Goal: Information Seeking & Learning: Find contact information

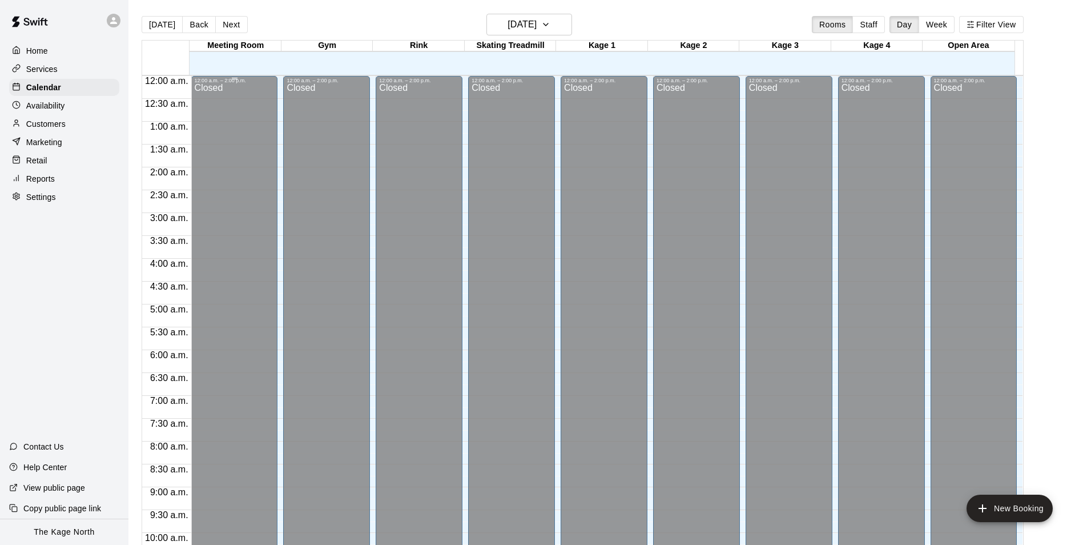
scroll to position [615, 0]
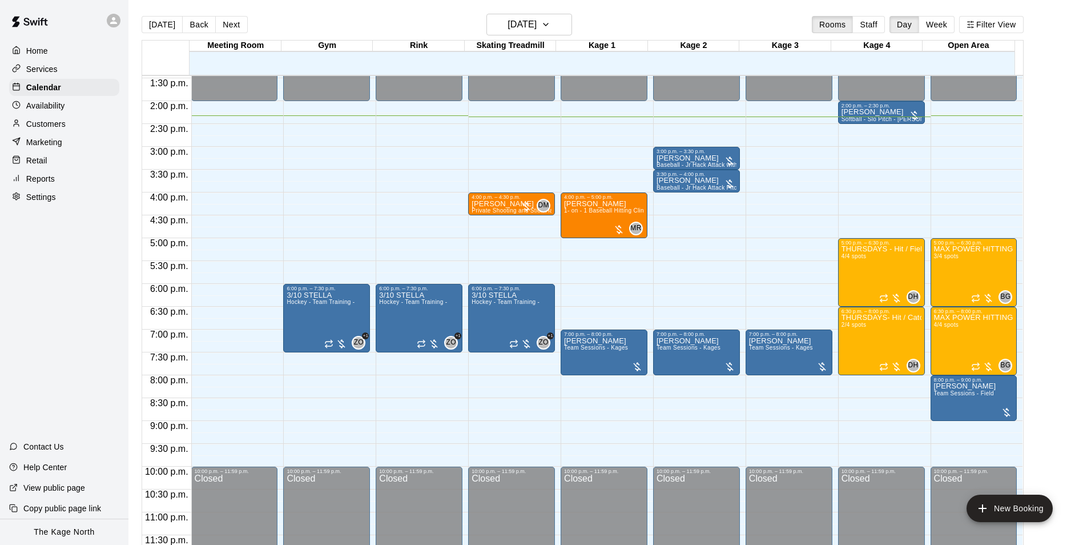
click at [64, 124] on p "Customers" at bounding box center [45, 123] width 39 height 11
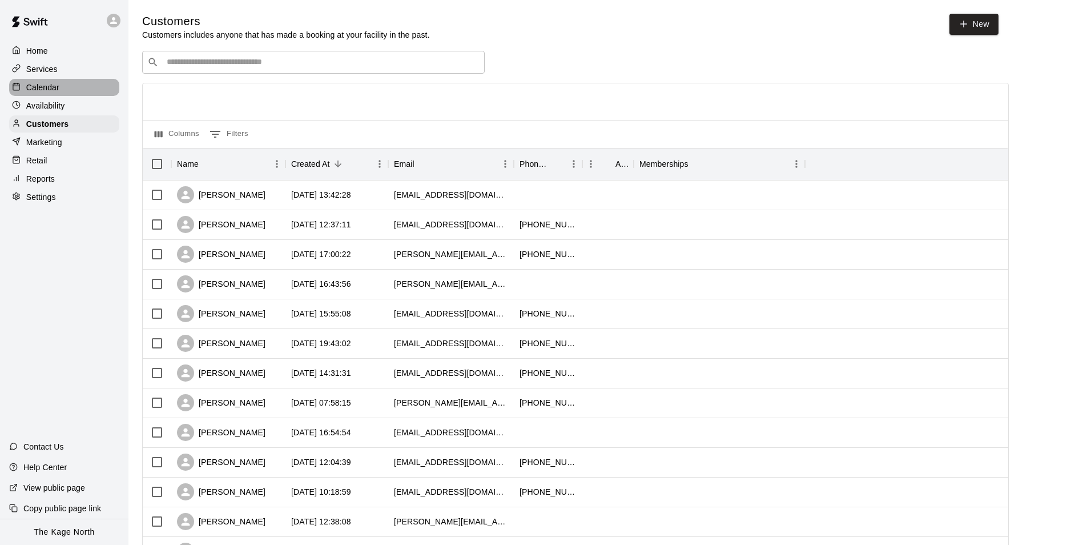
click at [39, 86] on p "Calendar" at bounding box center [42, 87] width 33 height 11
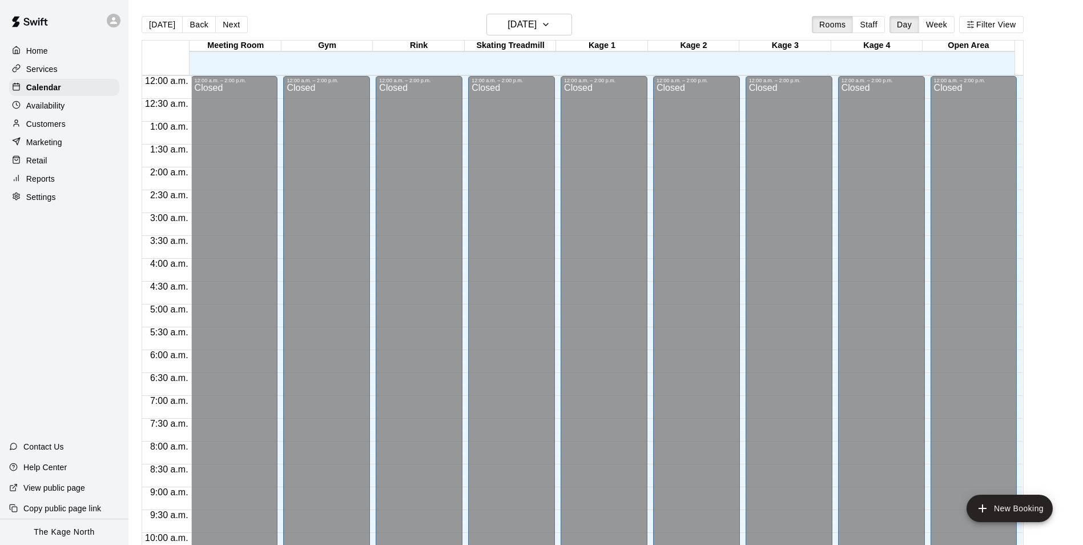
scroll to position [580, 0]
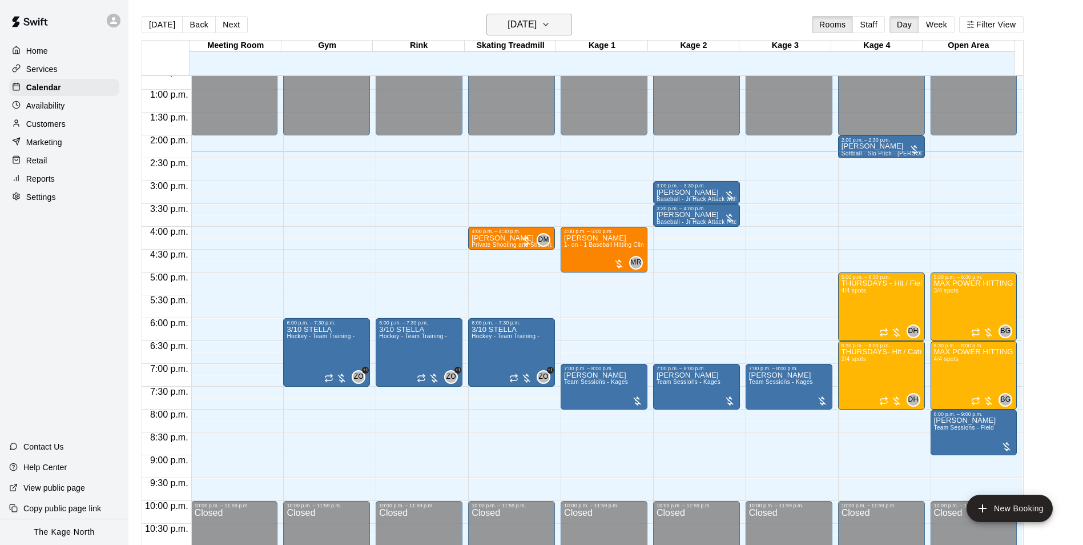
click at [537, 20] on h6 "[DATE]" at bounding box center [521, 25] width 29 height 16
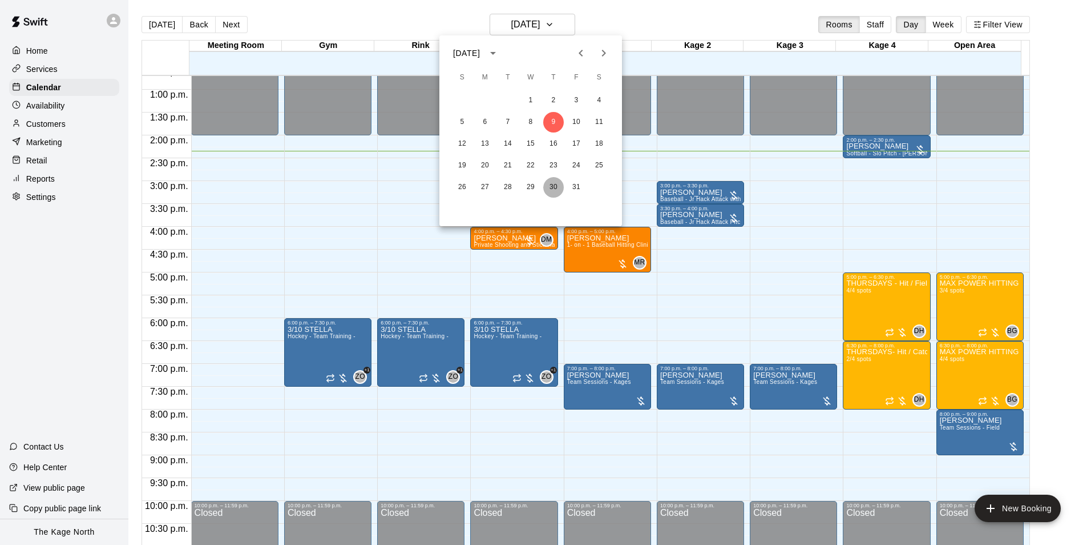
click at [550, 184] on button "30" at bounding box center [553, 187] width 21 height 21
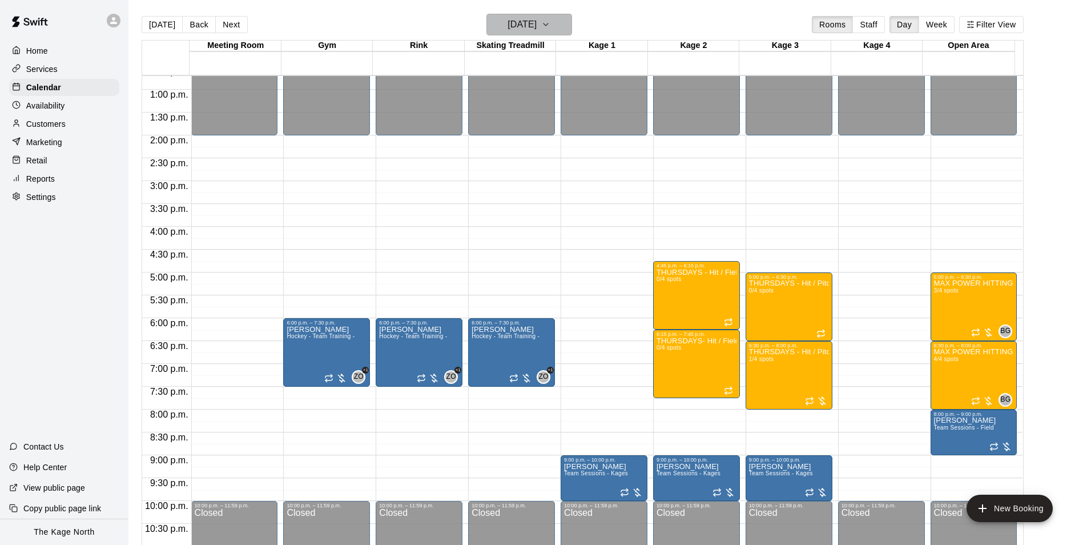
click at [537, 26] on h6 "[DATE]" at bounding box center [521, 25] width 29 height 16
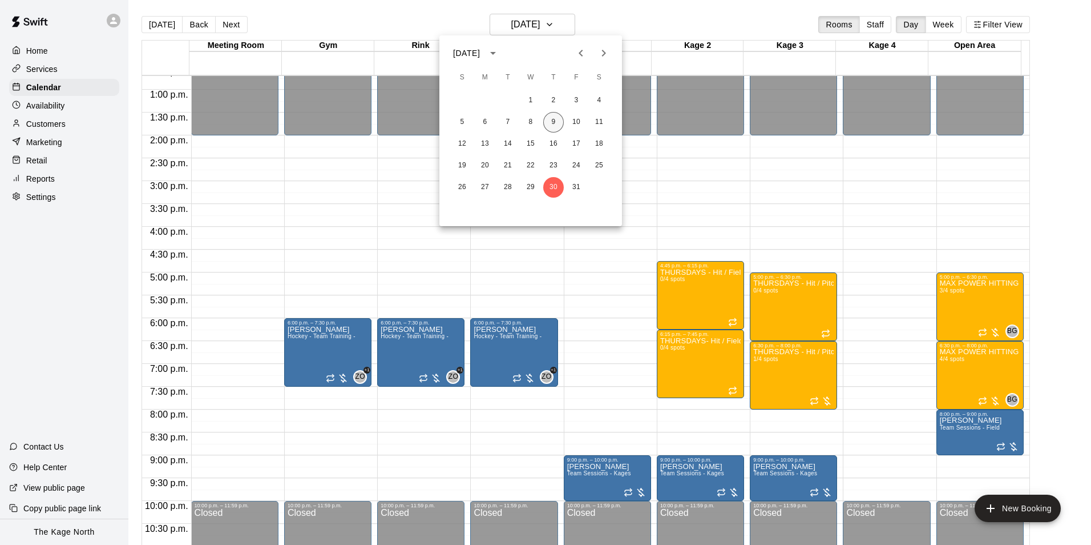
click at [558, 119] on button "9" at bounding box center [553, 122] width 21 height 21
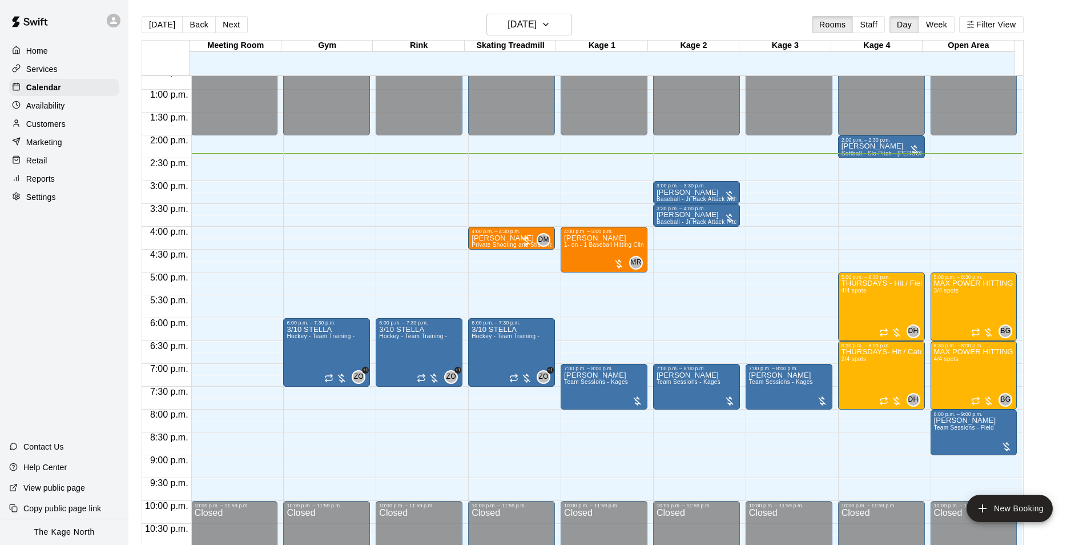
click at [59, 52] on div "Home" at bounding box center [64, 50] width 110 height 17
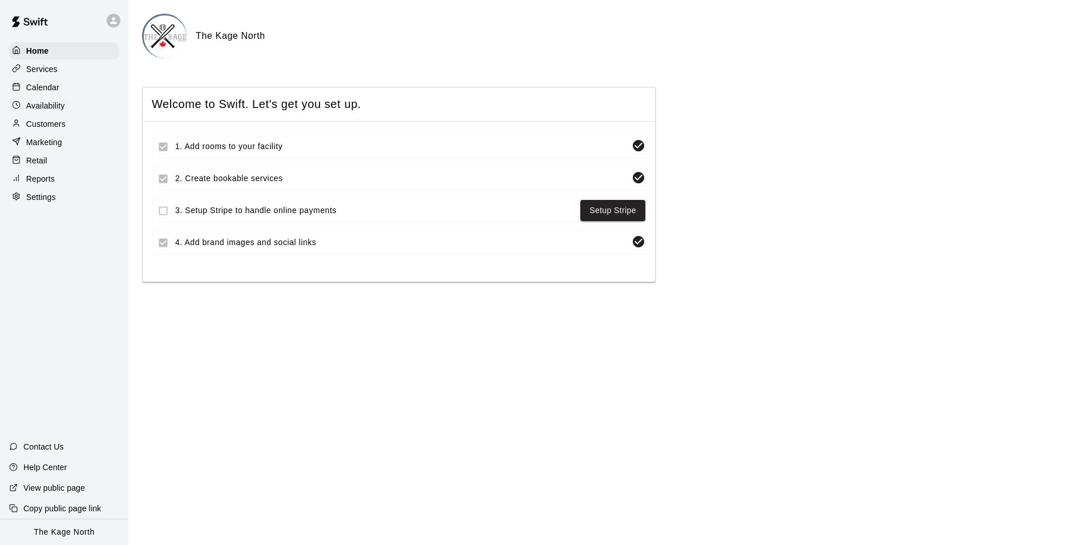
click at [47, 72] on p "Services" at bounding box center [41, 68] width 31 height 11
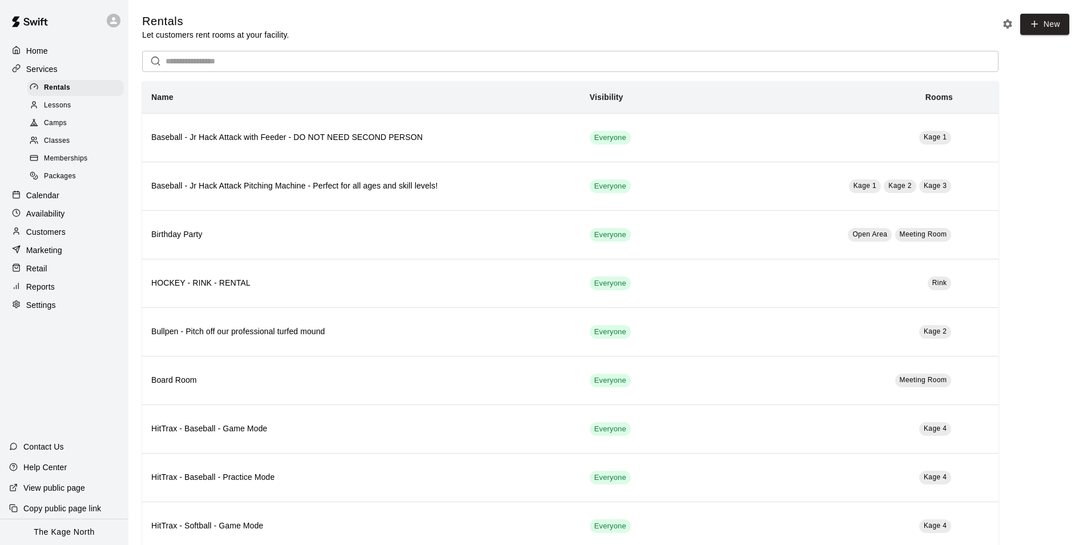
click at [64, 125] on span "Camps" at bounding box center [55, 123] width 23 height 11
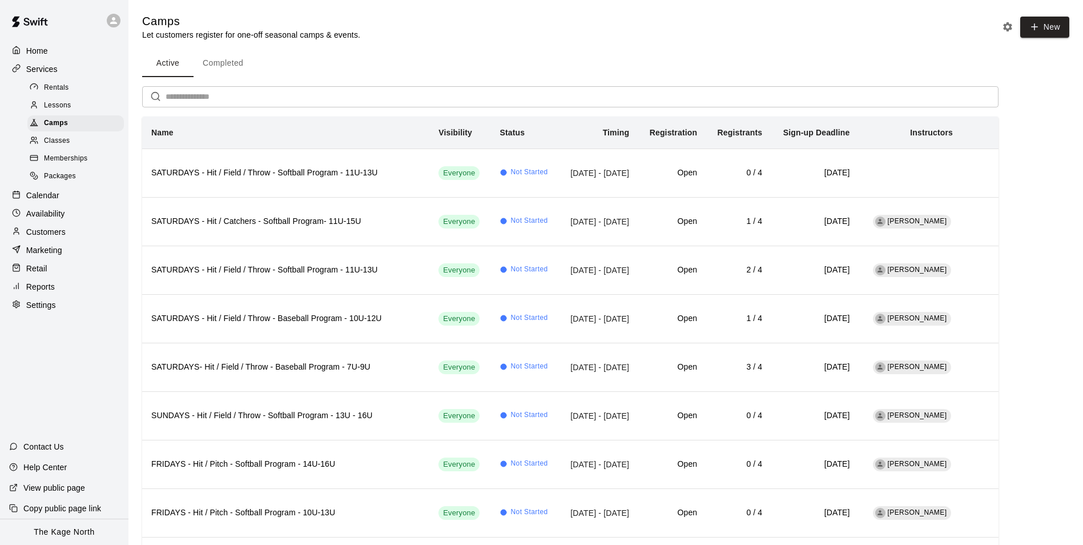
click at [43, 47] on p "Home" at bounding box center [37, 50] width 22 height 11
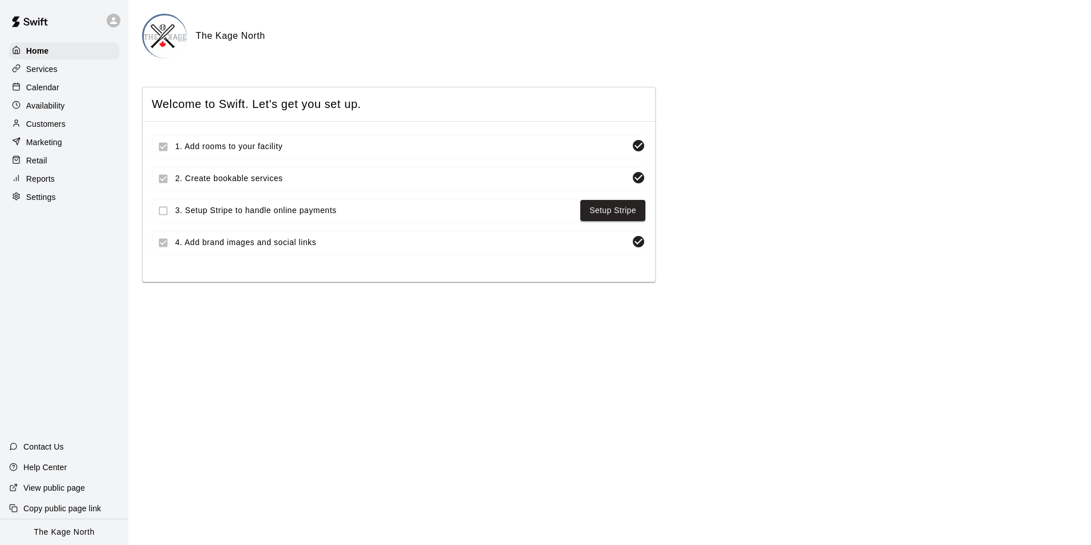
click at [57, 91] on p "Calendar" at bounding box center [42, 87] width 33 height 11
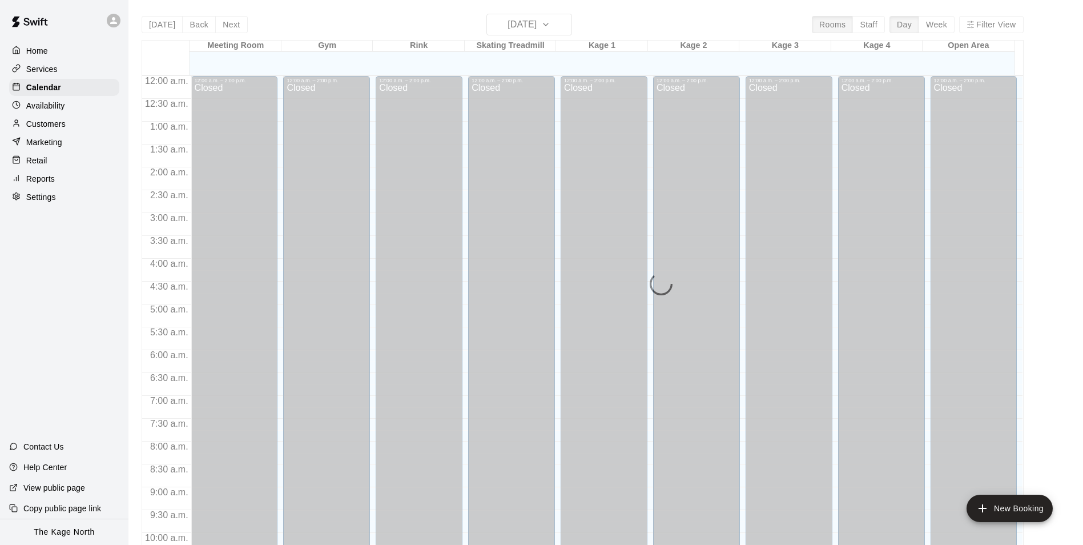
scroll to position [580, 0]
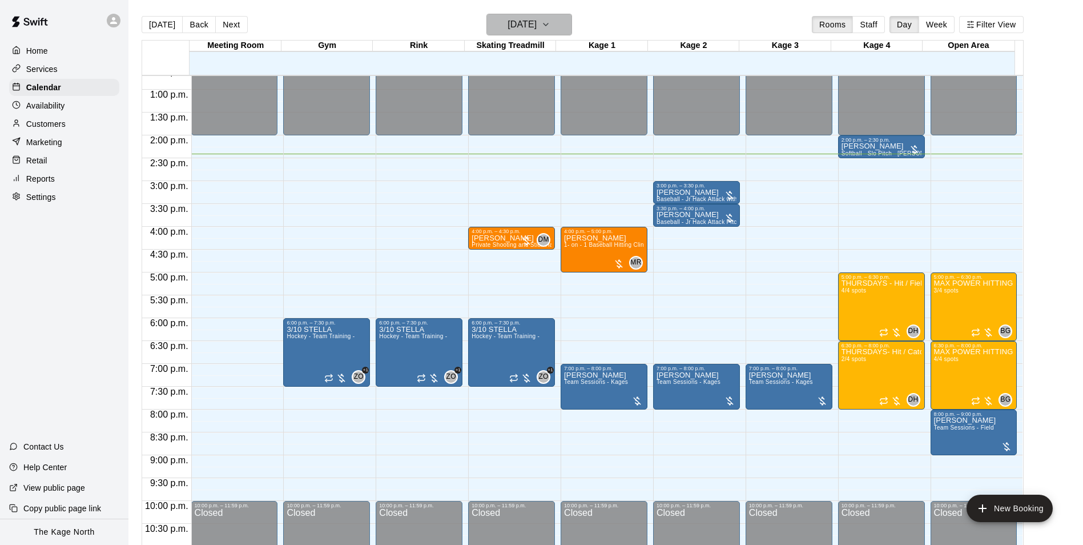
click at [537, 22] on h6 "[DATE]" at bounding box center [521, 25] width 29 height 16
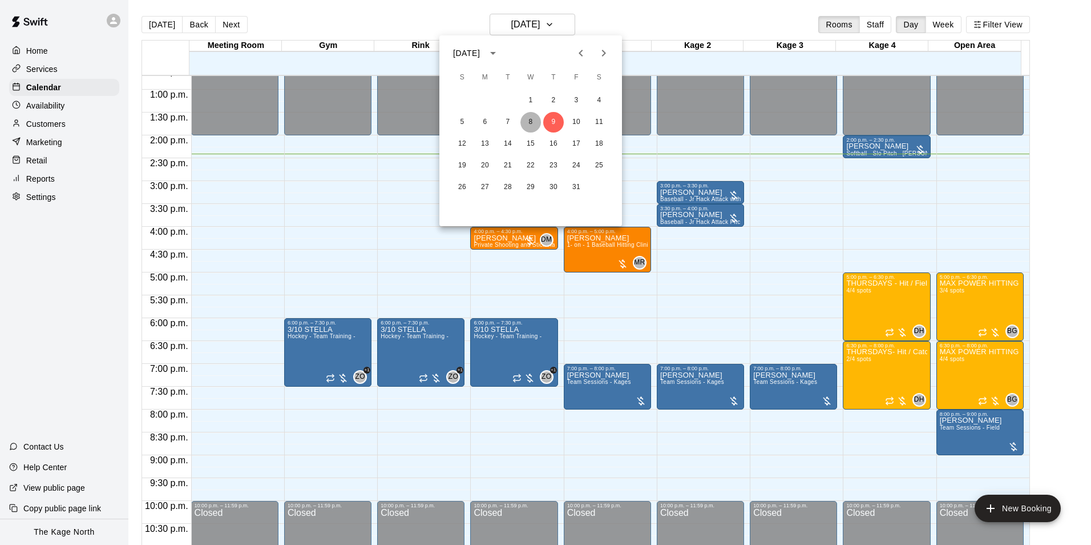
click at [534, 122] on button "8" at bounding box center [531, 122] width 21 height 21
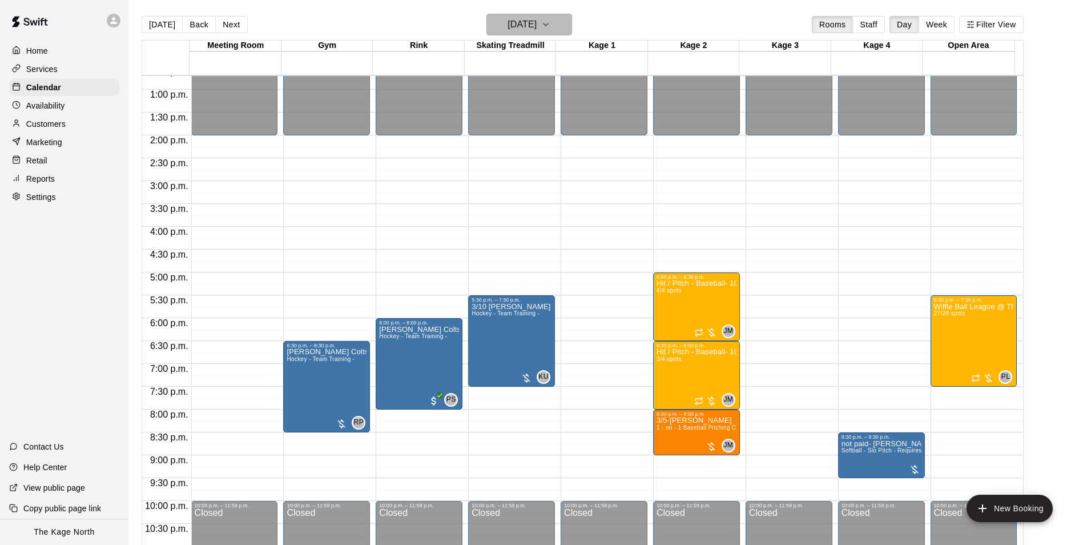
click at [537, 31] on h6 "[DATE]" at bounding box center [521, 25] width 29 height 16
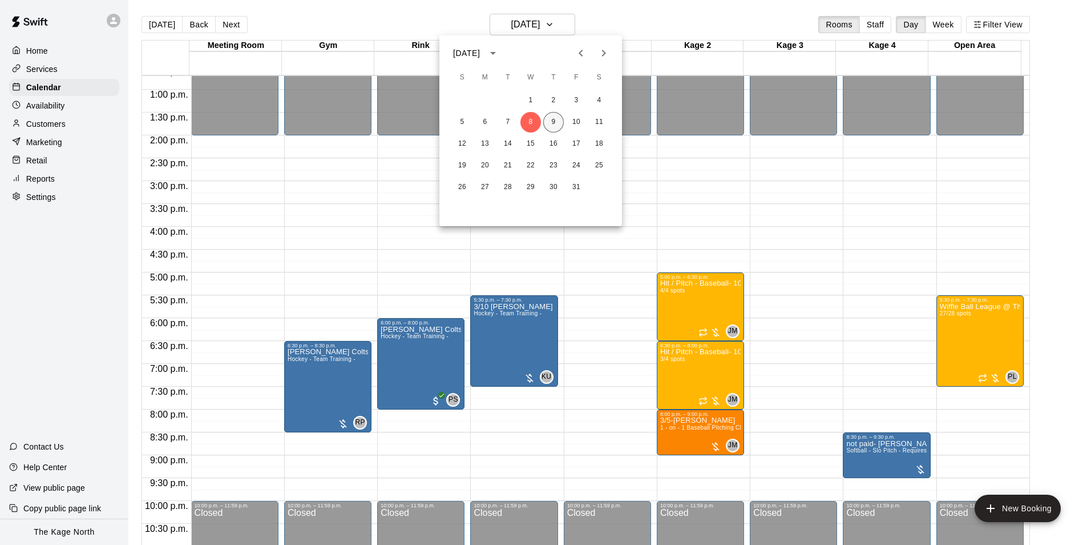
click at [551, 121] on button "9" at bounding box center [553, 122] width 21 height 21
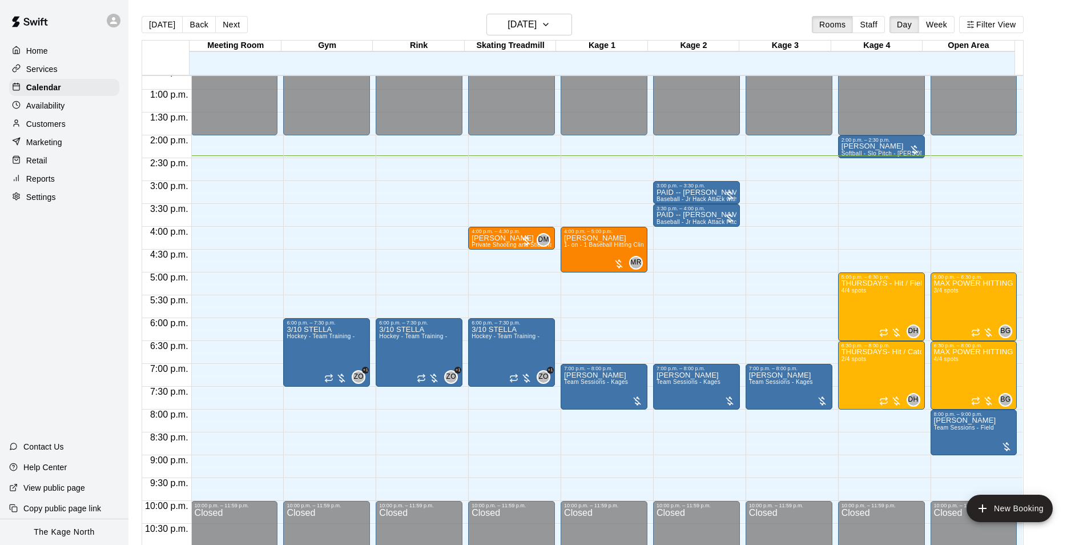
click at [39, 53] on p "Home" at bounding box center [37, 50] width 22 height 11
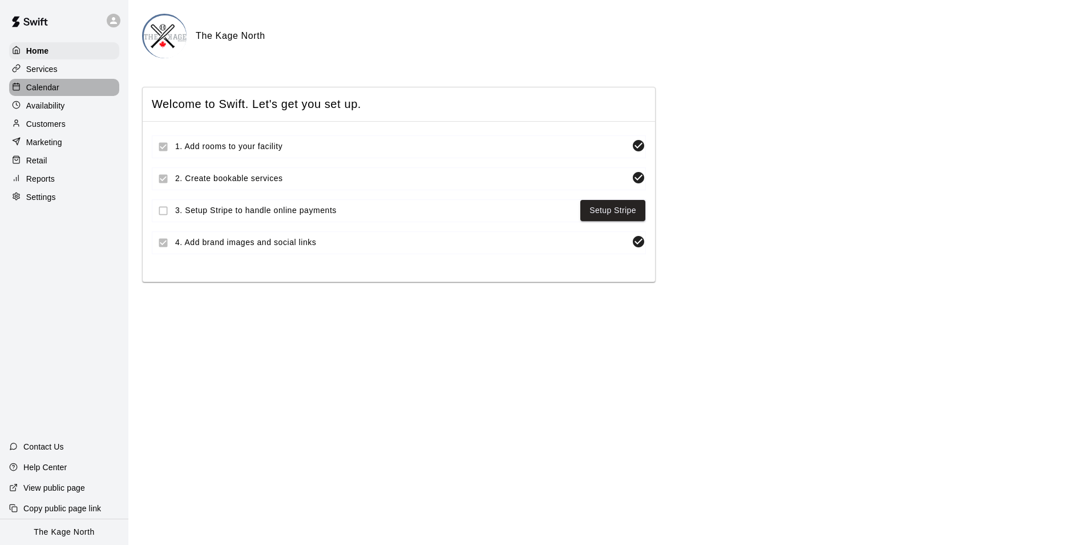
click at [47, 88] on p "Calendar" at bounding box center [42, 87] width 33 height 11
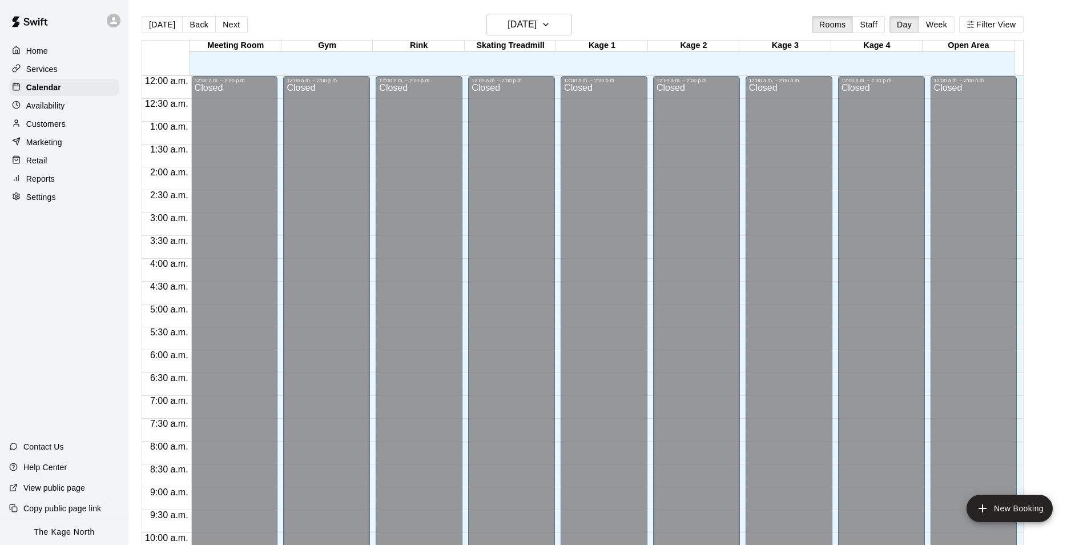
scroll to position [580, 0]
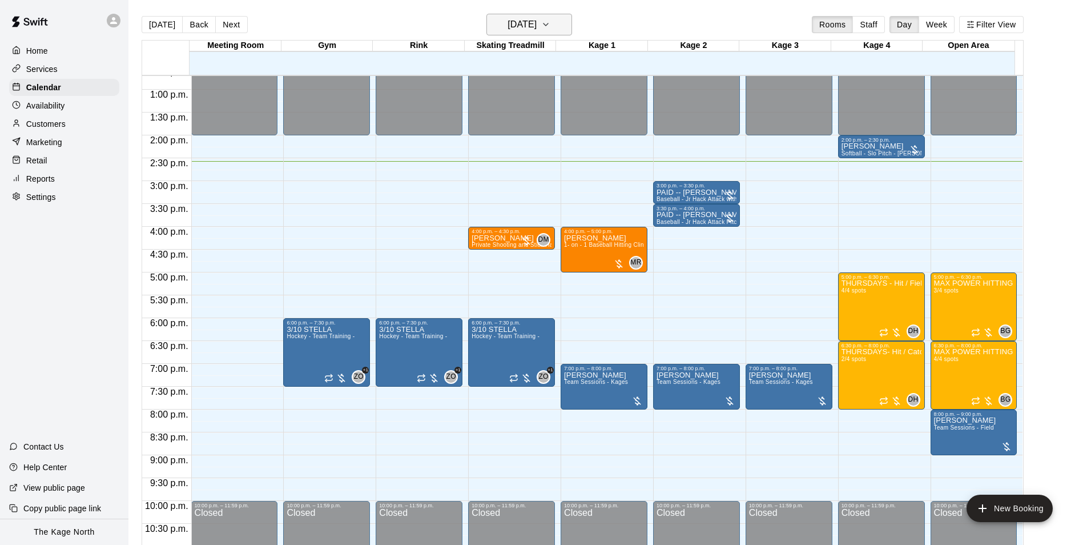
click at [537, 25] on h6 "[DATE]" at bounding box center [521, 25] width 29 height 16
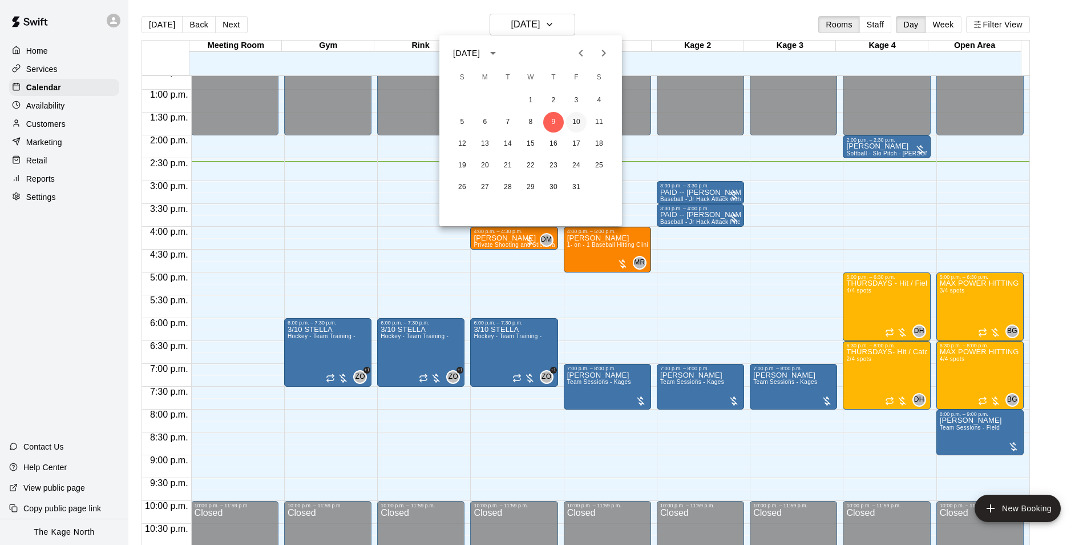
click at [572, 122] on button "10" at bounding box center [576, 122] width 21 height 21
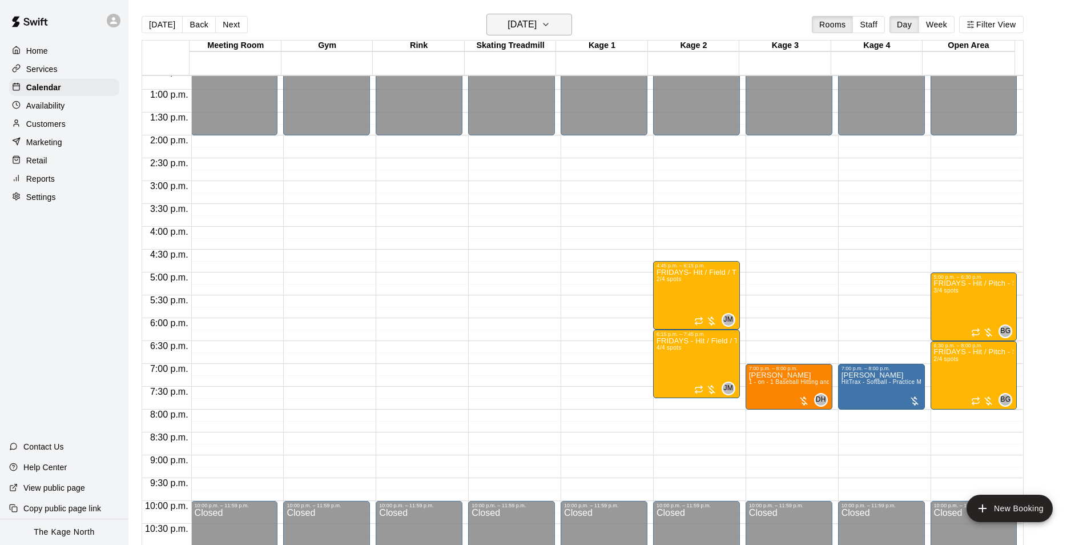
click at [537, 28] on h6 "[DATE]" at bounding box center [521, 25] width 29 height 16
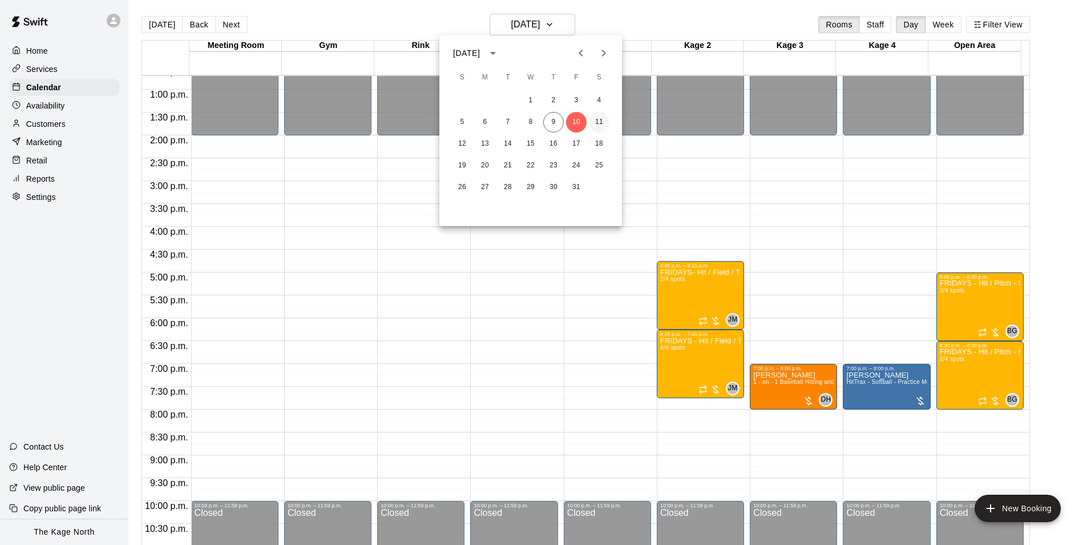
click at [598, 118] on button "11" at bounding box center [599, 122] width 21 height 21
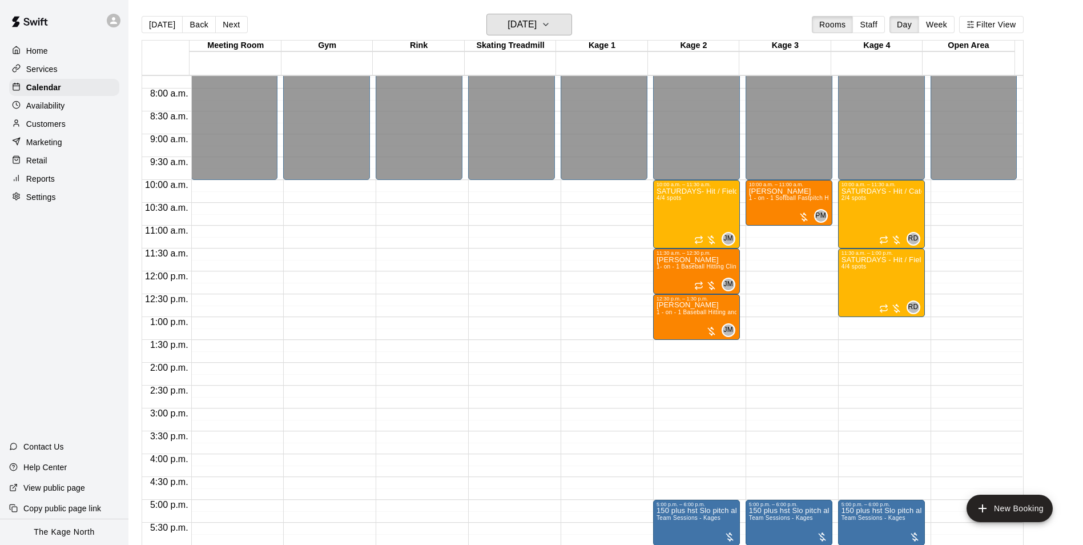
scroll to position [352, 0]
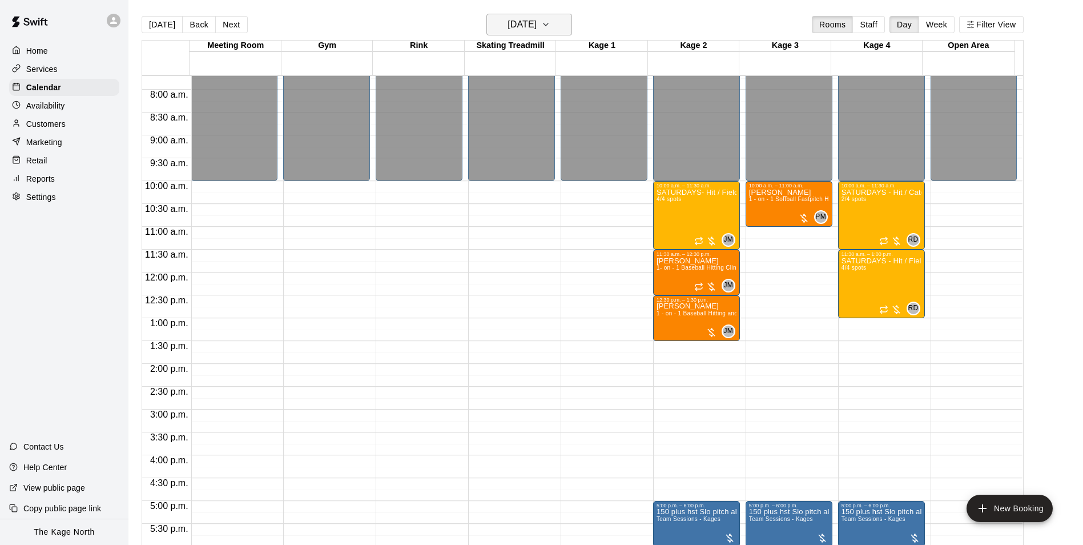
click at [537, 24] on h6 "[DATE]" at bounding box center [521, 25] width 29 height 16
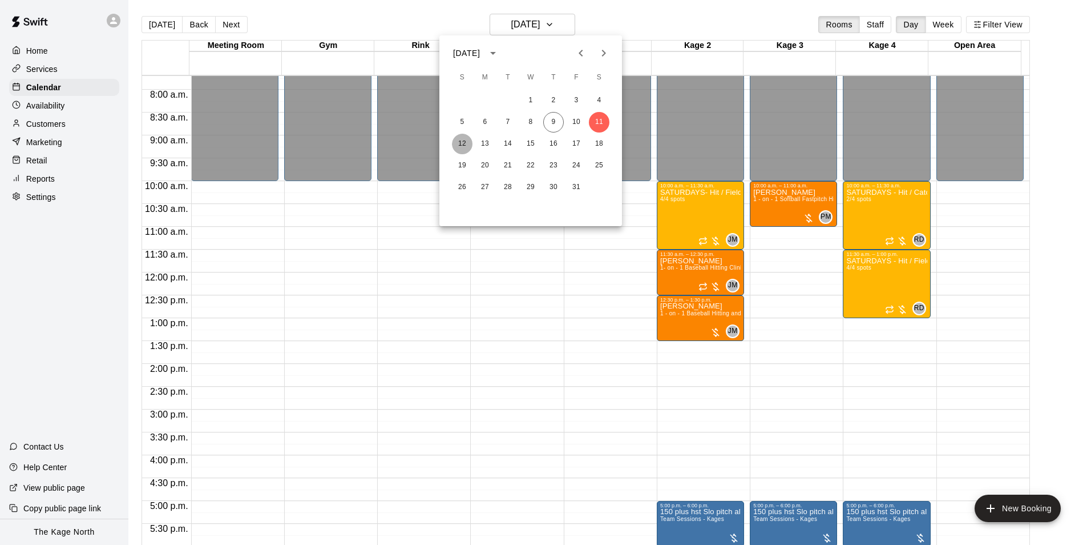
click at [465, 138] on button "12" at bounding box center [462, 144] width 21 height 21
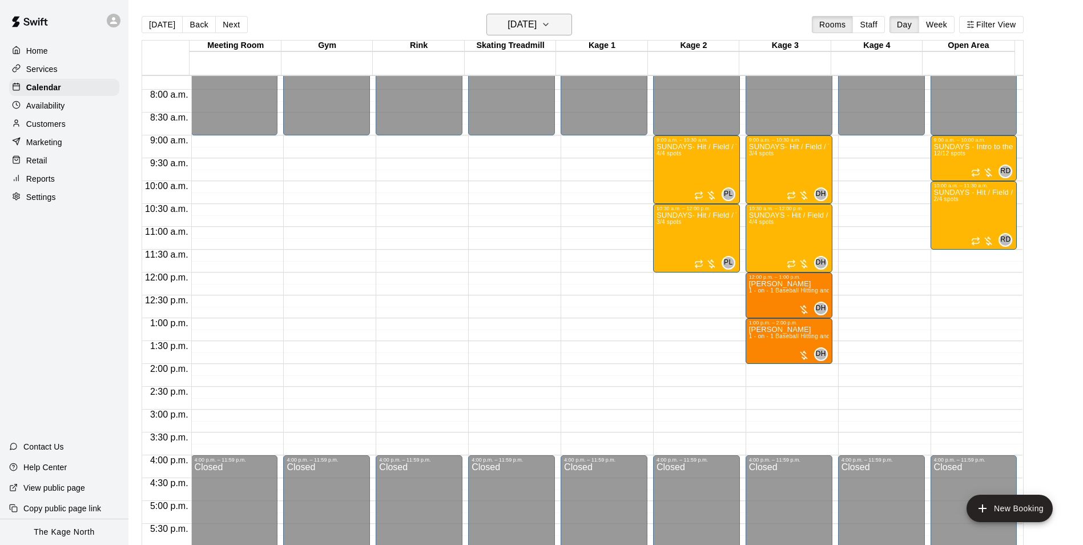
click at [537, 25] on h6 "[DATE]" at bounding box center [521, 25] width 29 height 16
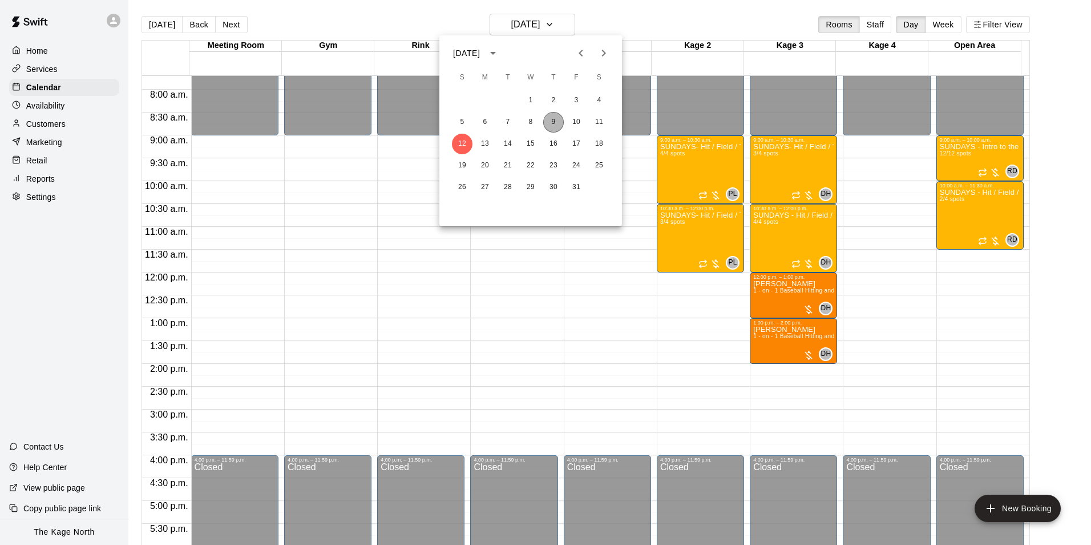
click at [554, 120] on button "9" at bounding box center [553, 122] width 21 height 21
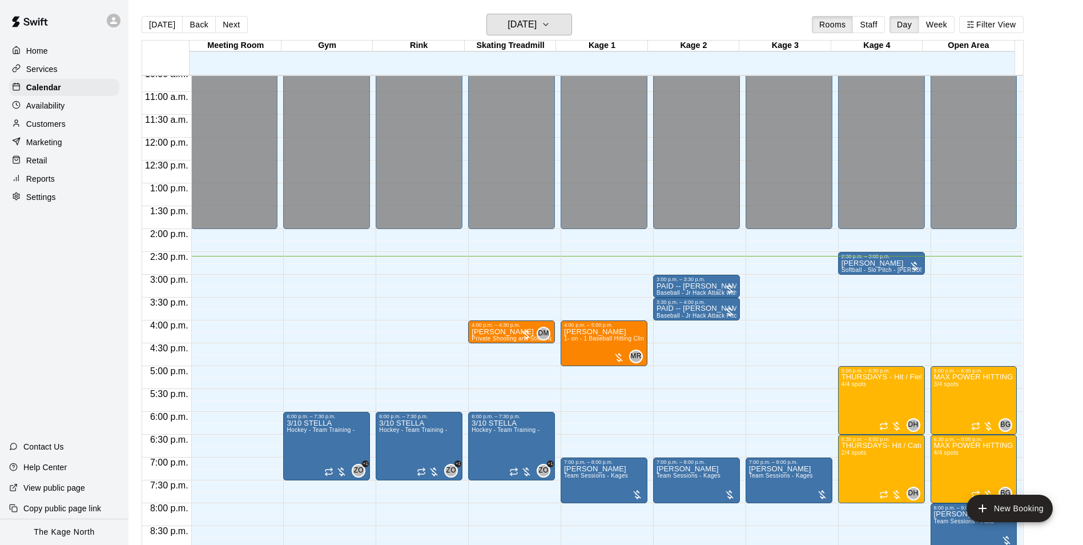
scroll to position [615, 0]
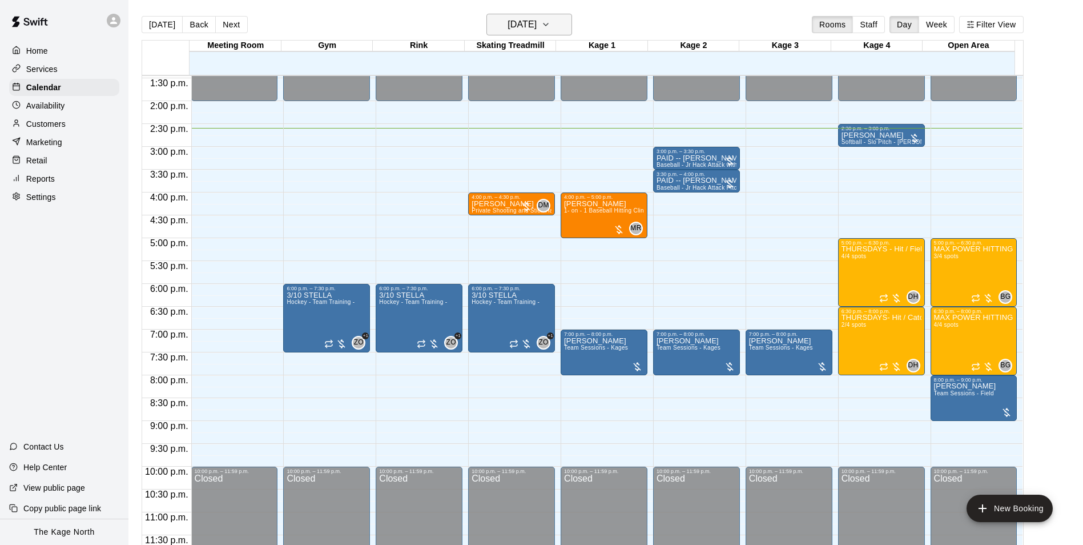
click at [537, 19] on h6 "[DATE]" at bounding box center [521, 25] width 29 height 16
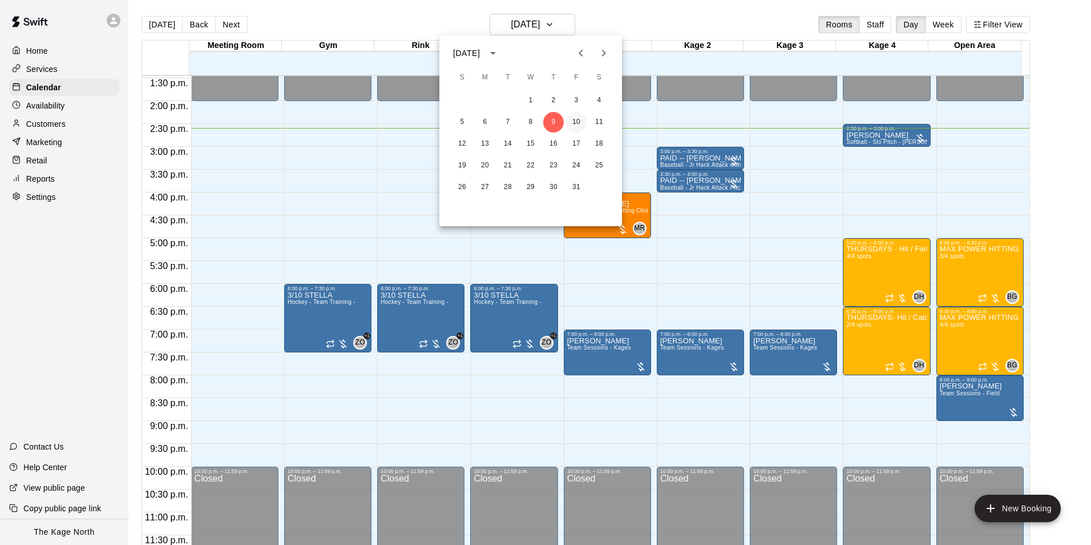
click at [584, 123] on button "10" at bounding box center [576, 122] width 21 height 21
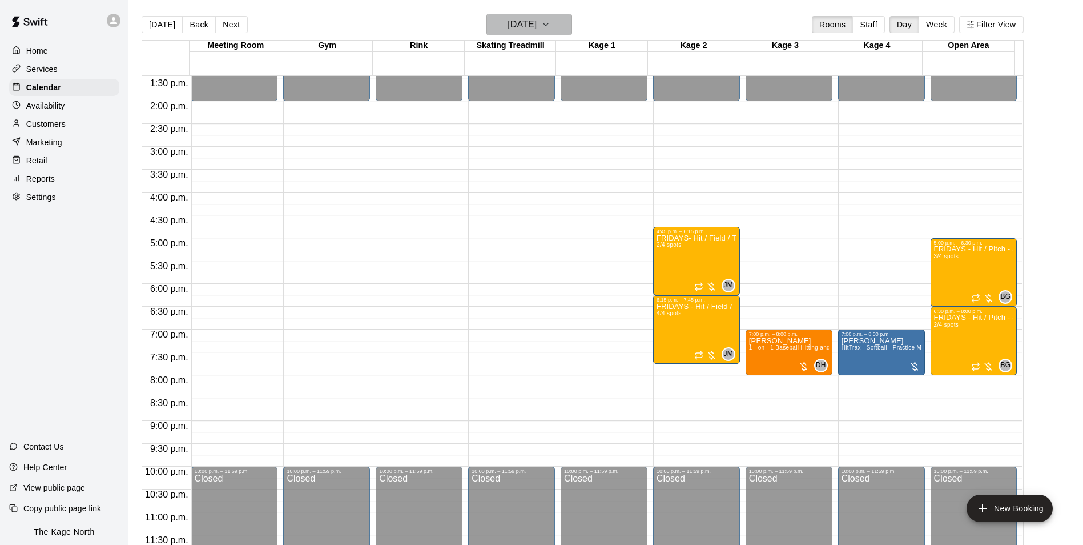
click at [537, 30] on h6 "[DATE]" at bounding box center [521, 25] width 29 height 16
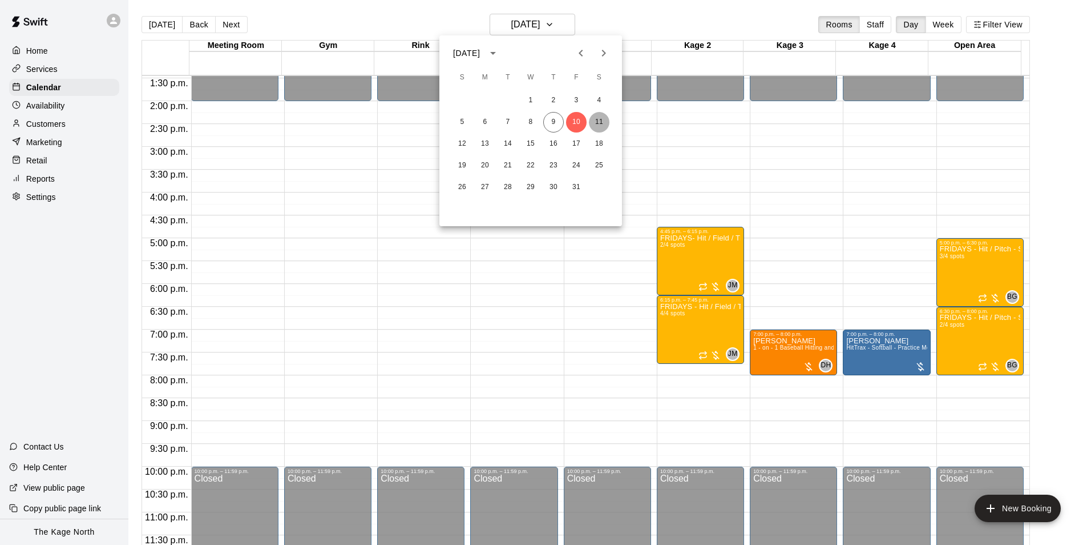
click at [594, 119] on button "11" at bounding box center [599, 122] width 21 height 21
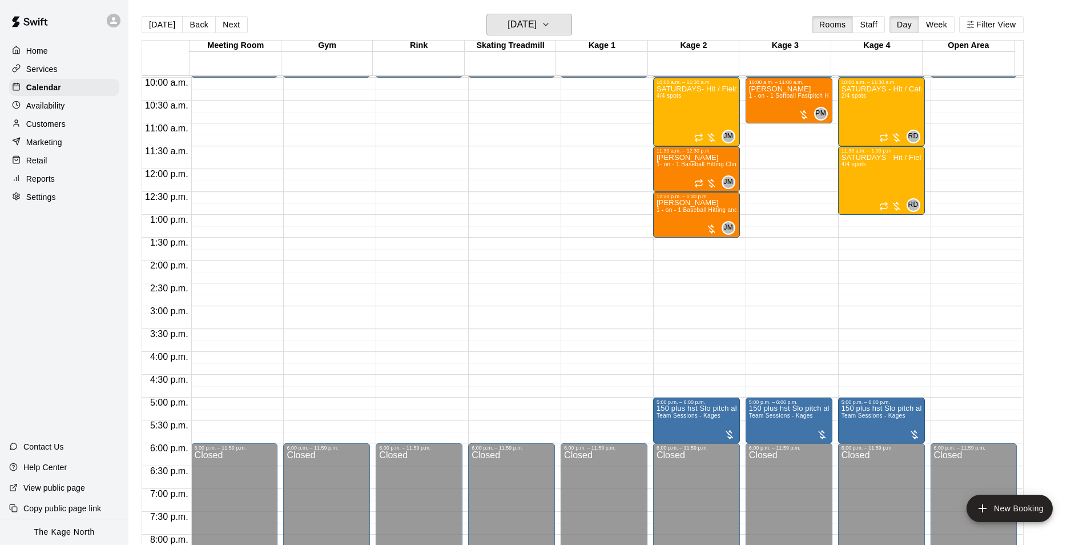
scroll to position [444, 0]
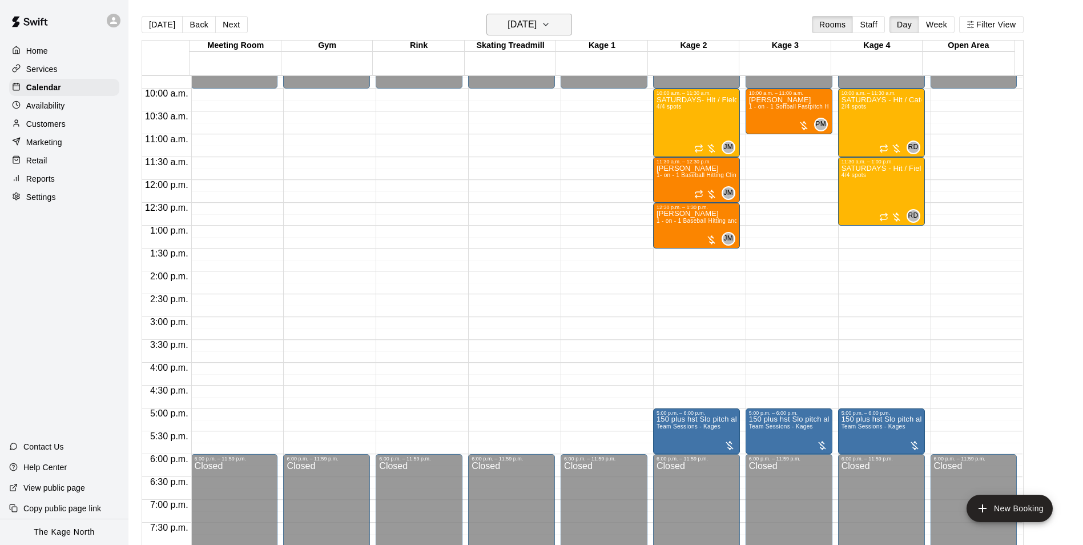
click at [537, 23] on h6 "[DATE]" at bounding box center [521, 25] width 29 height 16
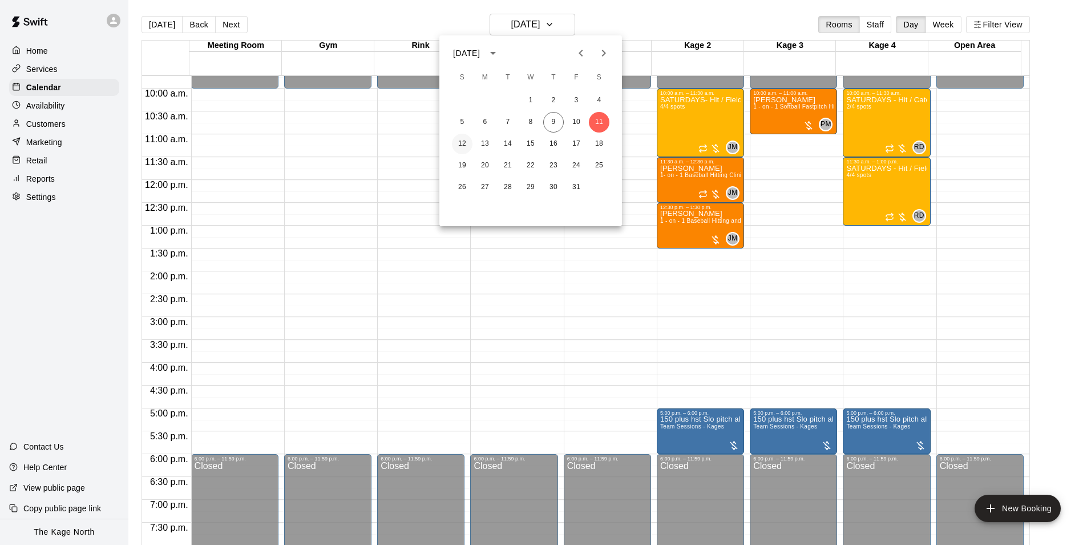
click at [460, 139] on button "12" at bounding box center [462, 144] width 21 height 21
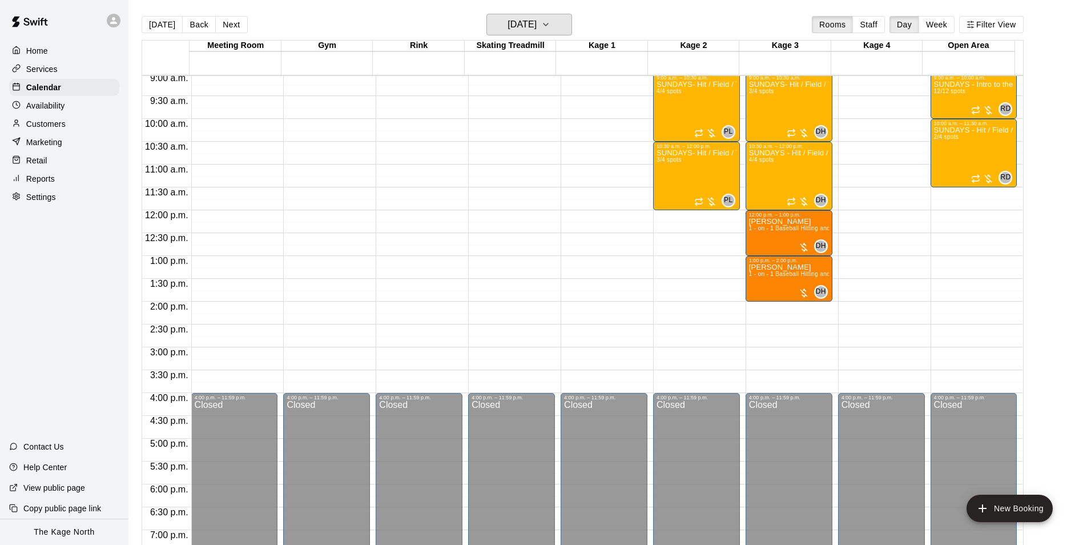
scroll to position [387, 0]
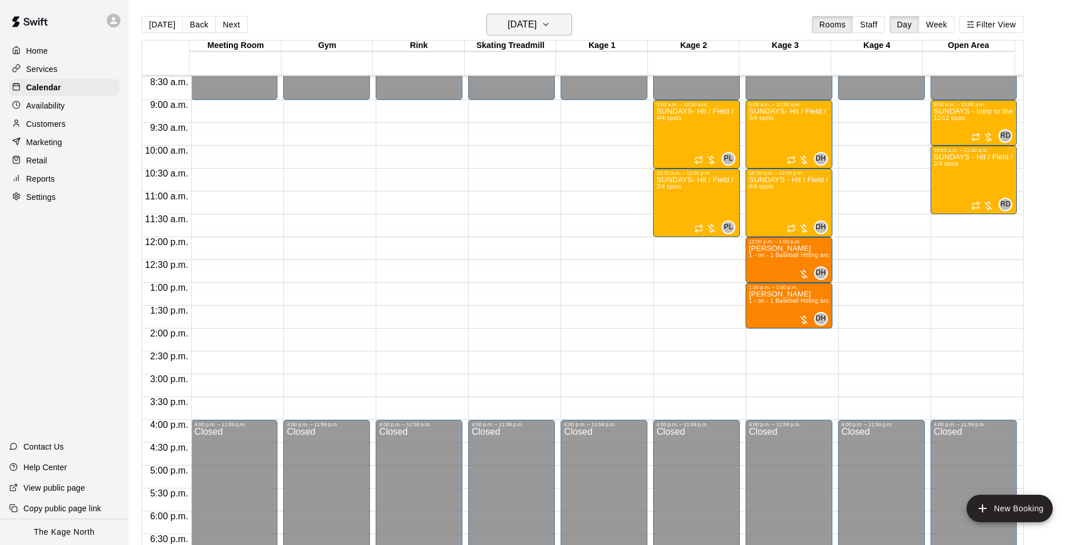
click at [537, 28] on h6 "[DATE]" at bounding box center [521, 25] width 29 height 16
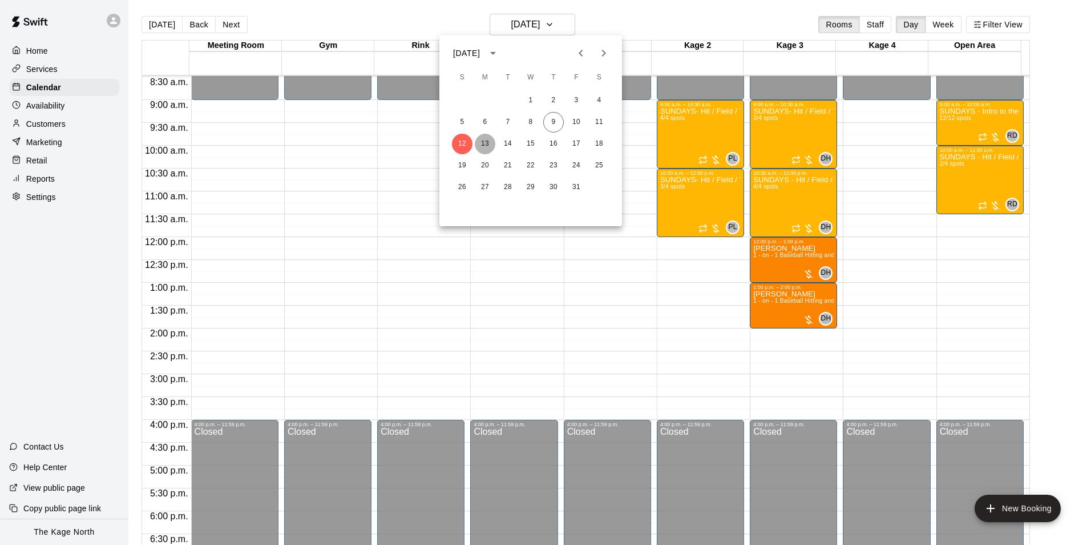
click at [490, 142] on button "13" at bounding box center [485, 144] width 21 height 21
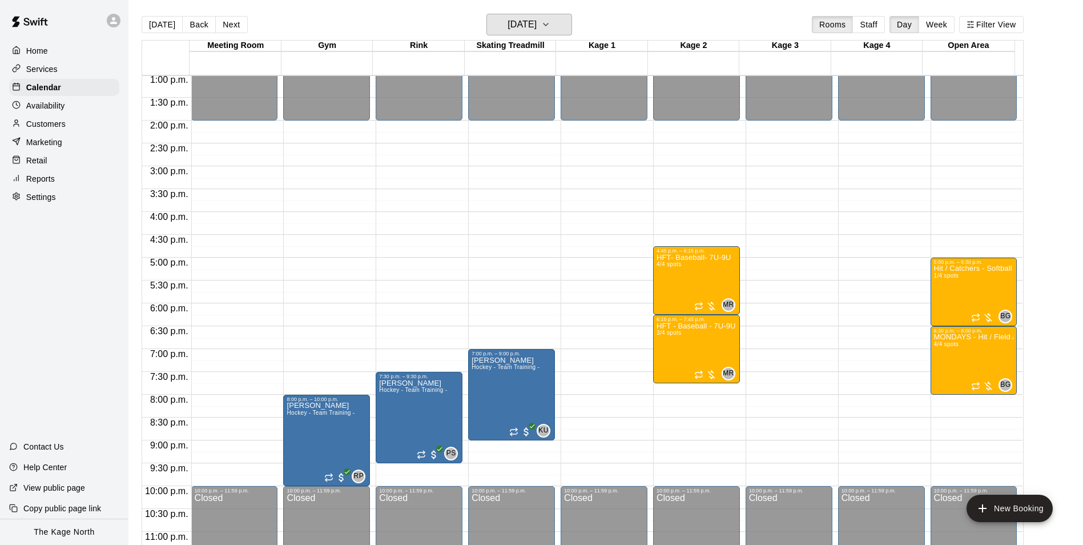
scroll to position [615, 0]
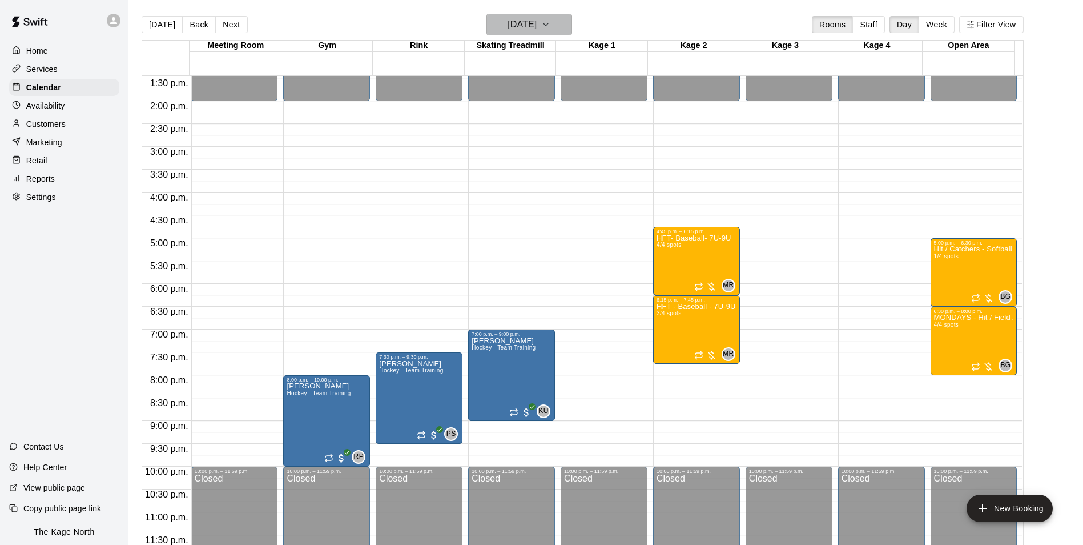
click at [537, 21] on h6 "[DATE]" at bounding box center [521, 25] width 29 height 16
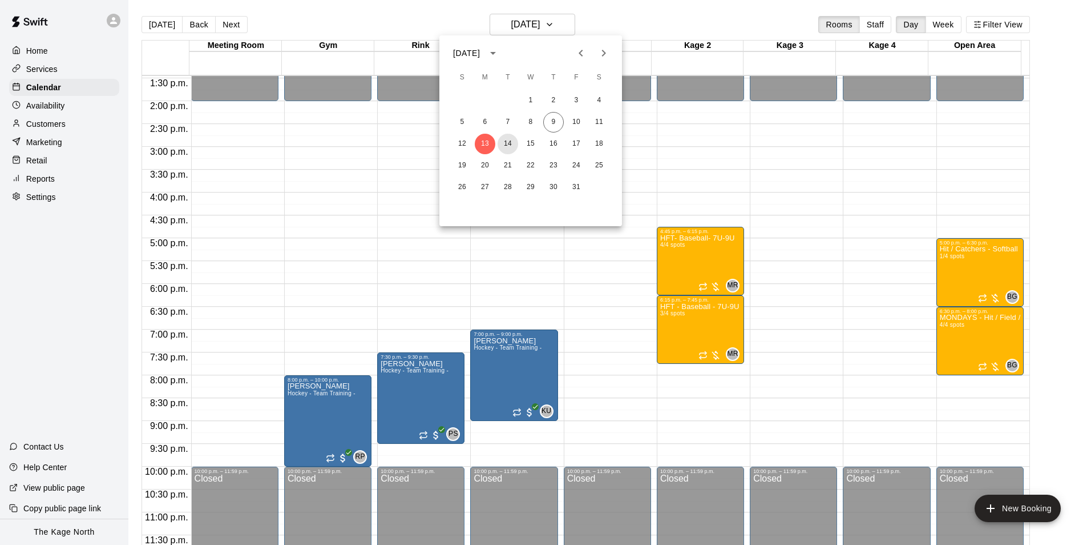
click at [508, 142] on button "14" at bounding box center [508, 144] width 21 height 21
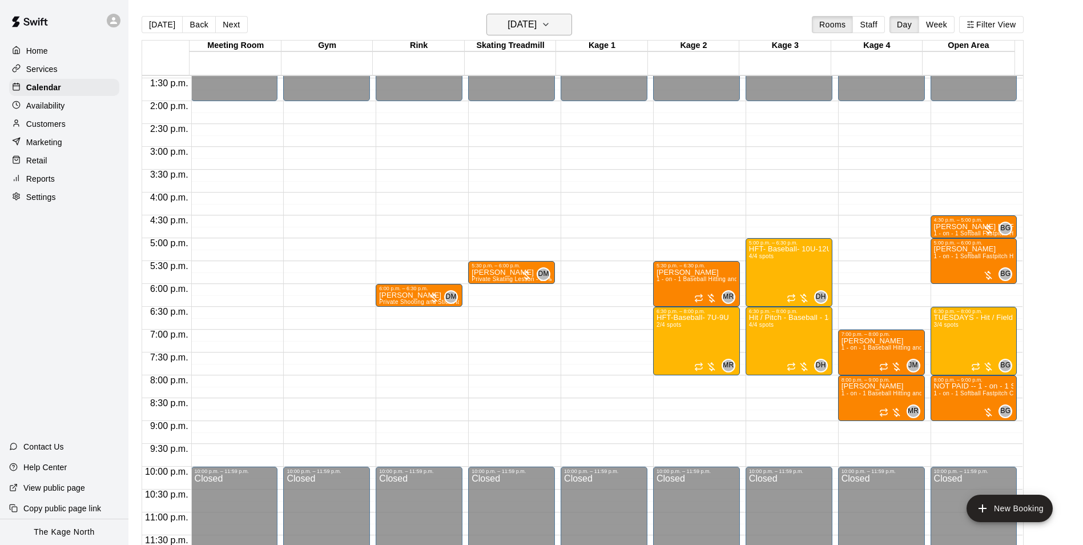
click at [537, 31] on h6 "[DATE]" at bounding box center [521, 25] width 29 height 16
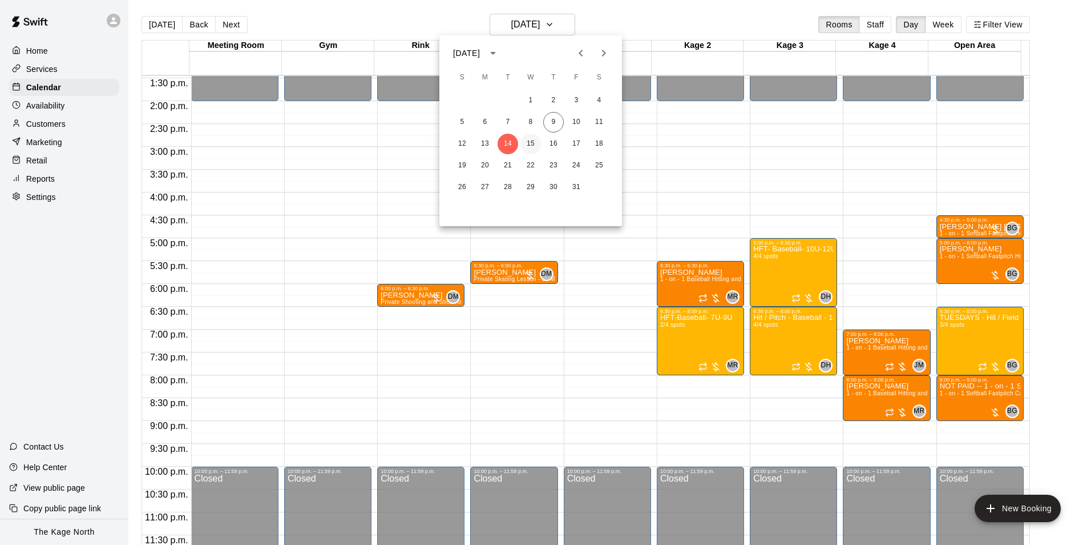
click at [531, 143] on button "15" at bounding box center [531, 144] width 21 height 21
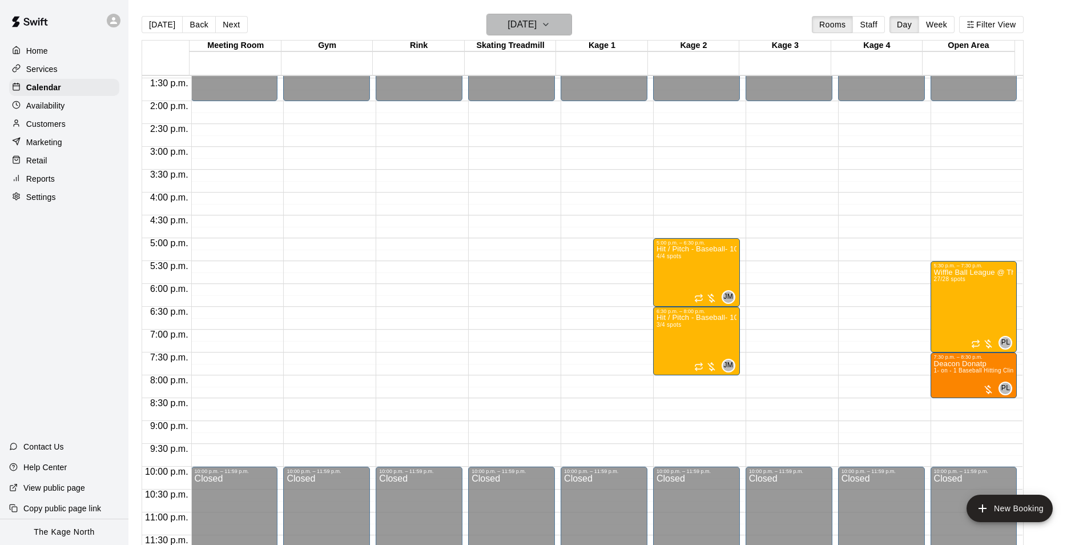
click at [537, 22] on h6 "[DATE]" at bounding box center [521, 25] width 29 height 16
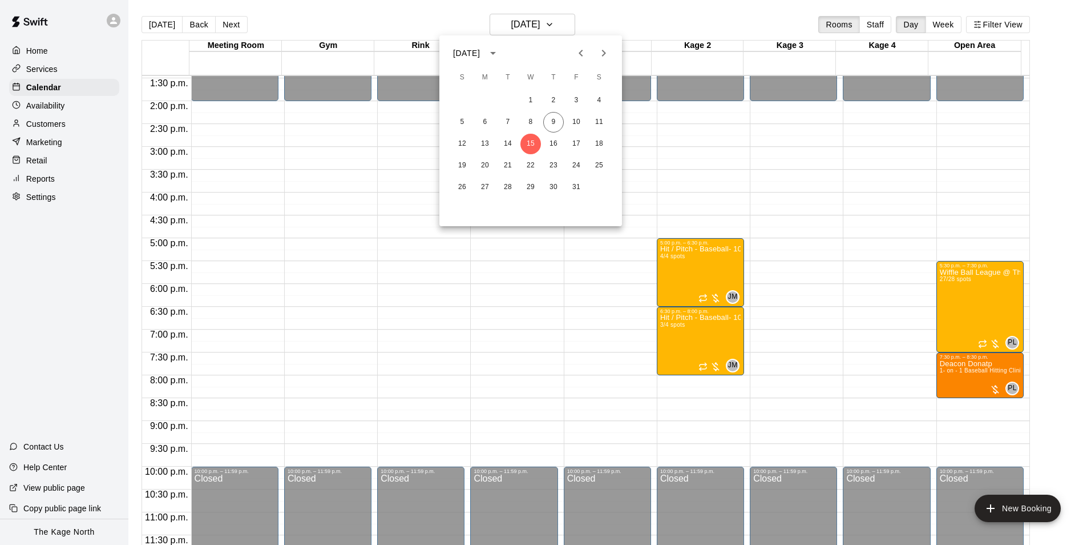
click at [577, 57] on icon "Previous month" at bounding box center [581, 53] width 14 height 14
drag, startPoint x: 599, startPoint y: 63, endPoint x: 604, endPoint y: 78, distance: 16.4
click at [599, 62] on button "Next month" at bounding box center [603, 53] width 23 height 23
click at [551, 120] on button "9" at bounding box center [553, 122] width 21 height 21
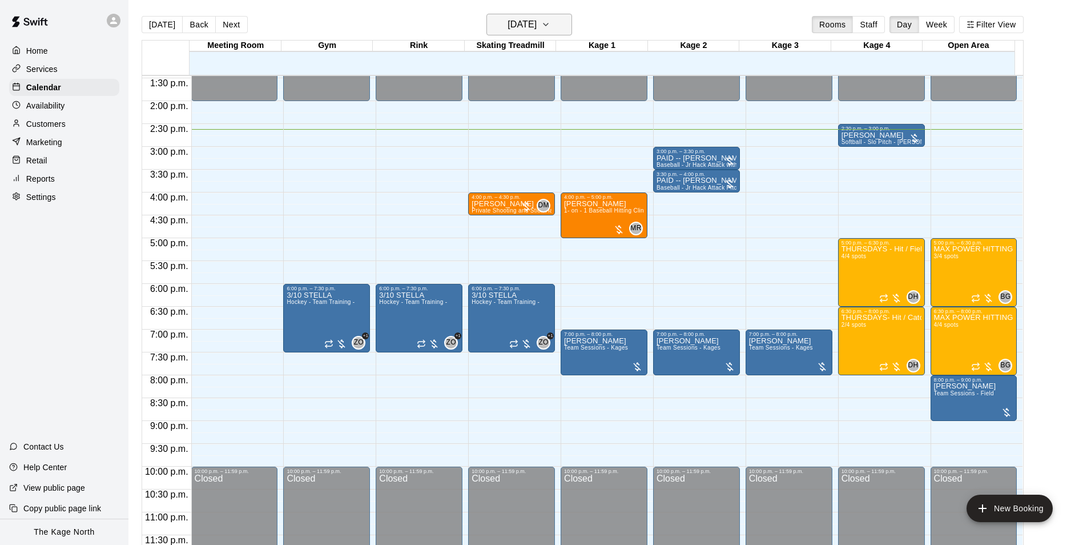
click at [537, 18] on h6 "[DATE]" at bounding box center [521, 25] width 29 height 16
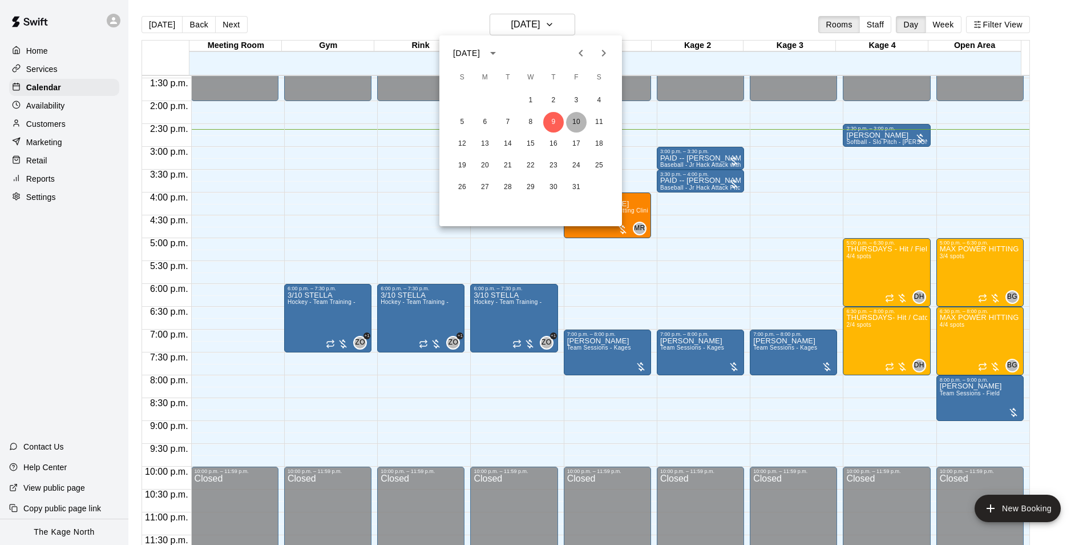
click at [572, 124] on button "10" at bounding box center [576, 122] width 21 height 21
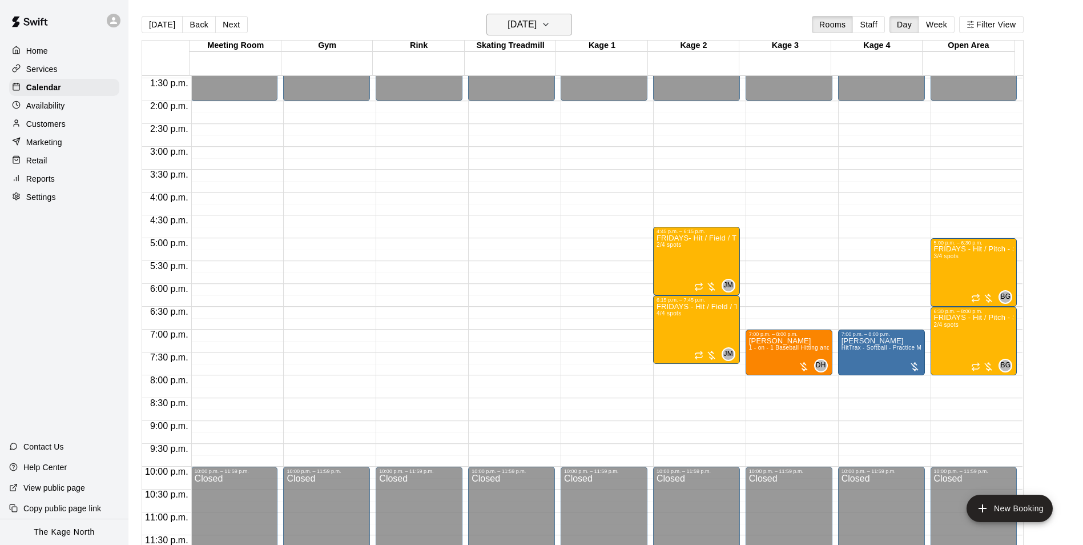
click at [555, 26] on button "[DATE]" at bounding box center [529, 25] width 86 height 22
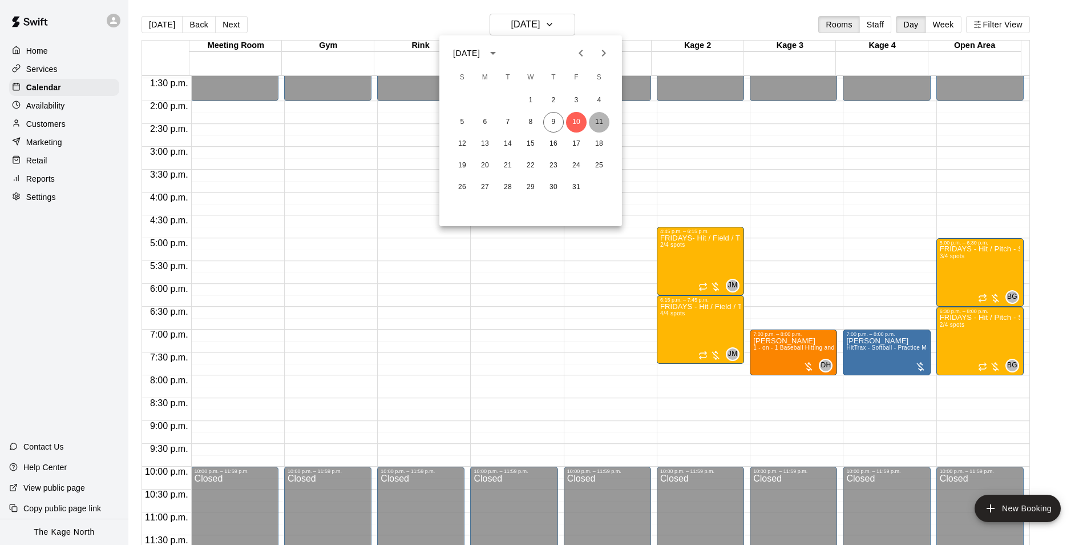
click at [600, 118] on button "11" at bounding box center [599, 122] width 21 height 21
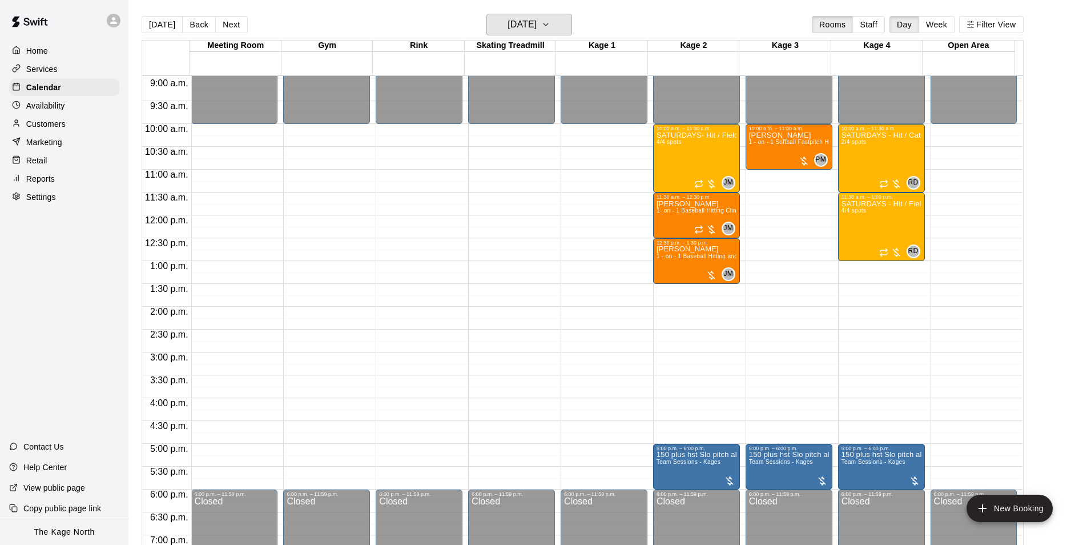
scroll to position [387, 0]
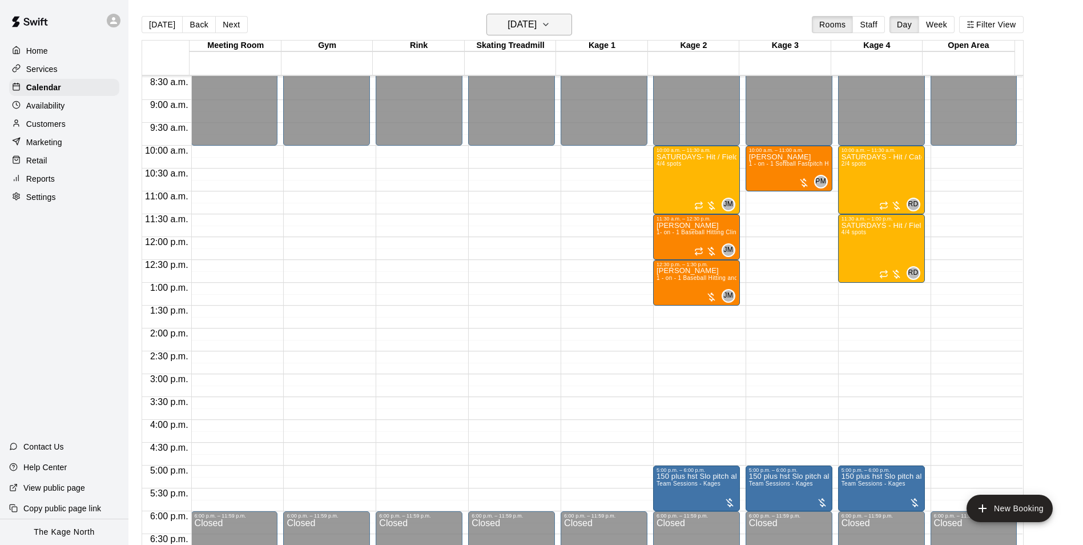
click at [537, 23] on h6 "[DATE]" at bounding box center [521, 25] width 29 height 16
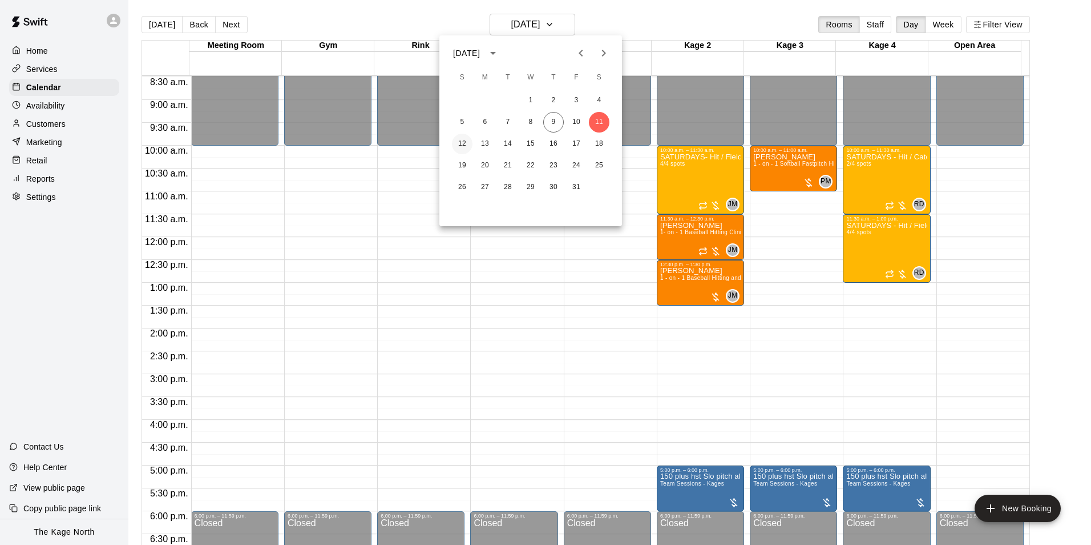
click at [462, 144] on button "12" at bounding box center [462, 144] width 21 height 21
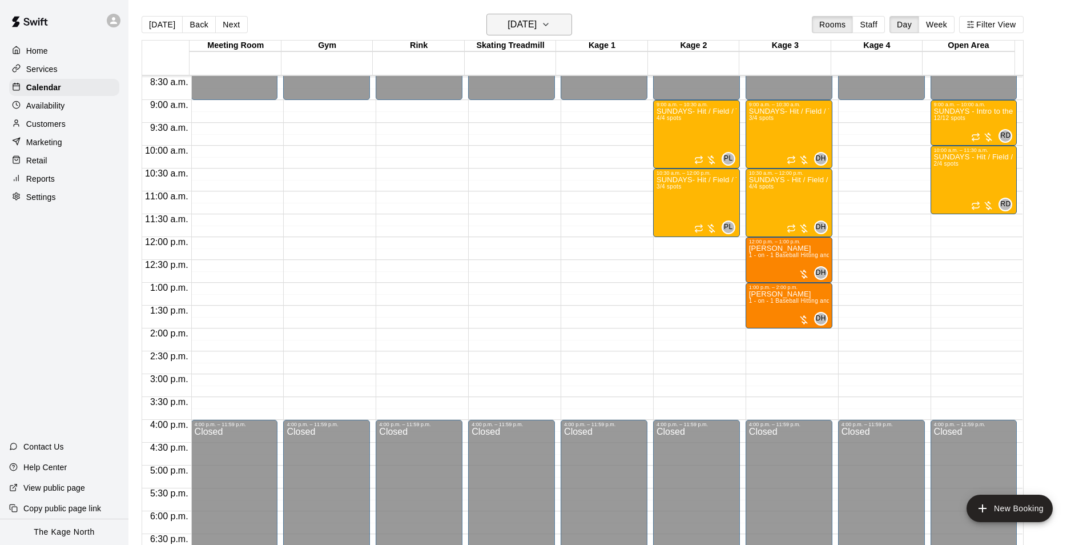
click at [526, 21] on h6 "[DATE]" at bounding box center [521, 25] width 29 height 16
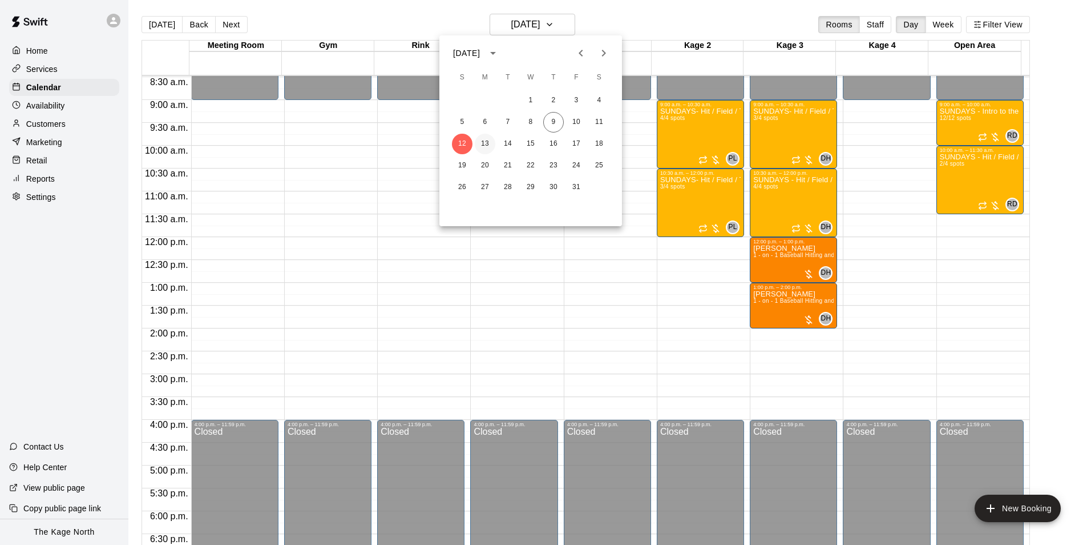
click at [481, 142] on button "13" at bounding box center [485, 144] width 21 height 21
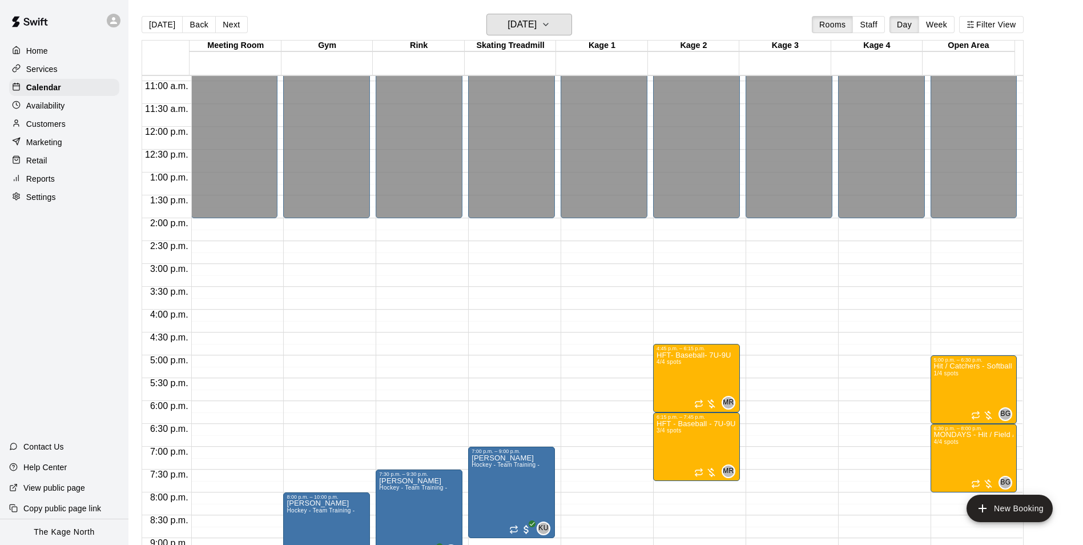
scroll to position [615, 0]
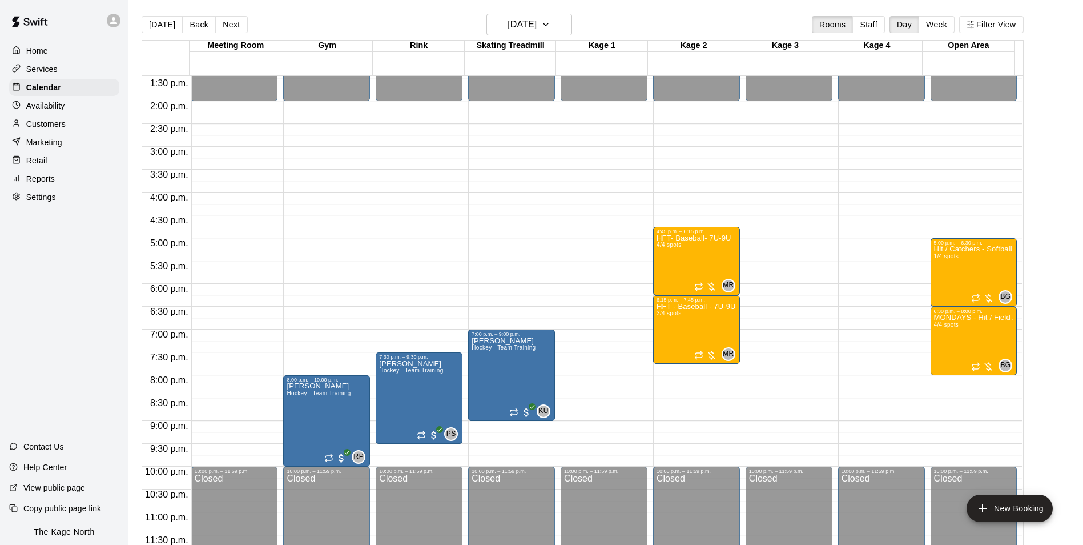
click at [544, 2] on main "[DATE] Back [DATE][DATE] Rooms Staff Day Week Filter View Meeting Room 13 Mon G…" at bounding box center [605, 281] width 954 height 563
click at [537, 18] on h6 "[DATE]" at bounding box center [521, 25] width 29 height 16
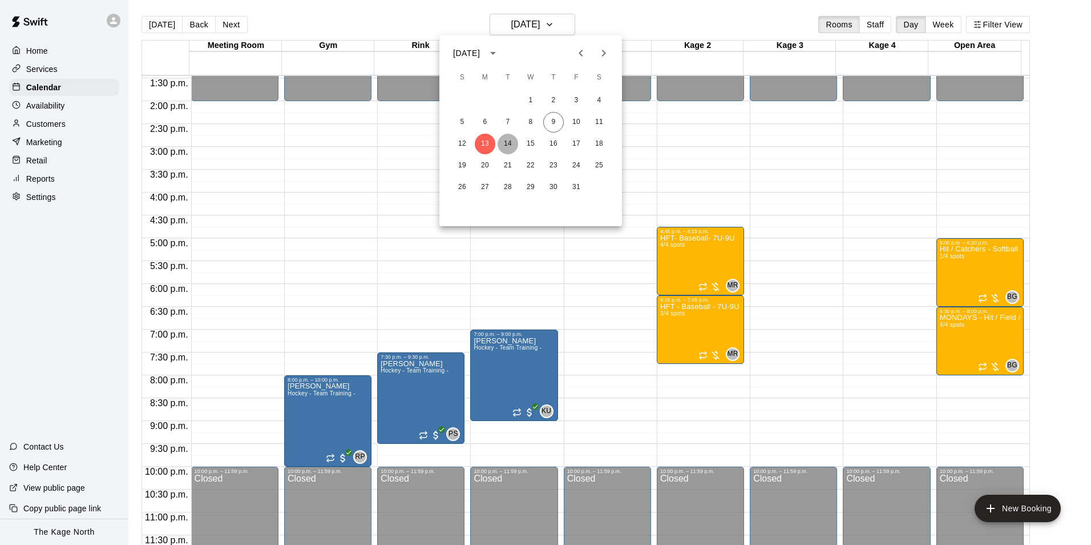
click at [510, 143] on button "14" at bounding box center [508, 144] width 21 height 21
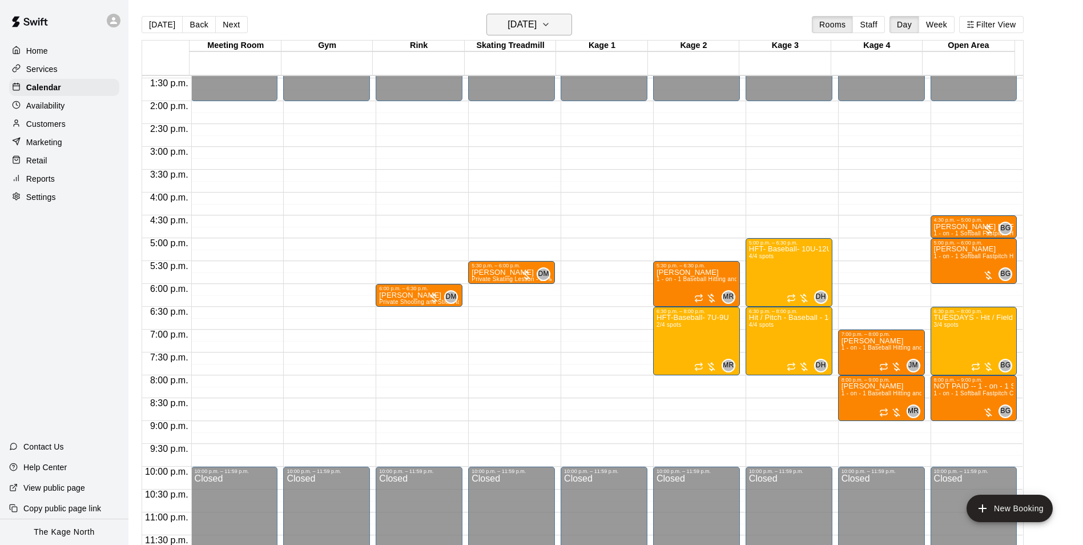
click at [537, 26] on h6 "[DATE]" at bounding box center [521, 25] width 29 height 16
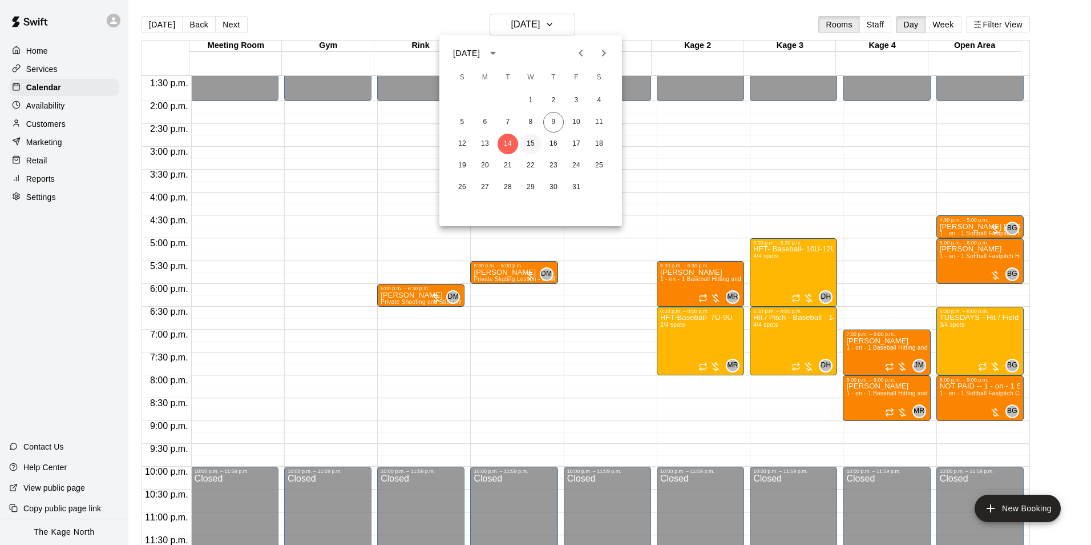
click at [529, 142] on button "15" at bounding box center [531, 144] width 21 height 21
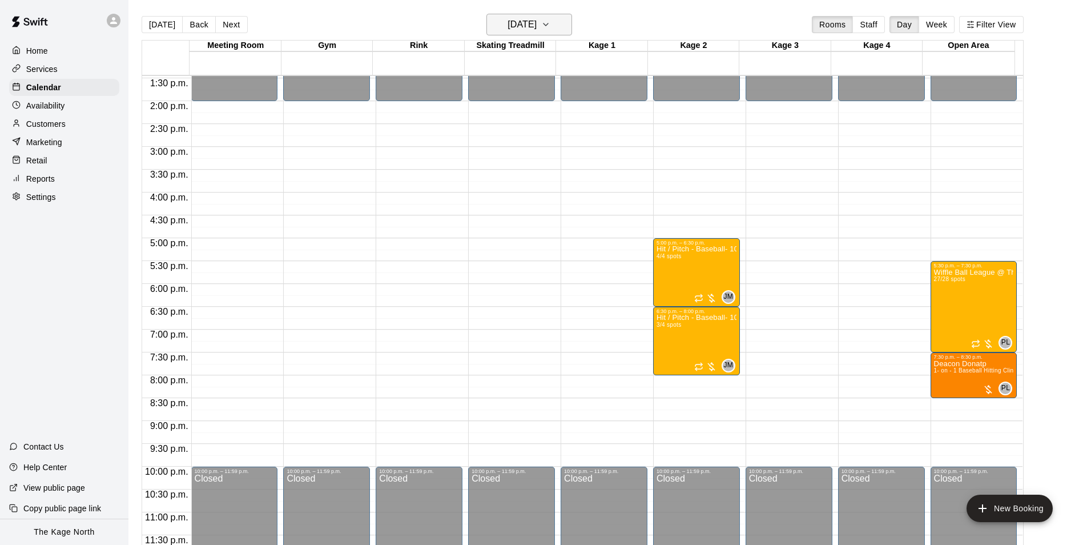
click at [562, 25] on button "[DATE]" at bounding box center [529, 25] width 86 height 22
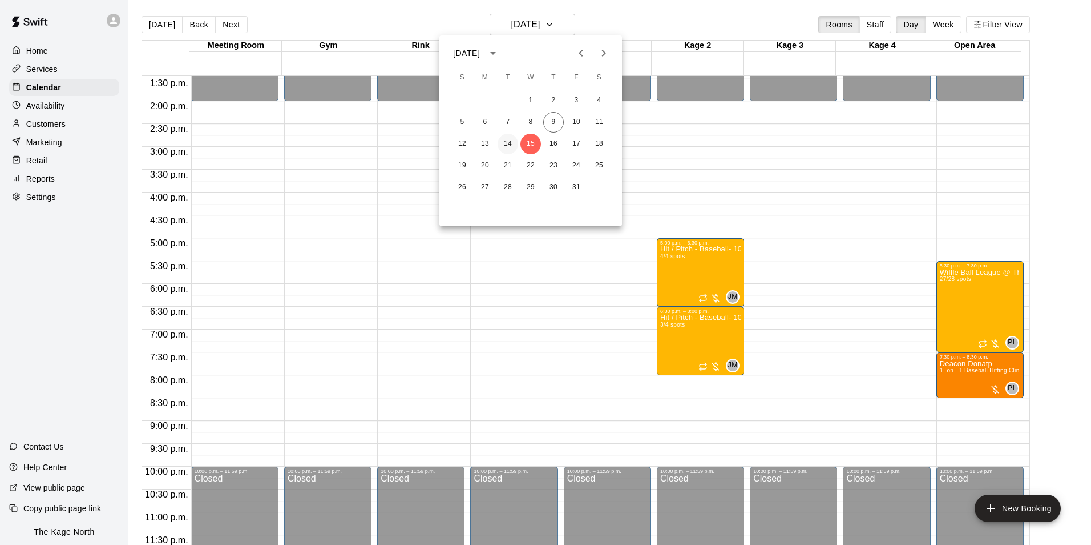
click at [510, 146] on button "14" at bounding box center [508, 144] width 21 height 21
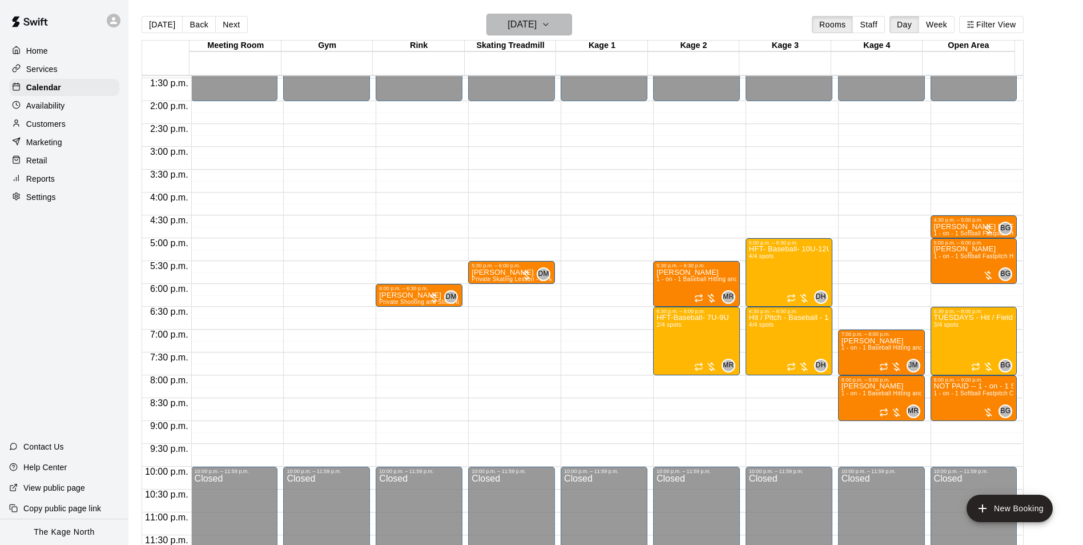
click at [537, 25] on h6 "[DATE]" at bounding box center [521, 25] width 29 height 16
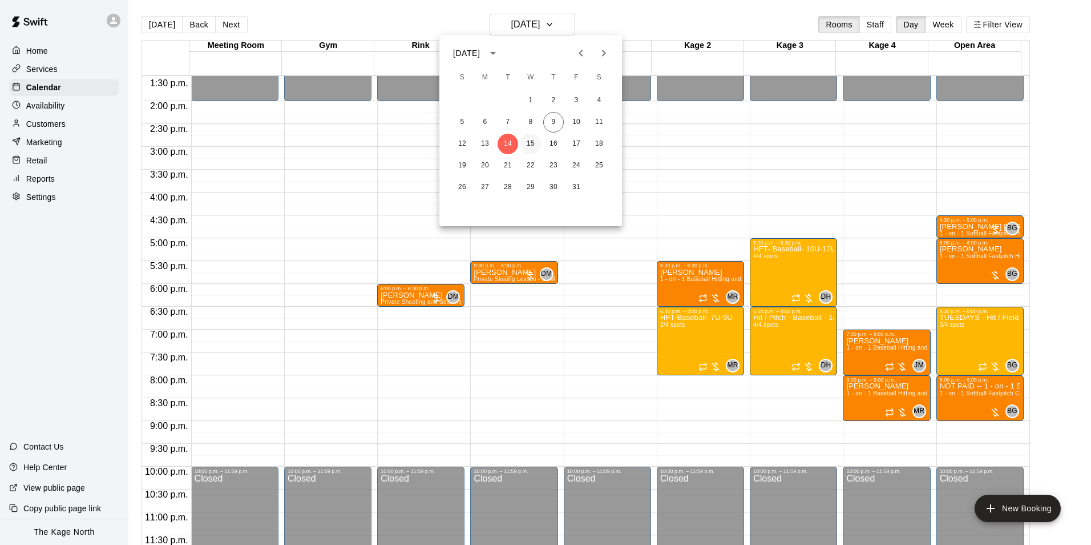
click at [527, 146] on button "15" at bounding box center [531, 144] width 21 height 21
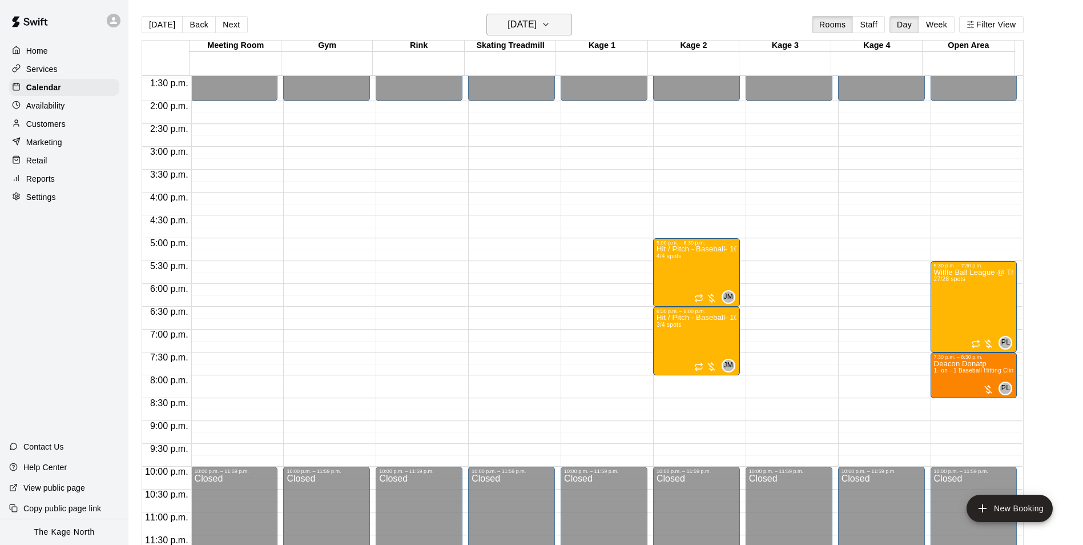
click at [537, 26] on h6 "[DATE]" at bounding box center [521, 25] width 29 height 16
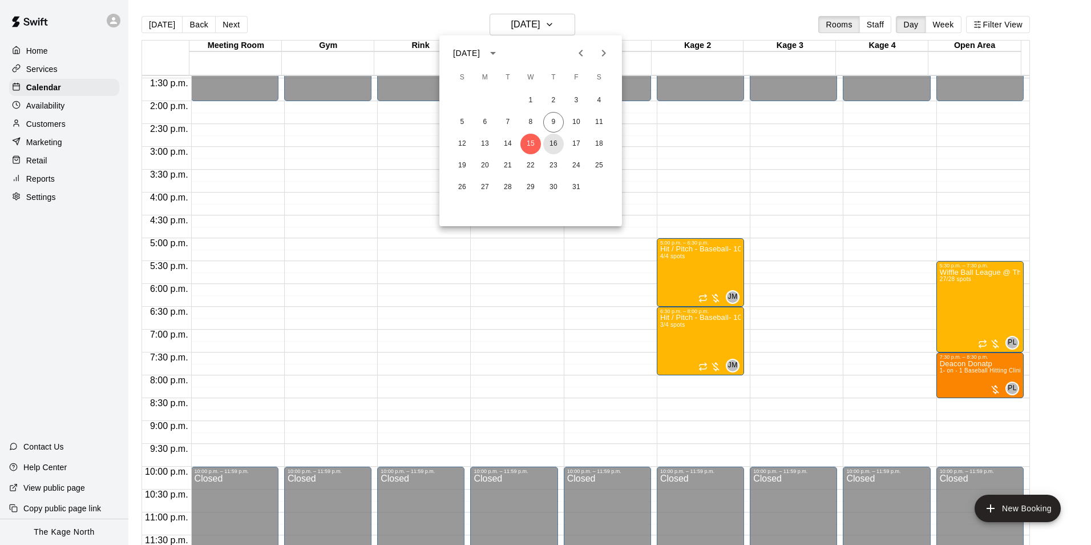
click at [553, 142] on button "16" at bounding box center [553, 144] width 21 height 21
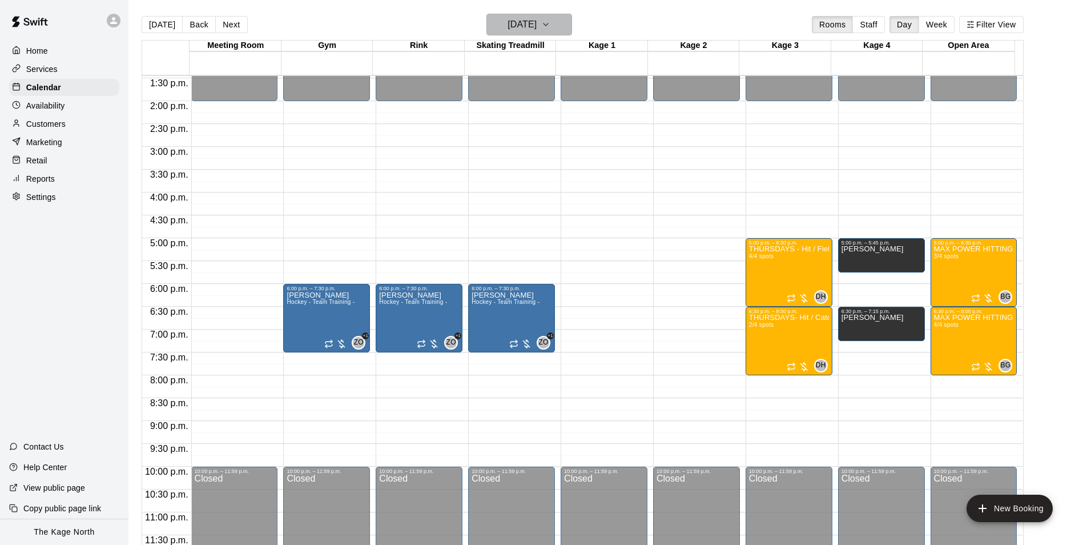
click at [537, 19] on h6 "[DATE]" at bounding box center [521, 25] width 29 height 16
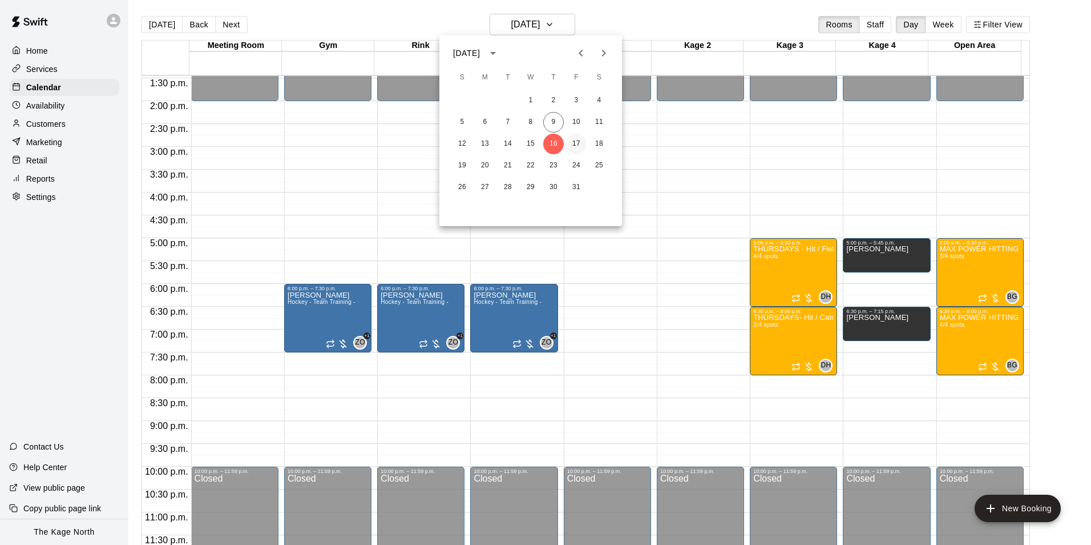
click at [578, 139] on button "17" at bounding box center [576, 144] width 21 height 21
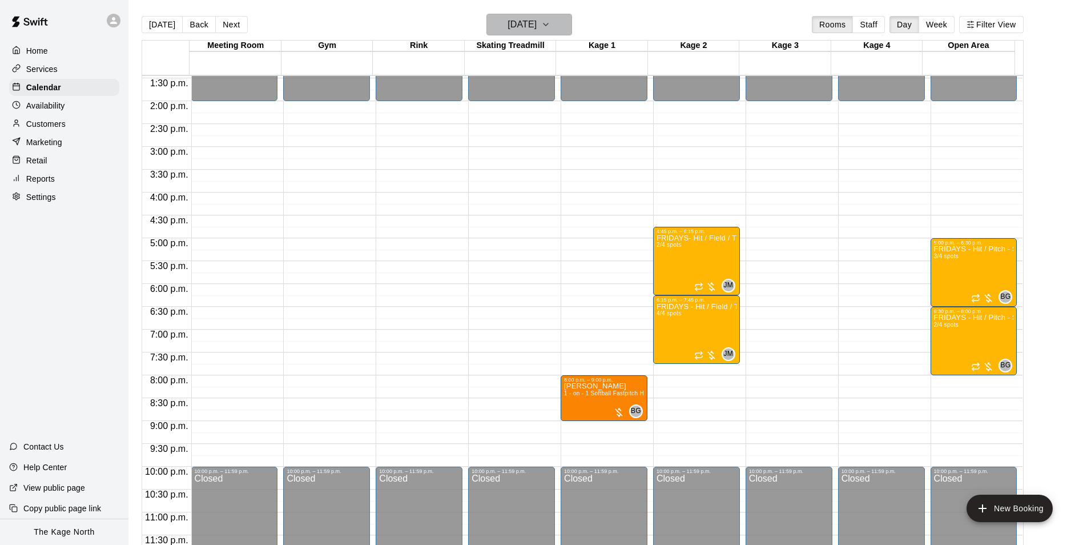
click at [537, 23] on h6 "[DATE]" at bounding box center [521, 25] width 29 height 16
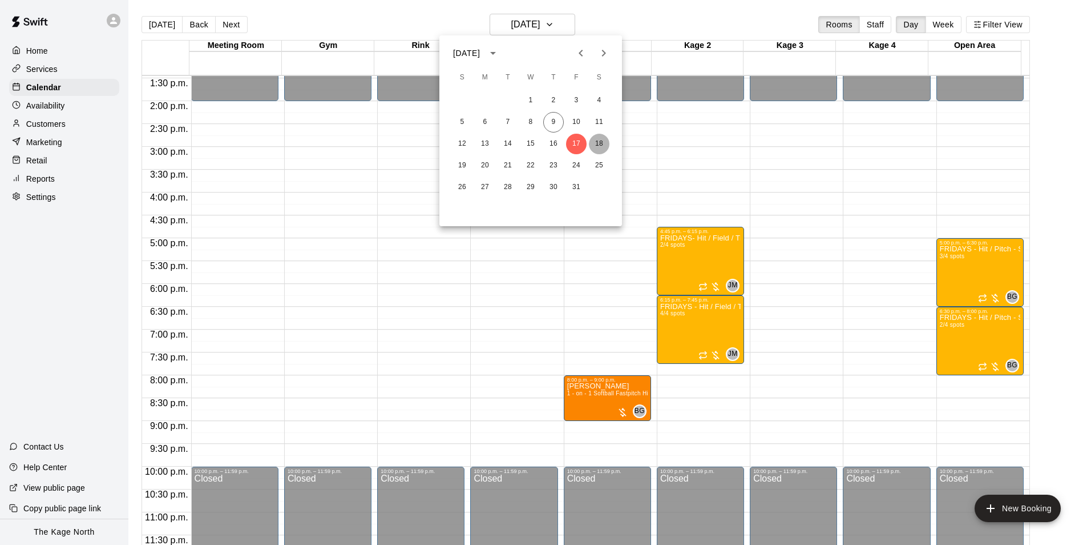
click at [598, 143] on button "18" at bounding box center [599, 144] width 21 height 21
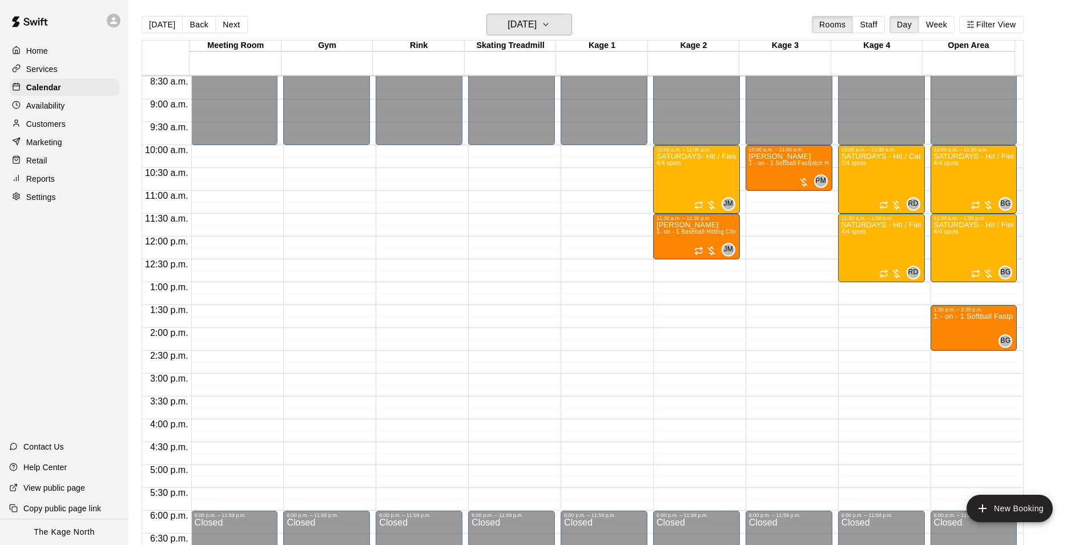
scroll to position [387, 0]
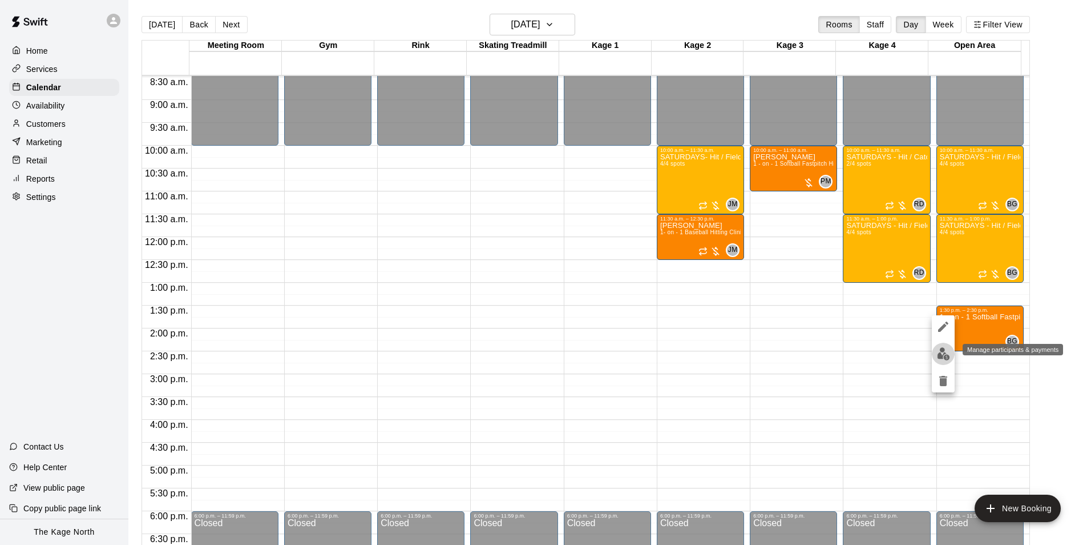
click at [943, 354] on img "edit" at bounding box center [943, 353] width 13 height 13
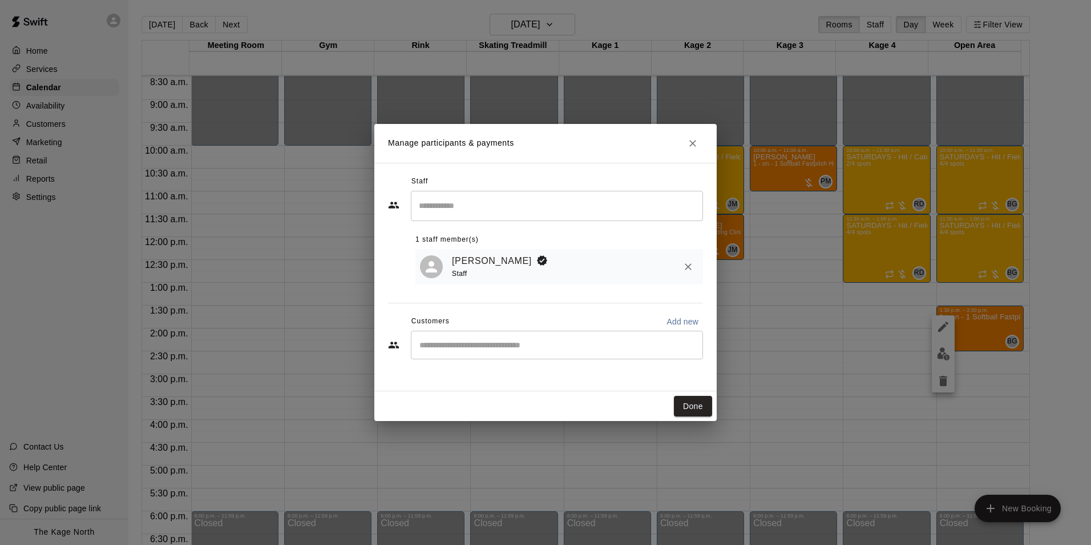
click at [689, 144] on icon "Close" at bounding box center [692, 143] width 11 height 11
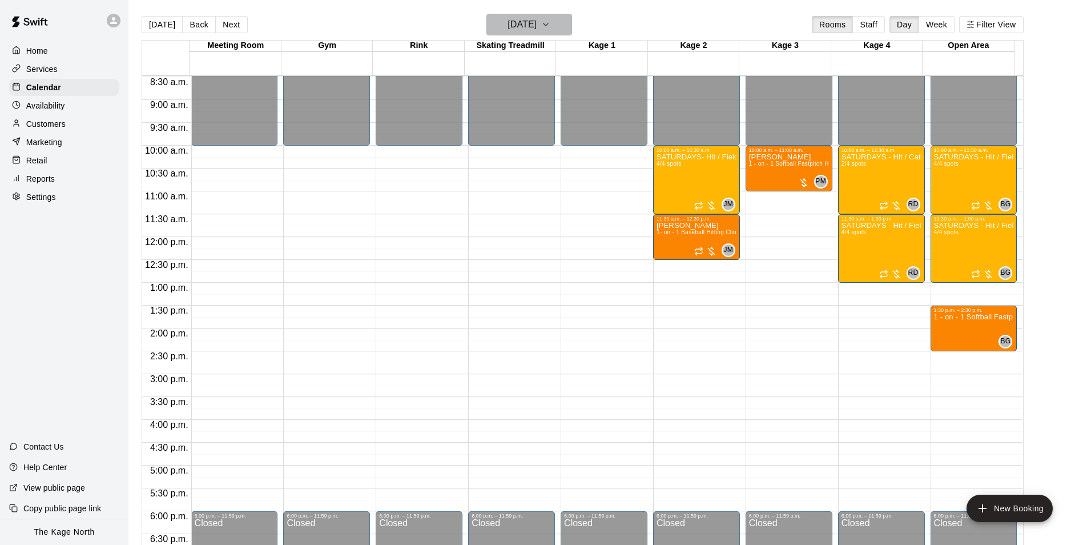
click at [537, 27] on h6 "[DATE]" at bounding box center [521, 25] width 29 height 16
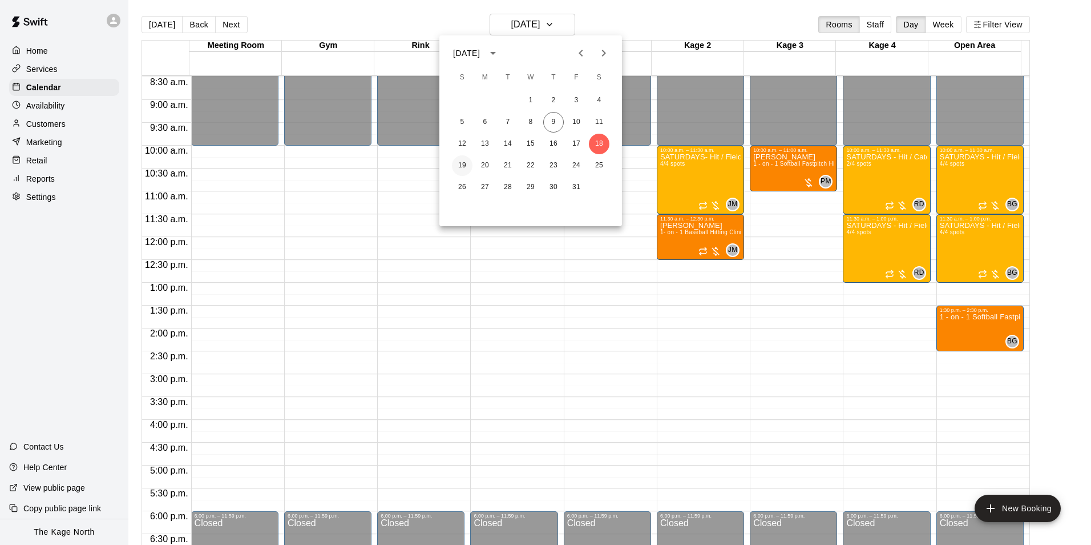
click at [462, 170] on button "19" at bounding box center [462, 165] width 21 height 21
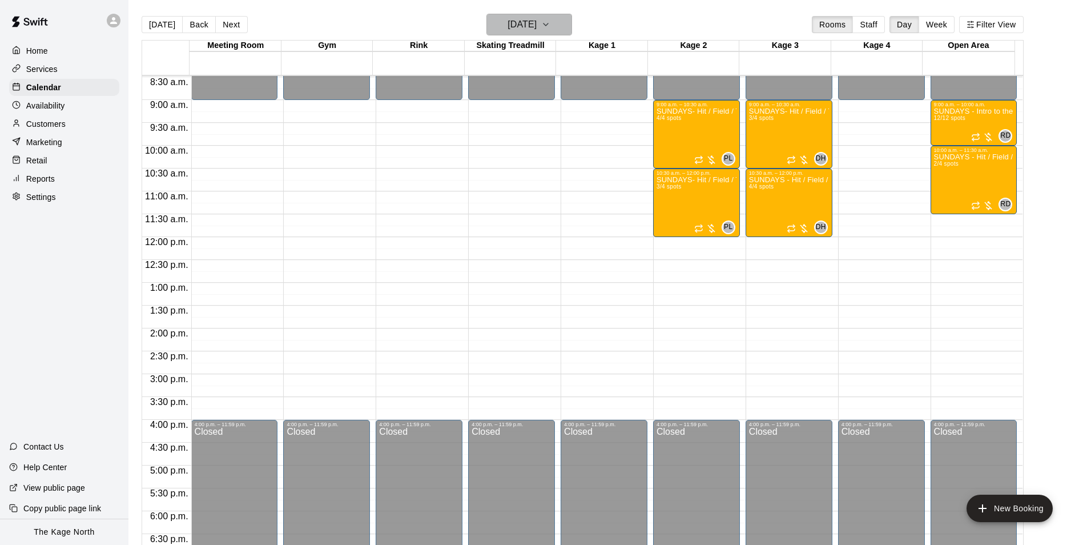
click at [537, 27] on h6 "[DATE]" at bounding box center [521, 25] width 29 height 16
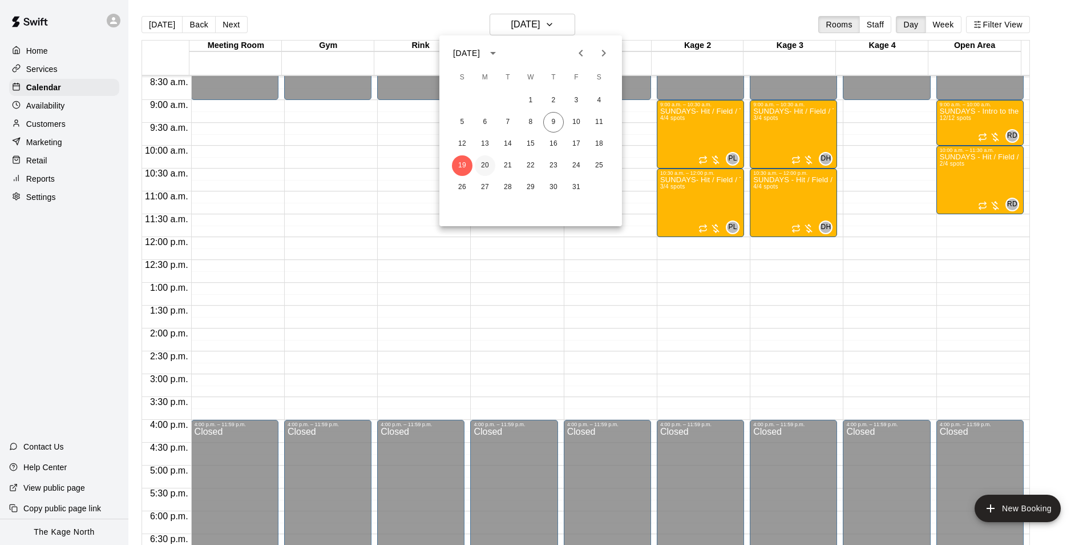
click at [483, 164] on button "20" at bounding box center [485, 165] width 21 height 21
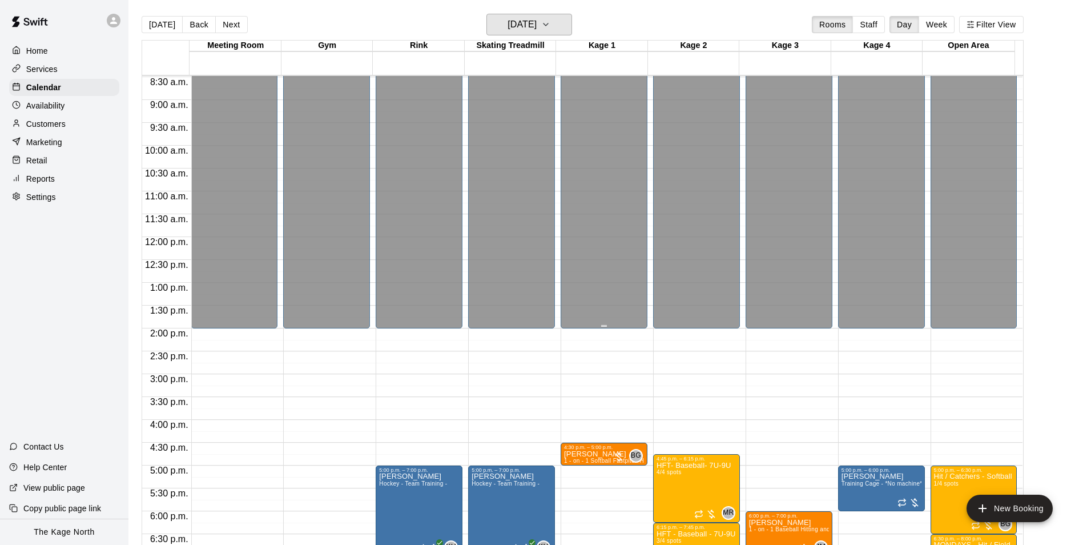
scroll to position [615, 0]
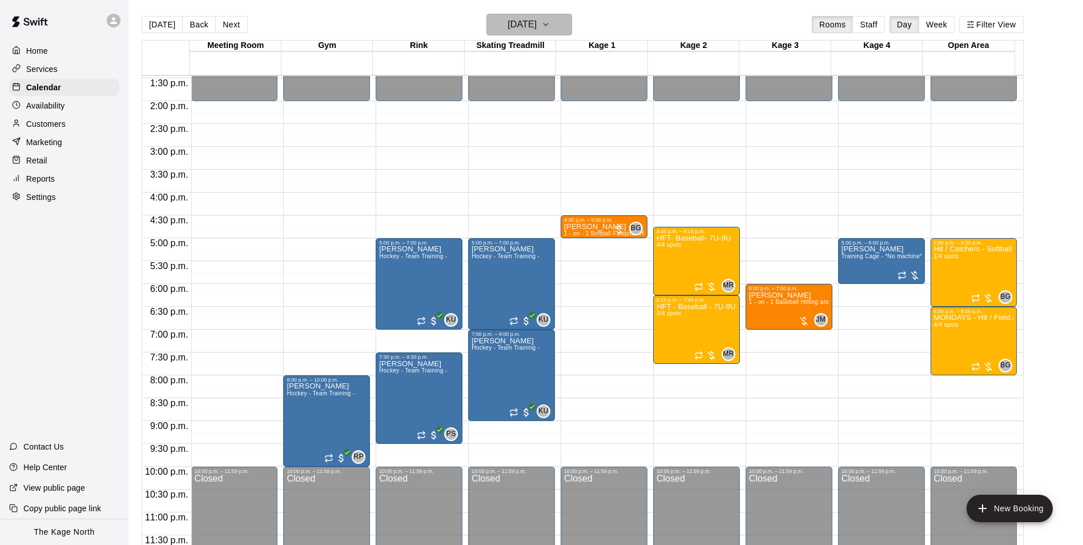
click at [537, 24] on h6 "[DATE]" at bounding box center [521, 25] width 29 height 16
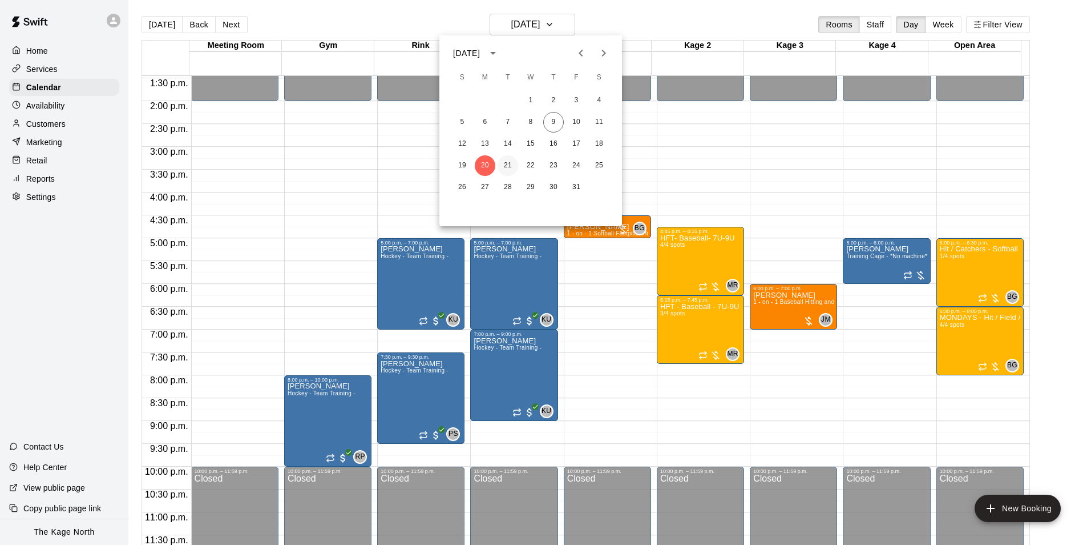
click at [503, 167] on button "21" at bounding box center [508, 165] width 21 height 21
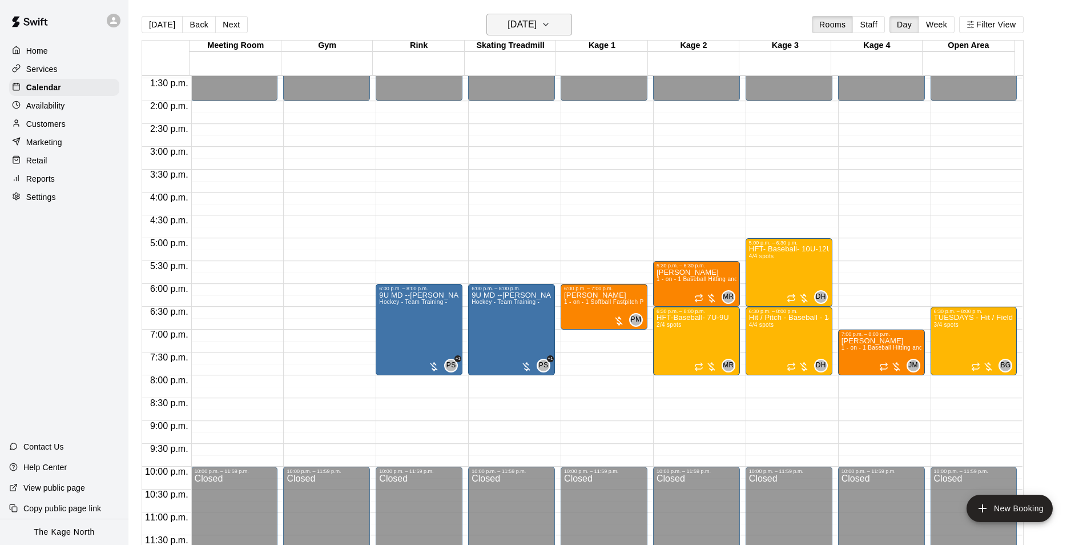
click at [537, 29] on h6 "[DATE]" at bounding box center [521, 25] width 29 height 16
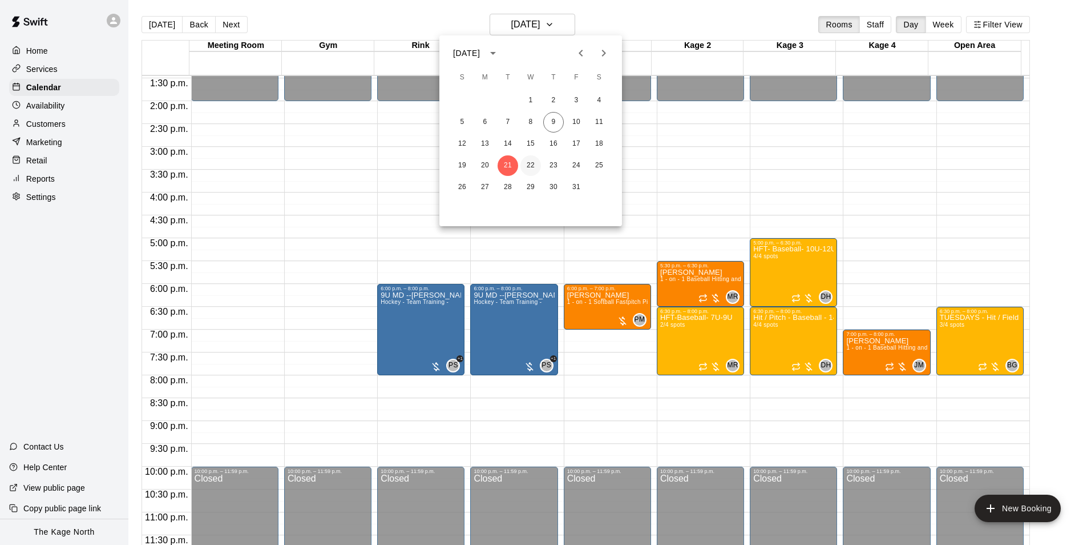
click at [532, 165] on button "22" at bounding box center [531, 165] width 21 height 21
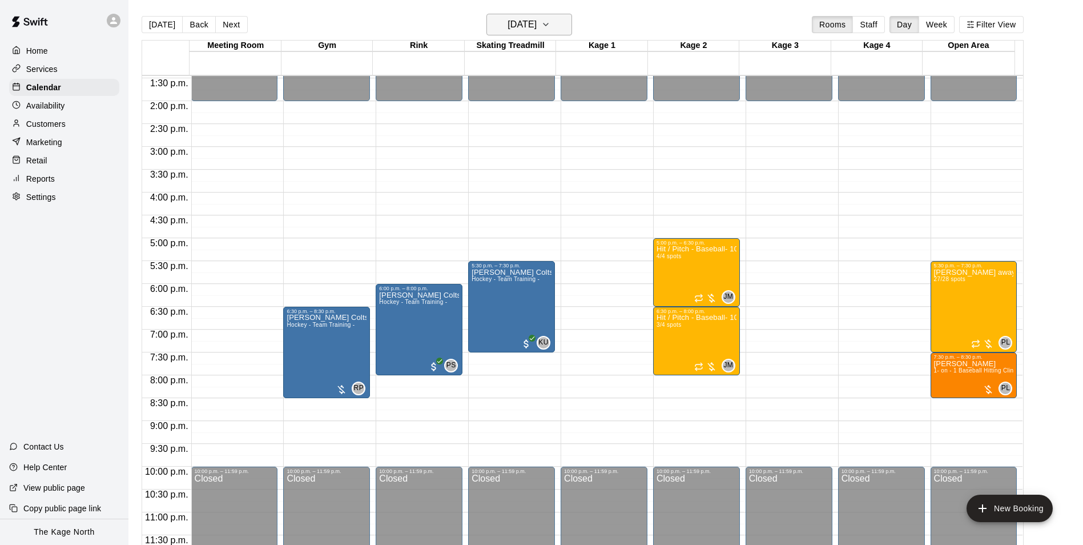
click at [537, 23] on h6 "[DATE]" at bounding box center [521, 25] width 29 height 16
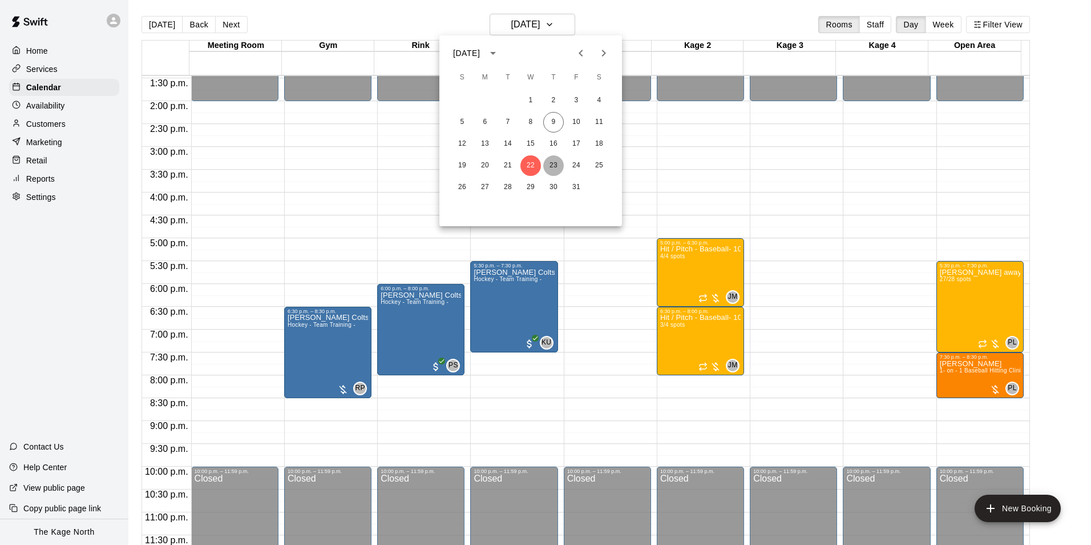
click at [555, 166] on button "23" at bounding box center [553, 165] width 21 height 21
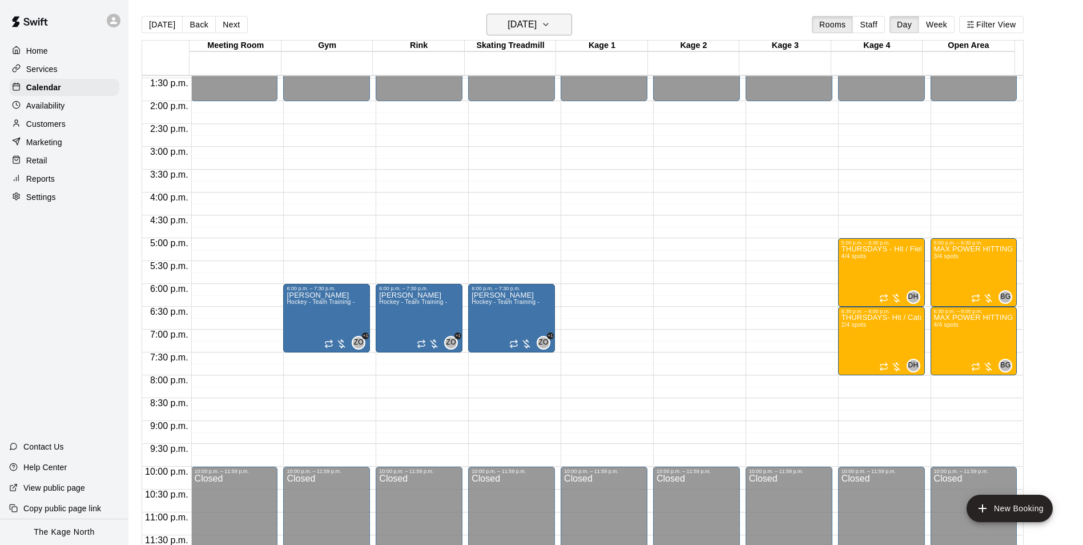
click at [537, 30] on h6 "[DATE]" at bounding box center [521, 25] width 29 height 16
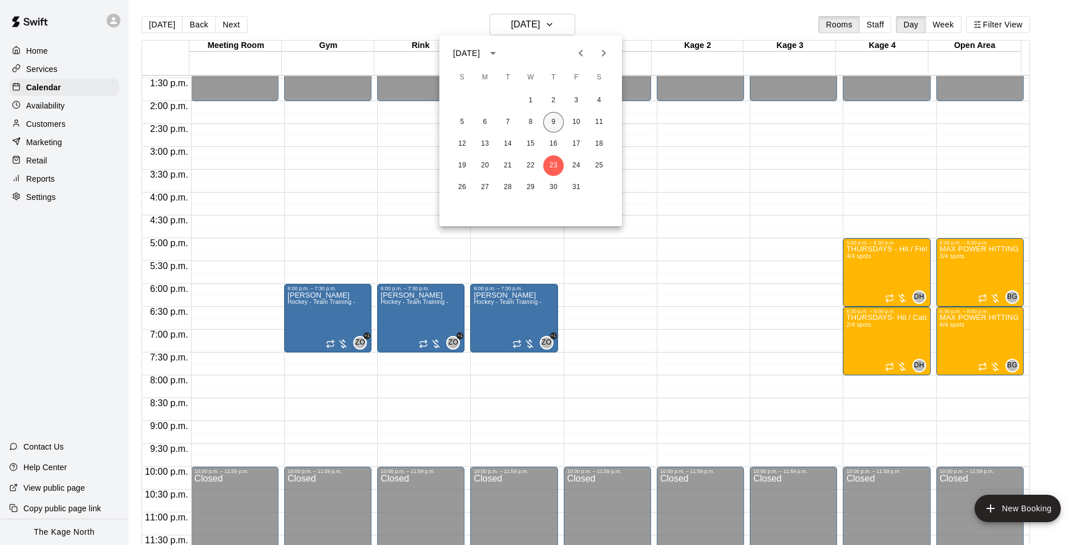
click at [554, 120] on button "9" at bounding box center [553, 122] width 21 height 21
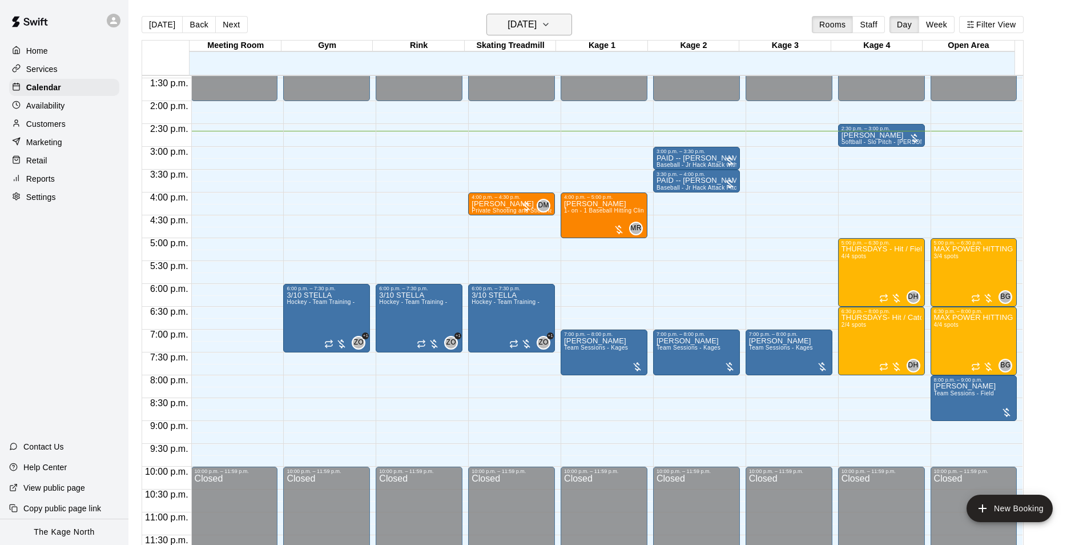
click at [537, 25] on h6 "[DATE]" at bounding box center [521, 25] width 29 height 16
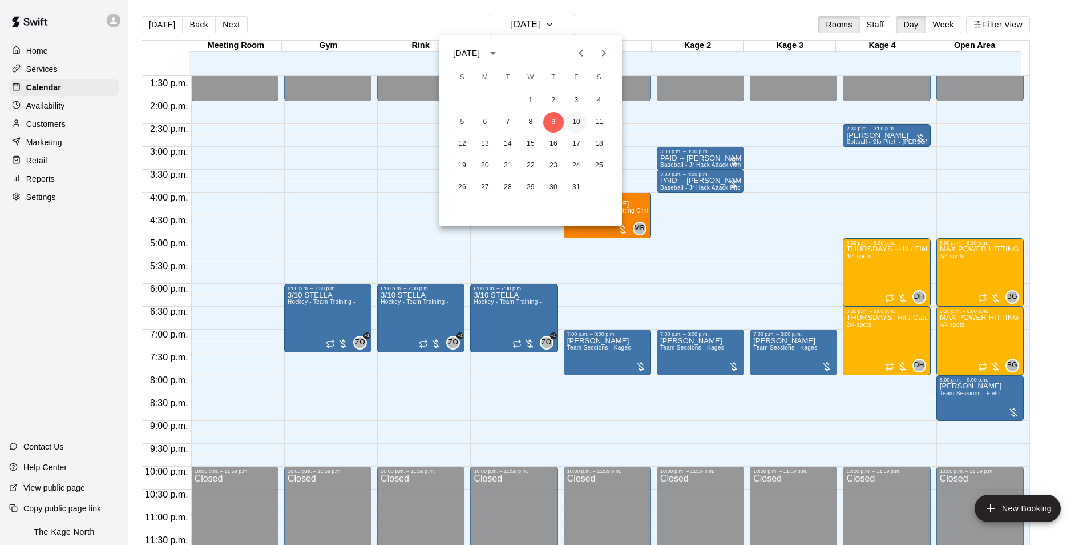
click at [574, 118] on button "10" at bounding box center [576, 122] width 21 height 21
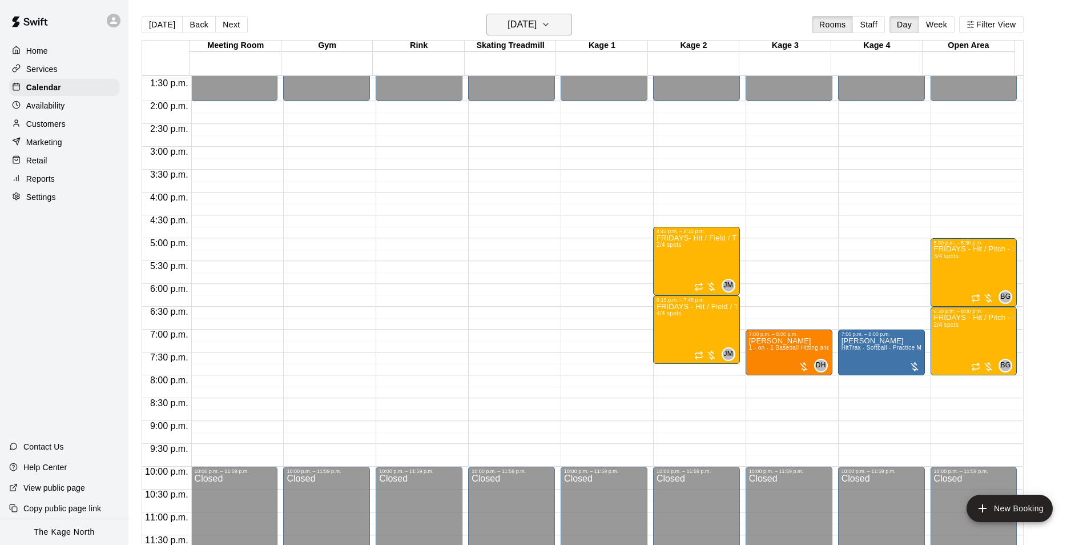
click at [553, 26] on button "[DATE]" at bounding box center [529, 25] width 86 height 22
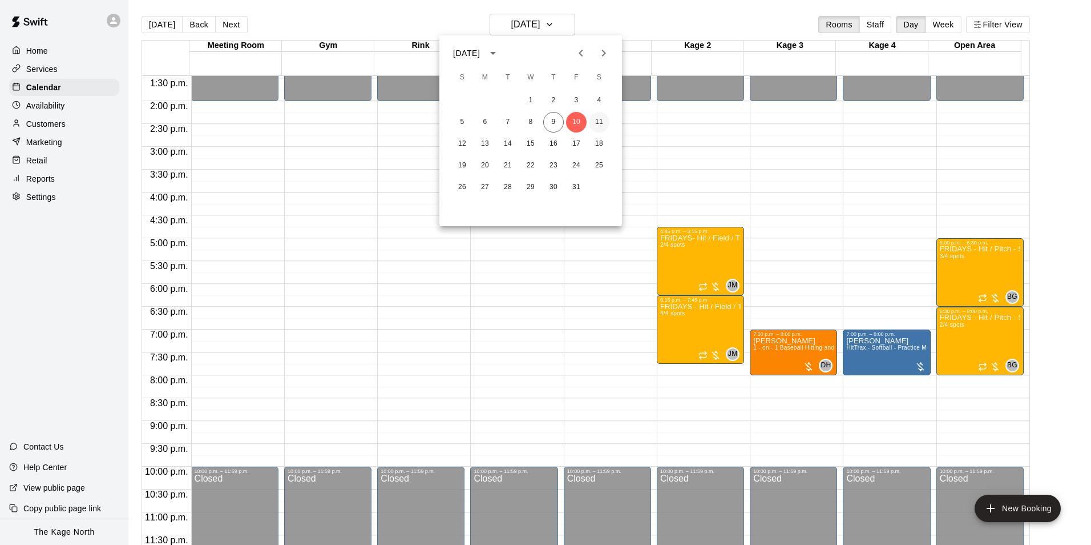
click at [595, 120] on button "11" at bounding box center [599, 122] width 21 height 21
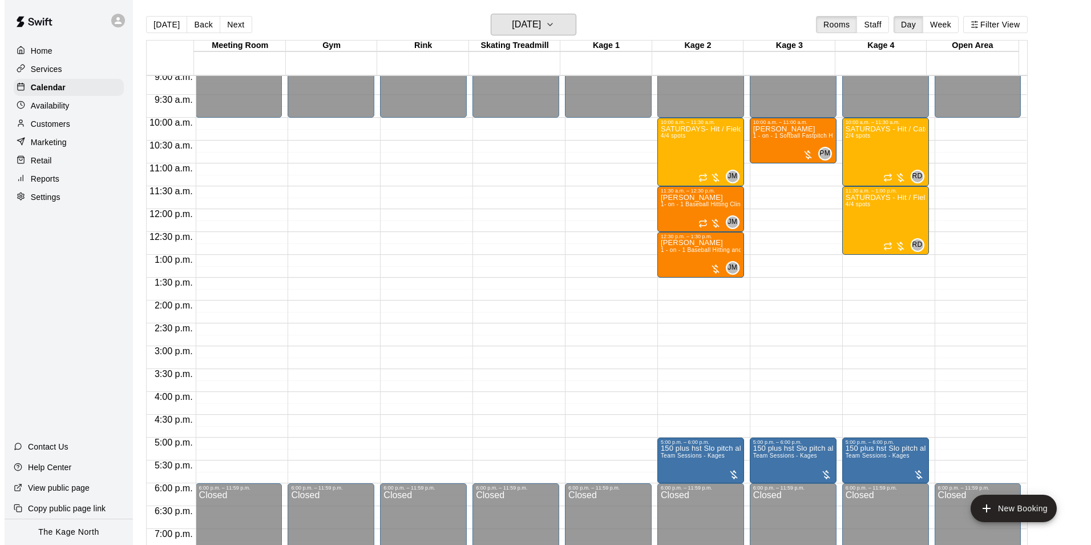
scroll to position [387, 0]
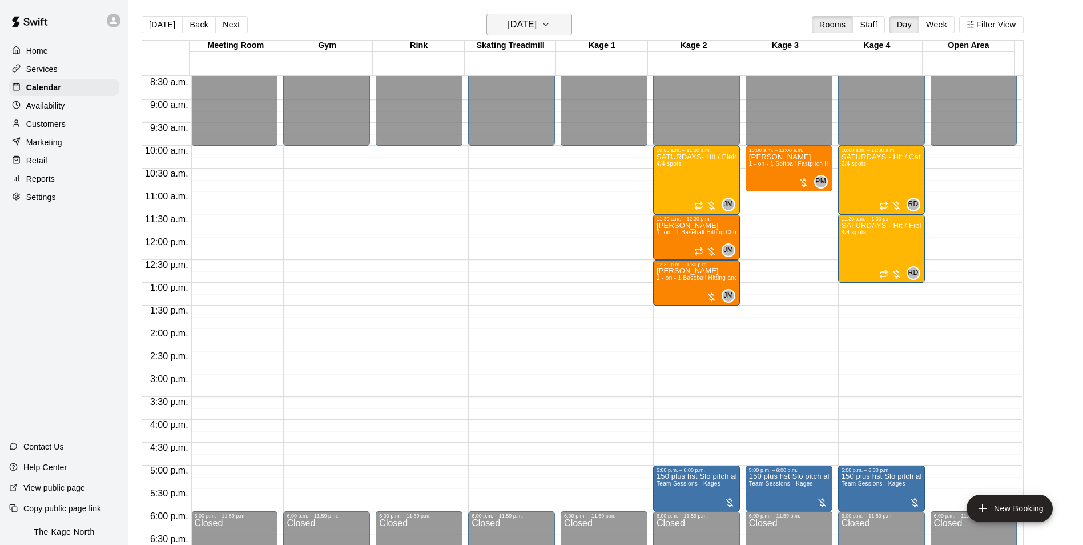
click at [558, 26] on button "[DATE]" at bounding box center [529, 25] width 86 height 22
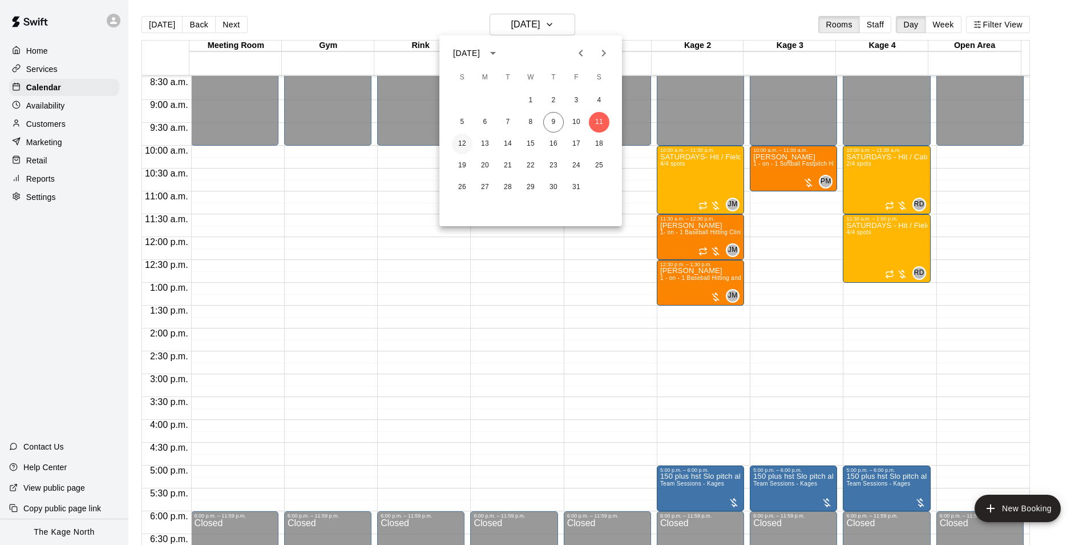
click at [463, 142] on button "12" at bounding box center [462, 144] width 21 height 21
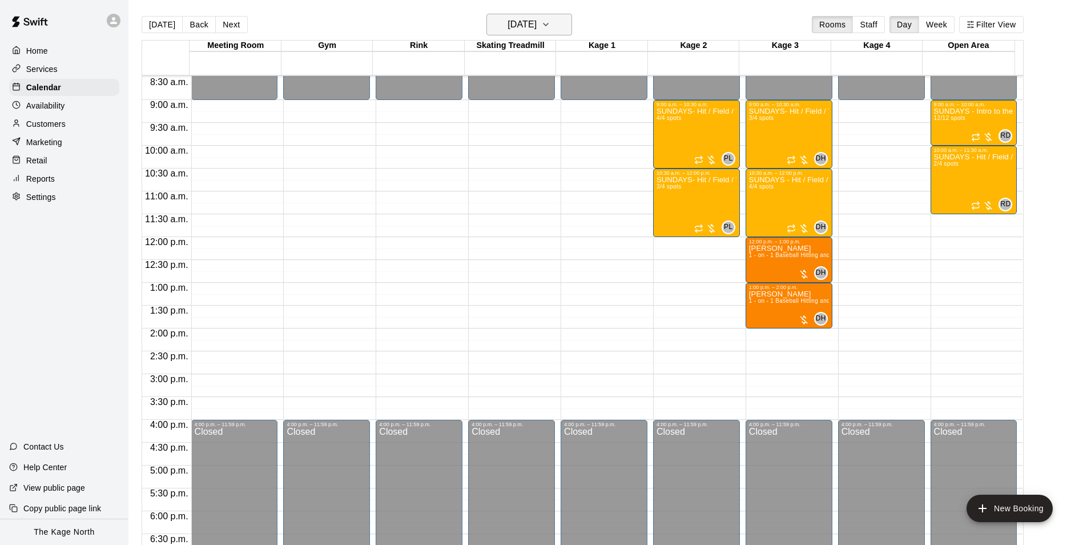
click at [557, 24] on button "[DATE]" at bounding box center [529, 25] width 86 height 22
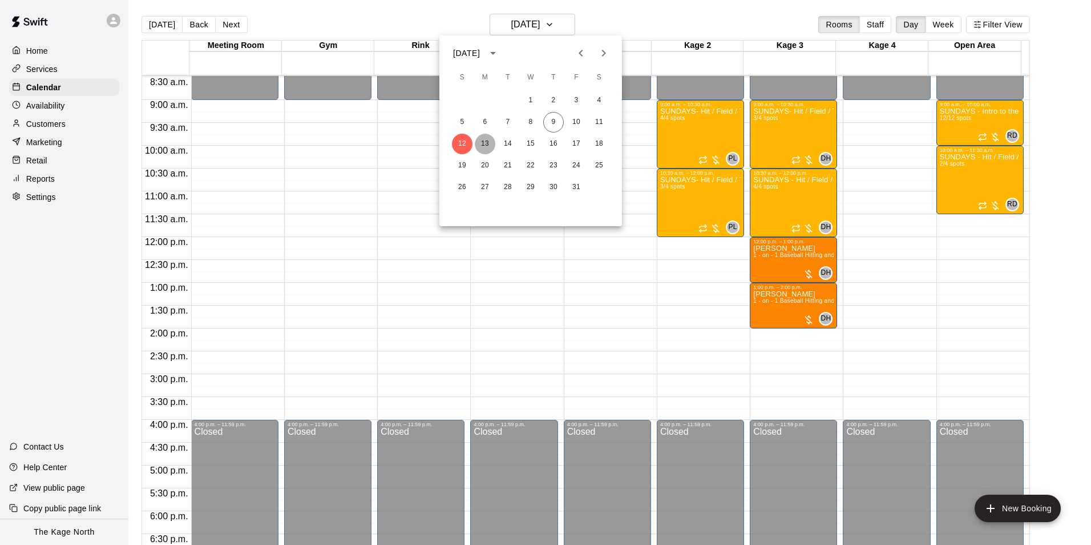
click at [486, 140] on button "13" at bounding box center [485, 144] width 21 height 21
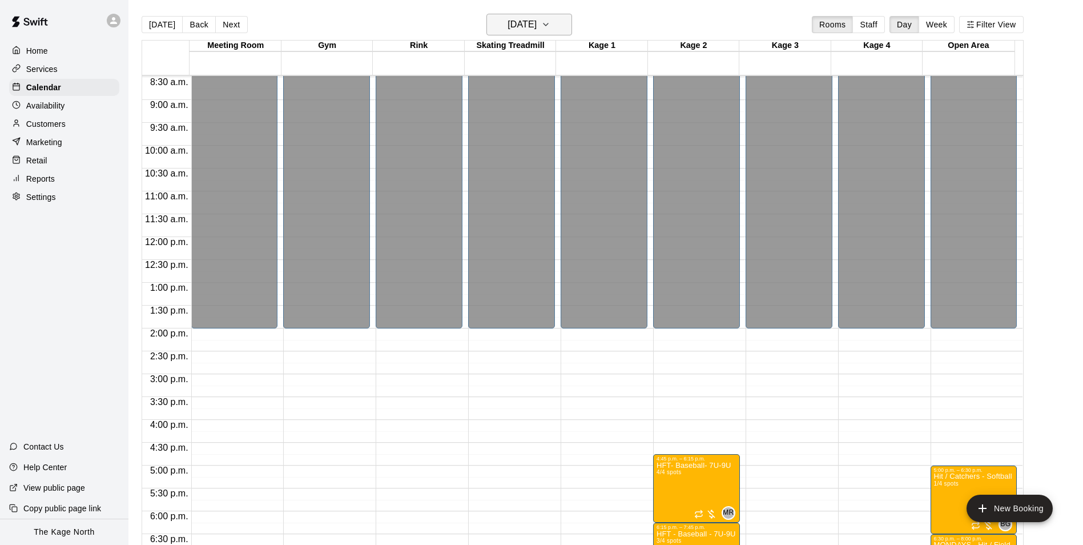
click at [537, 21] on h6 "[DATE]" at bounding box center [521, 25] width 29 height 16
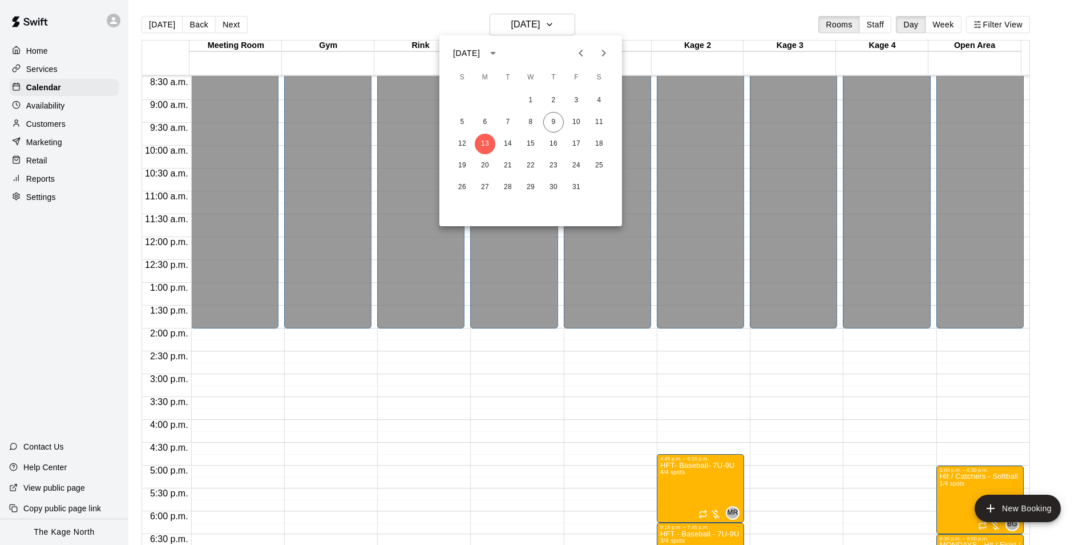
click at [602, 51] on icon "Next month" at bounding box center [604, 53] width 14 height 14
drag, startPoint x: 600, startPoint y: 101, endPoint x: 686, endPoint y: 189, distance: 122.7
click at [600, 101] on button "1" at bounding box center [599, 100] width 21 height 21
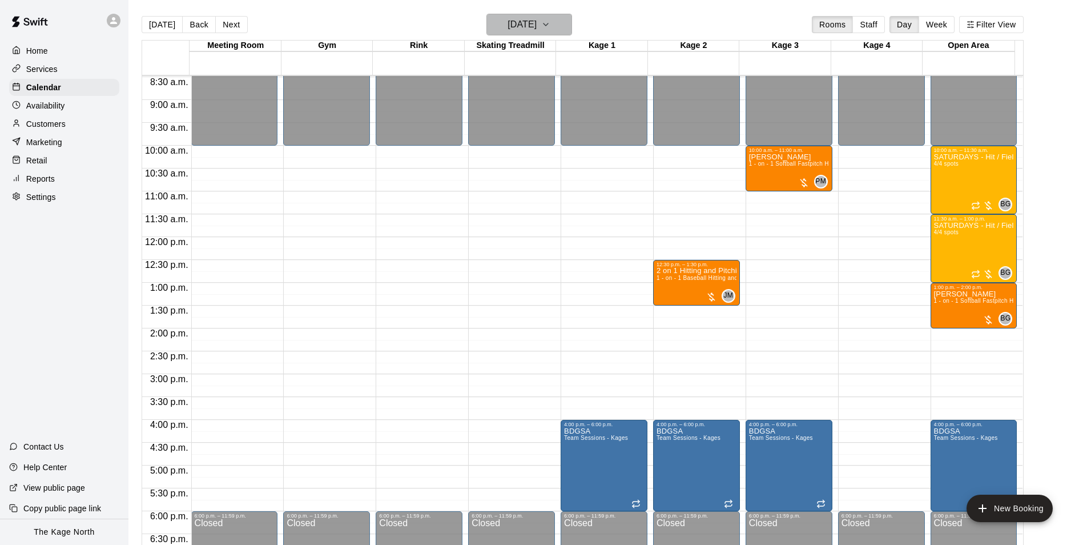
click at [535, 18] on h6 "[DATE]" at bounding box center [521, 25] width 29 height 16
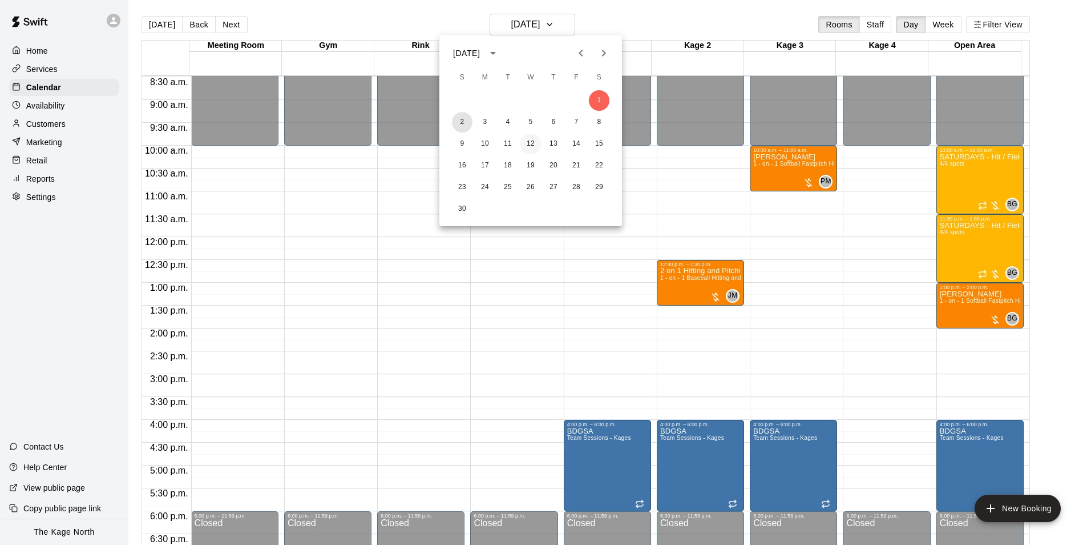
click at [464, 122] on button "2" at bounding box center [462, 122] width 21 height 21
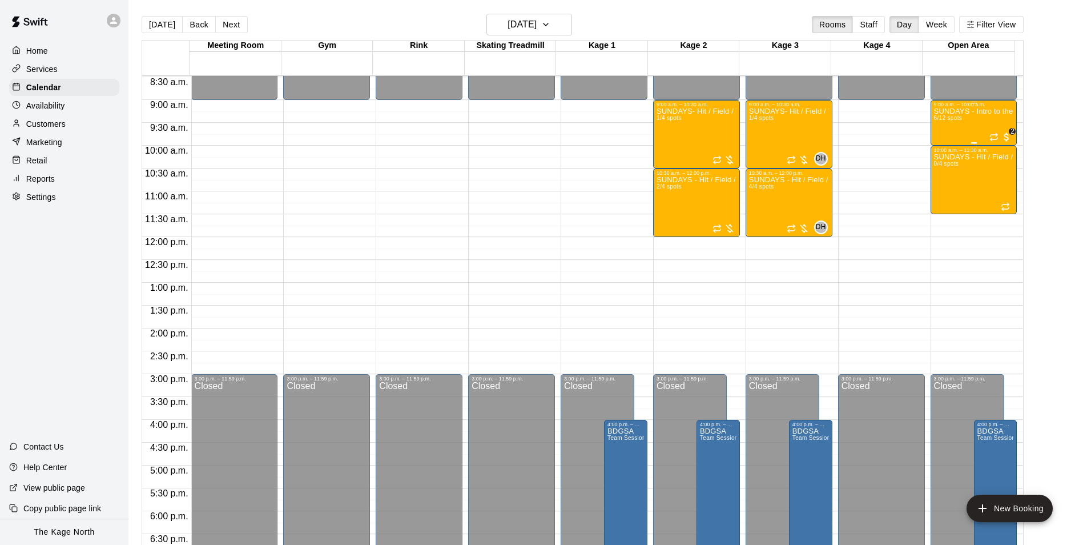
click at [974, 124] on div "SUNDAYS - Intro to the Game - 4U - 6U - Baseball Program 6/12 spots" at bounding box center [974, 379] width 80 height 545
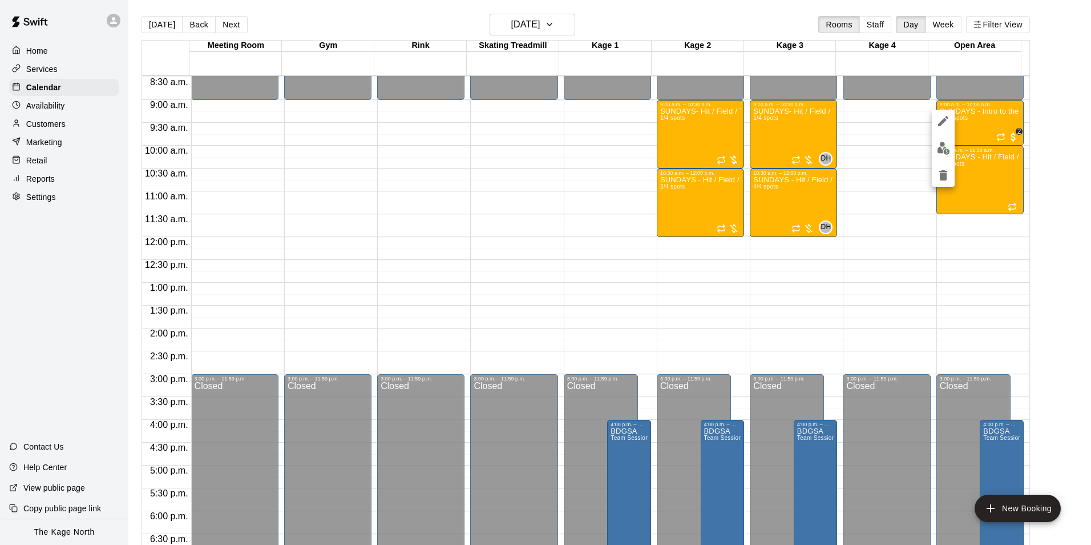
click at [947, 147] on img "edit" at bounding box center [943, 148] width 13 height 13
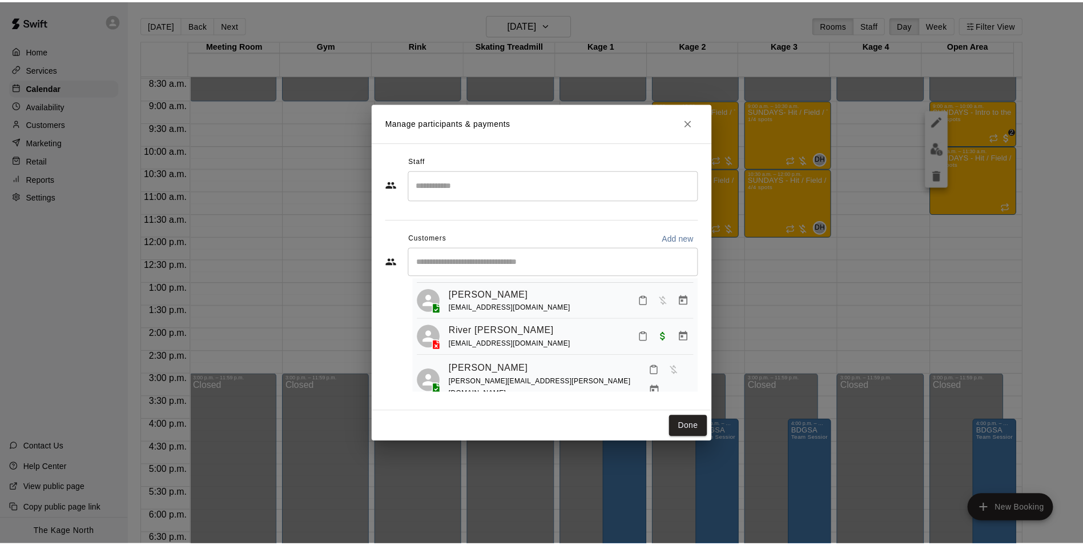
scroll to position [146, 0]
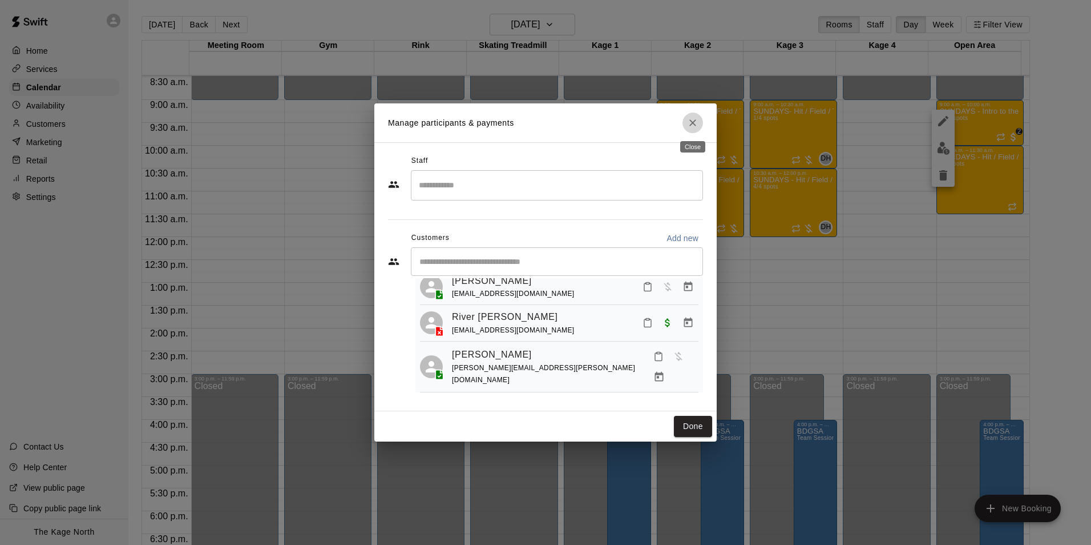
click at [696, 122] on icon "Close" at bounding box center [692, 122] width 11 height 11
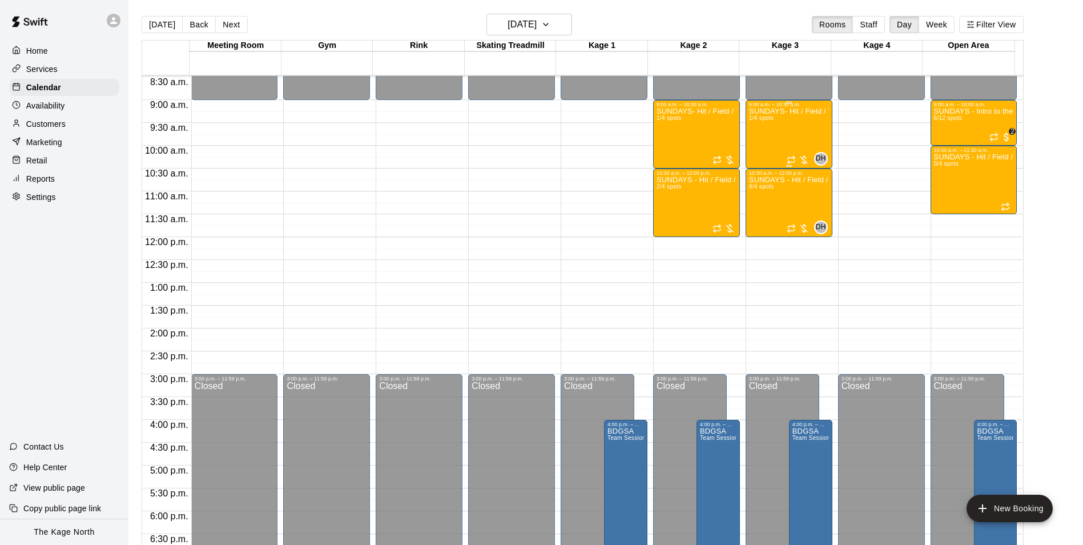
click at [783, 130] on div "SUNDAYS- Hit / Field / Throw - Baseball Program - 7U-9U 1/4 spots" at bounding box center [789, 379] width 80 height 545
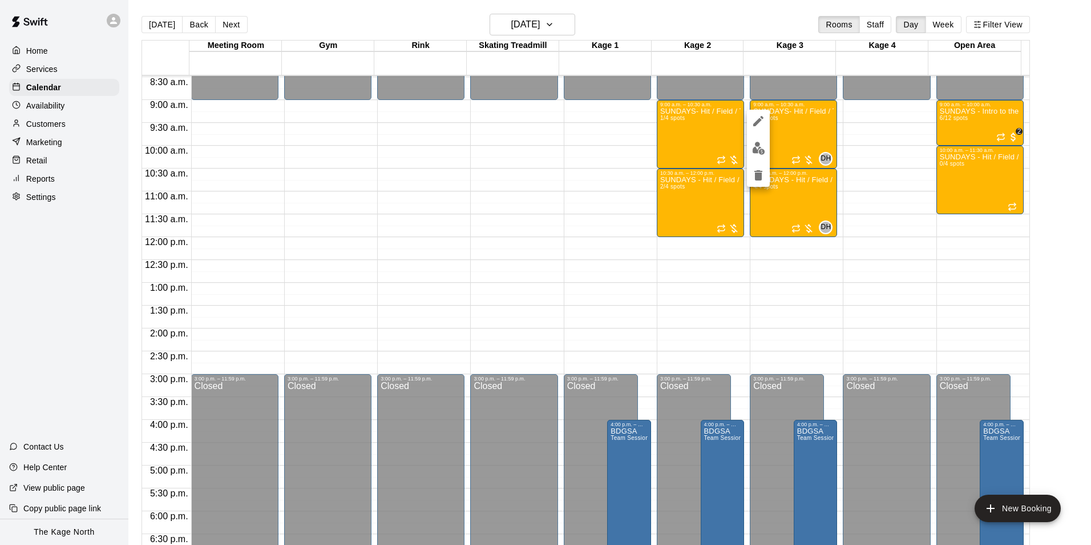
click at [760, 151] on img "edit" at bounding box center [758, 148] width 13 height 13
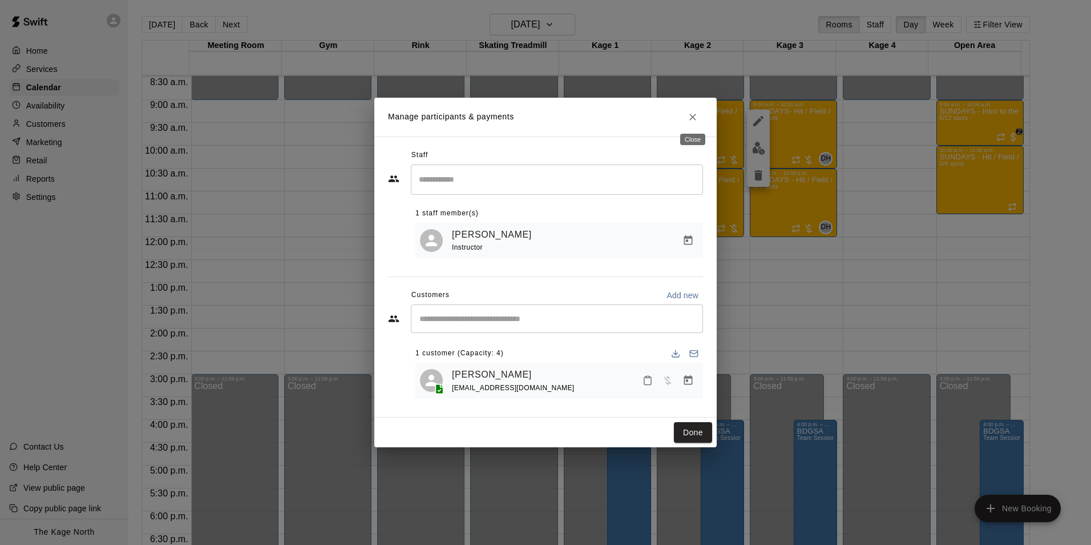
click at [693, 111] on icon "Close" at bounding box center [692, 116] width 11 height 11
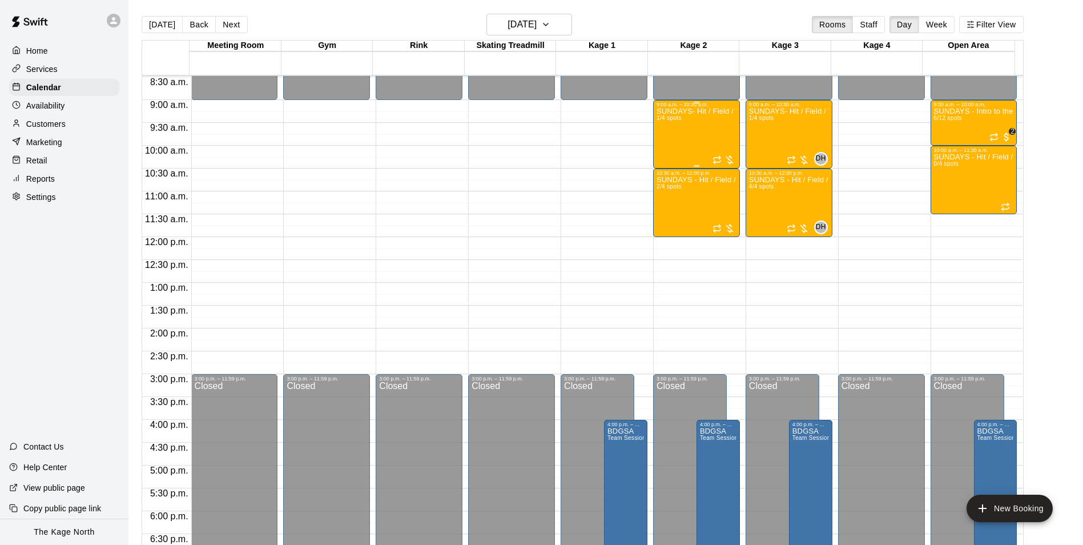
click at [702, 122] on div "SUNDAYS- Hit / Field / Throw - Baseball Program - 7U-9U 1/4 spots" at bounding box center [696, 379] width 80 height 545
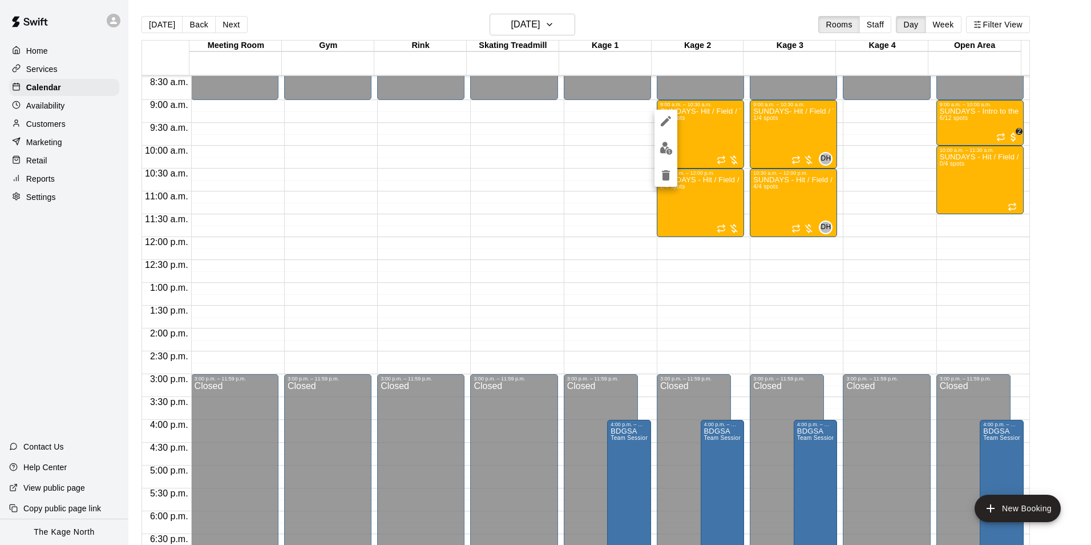
click at [666, 151] on img "edit" at bounding box center [666, 148] width 13 height 13
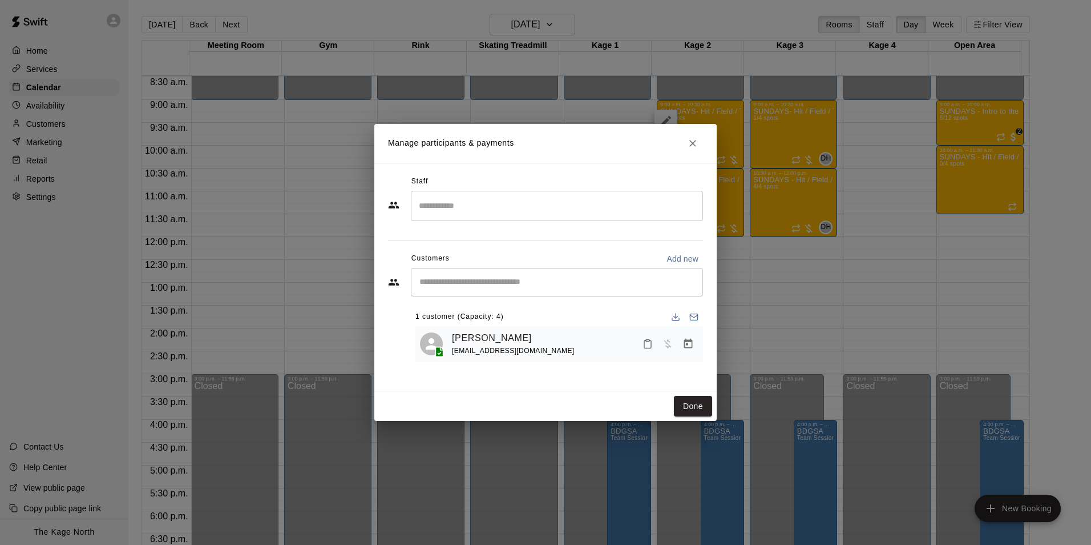
click at [695, 141] on icon "Close" at bounding box center [692, 143] width 7 height 7
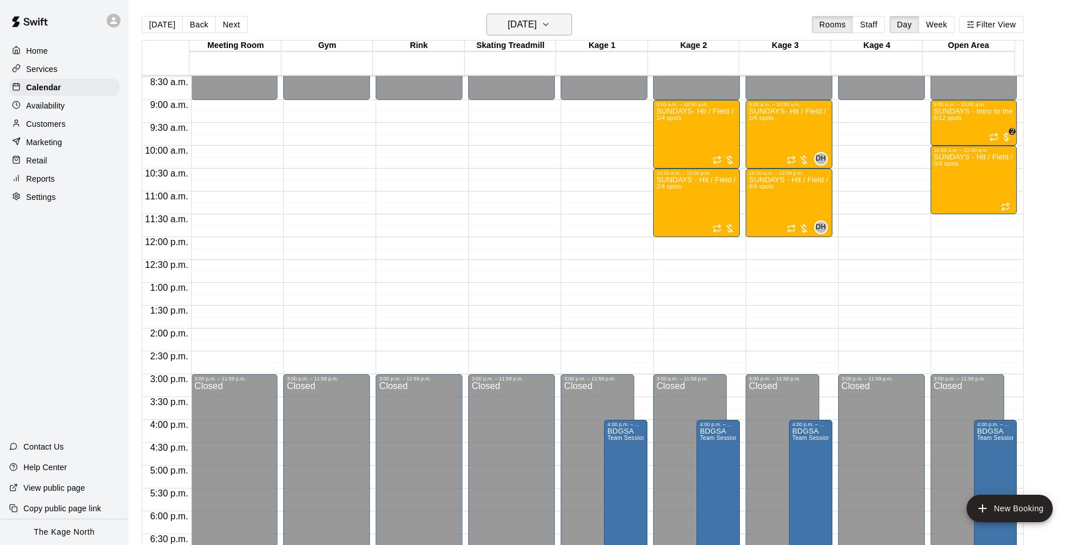
click at [537, 26] on h6 "[DATE]" at bounding box center [521, 25] width 29 height 16
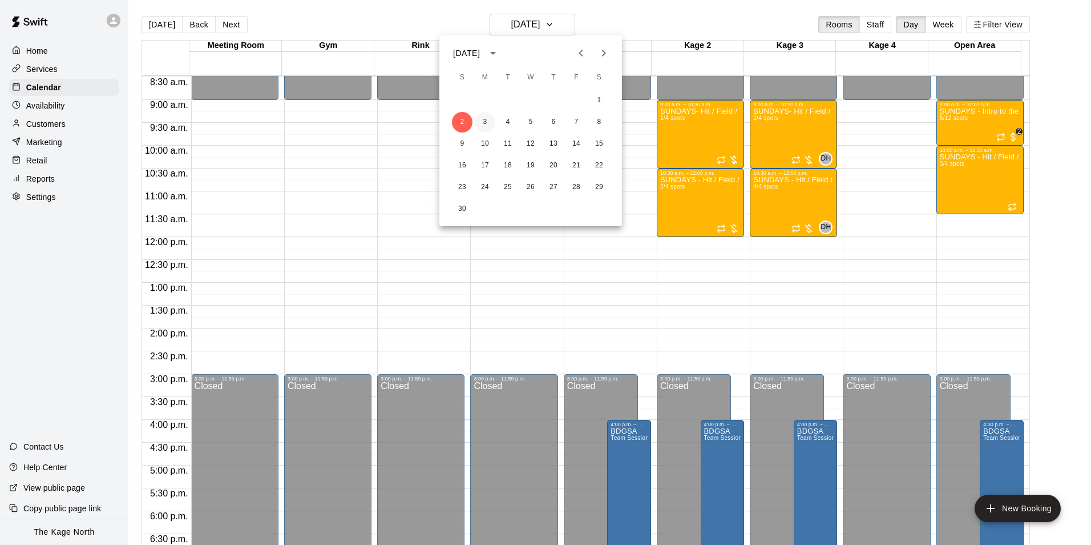
click at [486, 120] on button "3" at bounding box center [485, 122] width 21 height 21
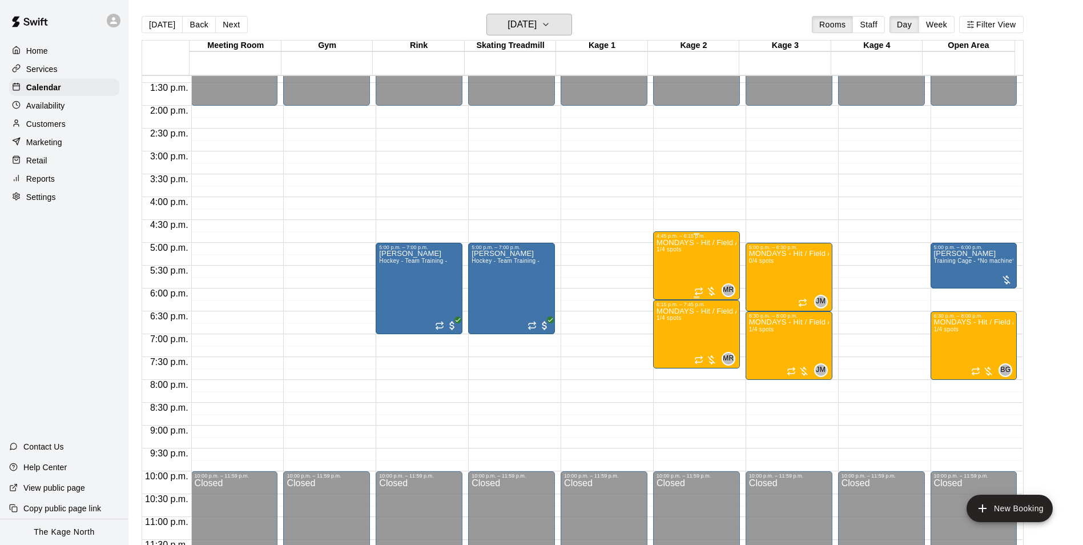
scroll to position [615, 0]
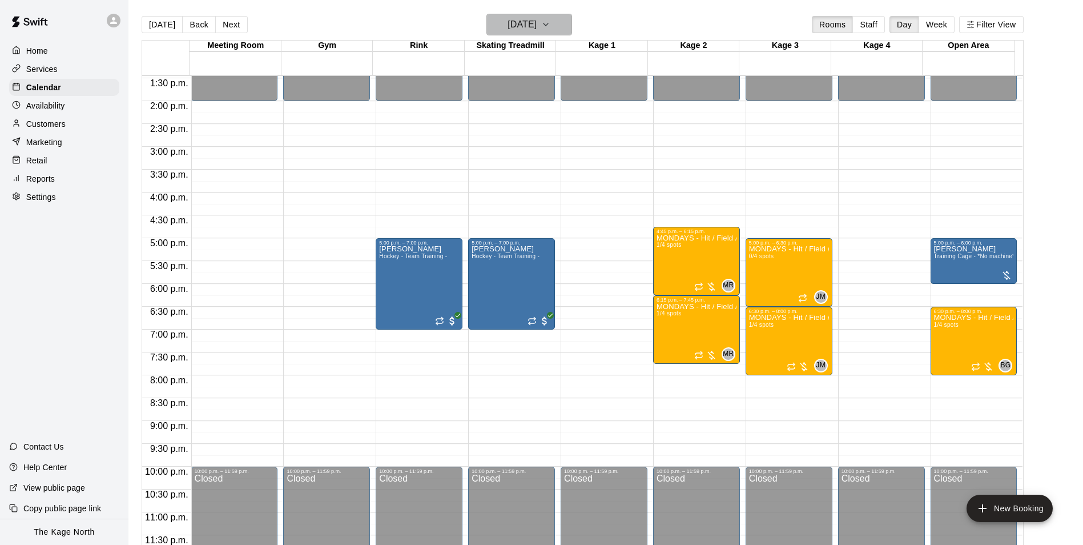
click at [537, 25] on h6 "[DATE]" at bounding box center [521, 25] width 29 height 16
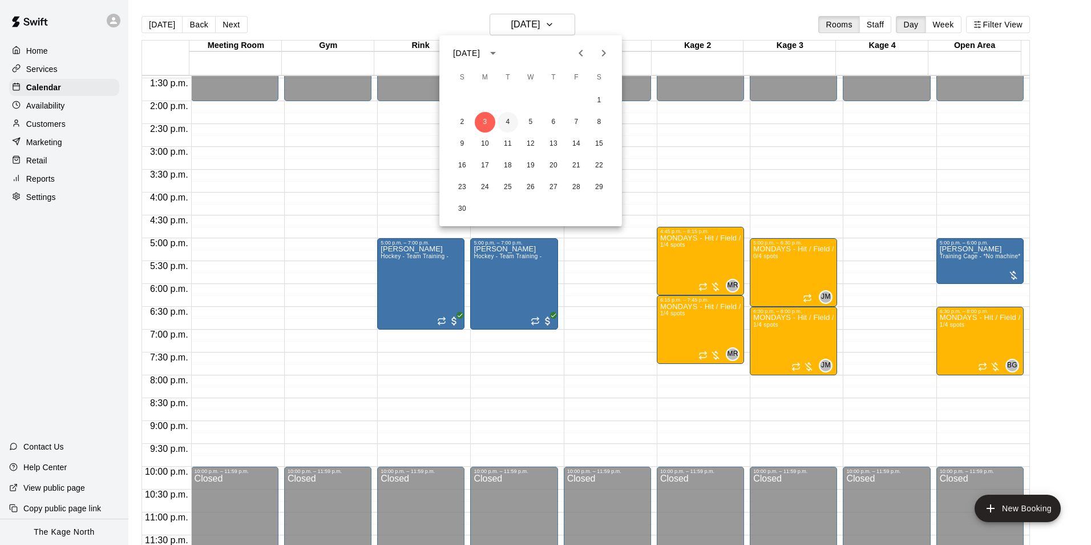
click at [505, 121] on button "4" at bounding box center [508, 122] width 21 height 21
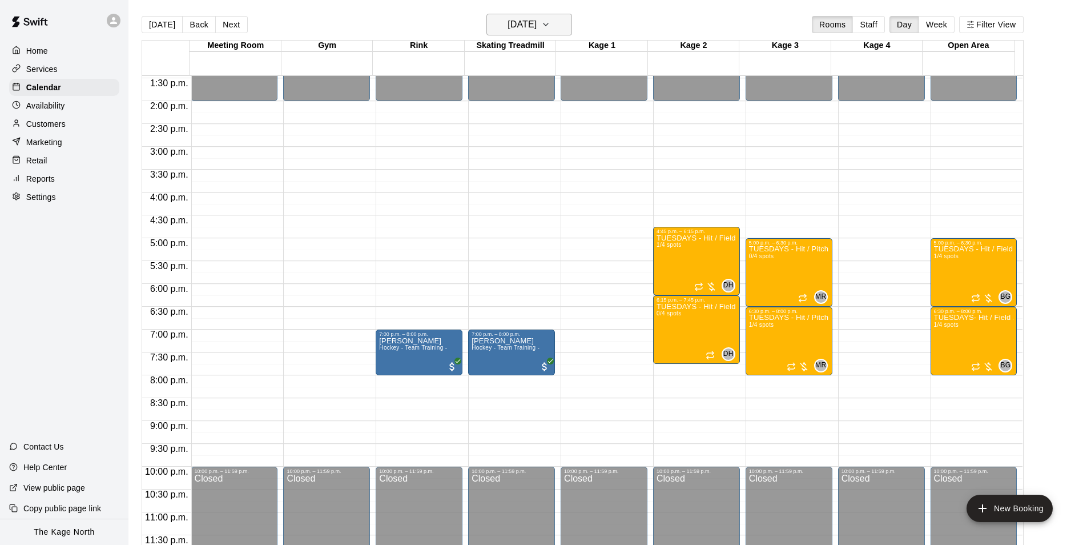
click at [541, 16] on button "[DATE]" at bounding box center [529, 25] width 86 height 22
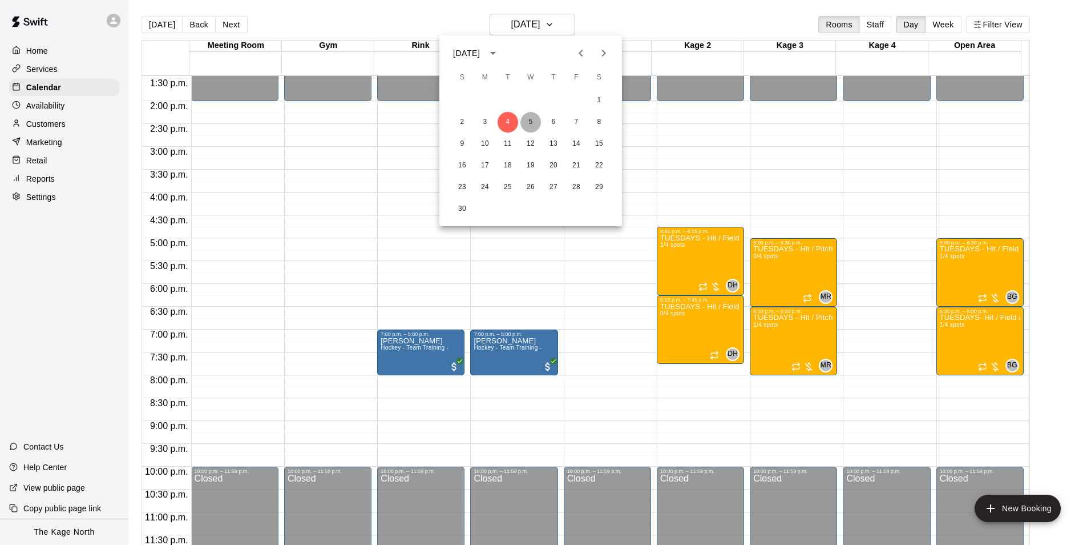
click at [529, 123] on button "5" at bounding box center [531, 122] width 21 height 21
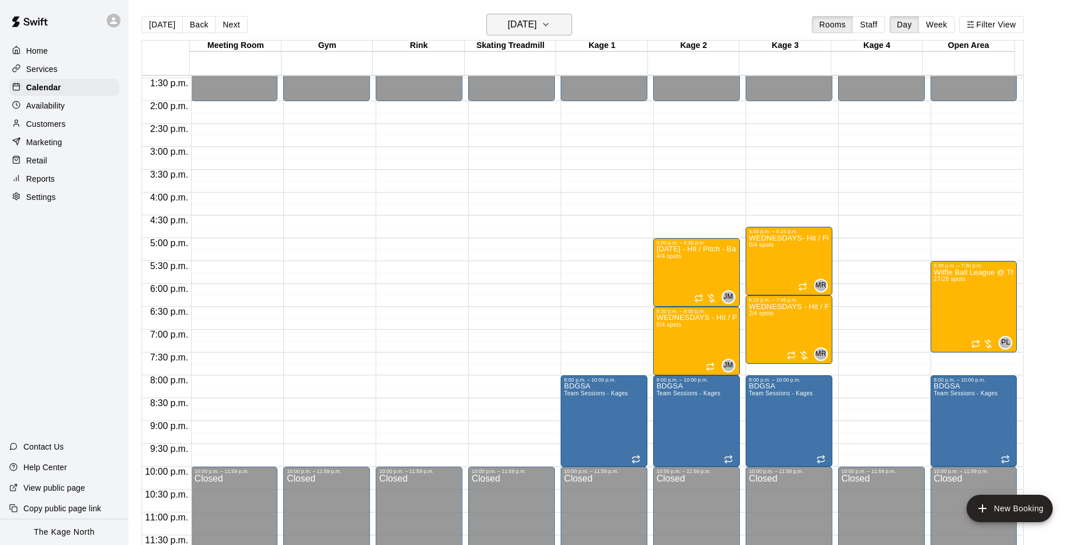
click at [537, 25] on h6 "[DATE]" at bounding box center [521, 25] width 29 height 16
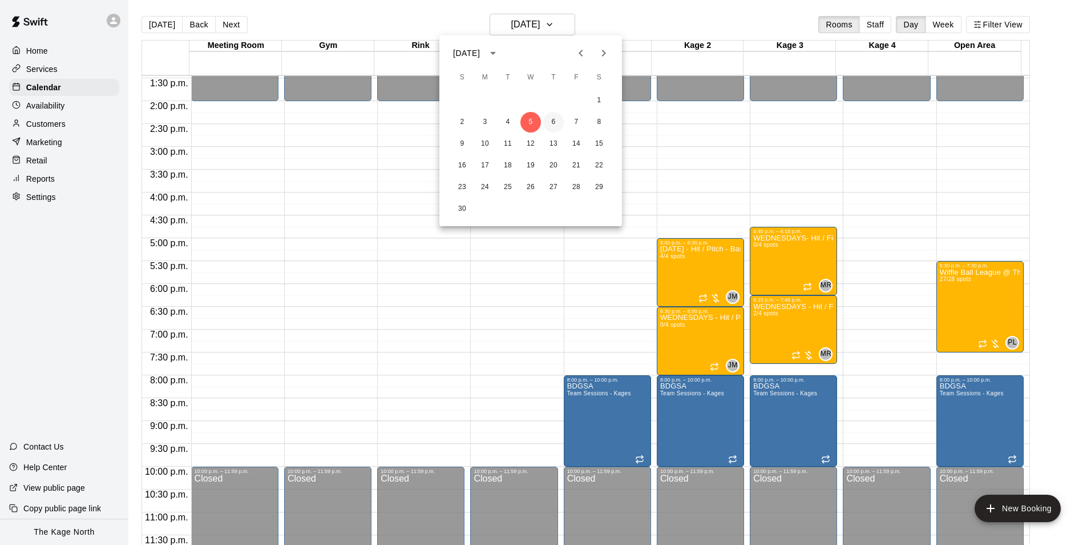
click at [558, 127] on button "6" at bounding box center [553, 122] width 21 height 21
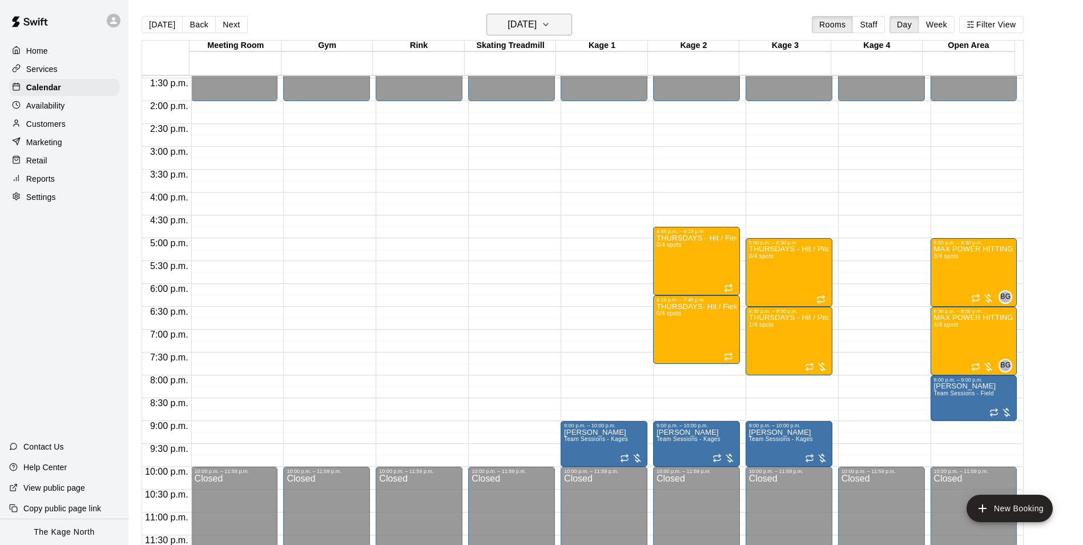
click at [537, 25] on h6 "[DATE]" at bounding box center [521, 25] width 29 height 16
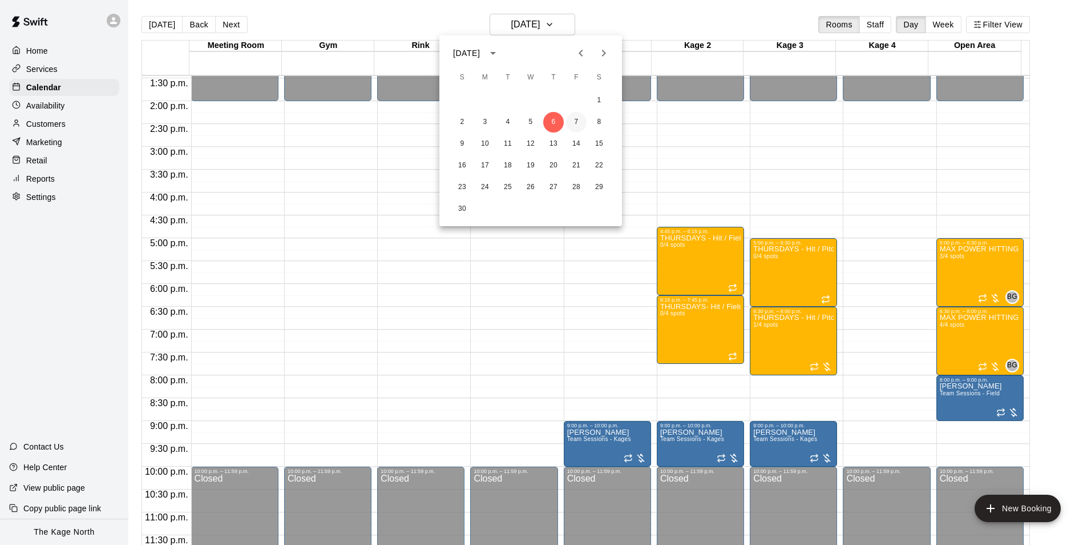
click at [572, 120] on button "7" at bounding box center [576, 122] width 21 height 21
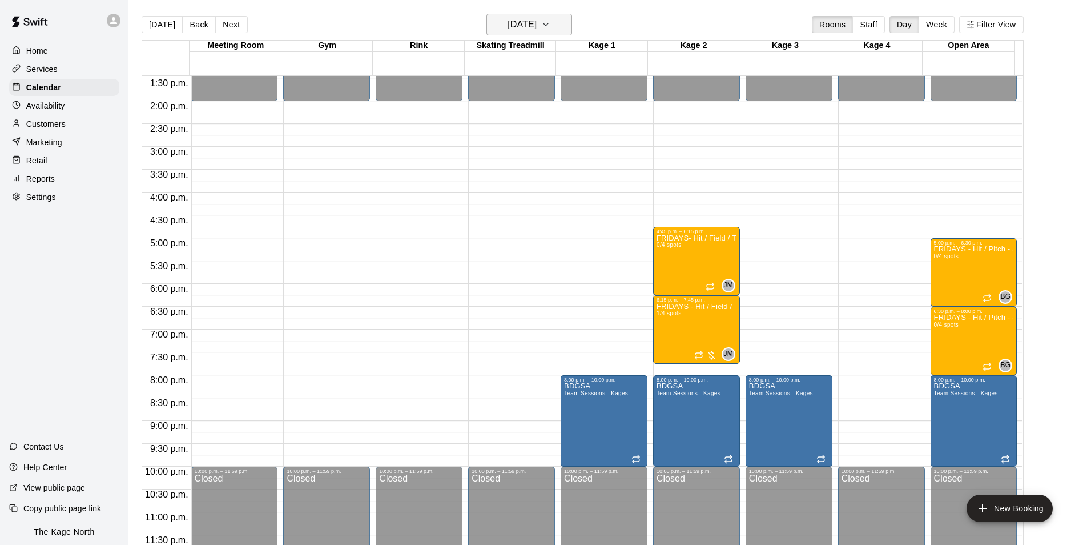
click at [537, 19] on h6 "[DATE]" at bounding box center [521, 25] width 29 height 16
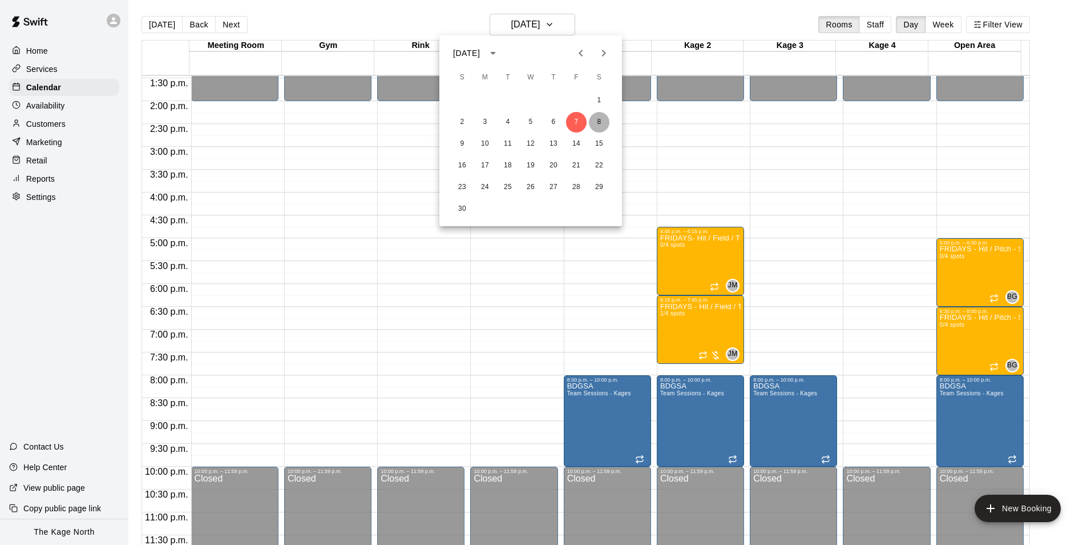
click at [599, 120] on button "8" at bounding box center [599, 122] width 21 height 21
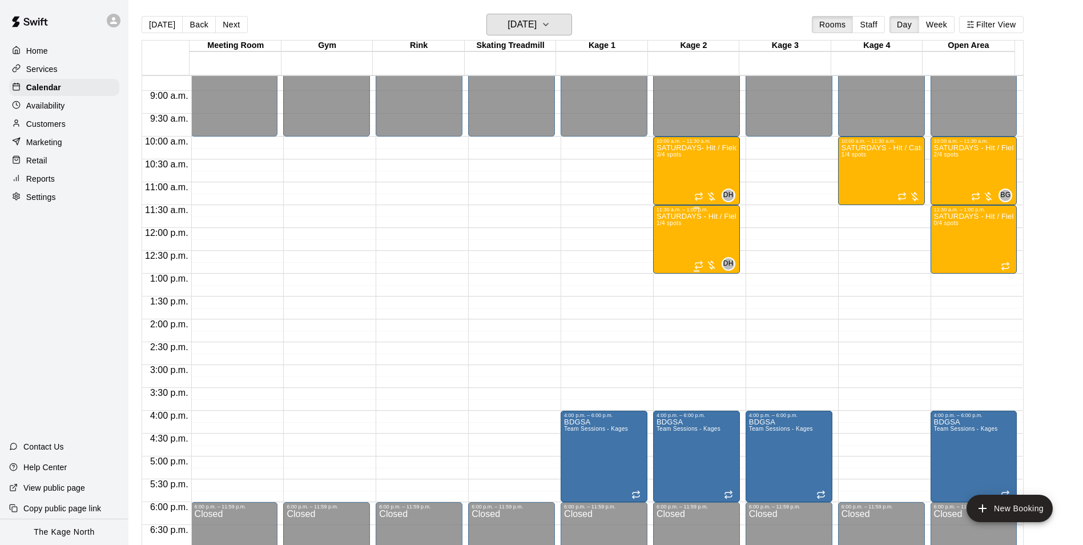
scroll to position [387, 0]
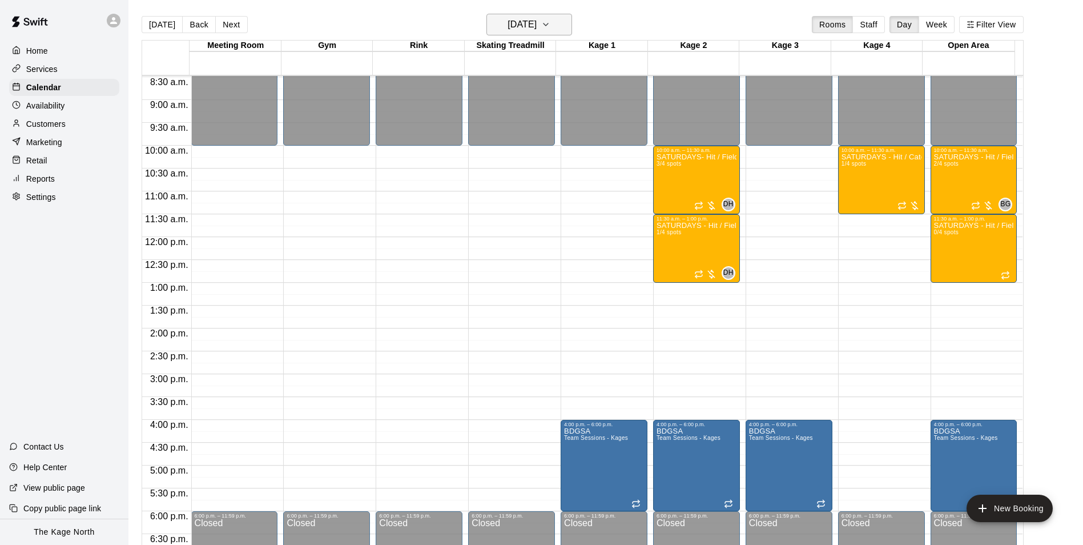
click at [537, 25] on h6 "[DATE]" at bounding box center [521, 25] width 29 height 16
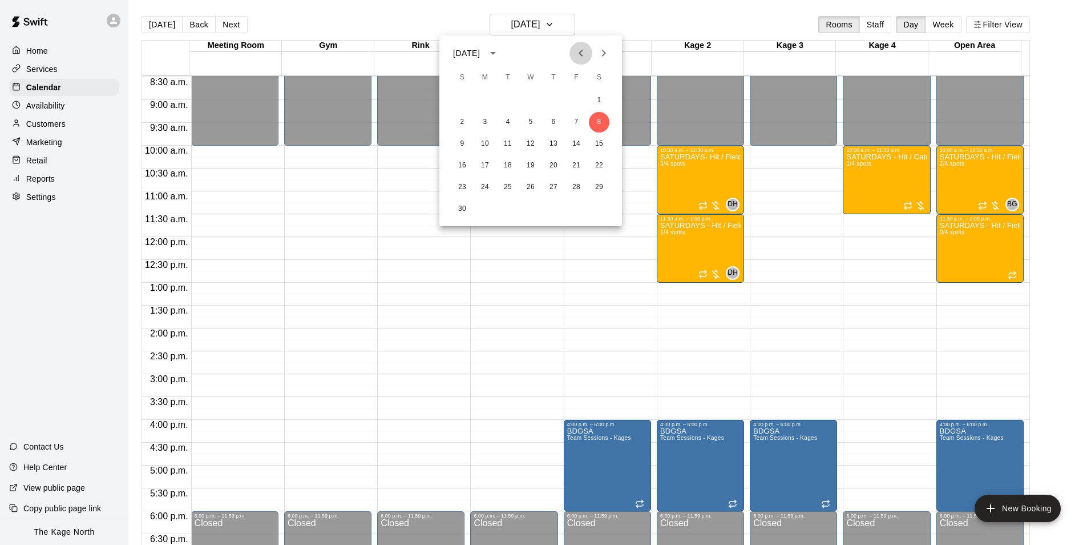
click at [582, 54] on icon "Previous month" at bounding box center [581, 53] width 14 height 14
click at [554, 119] on button "9" at bounding box center [553, 122] width 21 height 21
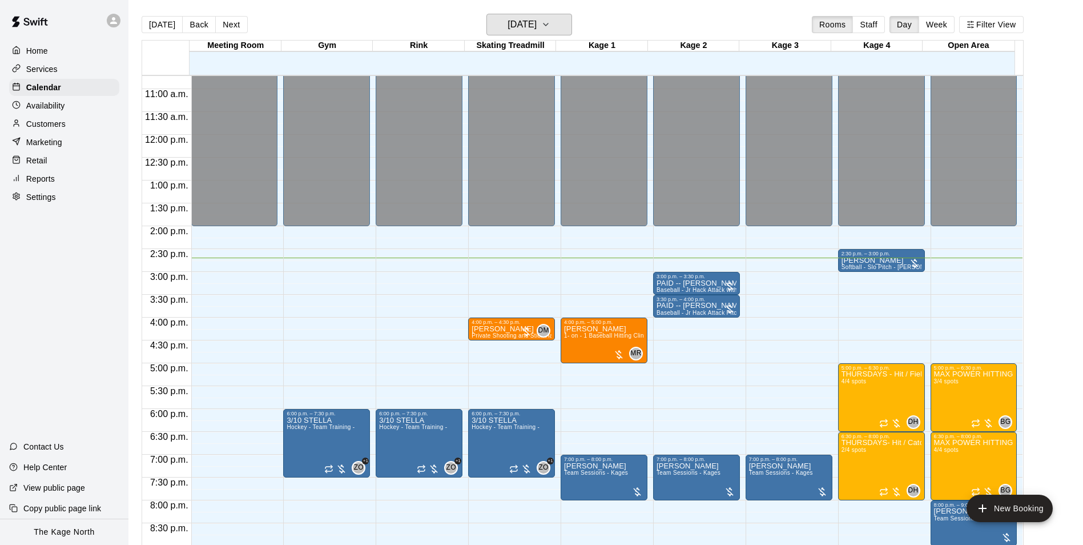
scroll to position [615, 0]
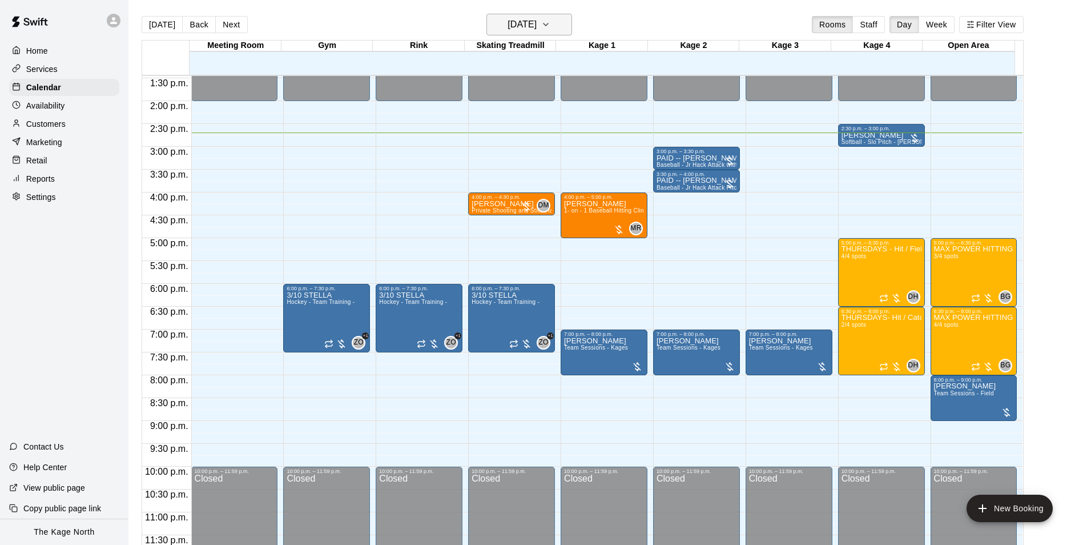
click at [537, 28] on h6 "[DATE]" at bounding box center [521, 25] width 29 height 16
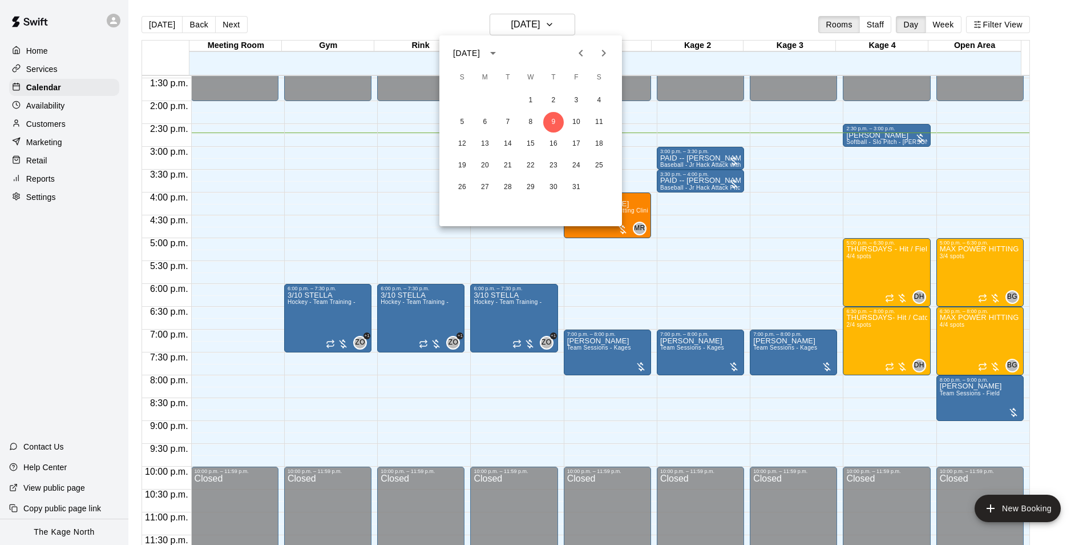
click at [610, 55] on icon "Next month" at bounding box center [604, 53] width 14 height 14
click at [580, 56] on icon "Previous month" at bounding box center [581, 53] width 14 height 14
click at [598, 162] on button "25" at bounding box center [599, 165] width 21 height 21
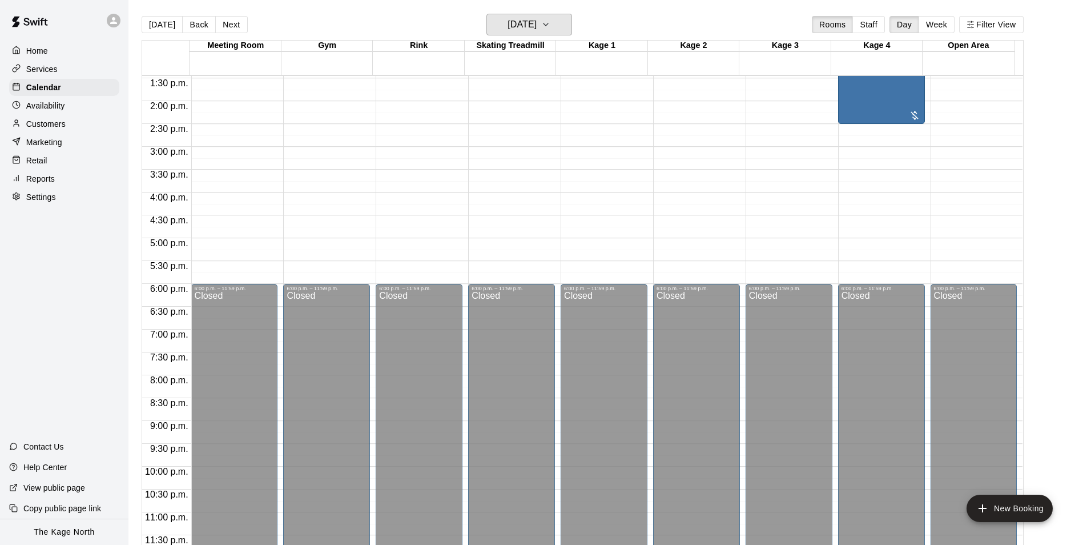
scroll to position [444, 0]
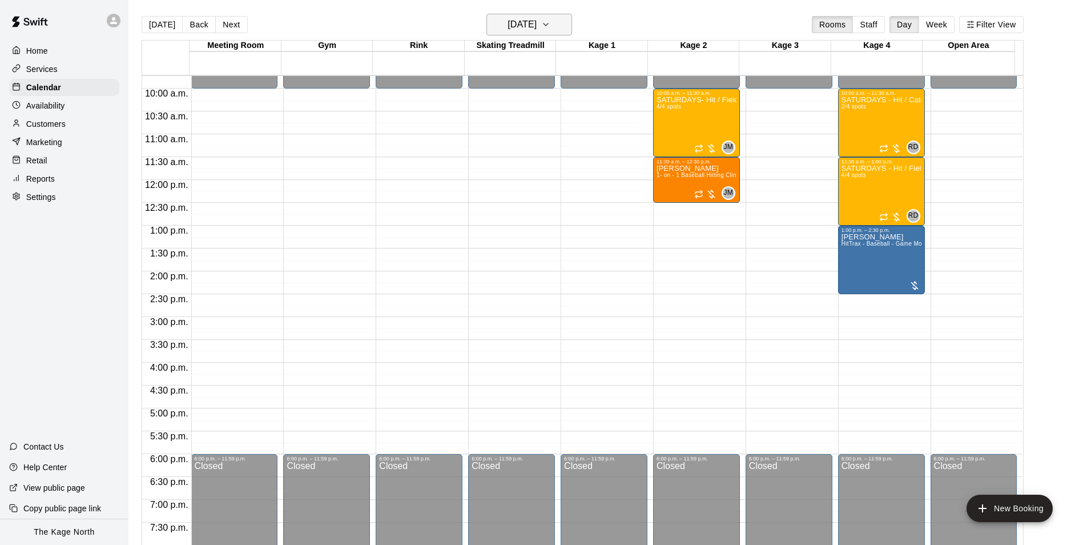
click at [537, 23] on h6 "[DATE]" at bounding box center [521, 25] width 29 height 16
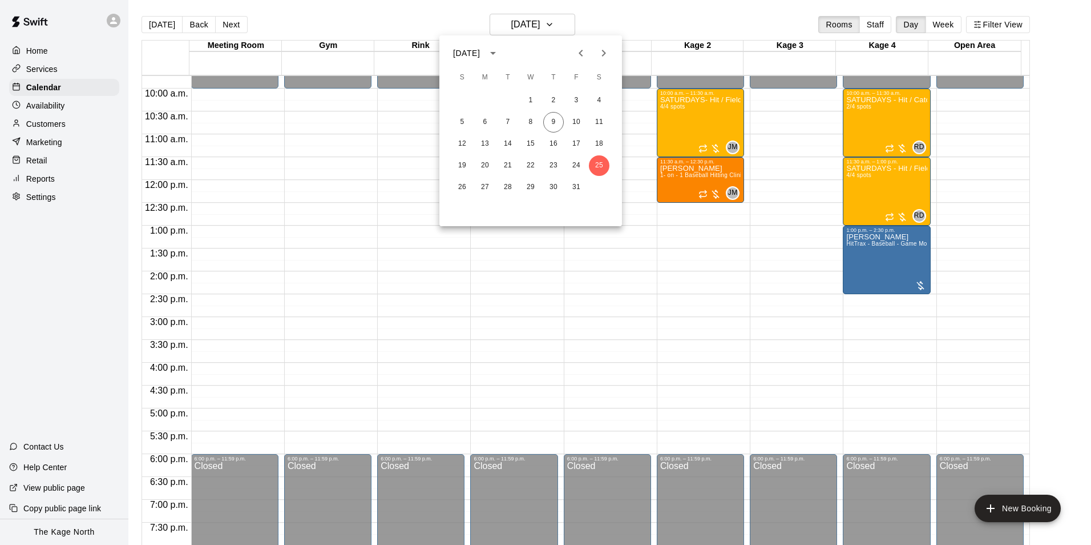
click at [610, 42] on div at bounding box center [593, 53] width 46 height 23
click at [606, 51] on icon "Next month" at bounding box center [604, 53] width 14 height 14
click at [597, 119] on button "8" at bounding box center [599, 122] width 21 height 21
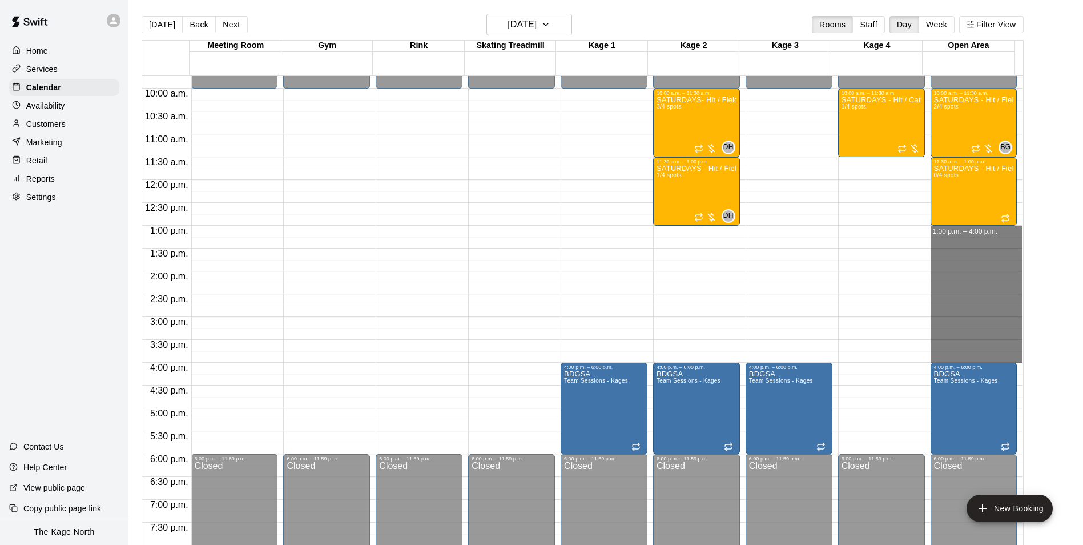
drag, startPoint x: 959, startPoint y: 231, endPoint x: 955, endPoint y: 354, distance: 123.4
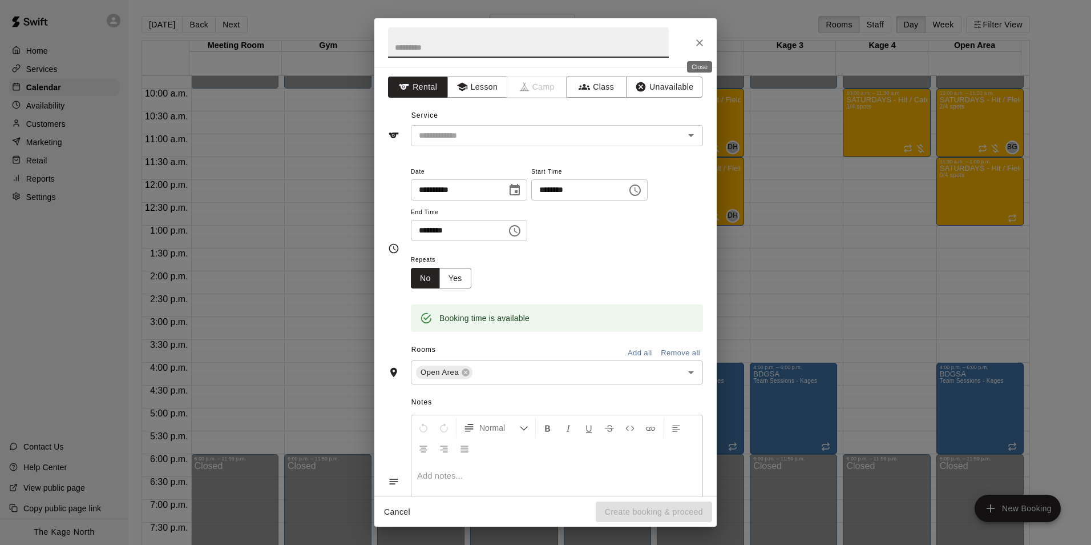
click at [699, 44] on icon "Close" at bounding box center [699, 42] width 11 height 11
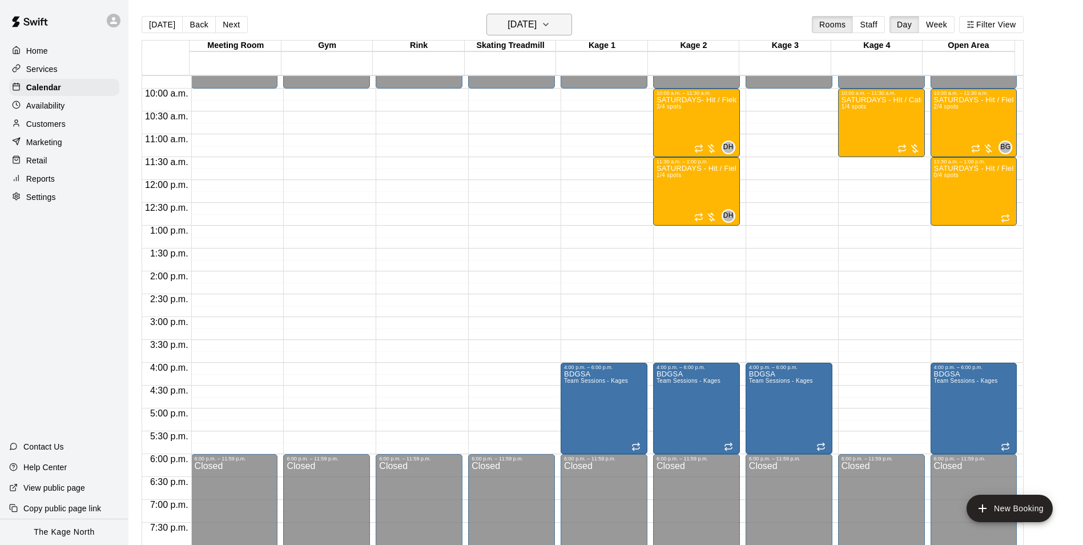
click at [537, 22] on h6 "[DATE]" at bounding box center [521, 25] width 29 height 16
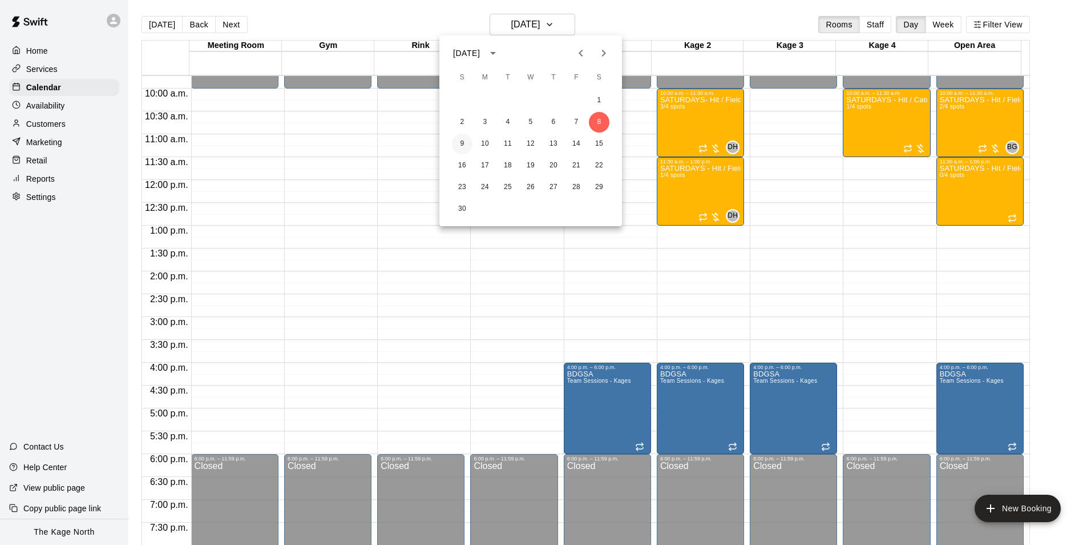
click at [466, 143] on button "9" at bounding box center [462, 144] width 21 height 21
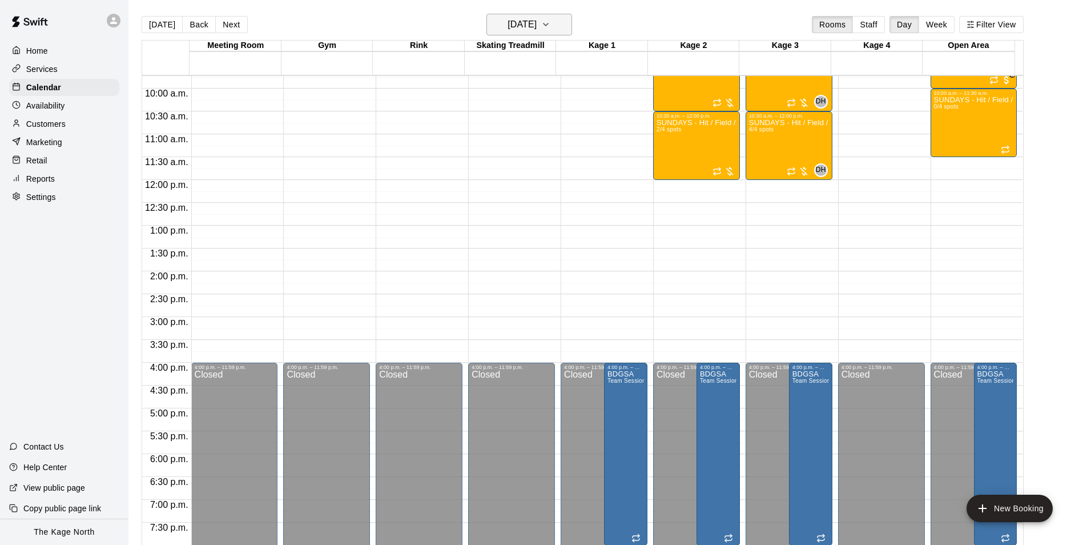
click at [557, 21] on button "[DATE]" at bounding box center [529, 25] width 86 height 22
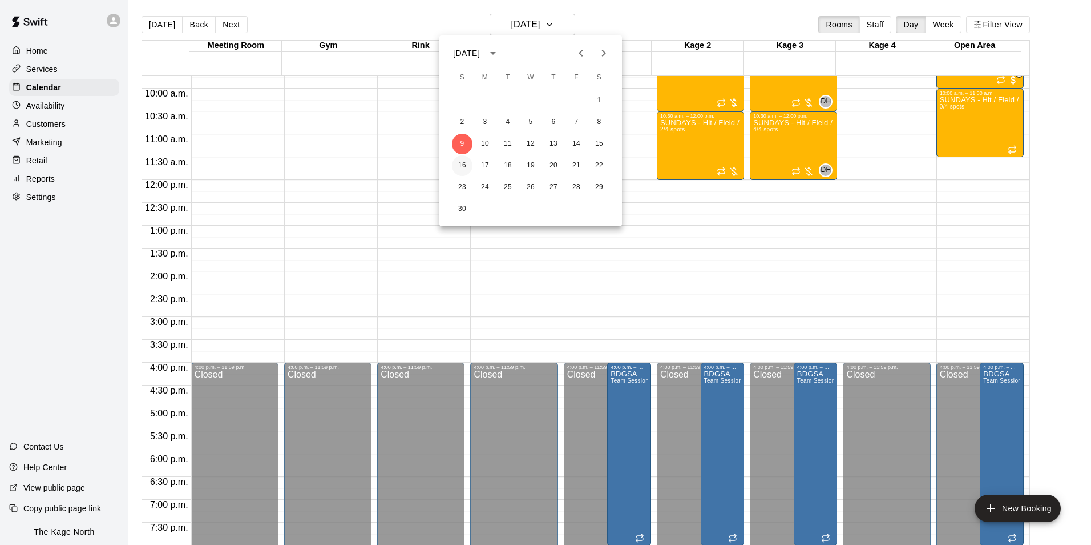
click at [465, 164] on button "16" at bounding box center [462, 165] width 21 height 21
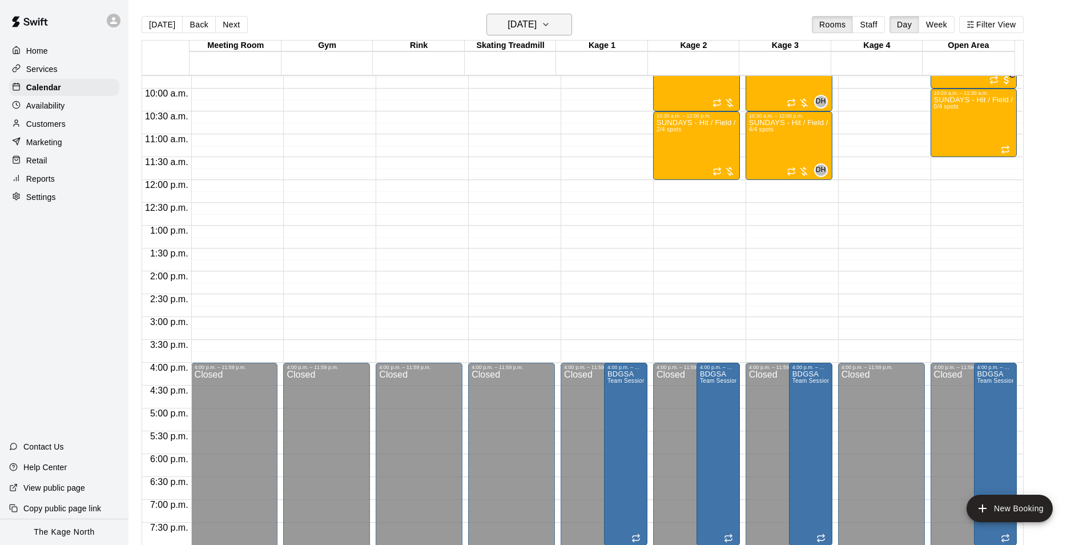
click at [537, 21] on h6 "[DATE]" at bounding box center [521, 25] width 29 height 16
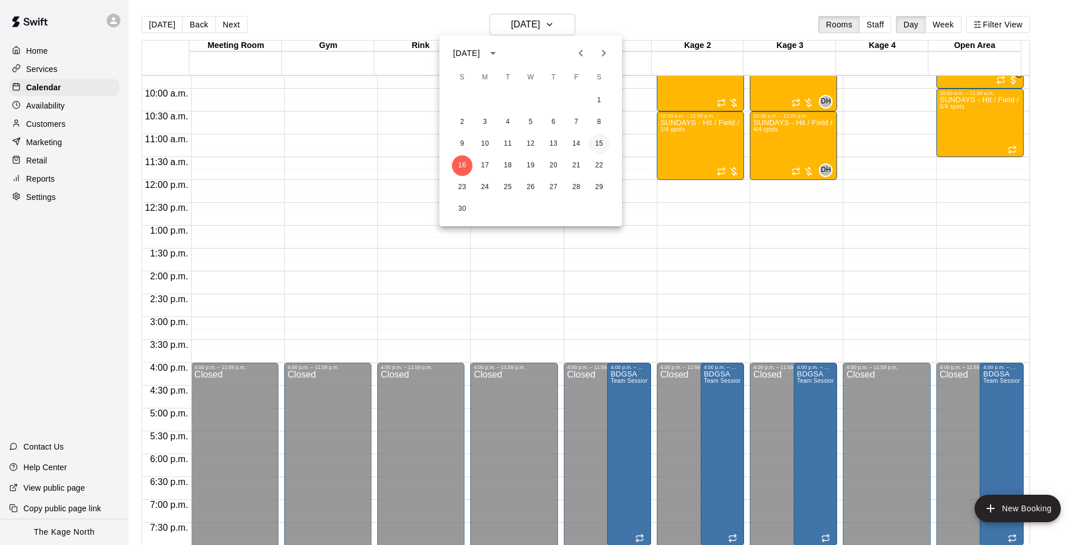
click at [600, 143] on button "15" at bounding box center [599, 144] width 21 height 21
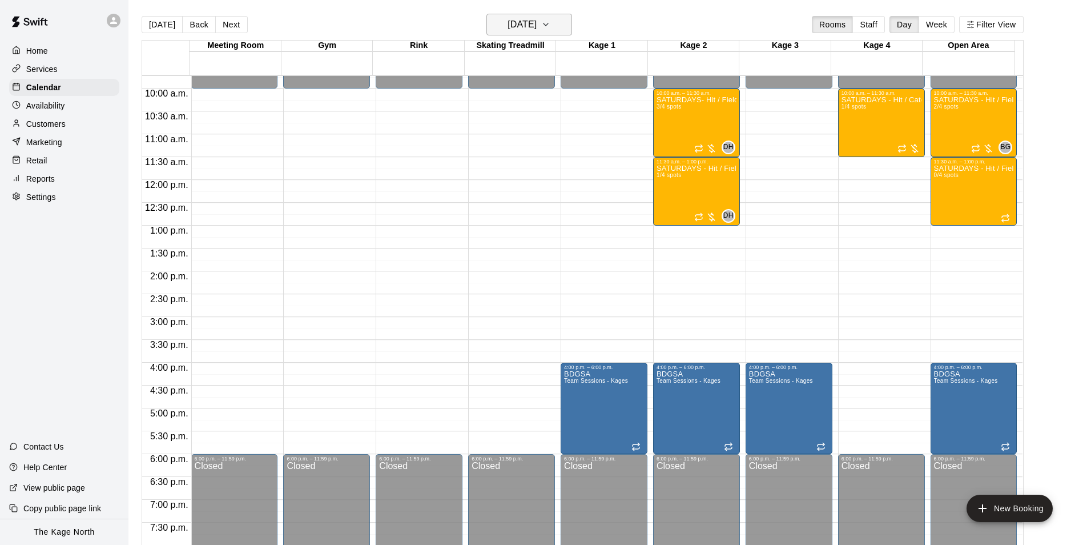
click at [535, 22] on h6 "[DATE]" at bounding box center [521, 25] width 29 height 16
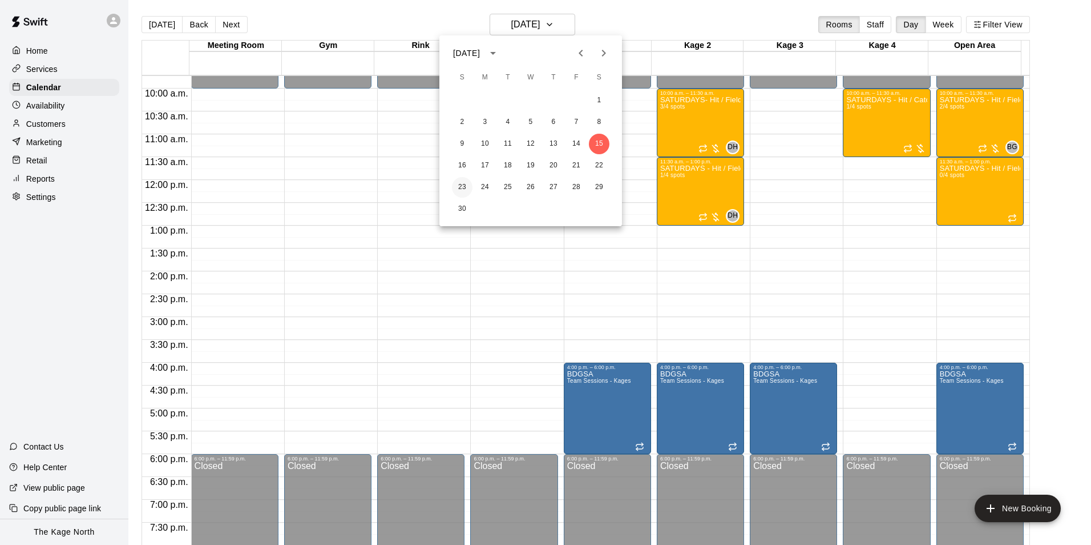
click at [467, 184] on button "23" at bounding box center [462, 187] width 21 height 21
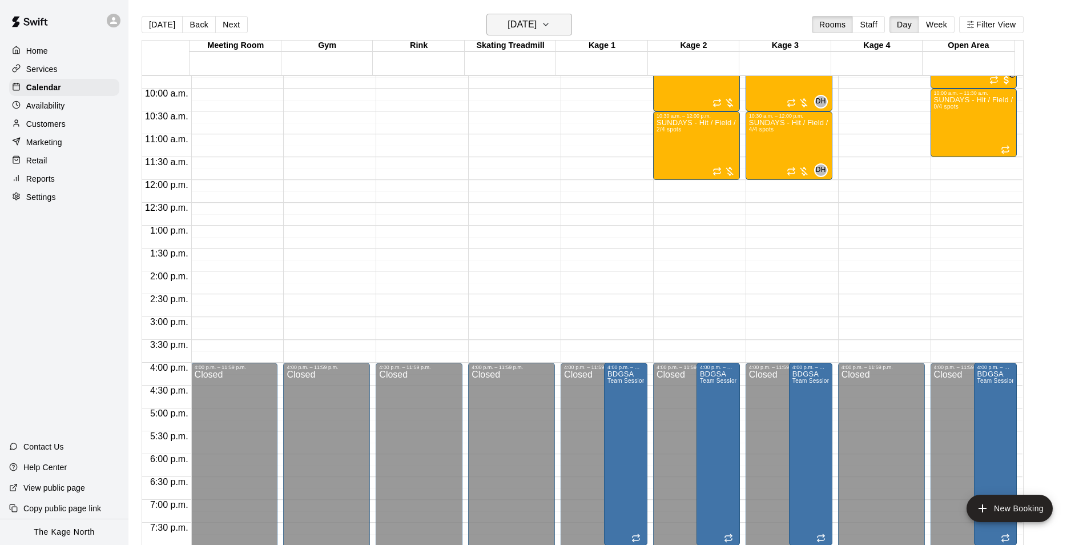
click at [519, 21] on h6 "[DATE]" at bounding box center [521, 25] width 29 height 16
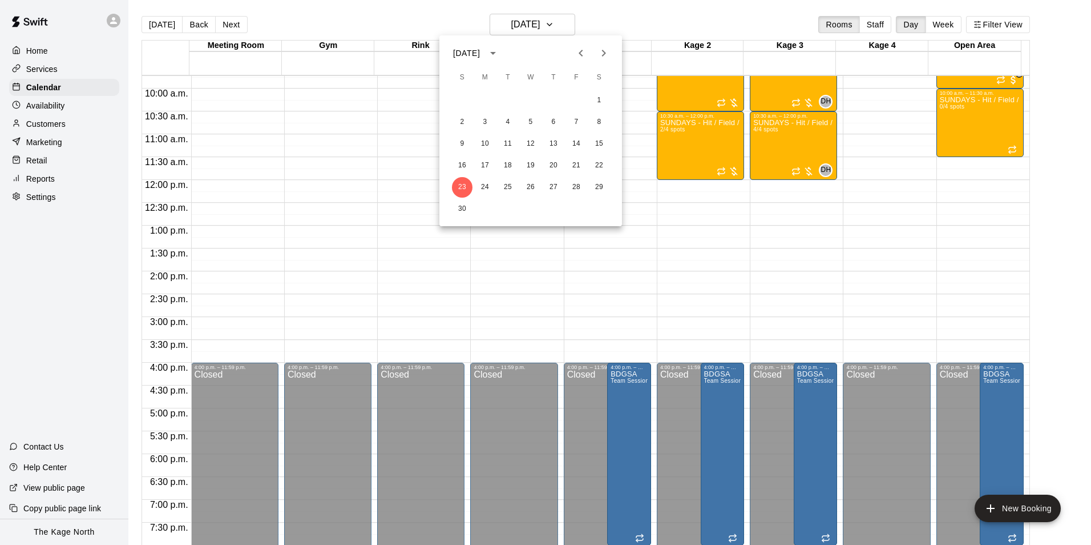
click at [438, 25] on div at bounding box center [545, 272] width 1091 height 545
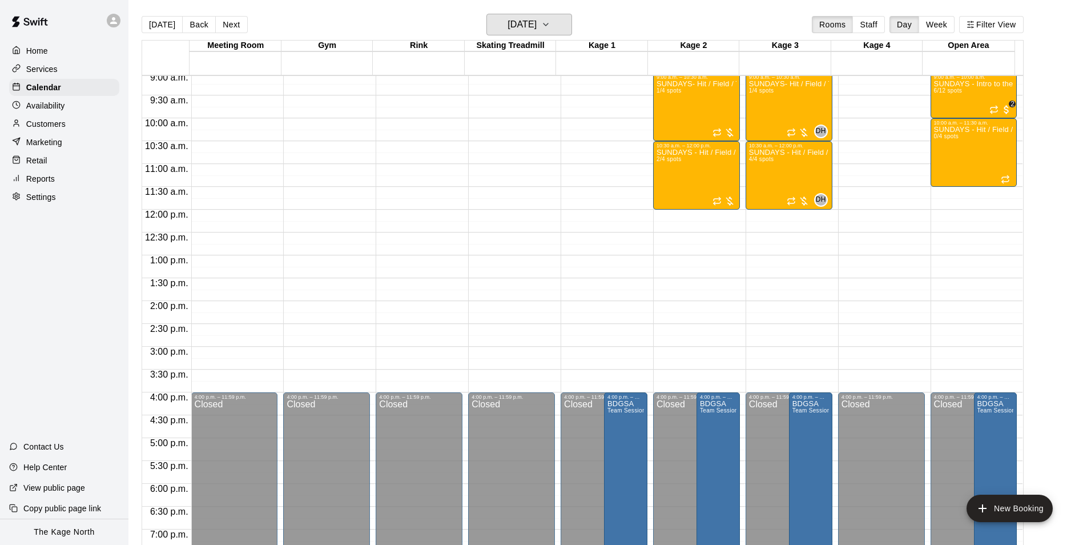
scroll to position [387, 0]
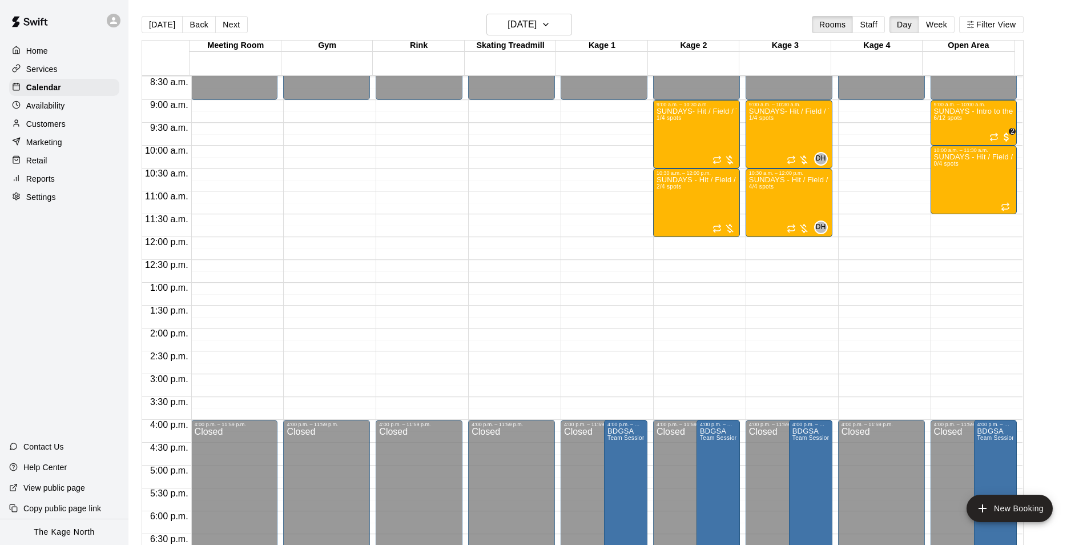
click at [44, 55] on p "Home" at bounding box center [37, 50] width 22 height 11
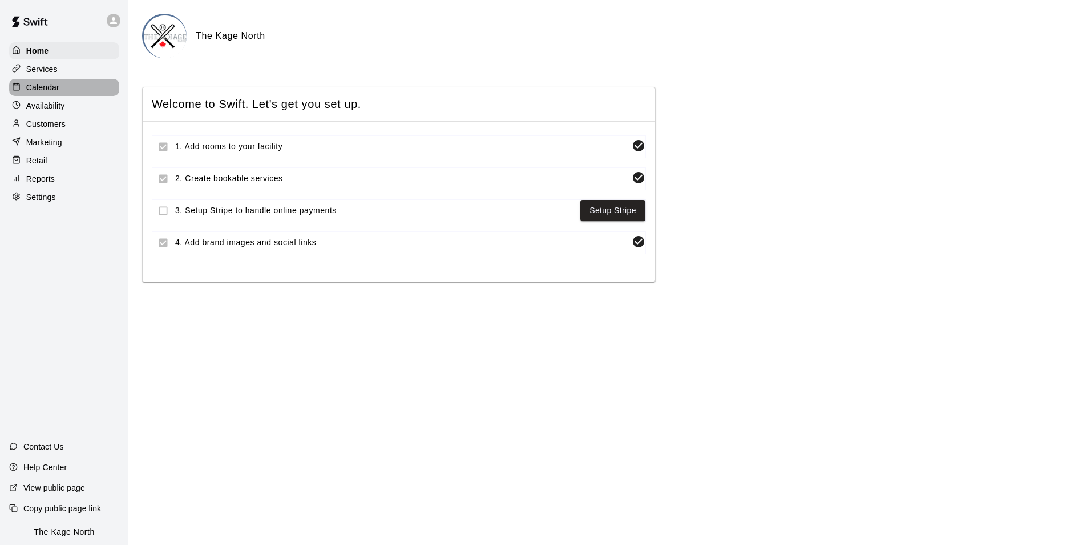
click at [50, 89] on p "Calendar" at bounding box center [42, 87] width 33 height 11
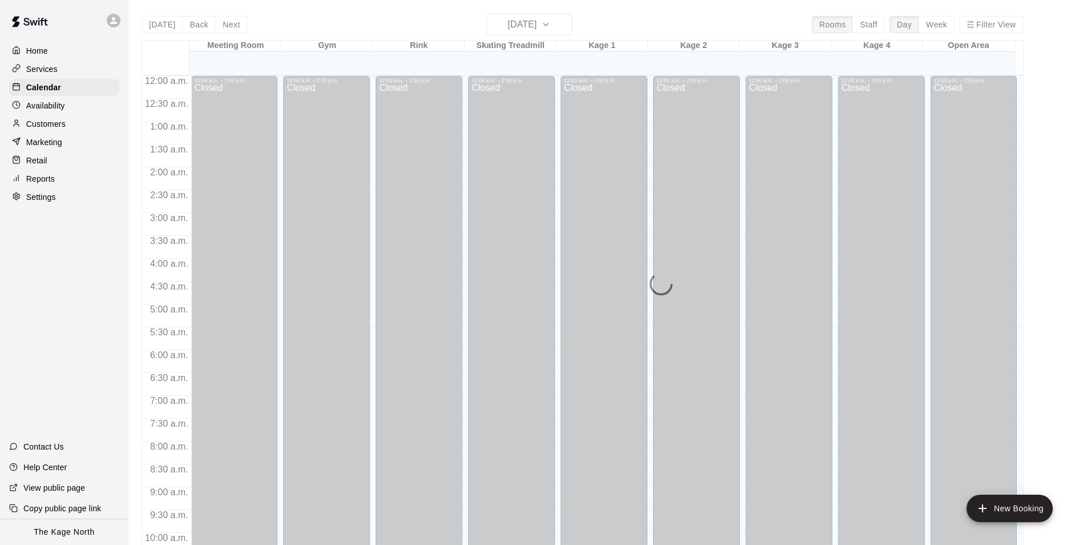
scroll to position [580, 0]
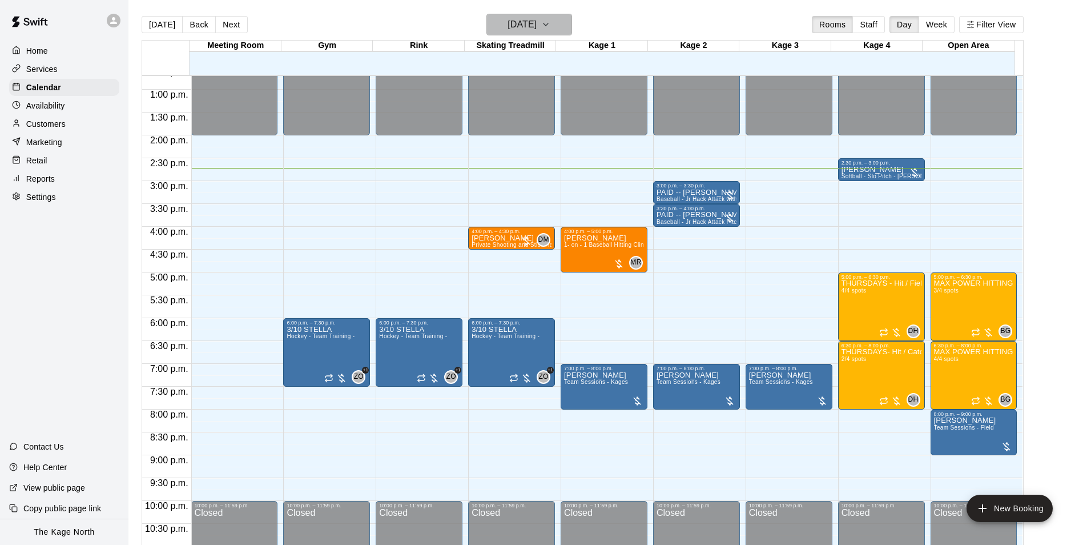
click at [537, 21] on h6 "[DATE]" at bounding box center [521, 25] width 29 height 16
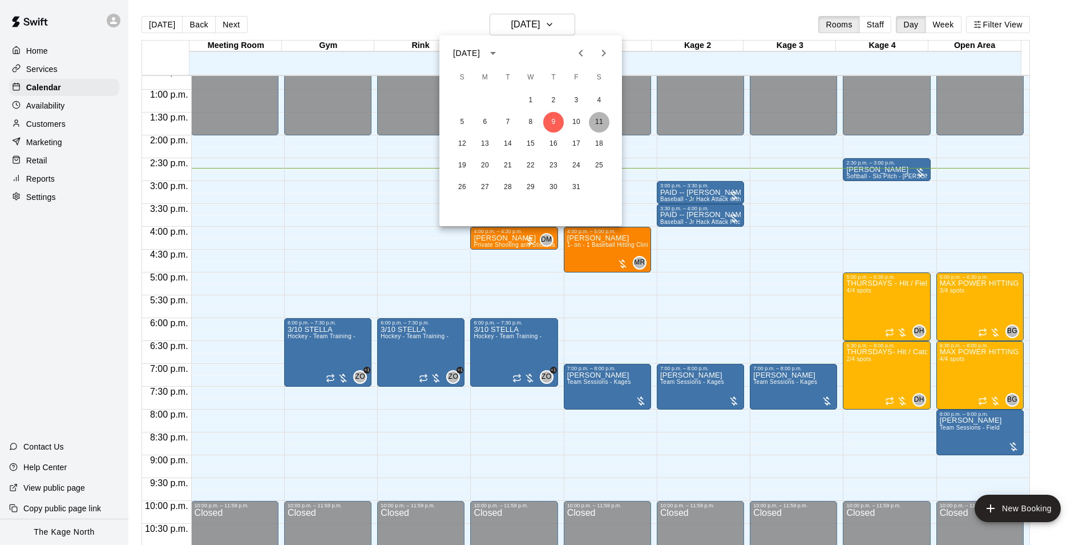
click at [603, 119] on button "11" at bounding box center [599, 122] width 21 height 21
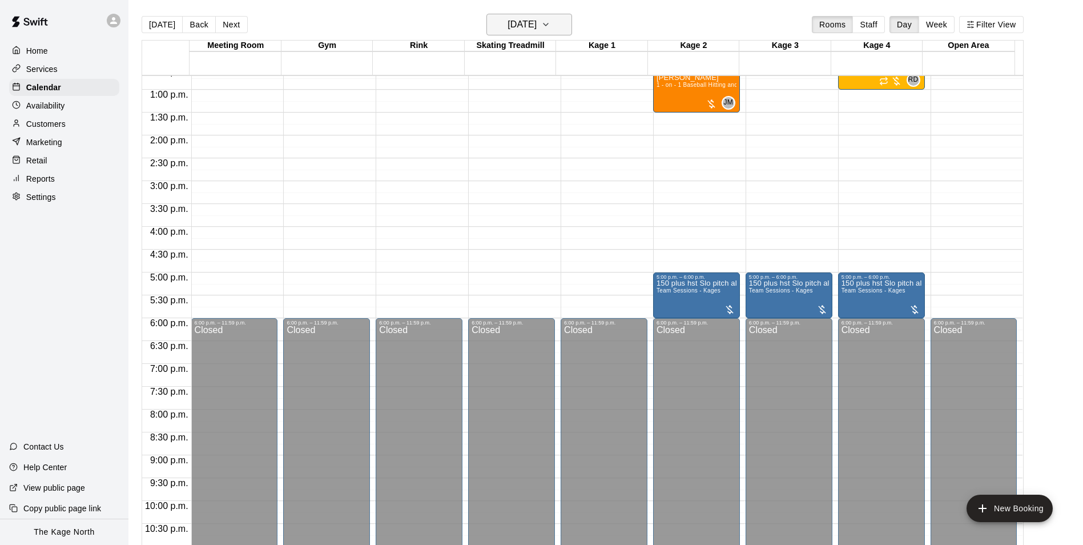
click at [537, 23] on h6 "[DATE]" at bounding box center [521, 25] width 29 height 16
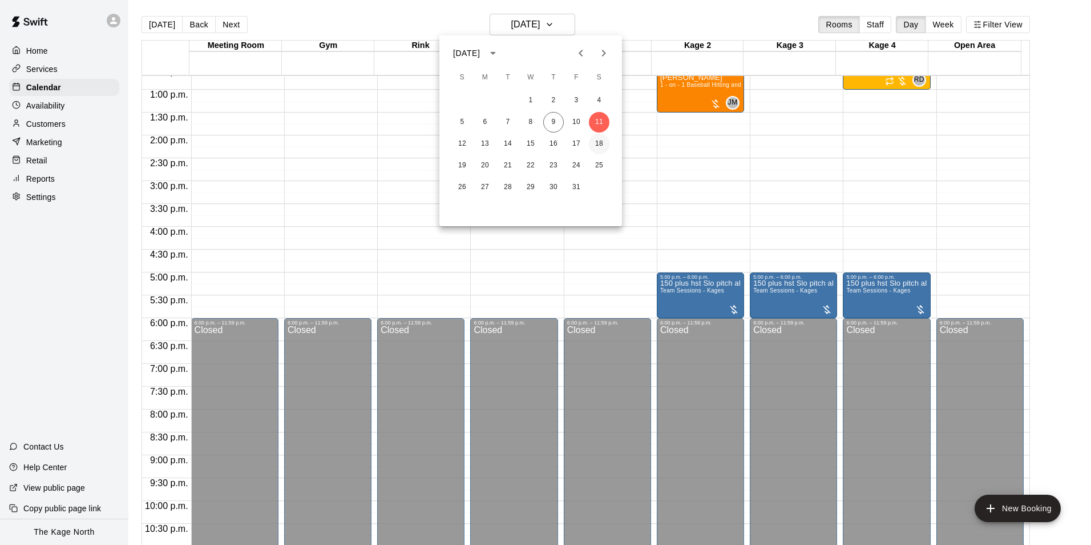
click at [601, 143] on button "18" at bounding box center [599, 144] width 21 height 21
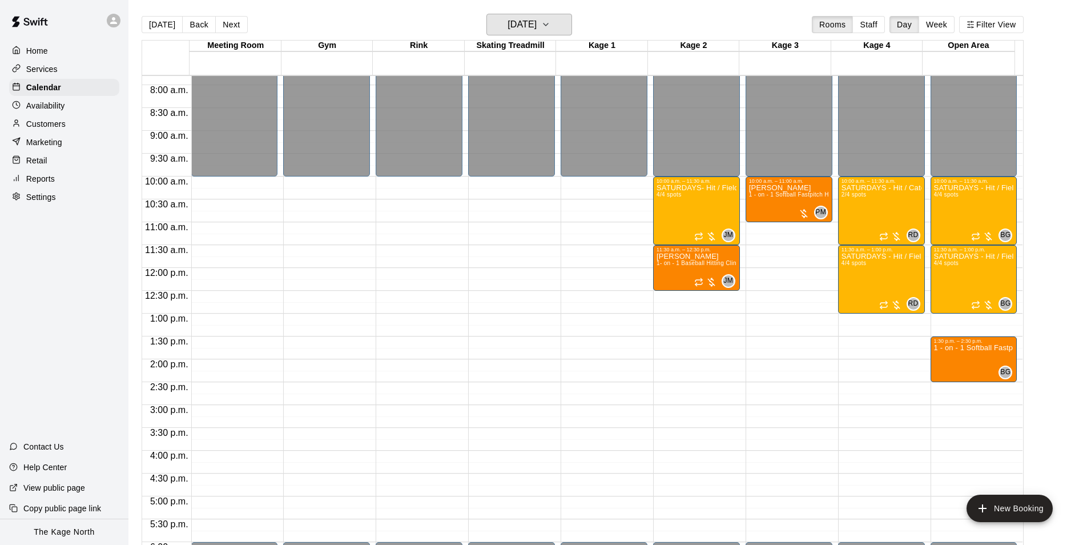
scroll to position [352, 0]
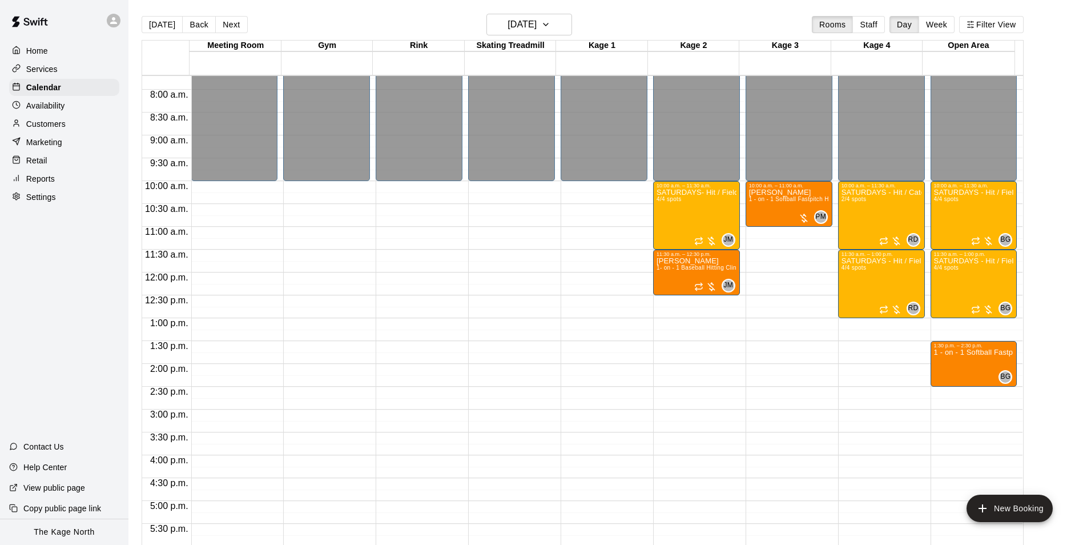
click at [51, 49] on div "Home" at bounding box center [64, 50] width 110 height 17
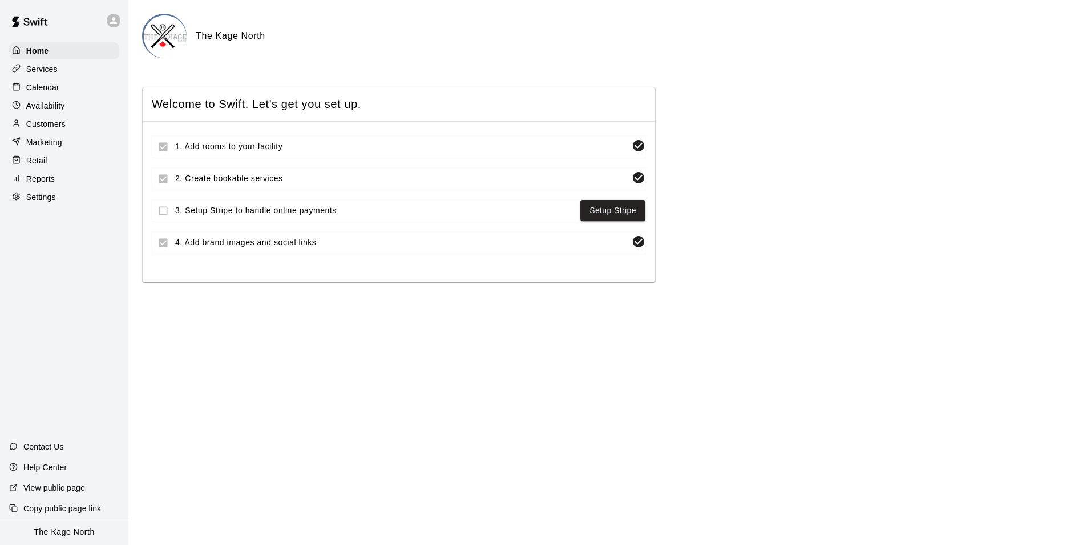
click at [53, 85] on p "Calendar" at bounding box center [42, 87] width 33 height 11
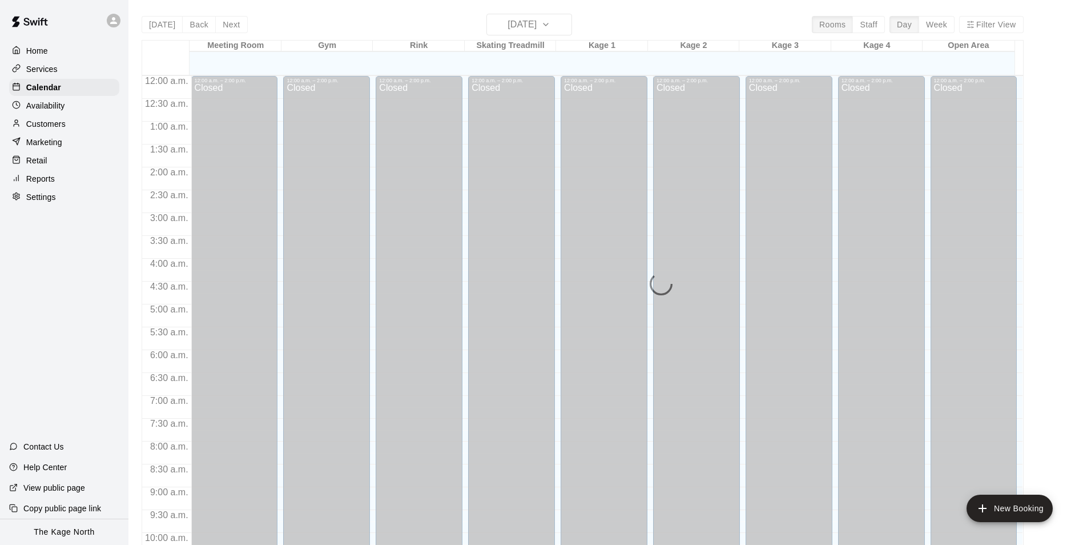
scroll to position [580, 0]
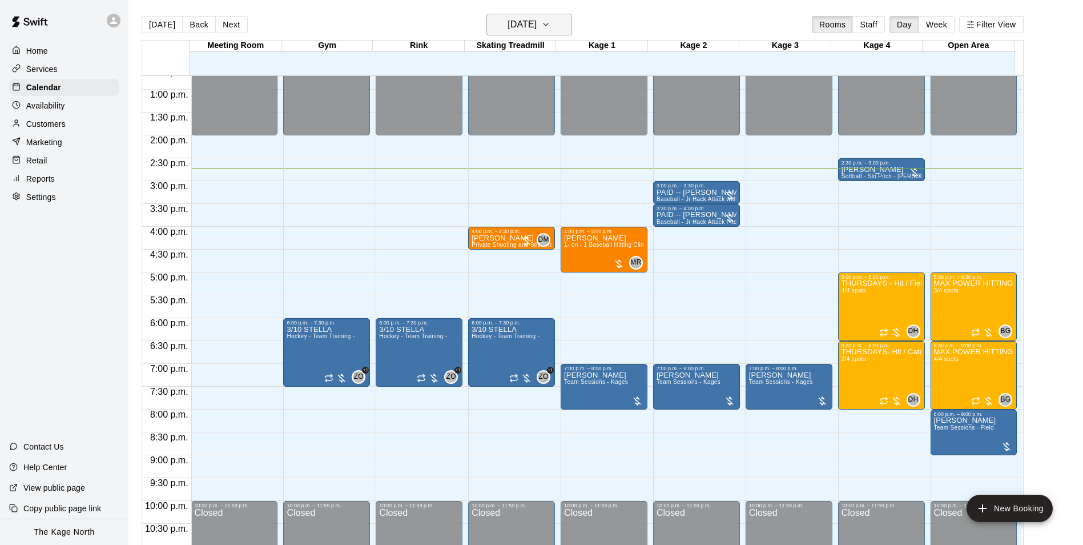
click at [537, 19] on h6 "[DATE]" at bounding box center [521, 25] width 29 height 16
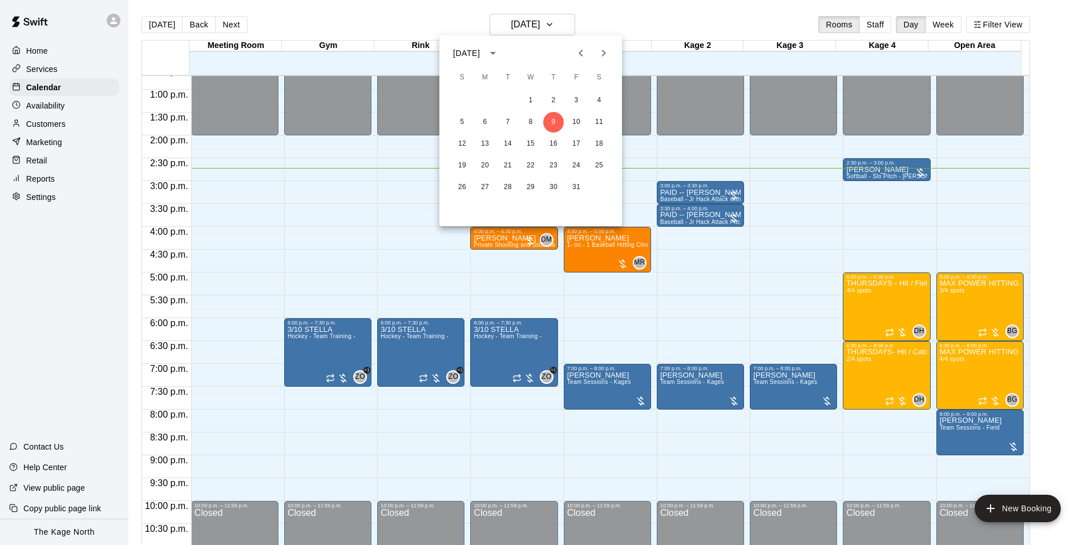
click at [599, 55] on icon "Next month" at bounding box center [604, 53] width 14 height 14
click at [462, 122] on button "2" at bounding box center [462, 122] width 21 height 21
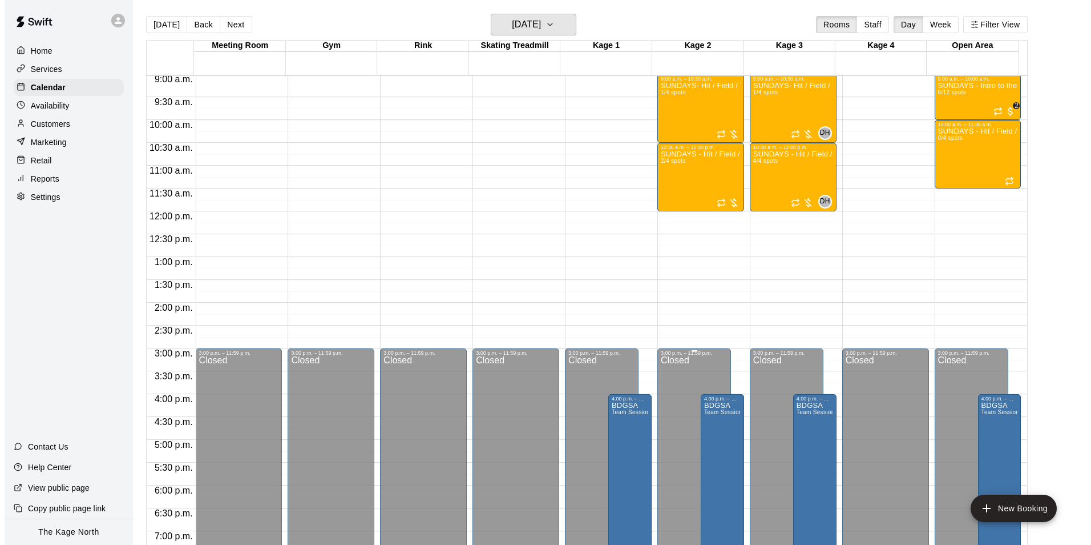
scroll to position [409, 0]
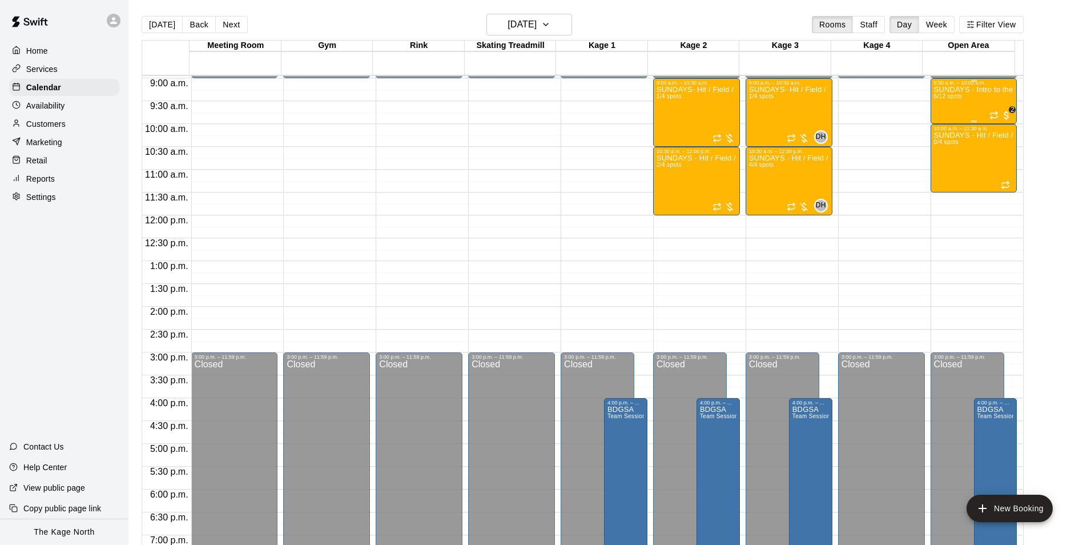
click at [962, 96] on div "SUNDAYS - Intro to the Game - 4U - 6U - Baseball Program 6/12 spots" at bounding box center [974, 358] width 80 height 545
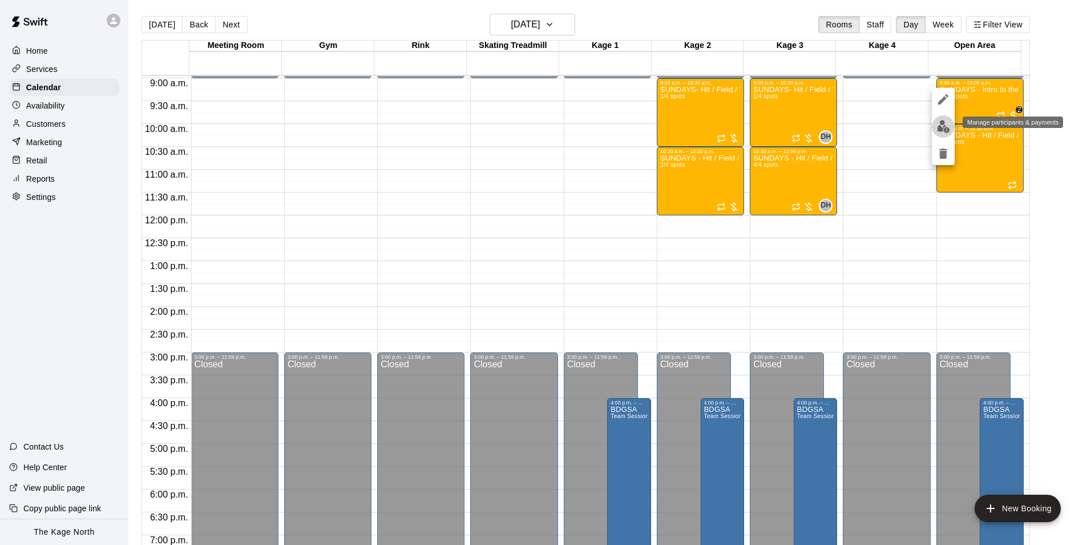
click at [944, 130] on img "edit" at bounding box center [943, 126] width 13 height 13
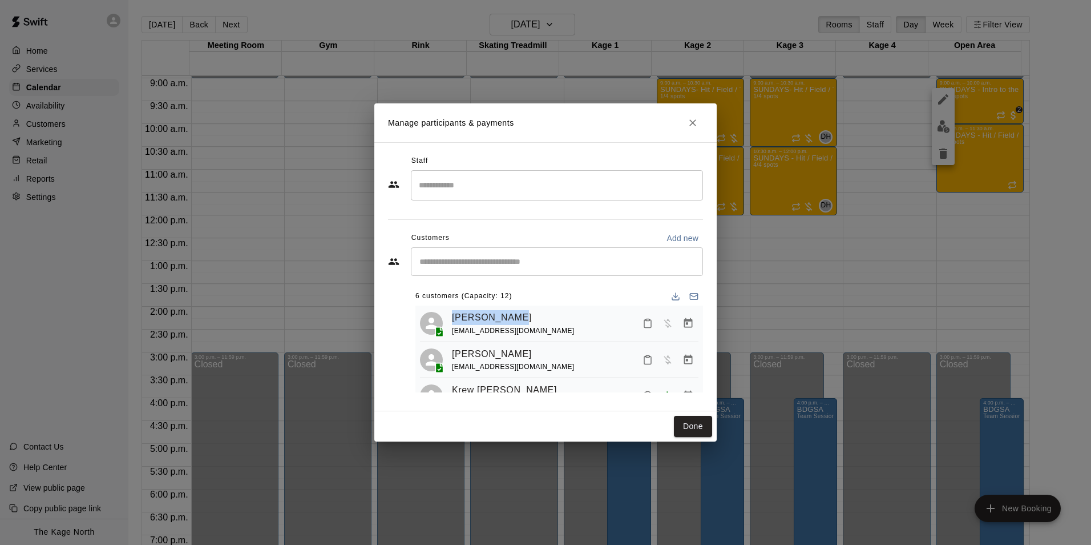
drag, startPoint x: 523, startPoint y: 314, endPoint x: 441, endPoint y: 313, distance: 82.8
click at [441, 313] on div "[PERSON_NAME] [PERSON_NAME][EMAIL_ADDRESS][DOMAIN_NAME]" at bounding box center [559, 323] width 279 height 27
drag, startPoint x: 560, startPoint y: 333, endPoint x: 449, endPoint y: 334, distance: 111.3
click at [449, 334] on div "[PERSON_NAME] [PERSON_NAME][EMAIL_ADDRESS][DOMAIN_NAME]" at bounding box center [559, 323] width 279 height 27
drag, startPoint x: 449, startPoint y: 334, endPoint x: 559, endPoint y: 331, distance: 110.8
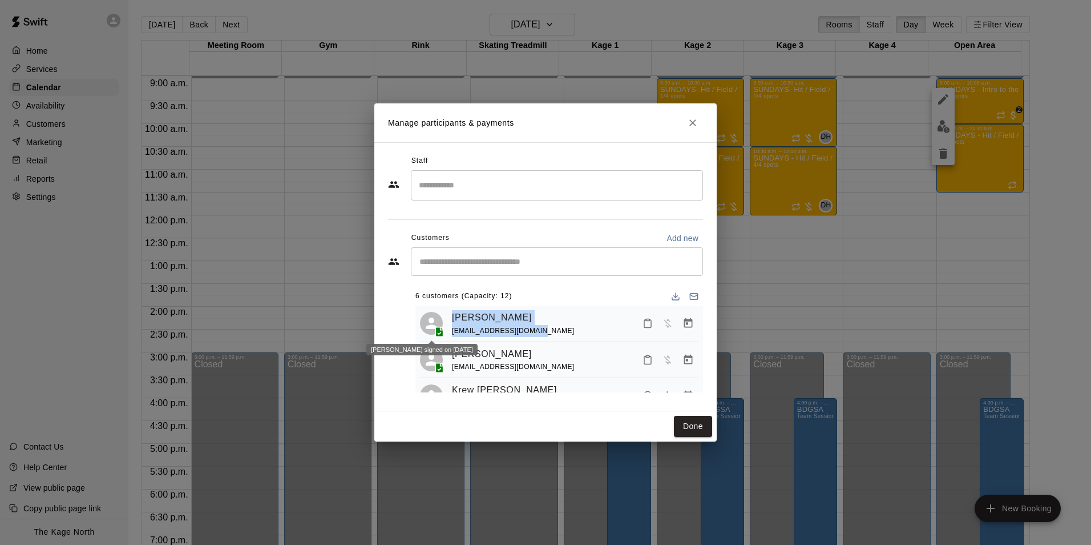
click at [561, 334] on div "[PERSON_NAME] [PERSON_NAME][EMAIL_ADDRESS][DOMAIN_NAME]" at bounding box center [575, 323] width 247 height 27
click at [559, 329] on div "[PERSON_NAME] [PERSON_NAME][EMAIL_ADDRESS][DOMAIN_NAME]" at bounding box center [575, 323] width 247 height 27
drag, startPoint x: 559, startPoint y: 332, endPoint x: 450, endPoint y: 330, distance: 109.0
click at [450, 330] on div "[PERSON_NAME] [PERSON_NAME][EMAIL_ADDRESS][DOMAIN_NAME]" at bounding box center [559, 323] width 279 height 27
copy span "[EMAIL_ADDRESS][DOMAIN_NAME]"
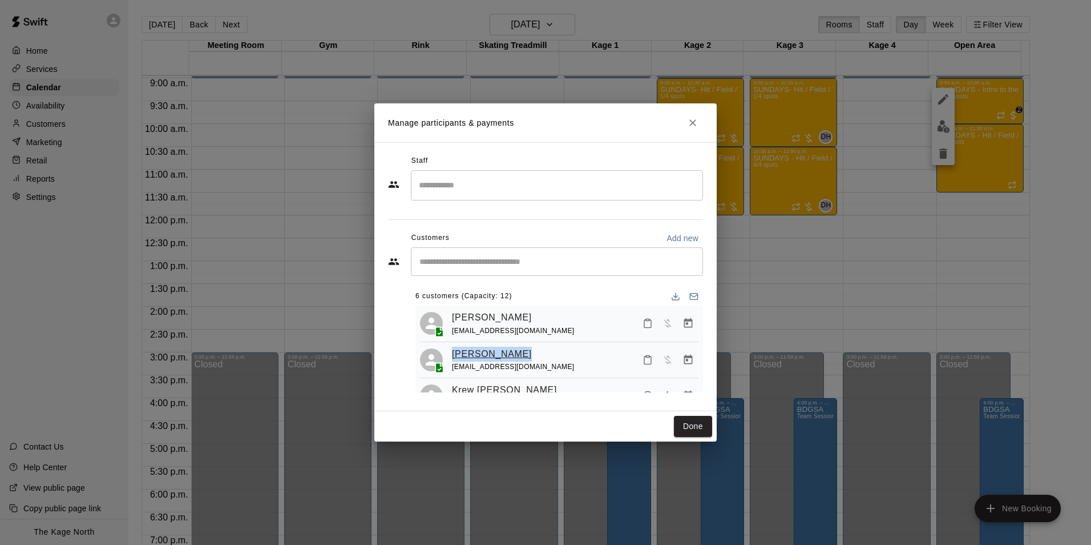
drag, startPoint x: 540, startPoint y: 355, endPoint x: 452, endPoint y: 354, distance: 87.9
click at [452, 354] on div "[PERSON_NAME] [PERSON_NAME][EMAIL_ADDRESS][DOMAIN_NAME]" at bounding box center [575, 359] width 247 height 27
copy link "[PERSON_NAME]"
drag, startPoint x: 501, startPoint y: 372, endPoint x: 451, endPoint y: 374, distance: 49.7
click at [451, 373] on div "[PERSON_NAME] [PERSON_NAME][EMAIL_ADDRESS][DOMAIN_NAME]" at bounding box center [559, 359] width 279 height 27
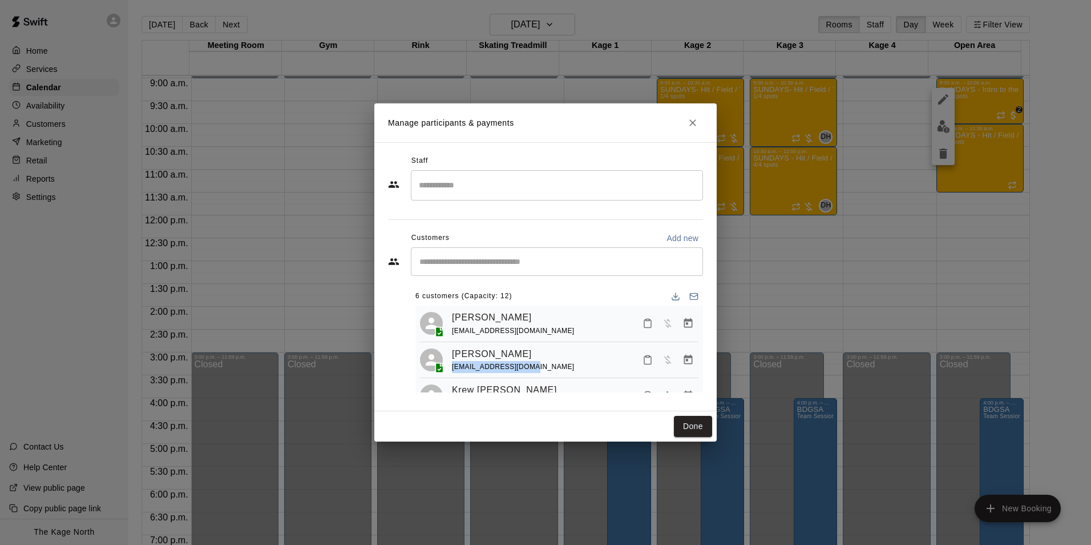
copy span "[EMAIL_ADDRESS][DOMAIN_NAME]"
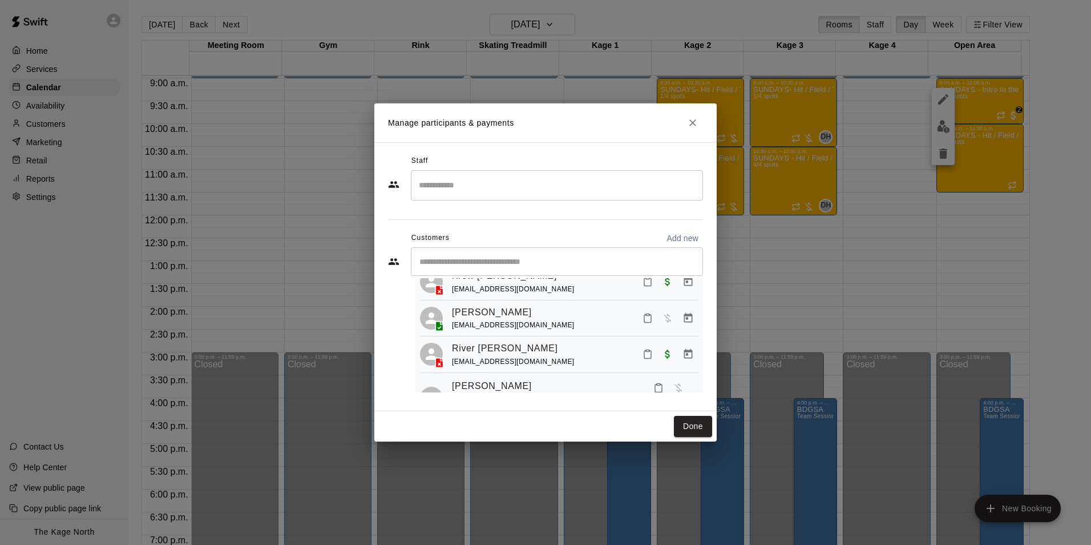
scroll to position [57, 0]
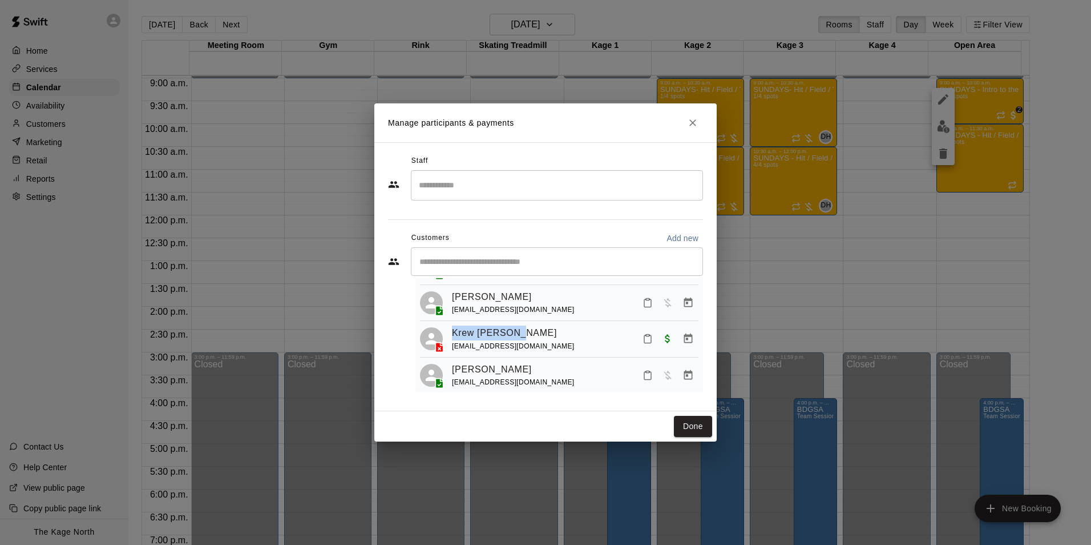
drag, startPoint x: 529, startPoint y: 336, endPoint x: 445, endPoint y: 334, distance: 84.5
click at [445, 334] on div "Krew [PERSON_NAME] [EMAIL_ADDRESS][DOMAIN_NAME]" at bounding box center [559, 338] width 279 height 27
copy link "Krew [PERSON_NAME]"
drag, startPoint x: 506, startPoint y: 353, endPoint x: 447, endPoint y: 352, distance: 59.4
click at [447, 352] on div "Krew [PERSON_NAME] [EMAIL_ADDRESS][DOMAIN_NAME]" at bounding box center [559, 338] width 279 height 27
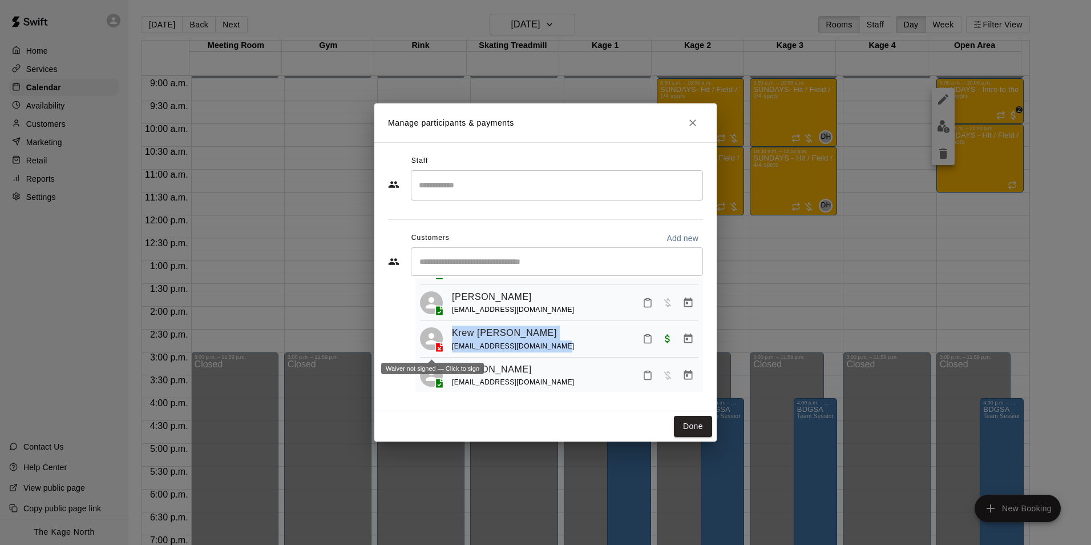
drag, startPoint x: 447, startPoint y: 352, endPoint x: 576, endPoint y: 355, distance: 129.0
click at [580, 352] on div "Krew [PERSON_NAME] [EMAIL_ADDRESS][DOMAIN_NAME]" at bounding box center [575, 338] width 247 height 27
drag, startPoint x: 558, startPoint y: 354, endPoint x: 451, endPoint y: 351, distance: 107.3
click at [451, 351] on div "Krew [PERSON_NAME] [EMAIL_ADDRESS][DOMAIN_NAME]" at bounding box center [559, 338] width 279 height 27
copy span "[EMAIL_ADDRESS][DOMAIN_NAME]"
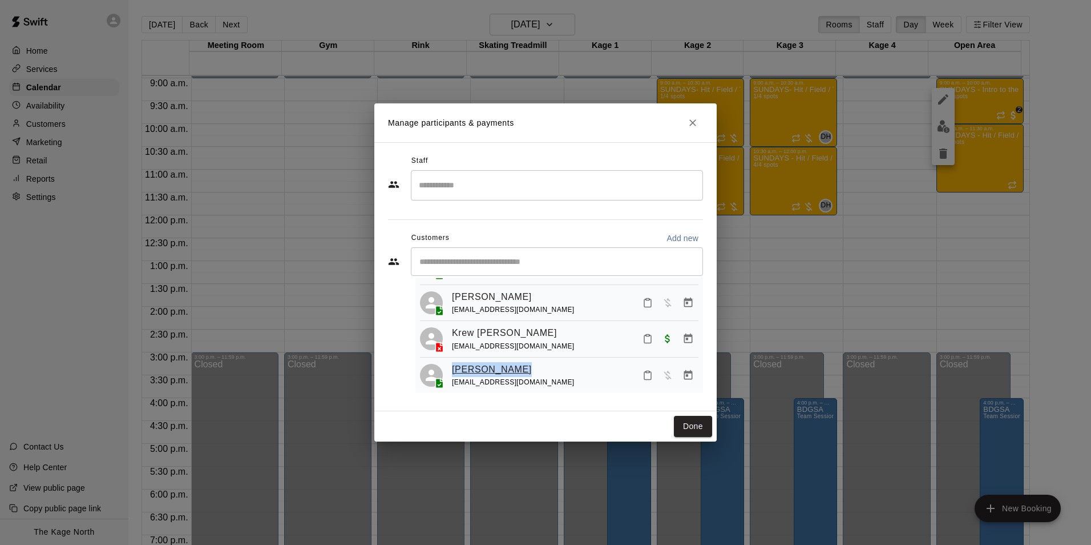
drag, startPoint x: 525, startPoint y: 372, endPoint x: 454, endPoint y: 374, distance: 70.2
click at [454, 374] on div "[PERSON_NAME] [EMAIL_ADDRESS][DOMAIN_NAME]" at bounding box center [575, 375] width 247 height 27
copy link "[PERSON_NAME]"
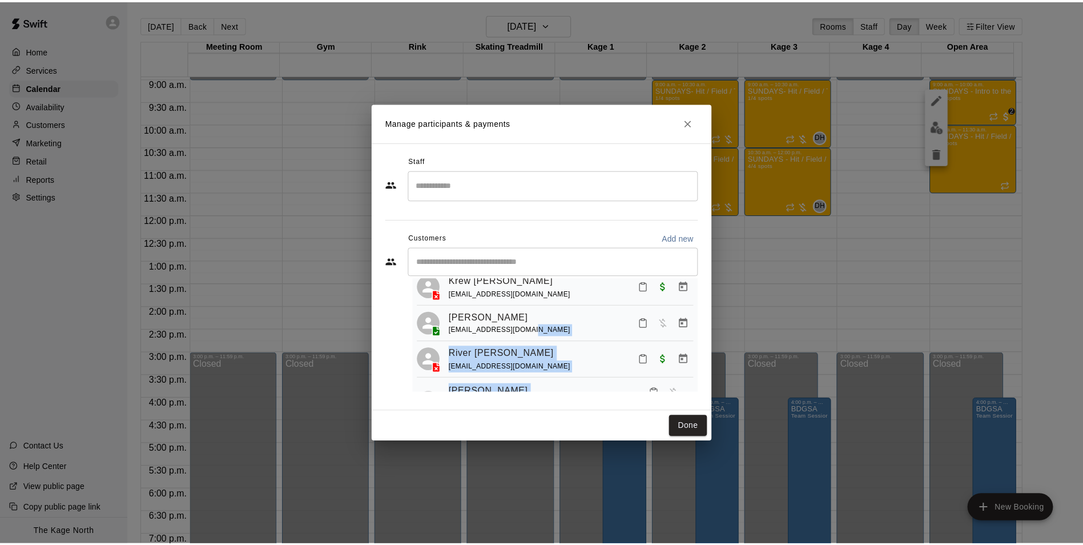
scroll to position [146, 0]
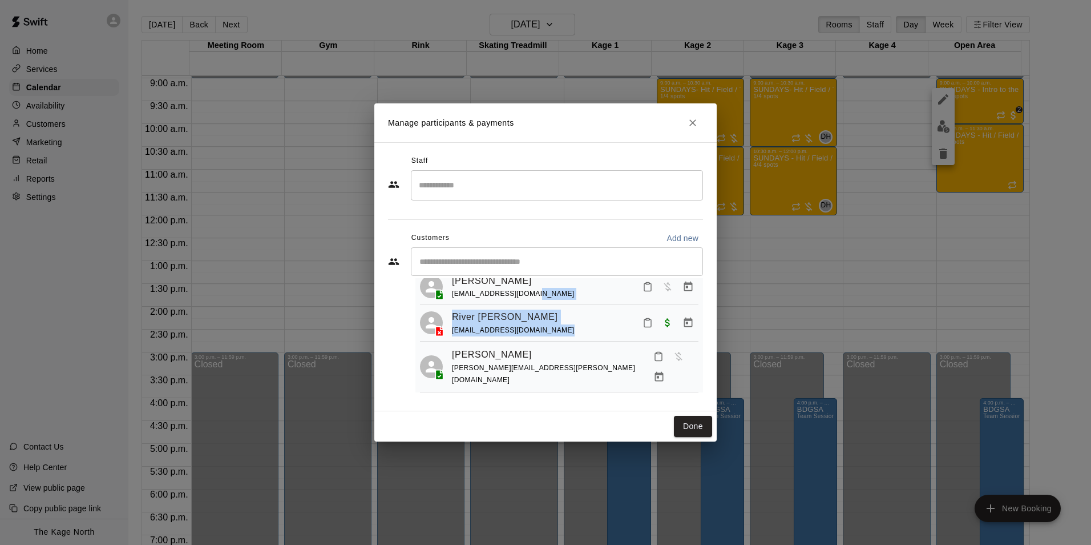
drag, startPoint x: 543, startPoint y: 388, endPoint x: 475, endPoint y: 385, distance: 68.5
click at [475, 385] on div "[PERSON_NAME] [EMAIL_ADDRESS][DOMAIN_NAME] [PERSON_NAME] [PERSON_NAME][EMAIL_AD…" at bounding box center [560, 278] width 288 height 237
drag, startPoint x: 475, startPoint y: 385, endPoint x: 581, endPoint y: 331, distance: 119.2
click at [586, 333] on div "River [PERSON_NAME] [EMAIL_ADDRESS][DOMAIN_NAME]" at bounding box center [575, 322] width 247 height 27
drag, startPoint x: 541, startPoint y: 301, endPoint x: 454, endPoint y: 304, distance: 86.8
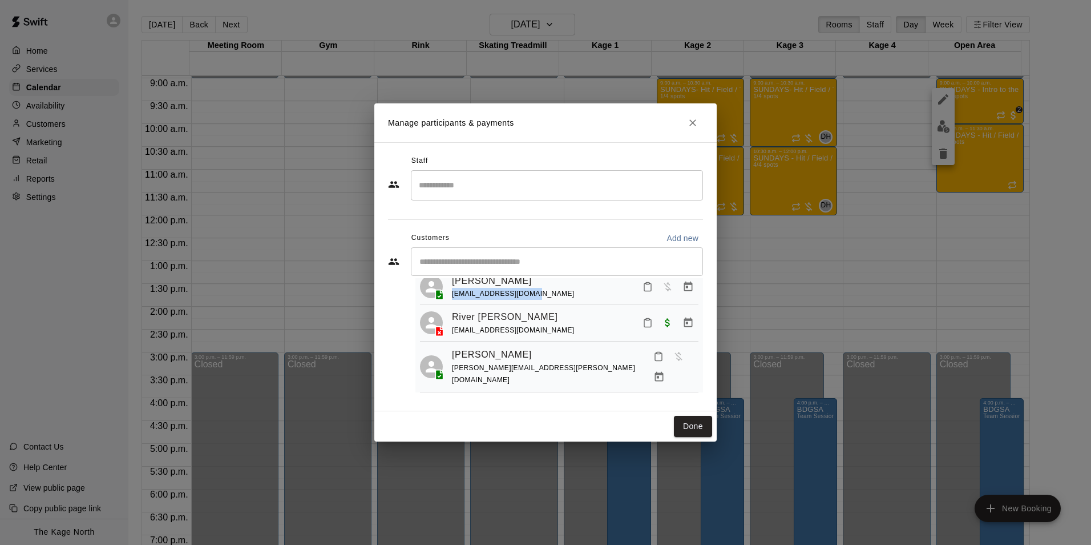
click at [454, 300] on div "[PERSON_NAME] [EMAIL_ADDRESS][DOMAIN_NAME]" at bounding box center [575, 286] width 247 height 27
copy span "[EMAIL_ADDRESS][DOMAIN_NAME]"
drag, startPoint x: 528, startPoint y: 327, endPoint x: 453, endPoint y: 325, distance: 75.4
click at [453, 324] on div "River [PERSON_NAME]" at bounding box center [513, 316] width 123 height 15
copy link "River [PERSON_NAME]"
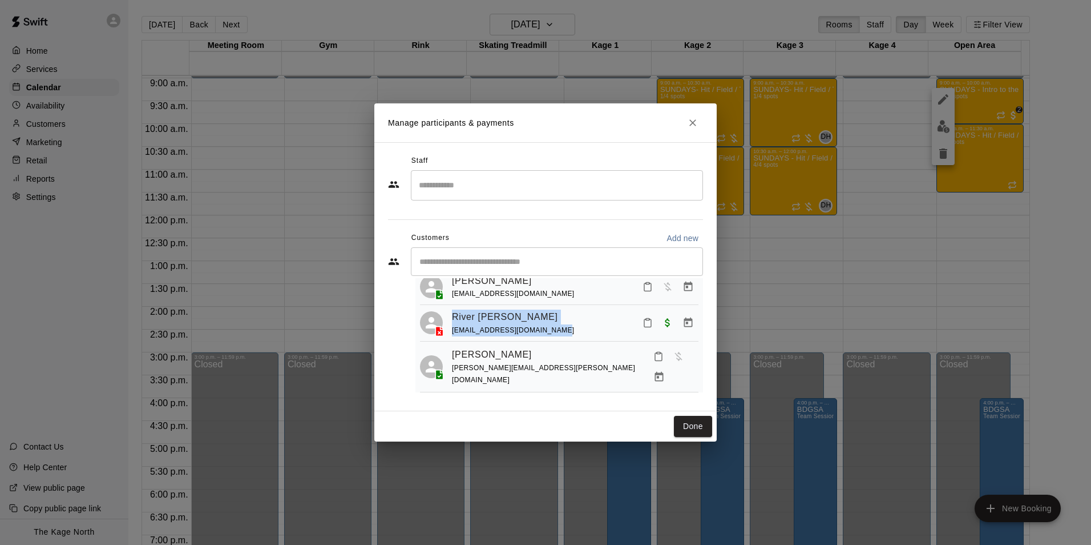
drag, startPoint x: 551, startPoint y: 345, endPoint x: 448, endPoint y: 338, distance: 103.0
click at [448, 336] on div "River [PERSON_NAME] [EMAIL_ADDRESS][DOMAIN_NAME]" at bounding box center [559, 322] width 279 height 27
click at [449, 337] on span at bounding box center [439, 330] width 18 height 11
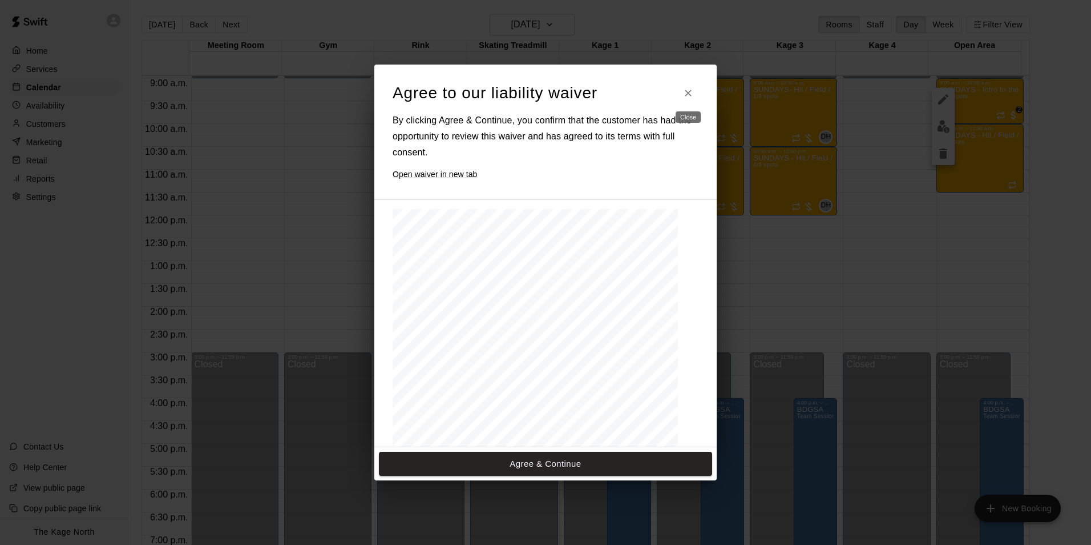
click at [686, 94] on icon "Close" at bounding box center [688, 92] width 11 height 11
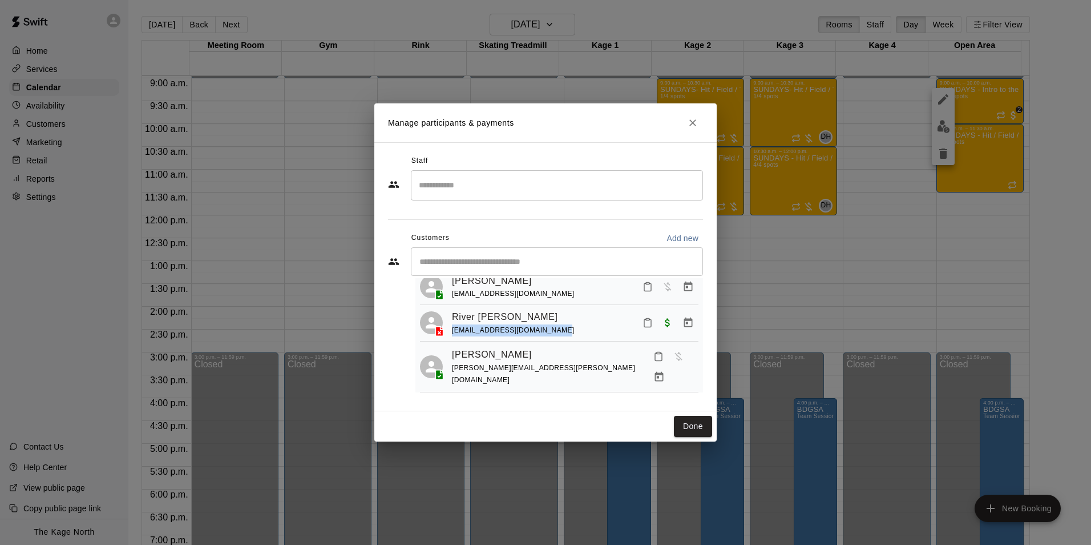
drag, startPoint x: 543, startPoint y: 337, endPoint x: 451, endPoint y: 340, distance: 92.5
click at [451, 336] on div "River [PERSON_NAME] [EMAIL_ADDRESS][DOMAIN_NAME]" at bounding box center [559, 322] width 279 height 27
copy span "[EMAIL_ADDRESS][DOMAIN_NAME]"
drag, startPoint x: 512, startPoint y: 359, endPoint x: 447, endPoint y: 358, distance: 64.5
click at [447, 358] on div "Sully Monk [EMAIL_ADDRESS][PERSON_NAME][DOMAIN_NAME]" at bounding box center [559, 366] width 279 height 41
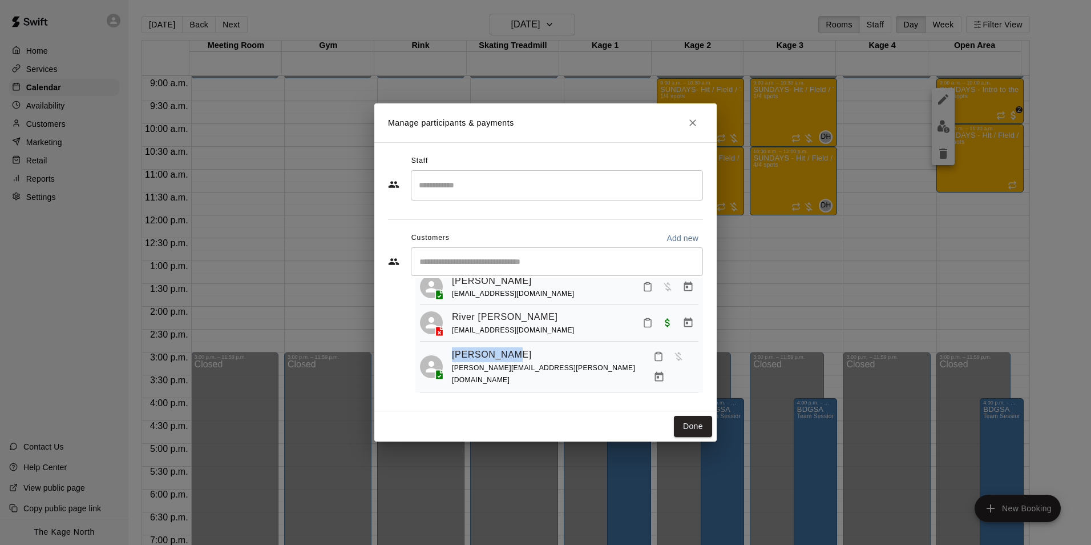
copy link "[PERSON_NAME]"
drag, startPoint x: 567, startPoint y: 380, endPoint x: 452, endPoint y: 380, distance: 115.3
click at [452, 380] on div "Sully Monk [EMAIL_ADDRESS][PERSON_NAME][DOMAIN_NAME]" at bounding box center [575, 366] width 247 height 41
click at [696, 119] on icon "Close" at bounding box center [692, 122] width 11 height 11
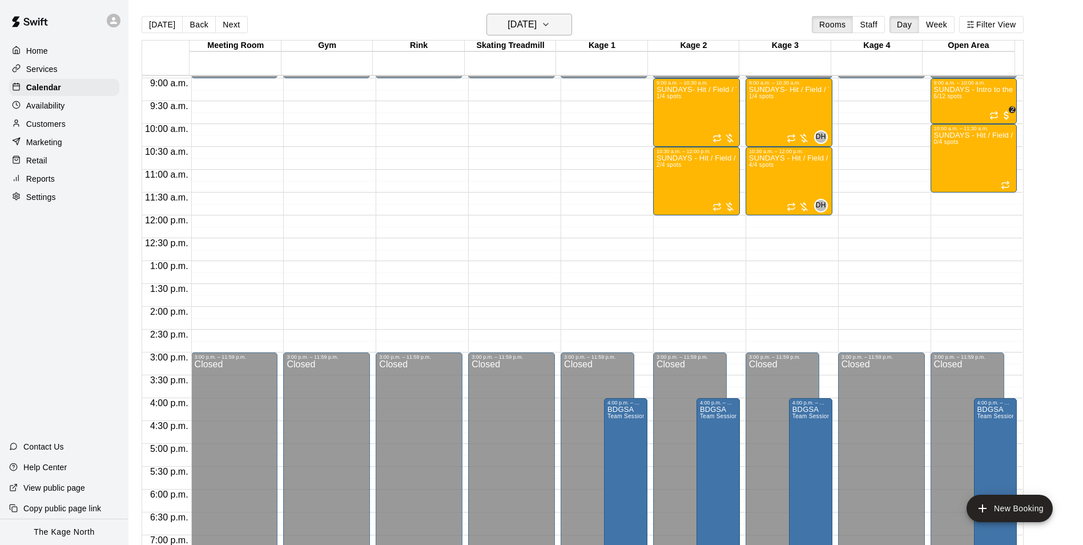
click at [537, 28] on h6 "[DATE]" at bounding box center [521, 25] width 29 height 16
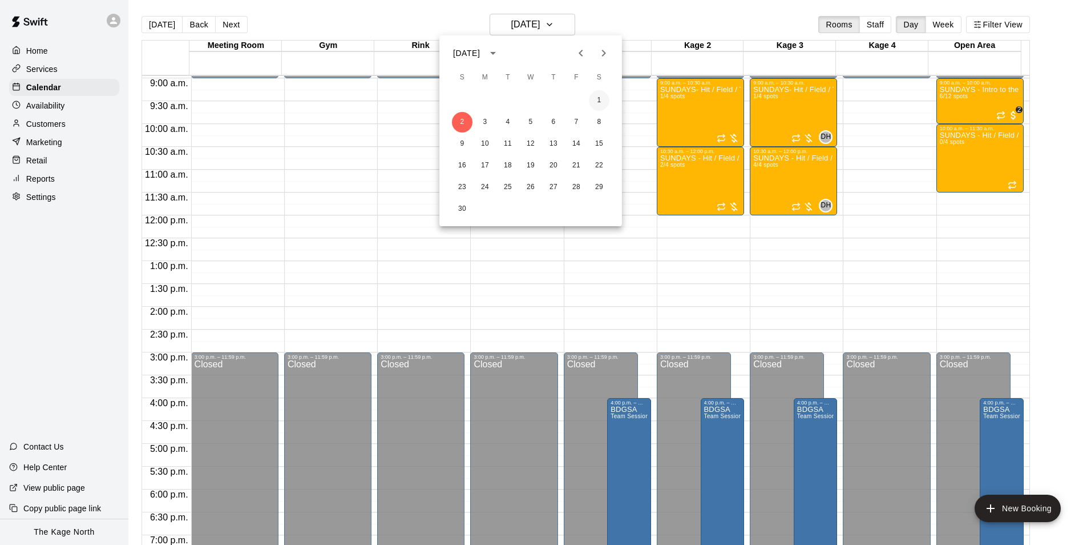
click at [602, 102] on button "1" at bounding box center [599, 100] width 21 height 21
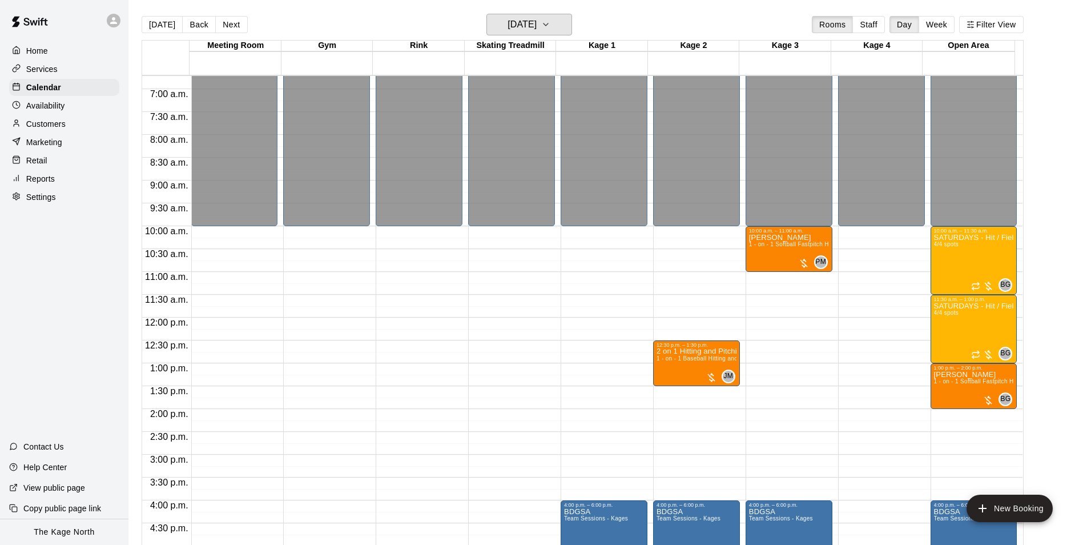
scroll to position [295, 0]
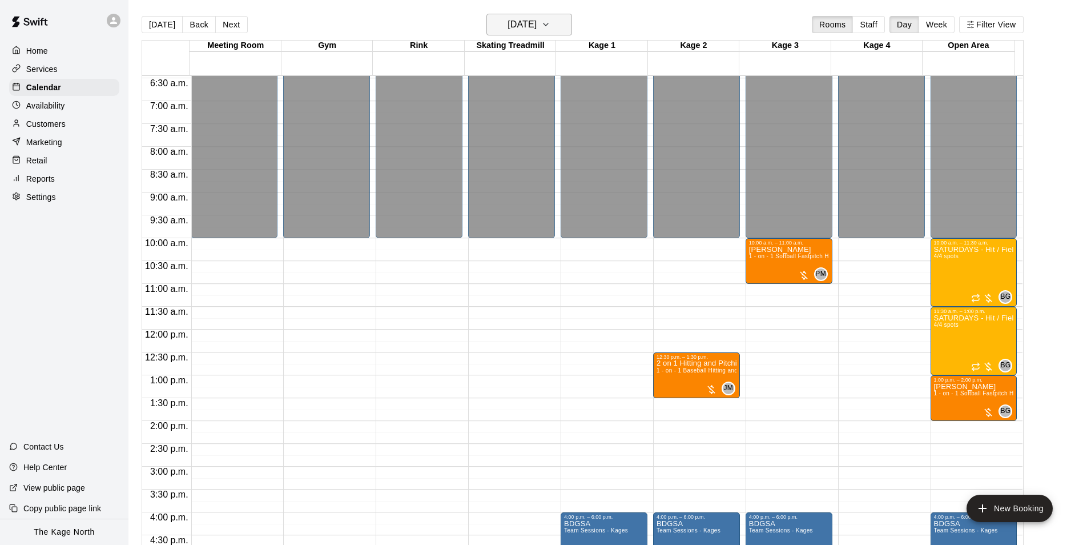
click at [537, 29] on h6 "[DATE]" at bounding box center [521, 25] width 29 height 16
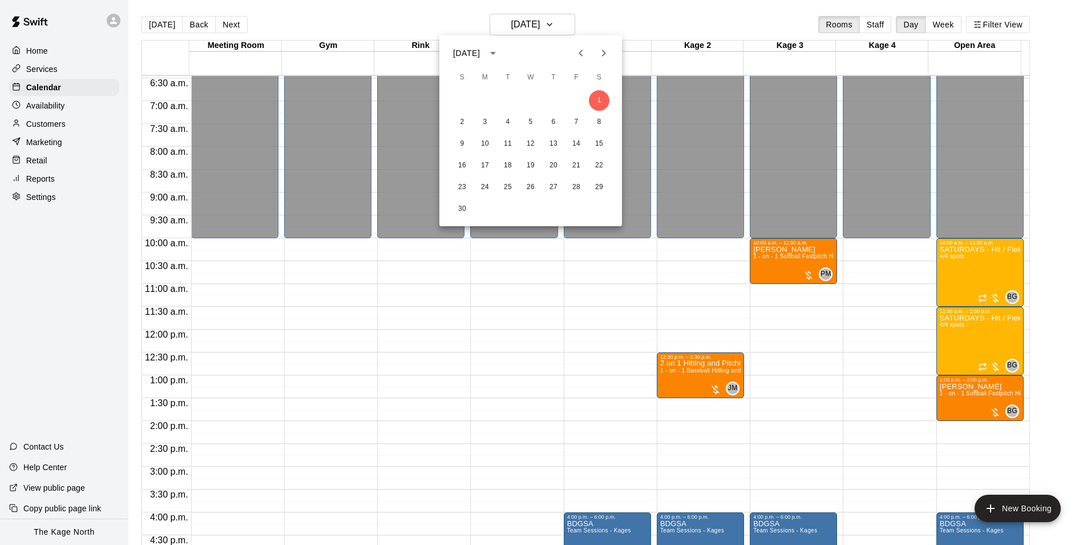
click at [586, 55] on icon "Previous month" at bounding box center [581, 53] width 14 height 14
click at [618, 16] on div at bounding box center [545, 272] width 1091 height 545
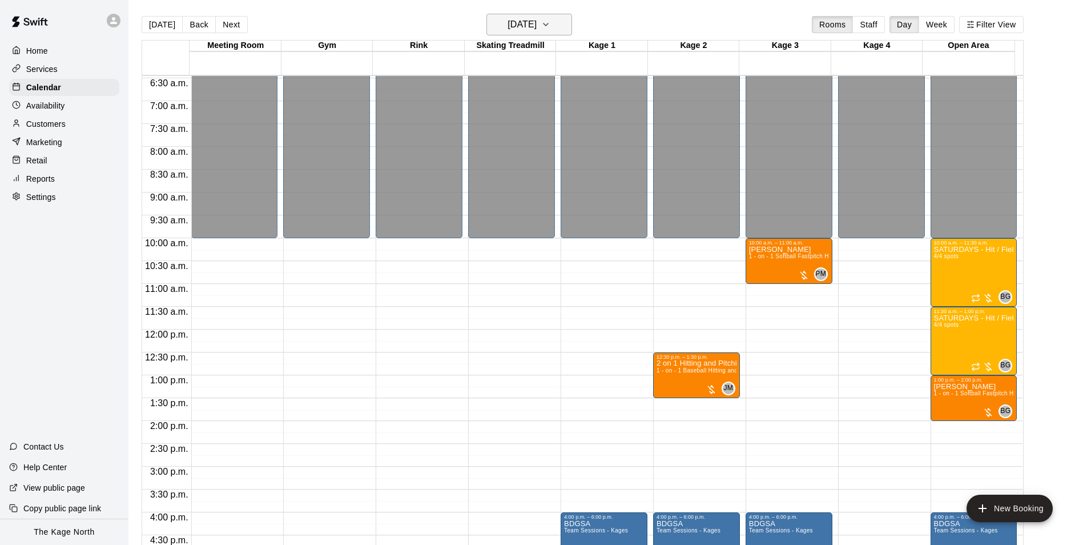
click at [537, 25] on h6 "[DATE]" at bounding box center [521, 25] width 29 height 16
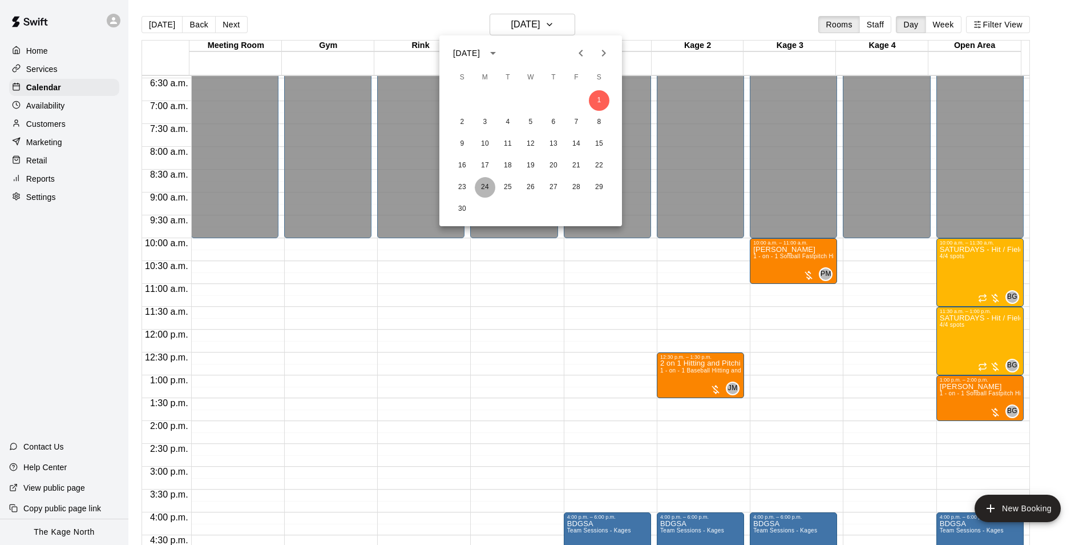
click at [482, 192] on button "24" at bounding box center [485, 187] width 21 height 21
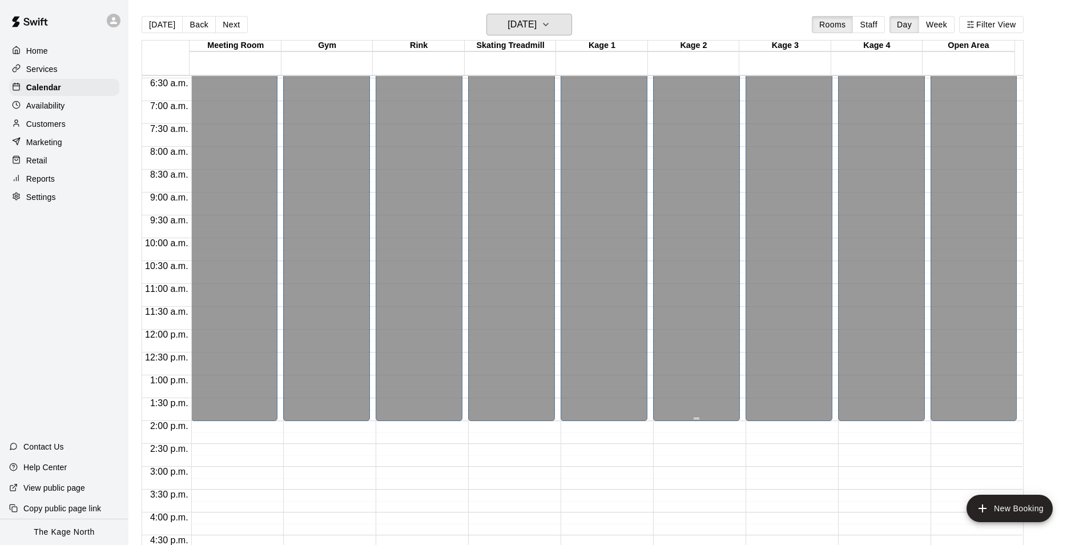
scroll to position [580, 0]
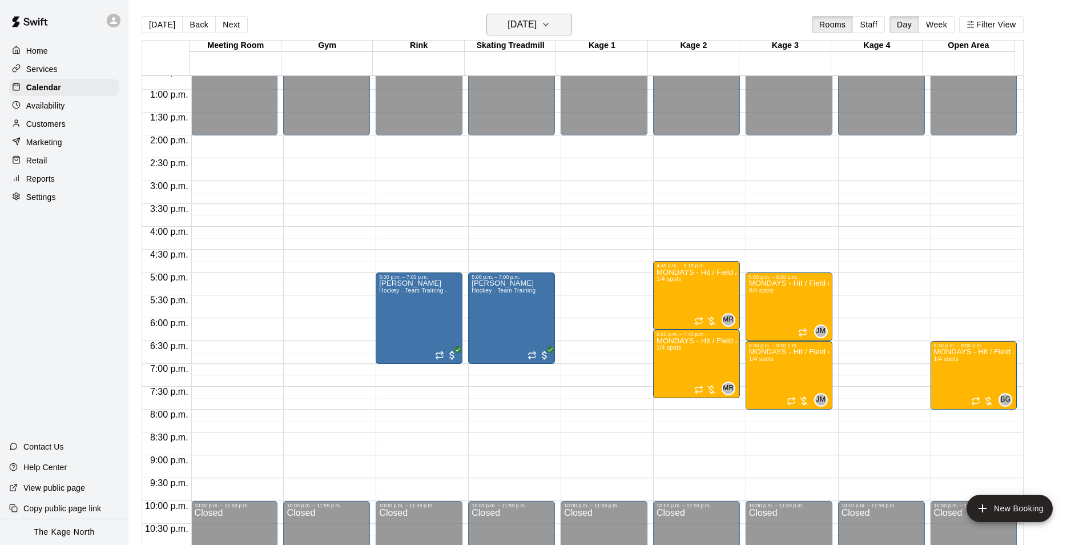
click at [537, 24] on h6 "[DATE]" at bounding box center [521, 25] width 29 height 16
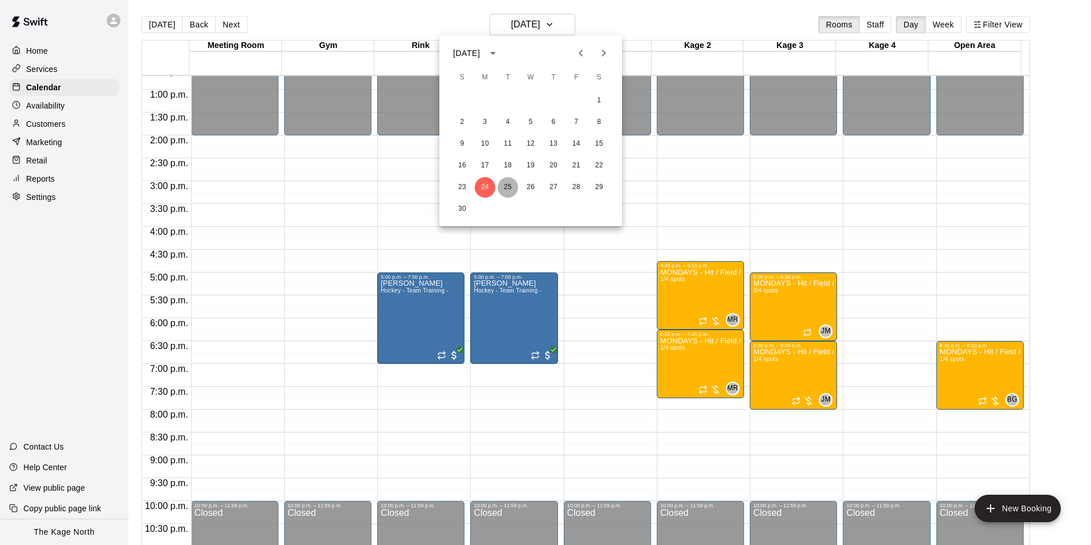
click at [506, 188] on button "25" at bounding box center [508, 187] width 21 height 21
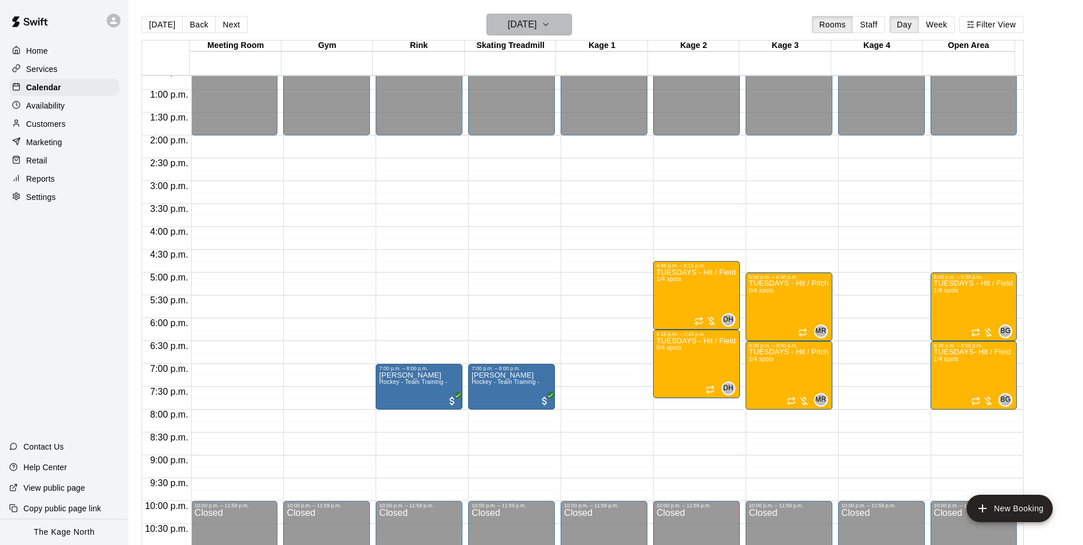
click at [533, 24] on h6 "[DATE]" at bounding box center [521, 25] width 29 height 16
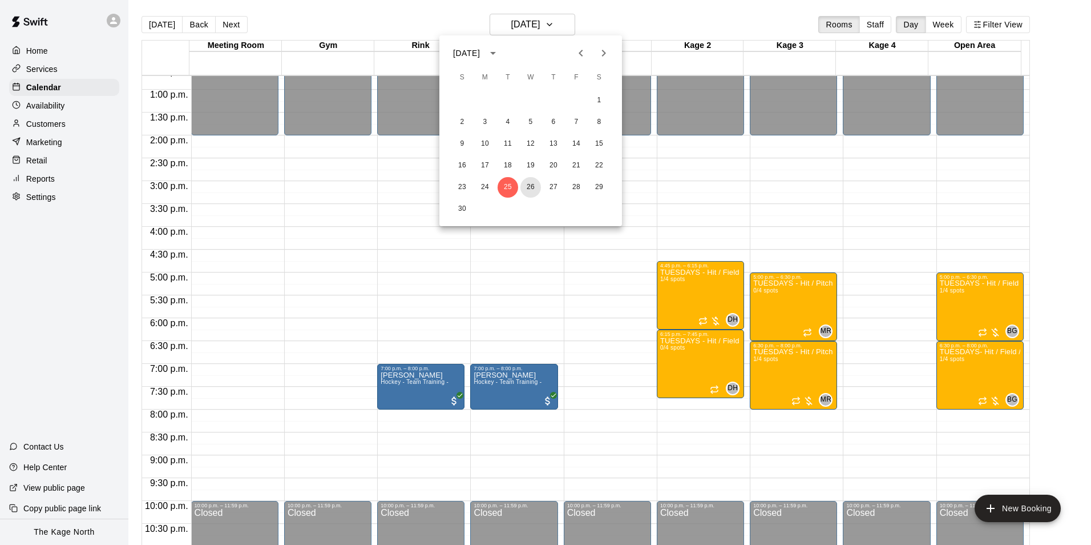
drag, startPoint x: 530, startPoint y: 190, endPoint x: 712, endPoint y: 255, distance: 192.6
click at [530, 190] on button "26" at bounding box center [531, 187] width 21 height 21
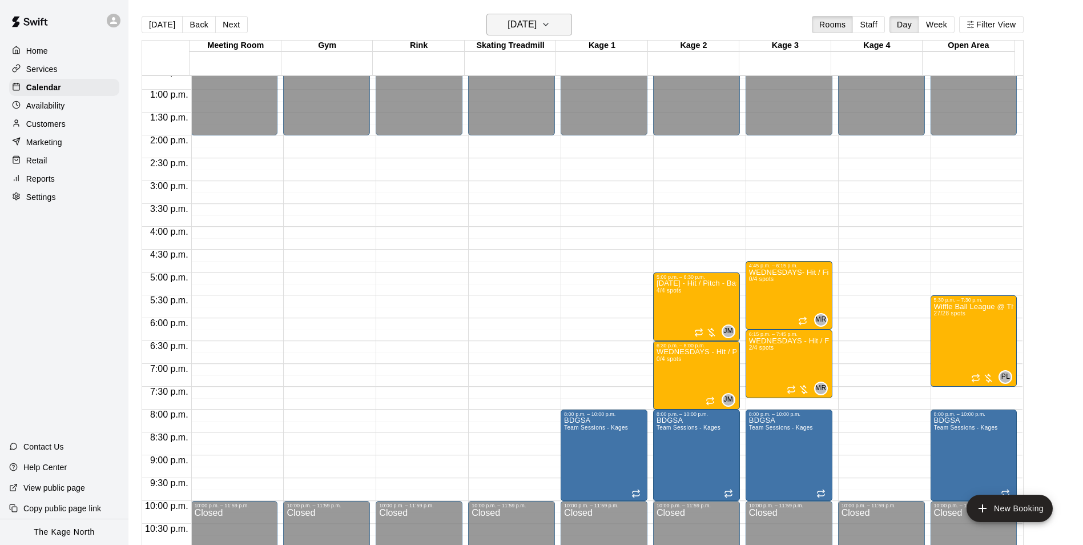
click at [537, 28] on h6 "[DATE]" at bounding box center [521, 25] width 29 height 16
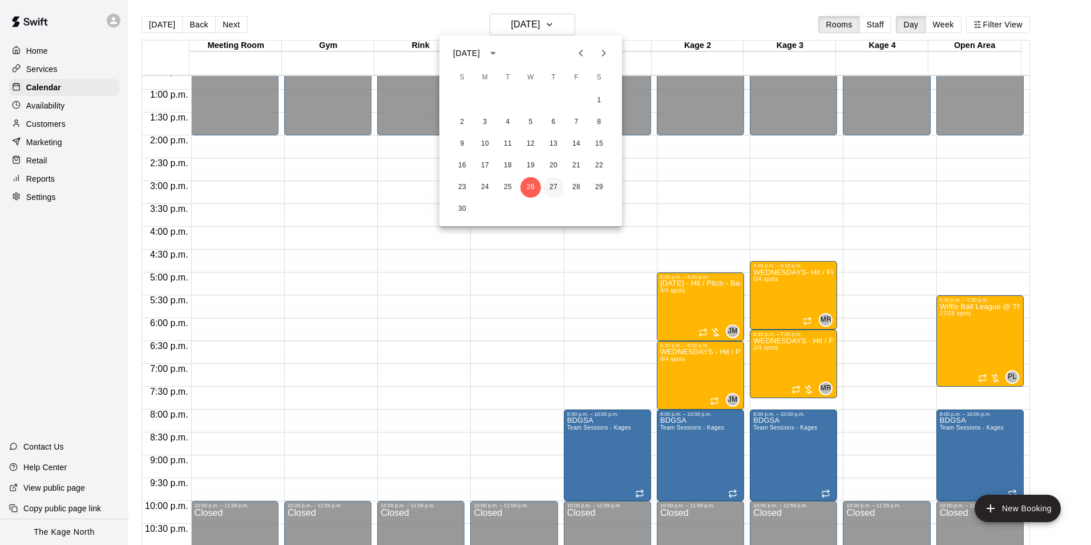
click at [554, 186] on button "27" at bounding box center [553, 187] width 21 height 21
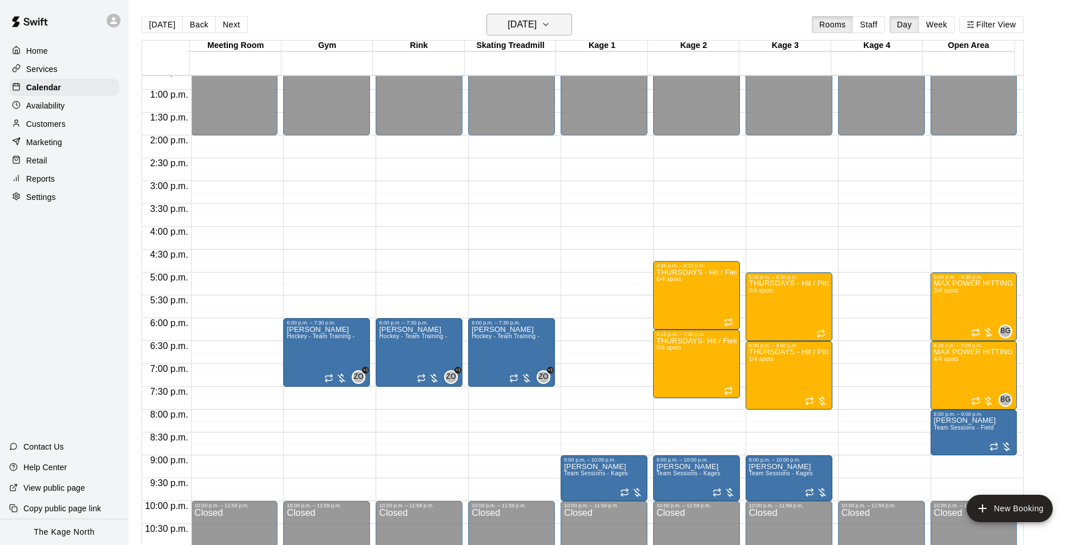
click at [537, 28] on h6 "[DATE]" at bounding box center [521, 25] width 29 height 16
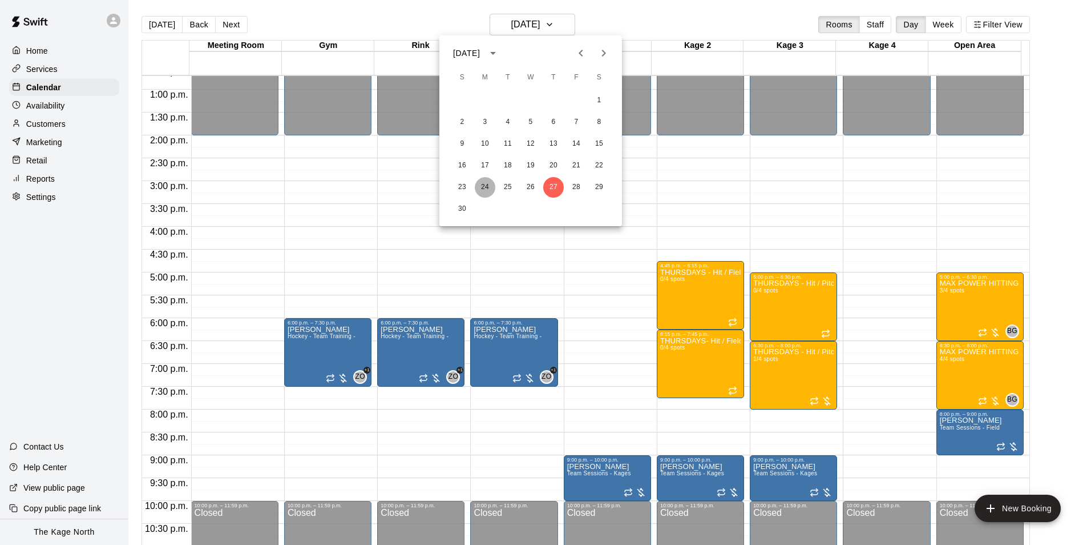
click at [488, 187] on button "24" at bounding box center [485, 187] width 21 height 21
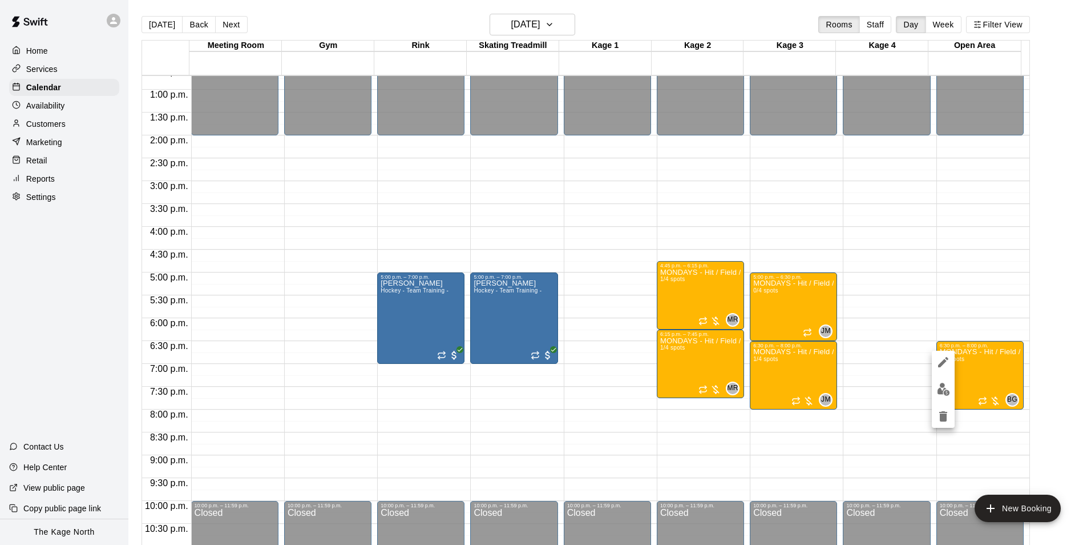
click at [941, 387] on img "edit" at bounding box center [943, 388] width 13 height 13
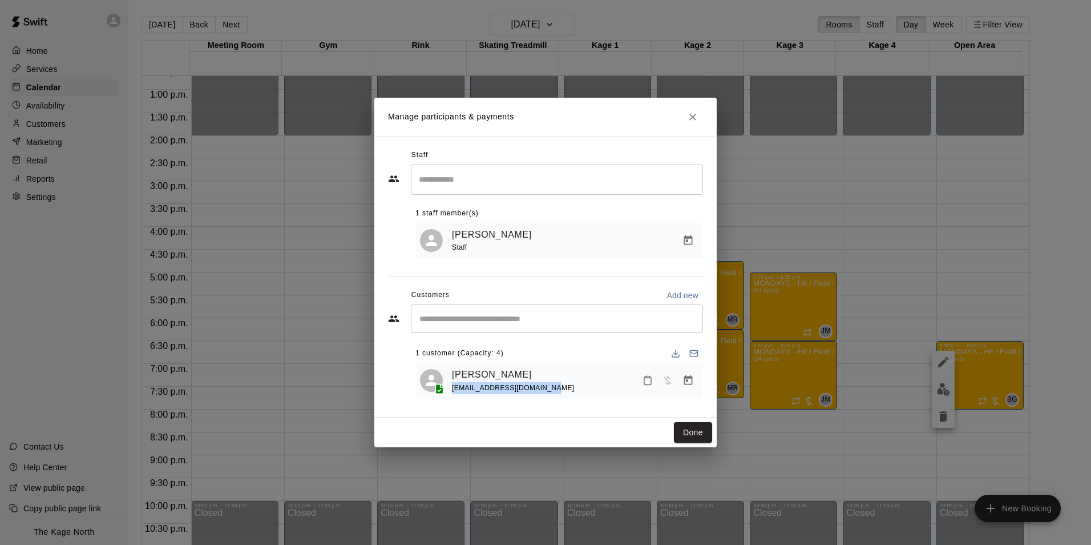
drag, startPoint x: 557, startPoint y: 392, endPoint x: 453, endPoint y: 395, distance: 103.3
click at [453, 394] on div "[PERSON_NAME] [PERSON_NAME][EMAIL_ADDRESS][DOMAIN_NAME]" at bounding box center [575, 380] width 247 height 27
click at [695, 119] on icon "Close" at bounding box center [692, 116] width 11 height 11
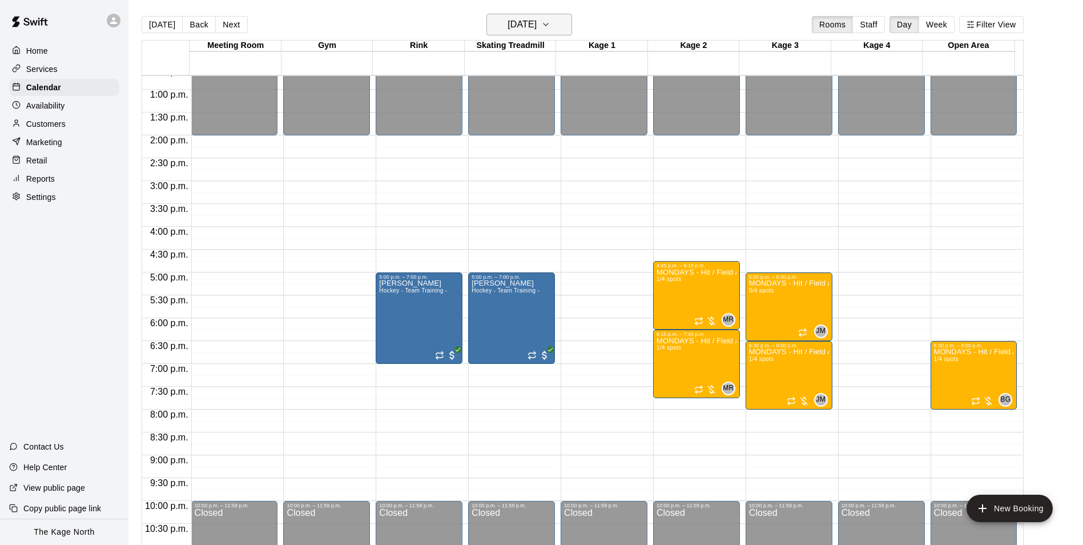
click at [525, 27] on h6 "[DATE]" at bounding box center [521, 25] width 29 height 16
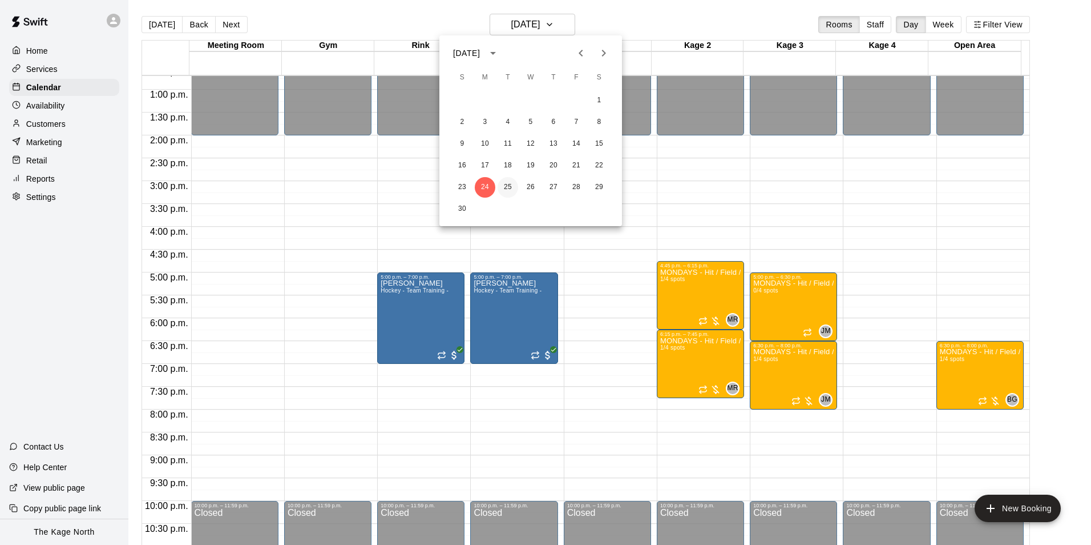
click at [509, 186] on button "25" at bounding box center [508, 187] width 21 height 21
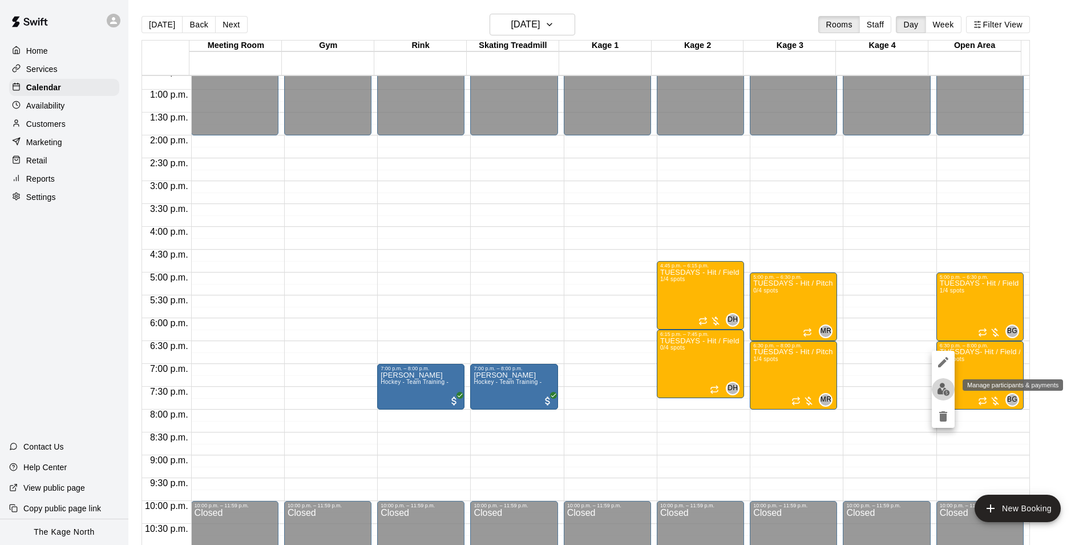
click at [945, 392] on img "edit" at bounding box center [943, 388] width 13 height 13
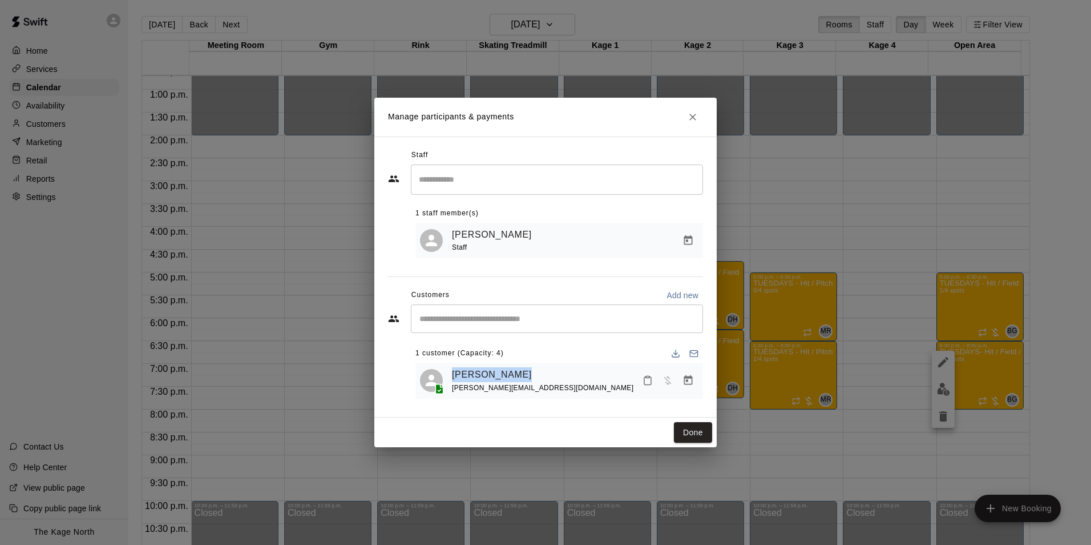
drag, startPoint x: 528, startPoint y: 376, endPoint x: 448, endPoint y: 376, distance: 79.9
click at [448, 376] on div "[PERSON_NAME] [PERSON_NAME][EMAIL_ADDRESS][DOMAIN_NAME]" at bounding box center [559, 380] width 279 height 27
drag, startPoint x: 448, startPoint y: 376, endPoint x: 576, endPoint y: 399, distance: 130.5
click at [576, 398] on div "[PERSON_NAME] [PERSON_NAME][EMAIL_ADDRESS][DOMAIN_NAME]" at bounding box center [560, 380] width 288 height 36
drag, startPoint x: 485, startPoint y: 390, endPoint x: 447, endPoint y: 390, distance: 37.7
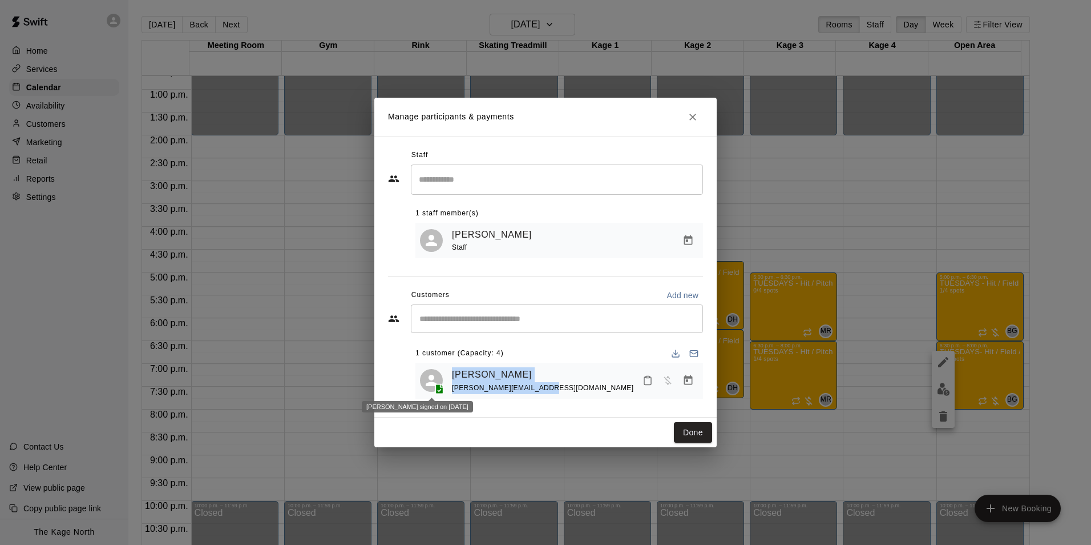
click at [447, 390] on div "[PERSON_NAME] [PERSON_NAME][EMAIL_ADDRESS][DOMAIN_NAME]" at bounding box center [559, 380] width 279 height 27
drag, startPoint x: 447, startPoint y: 390, endPoint x: 564, endPoint y: 396, distance: 116.6
click at [564, 396] on div "[PERSON_NAME] [PERSON_NAME][EMAIL_ADDRESS][DOMAIN_NAME]" at bounding box center [560, 380] width 288 height 36
drag, startPoint x: 491, startPoint y: 388, endPoint x: 451, endPoint y: 388, distance: 40.5
click at [451, 388] on div "[PERSON_NAME] [PERSON_NAME][EMAIL_ADDRESS][DOMAIN_NAME]" at bounding box center [559, 380] width 279 height 27
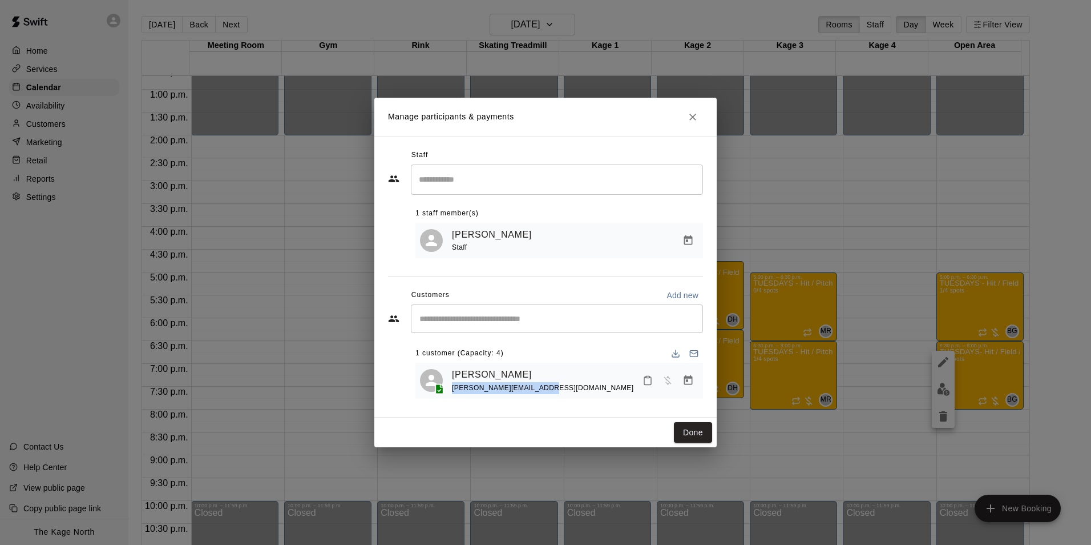
click at [698, 118] on icon "Close" at bounding box center [692, 116] width 11 height 11
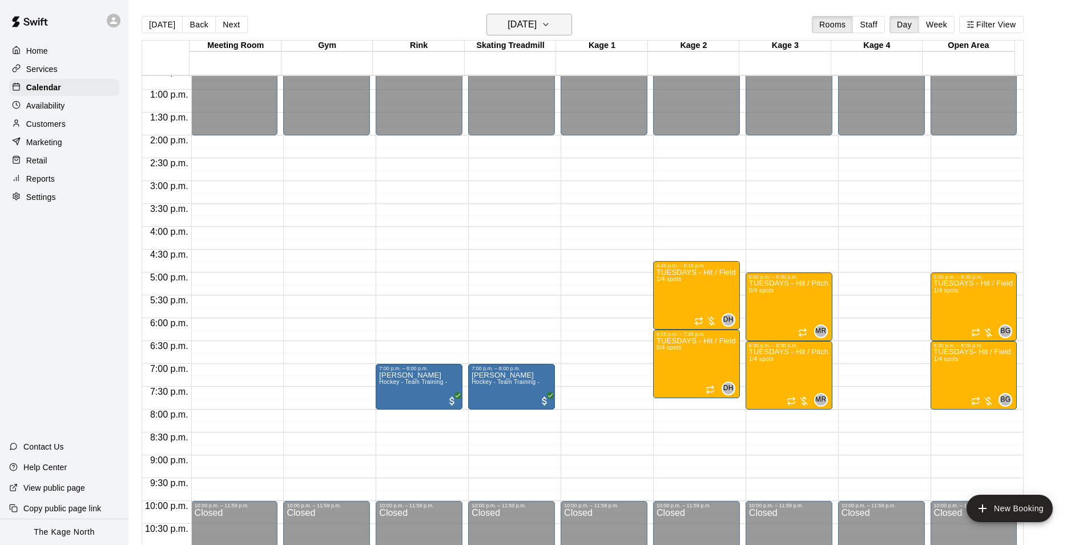
click at [537, 25] on h6 "[DATE]" at bounding box center [521, 25] width 29 height 16
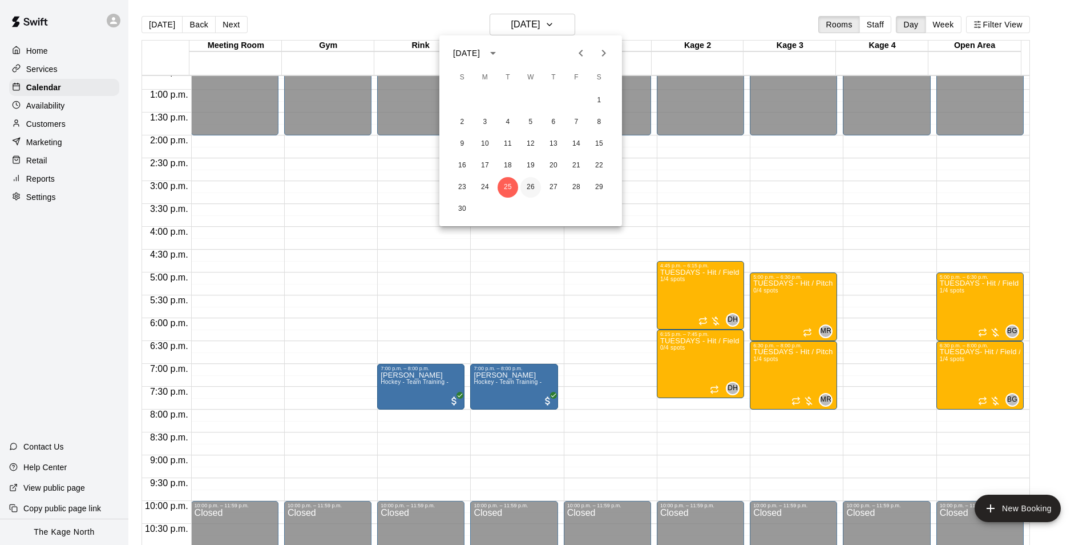
click at [529, 183] on button "26" at bounding box center [531, 187] width 21 height 21
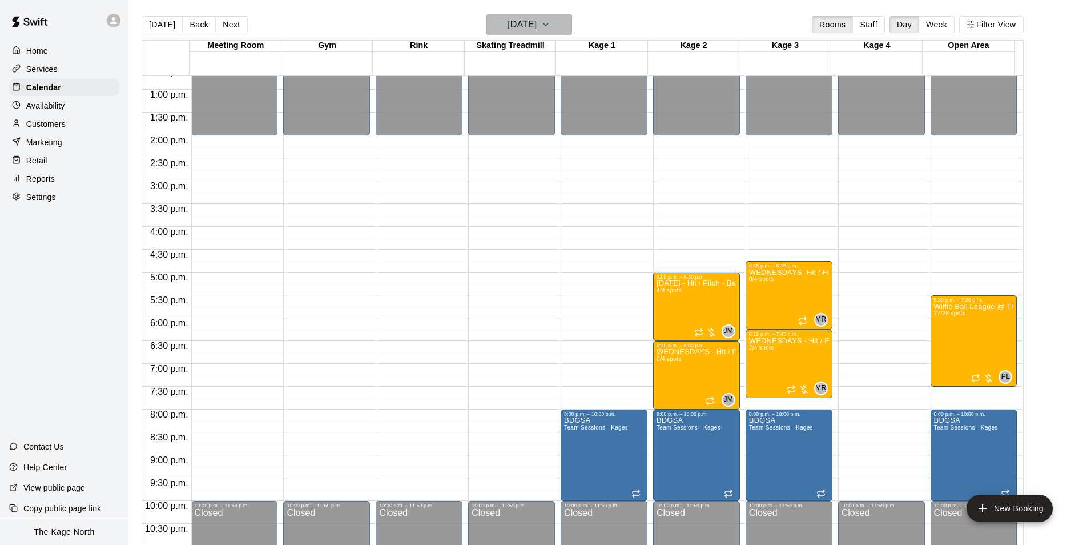
click at [546, 15] on button "[DATE]" at bounding box center [529, 25] width 86 height 22
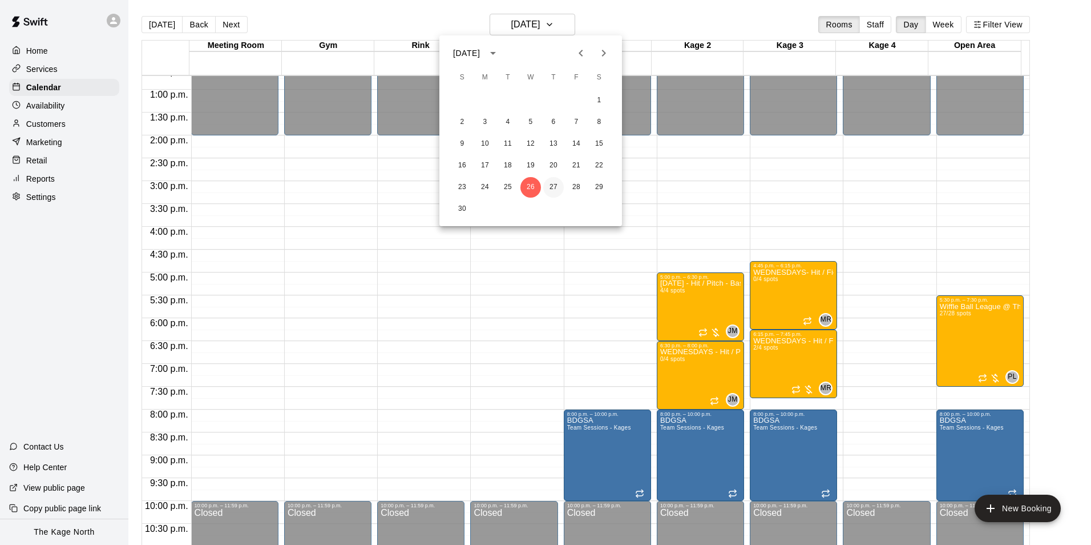
click at [550, 180] on button "27" at bounding box center [553, 187] width 21 height 21
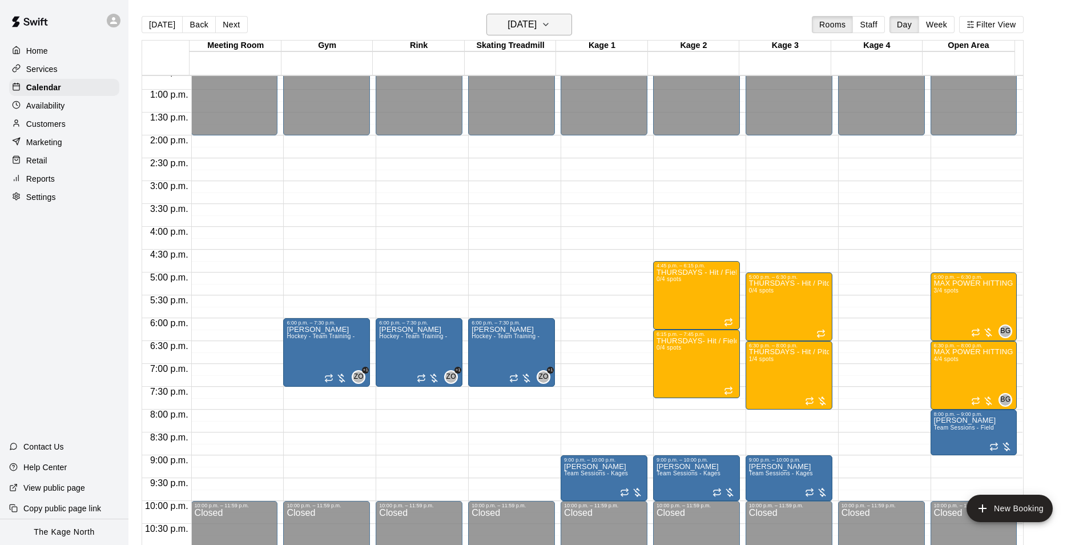
click at [537, 27] on h6 "[DATE]" at bounding box center [521, 25] width 29 height 16
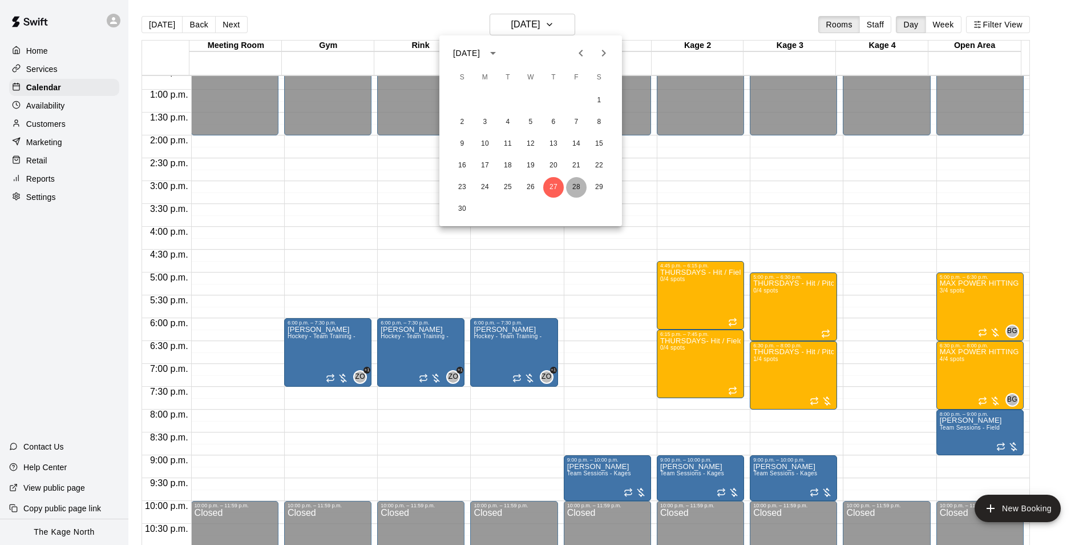
click at [576, 191] on button "28" at bounding box center [576, 187] width 21 height 21
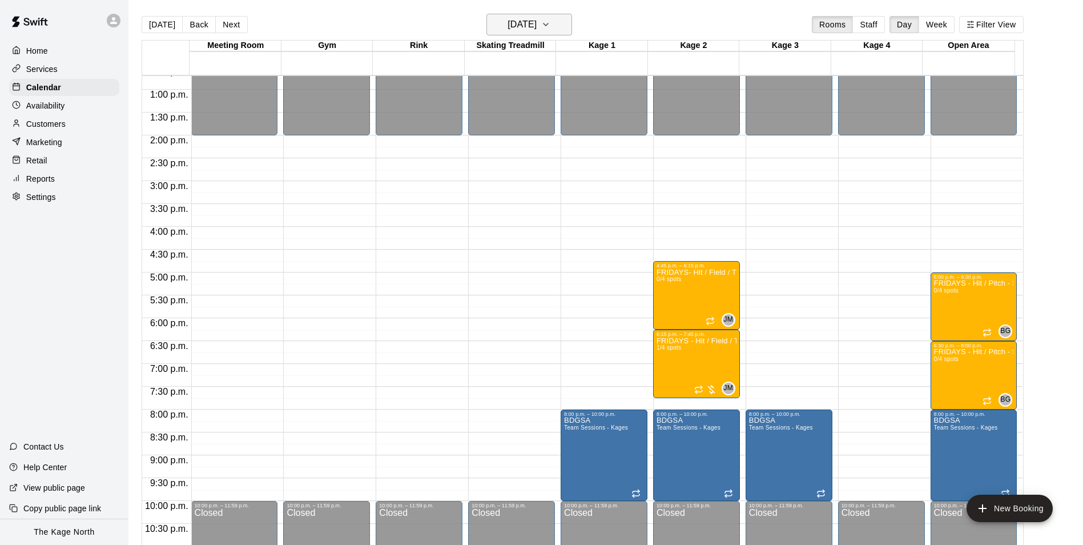
click at [536, 30] on h6 "[DATE]" at bounding box center [521, 25] width 29 height 16
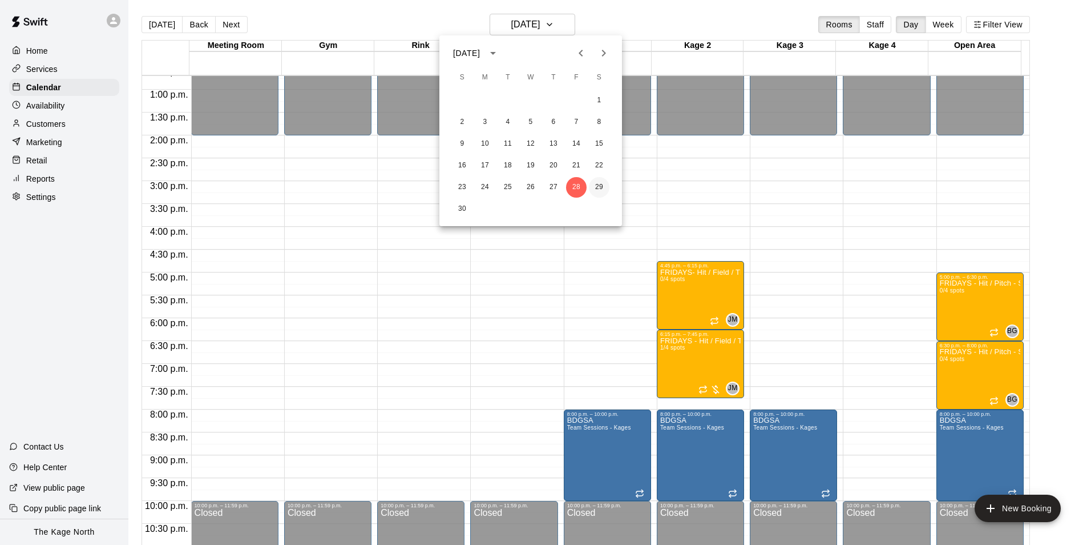
click at [593, 180] on button "29" at bounding box center [599, 187] width 21 height 21
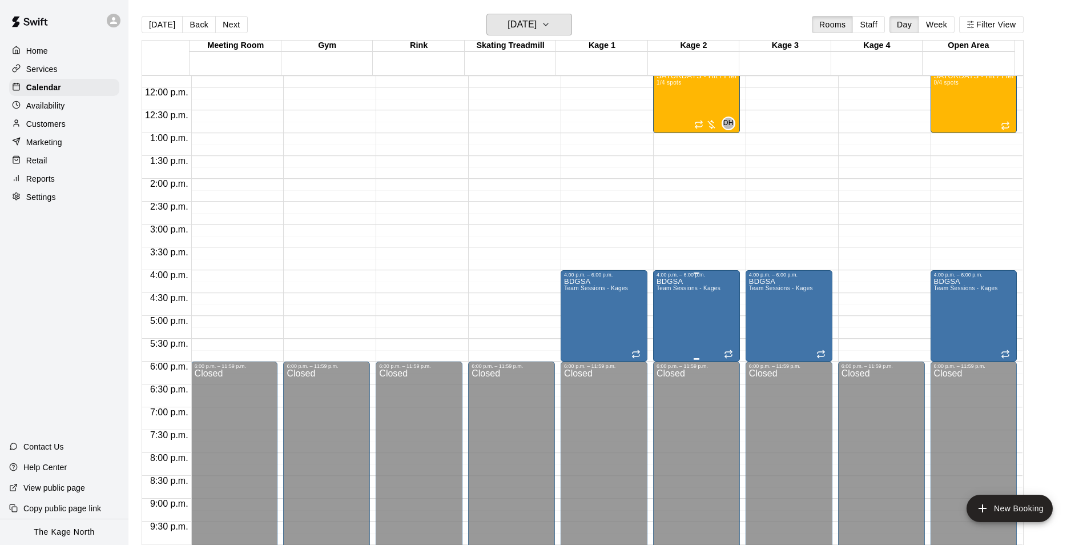
scroll to position [409, 0]
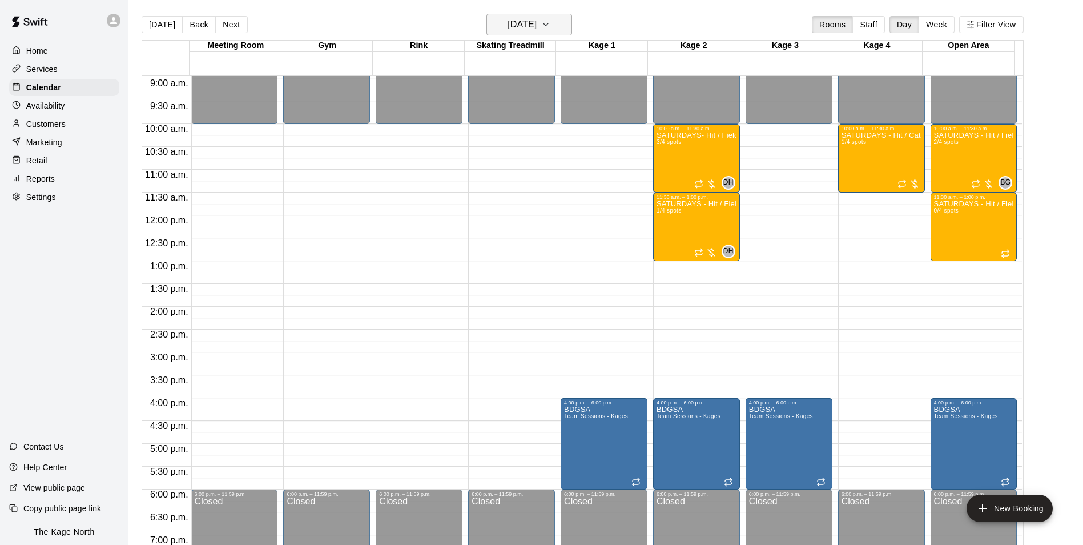
click at [527, 15] on button "[DATE]" at bounding box center [529, 25] width 86 height 22
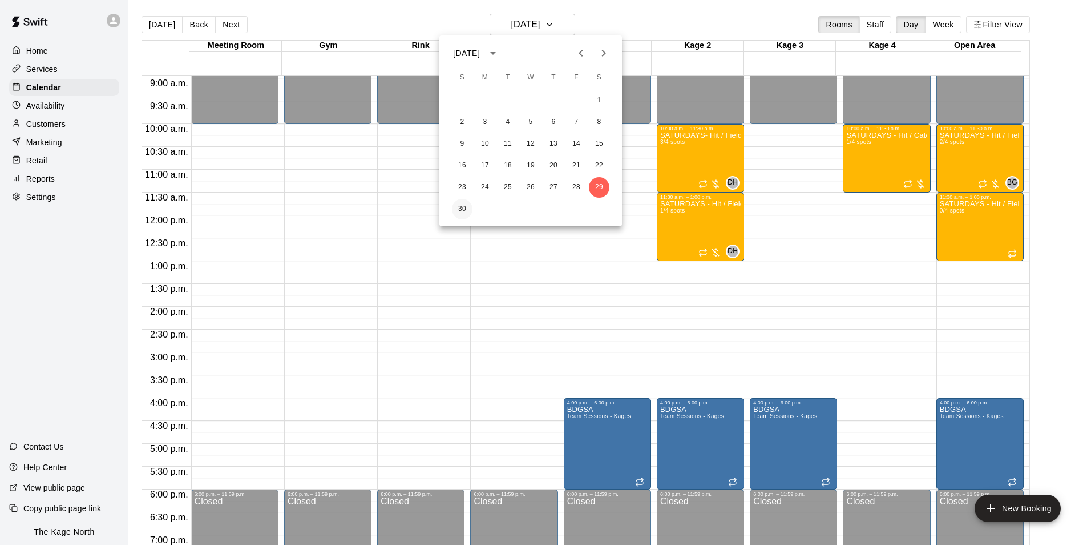
click at [460, 208] on button "30" at bounding box center [462, 209] width 21 height 21
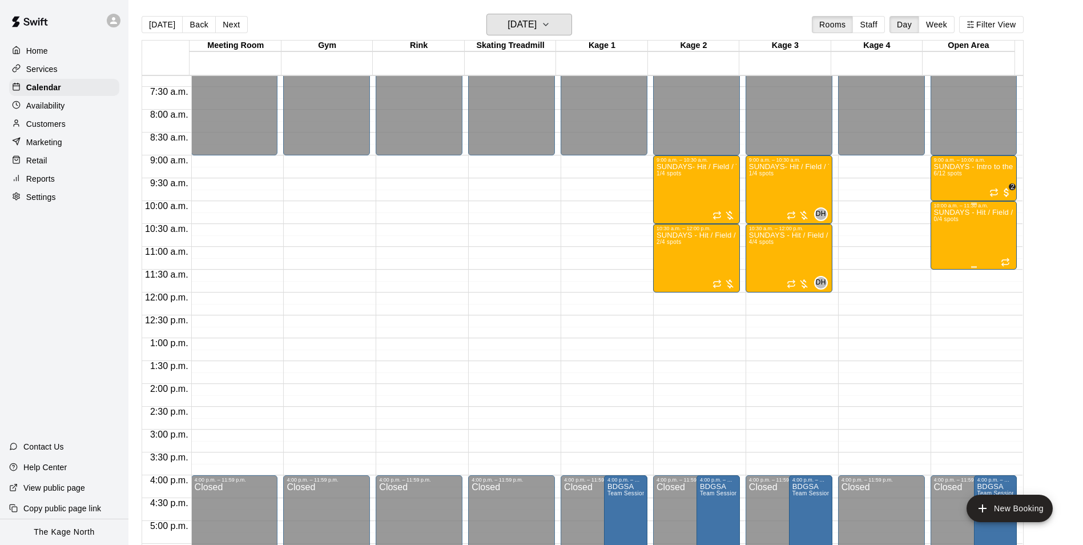
scroll to position [295, 0]
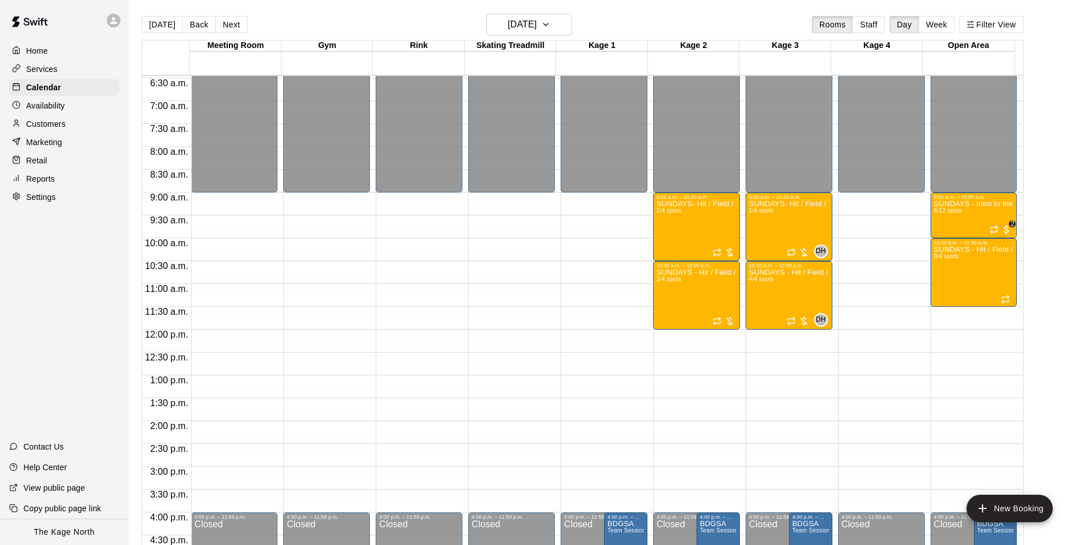
drag, startPoint x: 336, startPoint y: 27, endPoint x: 331, endPoint y: 22, distance: 6.5
click at [336, 27] on div "[DATE] Back [DATE][DATE] Rooms Staff Day Week Filter View" at bounding box center [583, 27] width 882 height 26
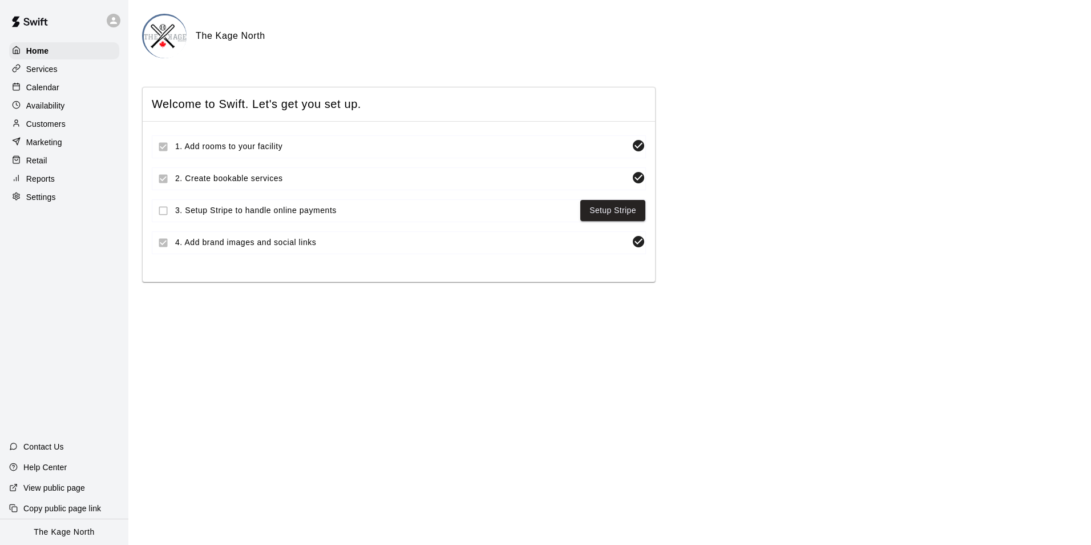
click at [40, 91] on p "Calendar" at bounding box center [42, 87] width 33 height 11
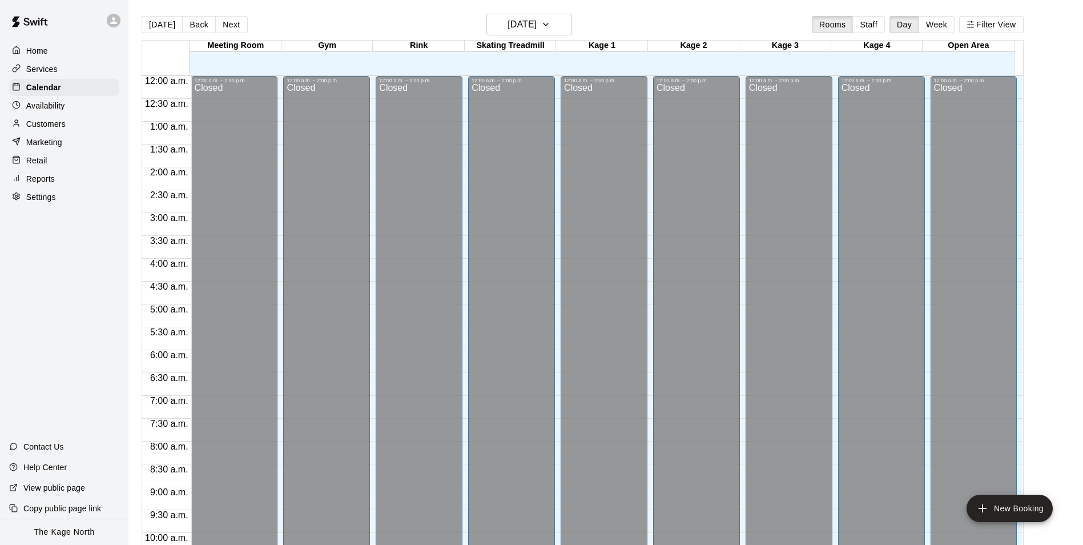
scroll to position [580, 0]
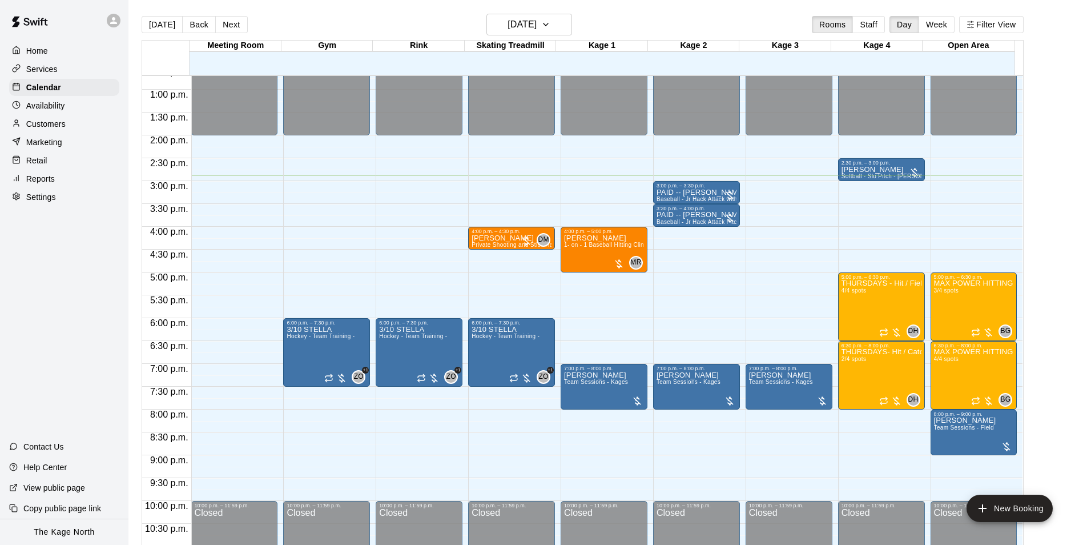
click at [644, 23] on div "Today Back Next Thursday Oct 09 Rooms Staff Day Week Filter View" at bounding box center [583, 27] width 882 height 26
click at [537, 19] on h6 "[DATE]" at bounding box center [521, 25] width 29 height 16
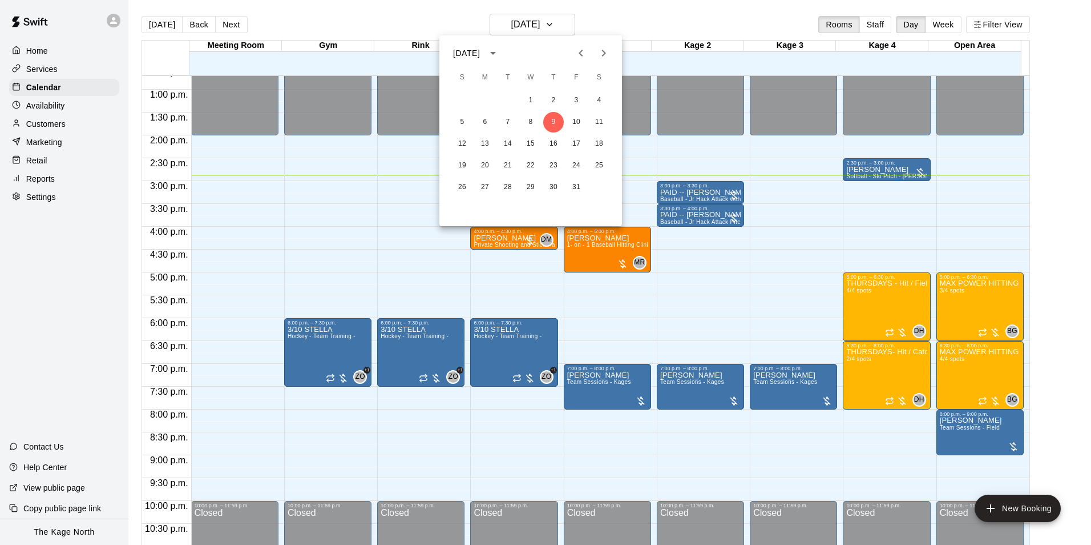
click at [626, 26] on div at bounding box center [545, 272] width 1091 height 545
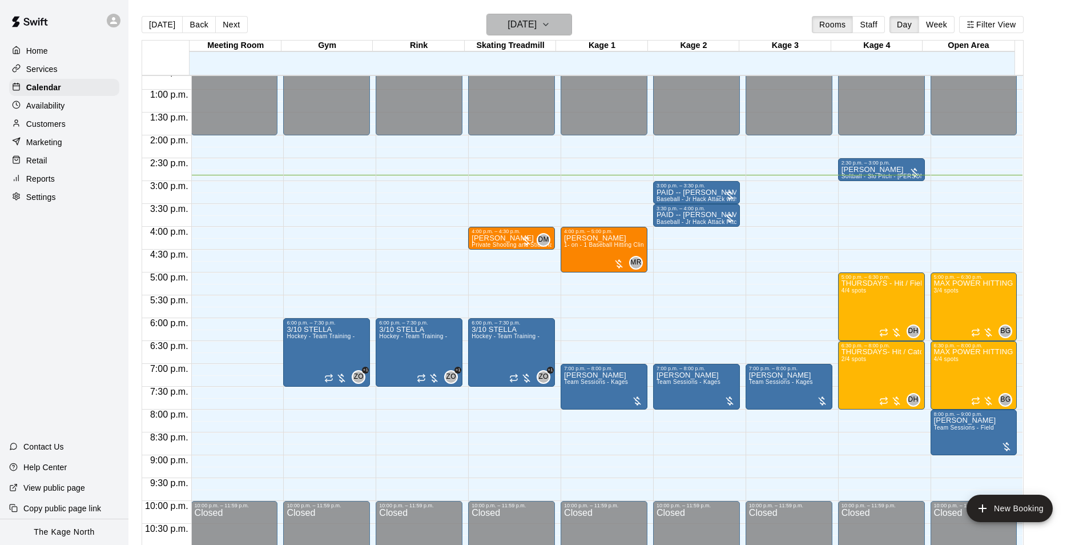
click at [550, 26] on icon "button" at bounding box center [545, 25] width 9 height 14
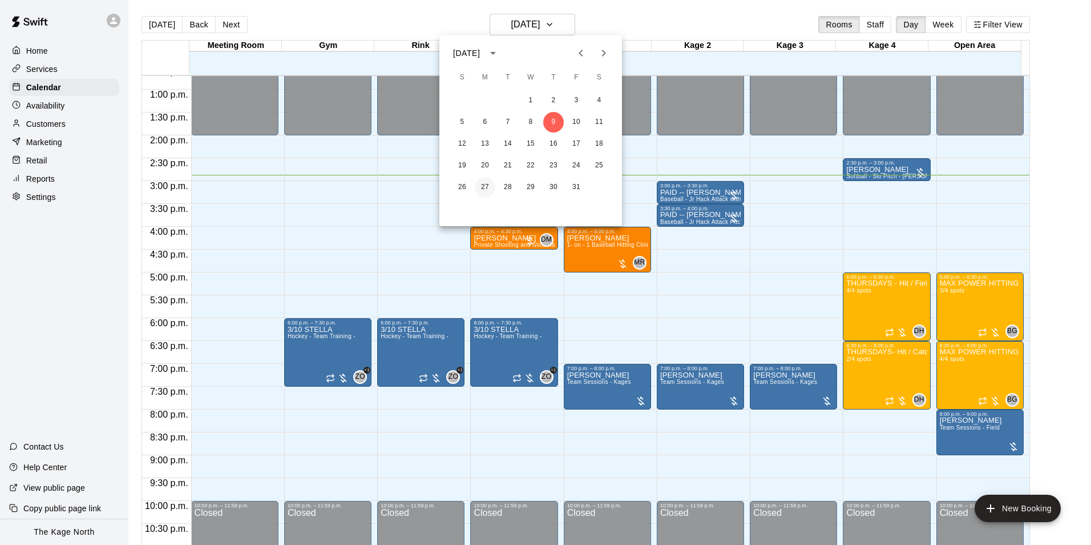
click at [485, 188] on button "27" at bounding box center [485, 187] width 21 height 21
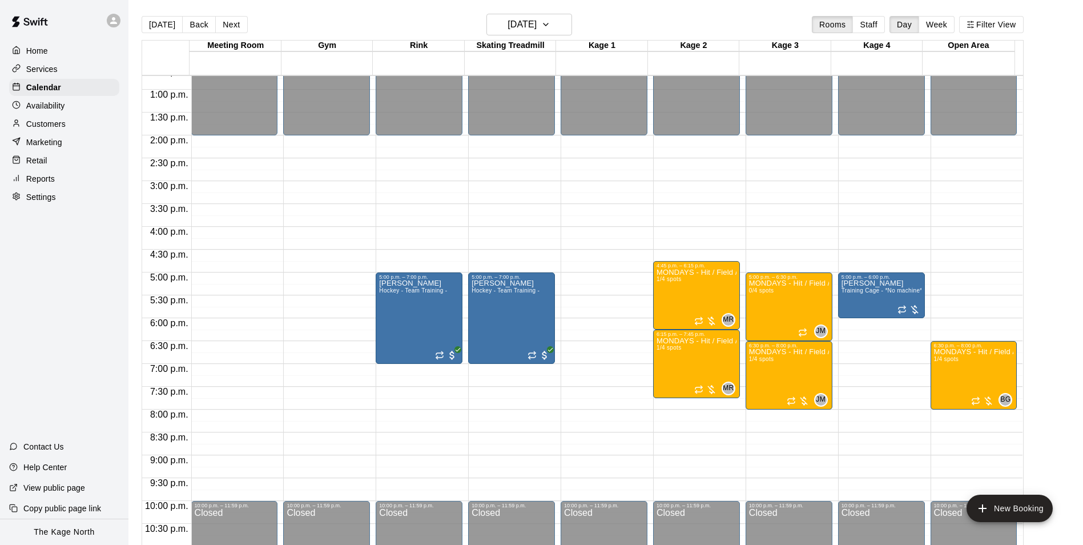
drag, startPoint x: 615, startPoint y: 15, endPoint x: 553, endPoint y: 15, distance: 62.2
click at [615, 16] on div "Today Back Next Monday Oct 27 Rooms Staff Day Week Filter View" at bounding box center [583, 27] width 882 height 26
click at [537, 23] on h6 "Monday Oct 27" at bounding box center [521, 25] width 29 height 16
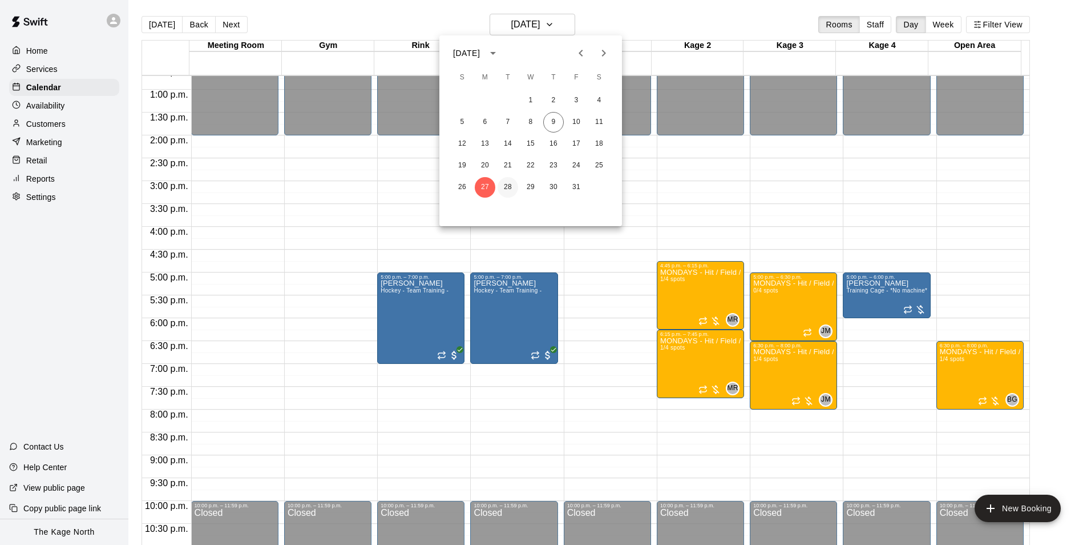
click at [503, 187] on button "28" at bounding box center [508, 187] width 21 height 21
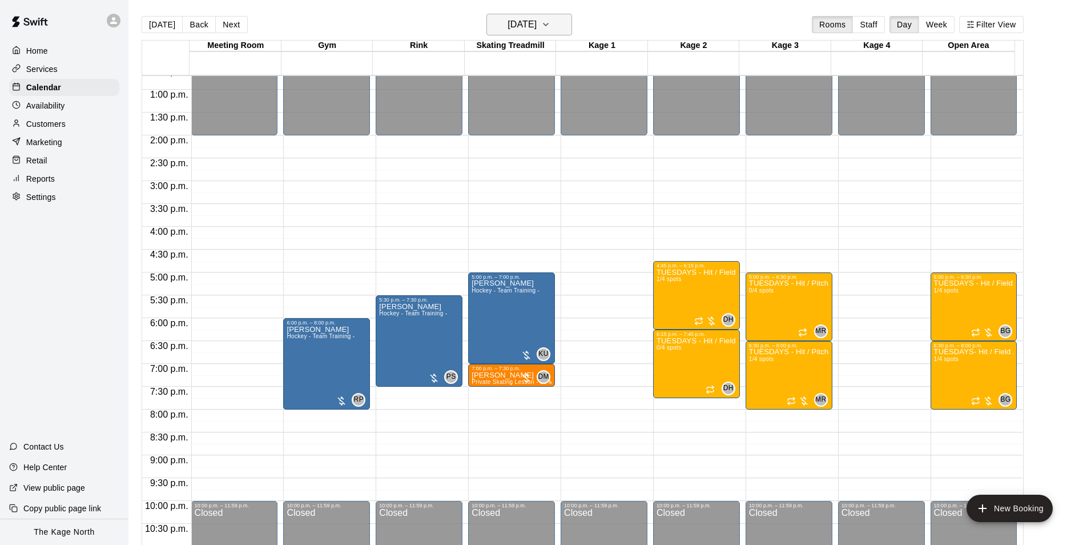
click at [525, 27] on h6 "Tuesday Oct 28" at bounding box center [521, 25] width 29 height 16
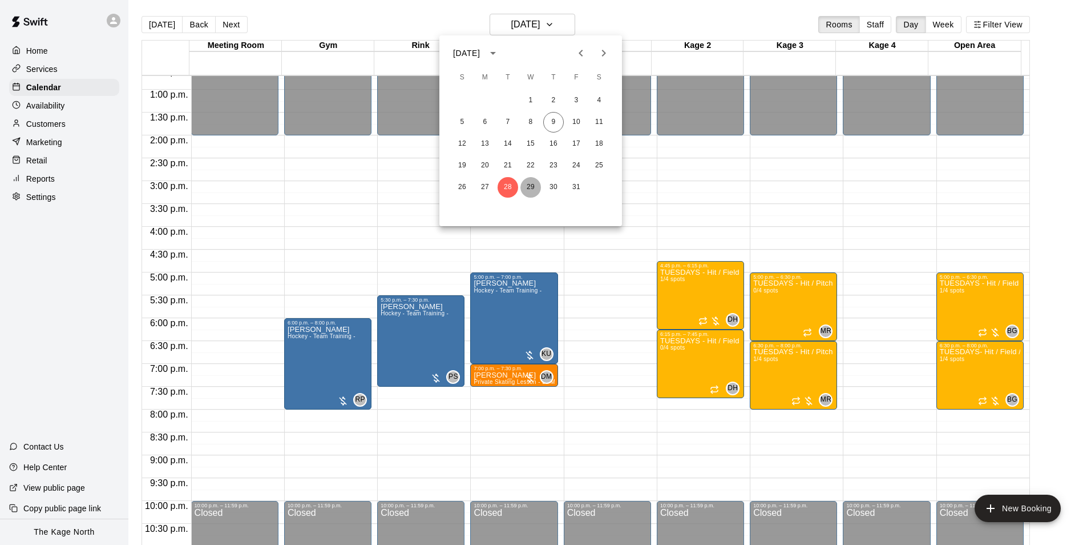
click at [530, 188] on button "29" at bounding box center [531, 187] width 21 height 21
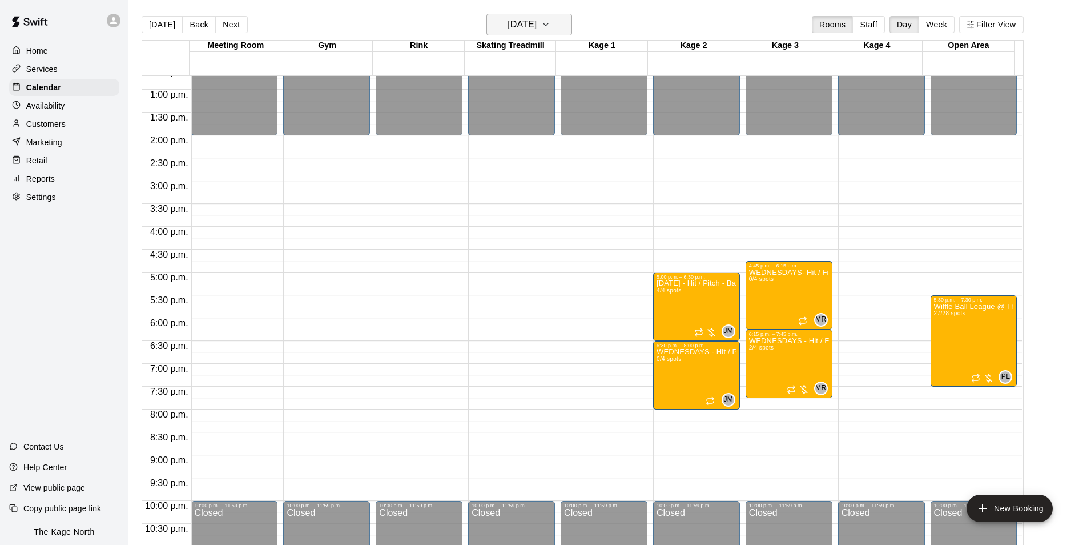
click at [537, 22] on h6 "Wednesday Oct 29" at bounding box center [521, 25] width 29 height 16
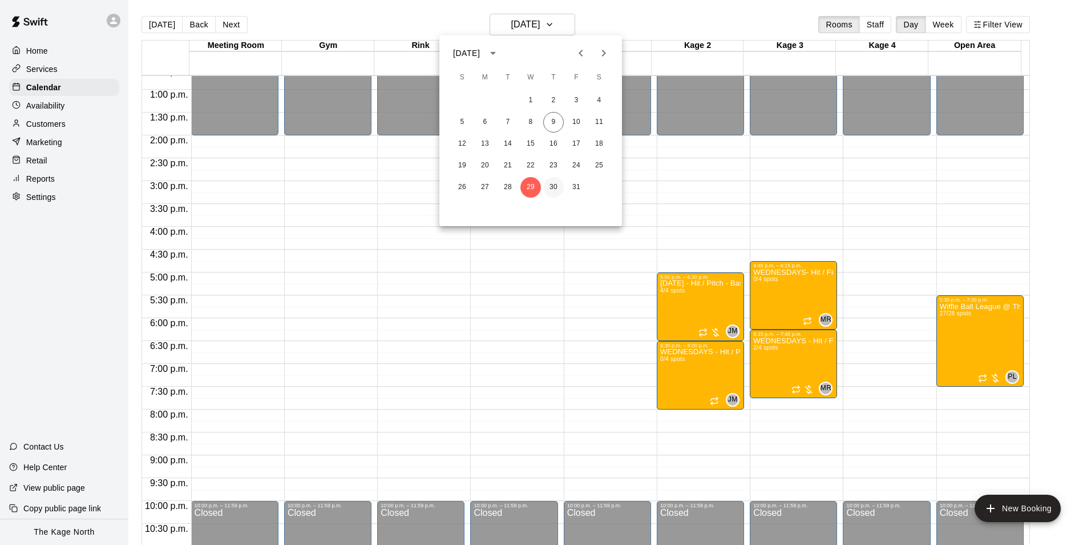
click at [553, 188] on button "30" at bounding box center [553, 187] width 21 height 21
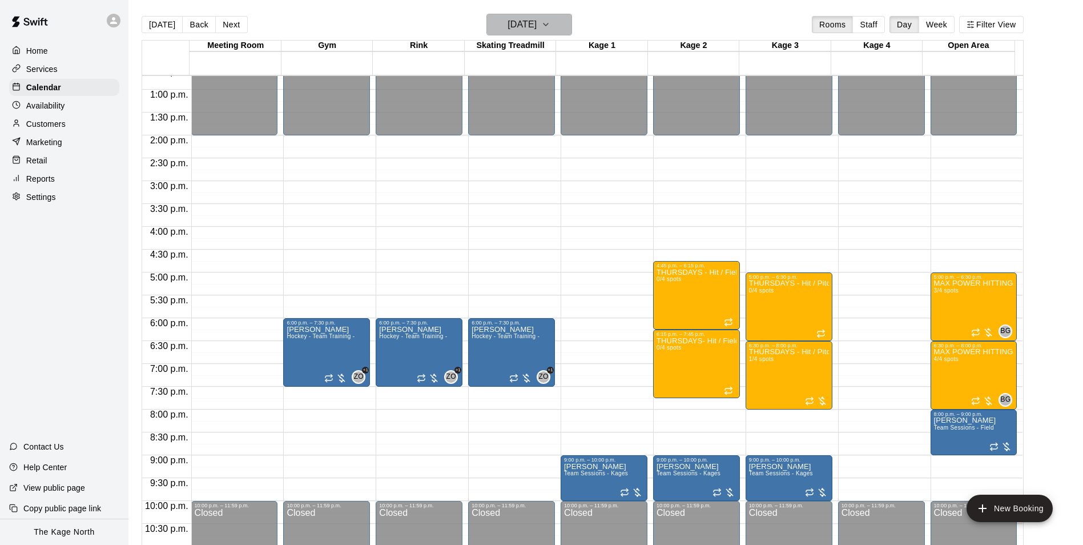
click at [537, 23] on h6 "[DATE]" at bounding box center [521, 25] width 29 height 16
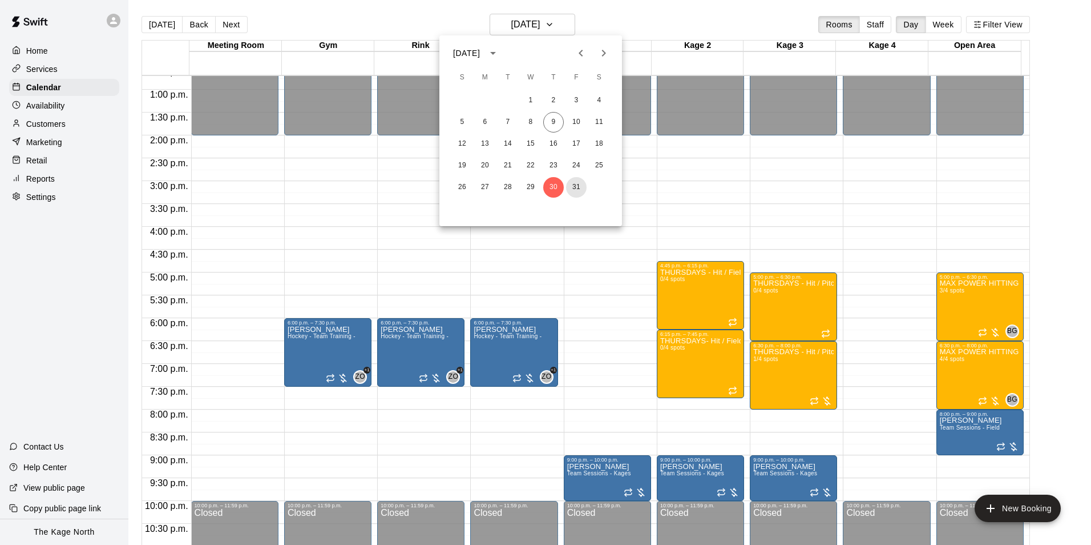
click at [574, 189] on button "31" at bounding box center [576, 187] width 21 height 21
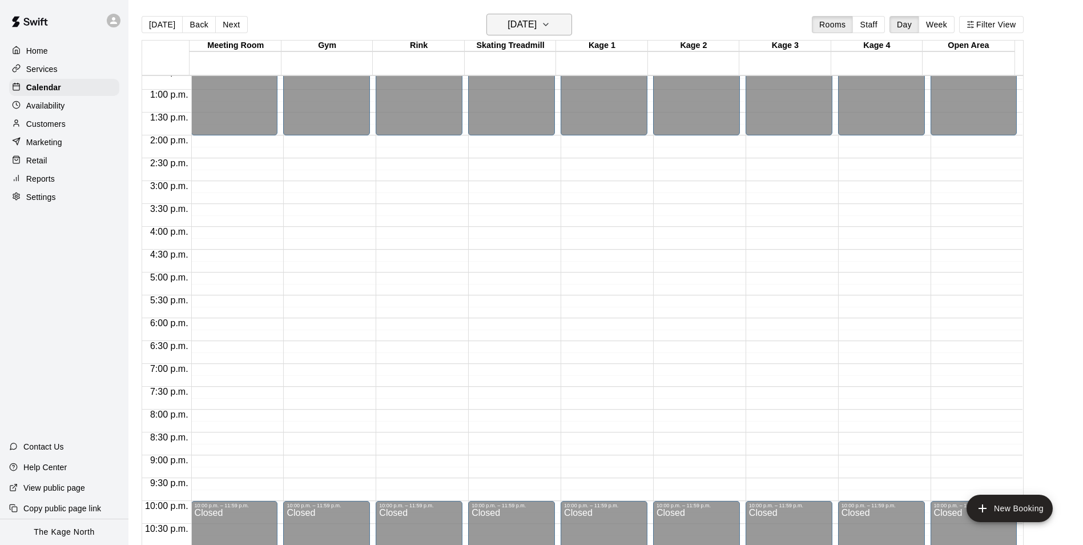
click at [537, 26] on h6 "Friday Oct 31" at bounding box center [521, 25] width 29 height 16
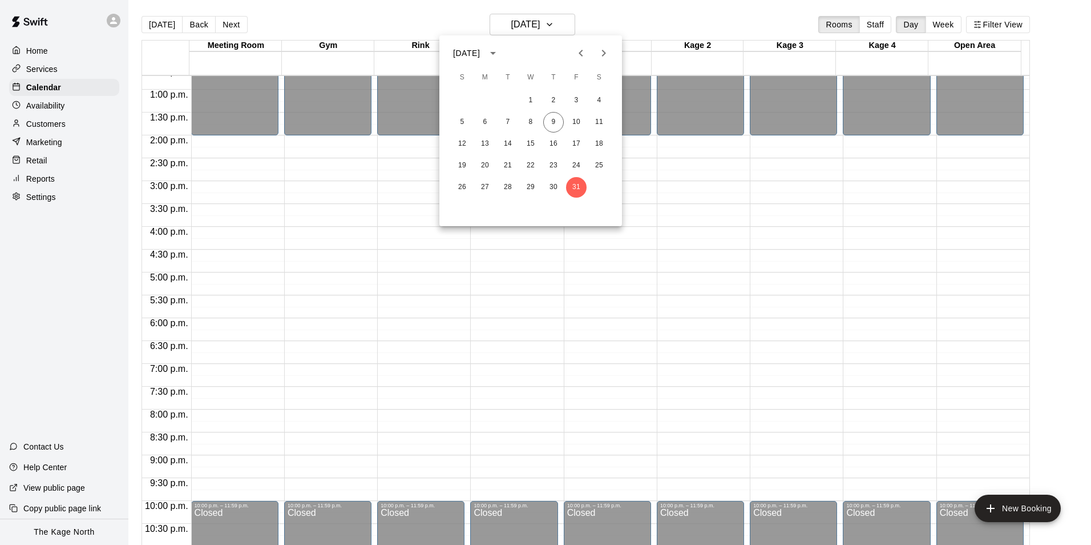
click at [596, 49] on button "Next month" at bounding box center [603, 53] width 23 height 23
click at [575, 118] on button "7" at bounding box center [576, 122] width 21 height 21
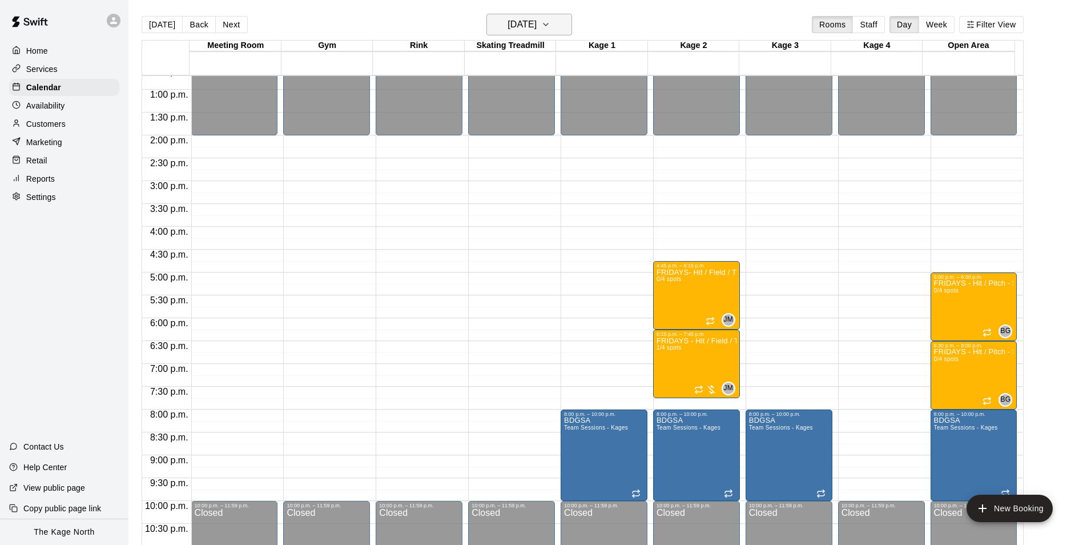
click at [554, 23] on button "[DATE]" at bounding box center [529, 25] width 86 height 22
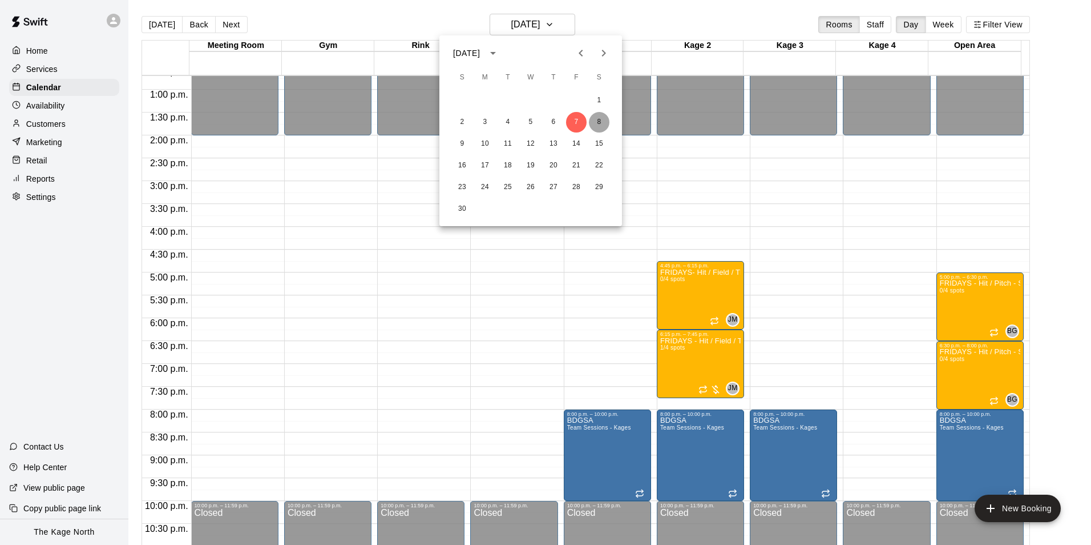
drag, startPoint x: 599, startPoint y: 119, endPoint x: 715, endPoint y: 224, distance: 156.8
click at [598, 119] on button "8" at bounding box center [599, 122] width 21 height 21
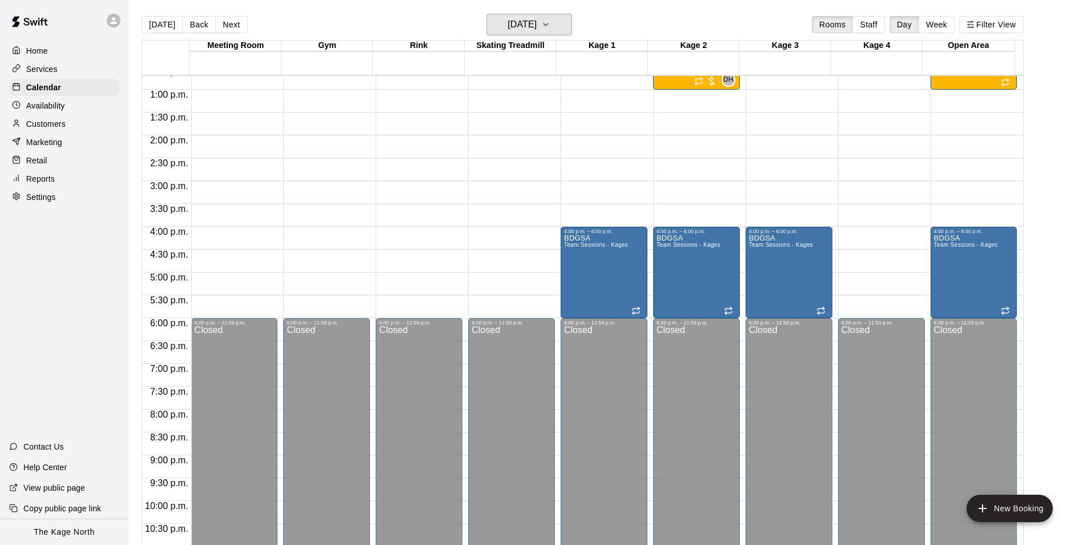
scroll to position [409, 0]
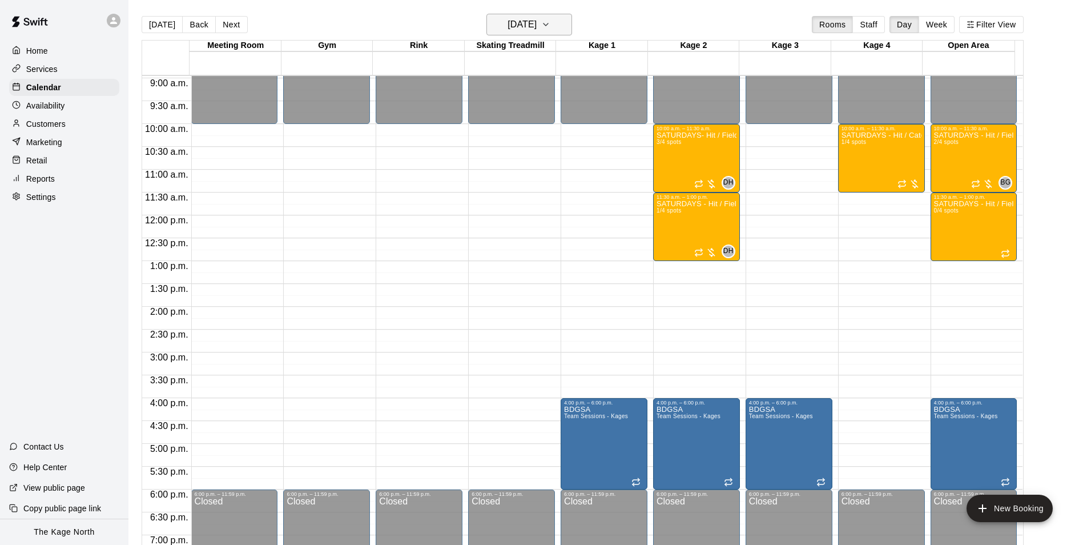
click at [537, 25] on h6 "[DATE]" at bounding box center [521, 25] width 29 height 16
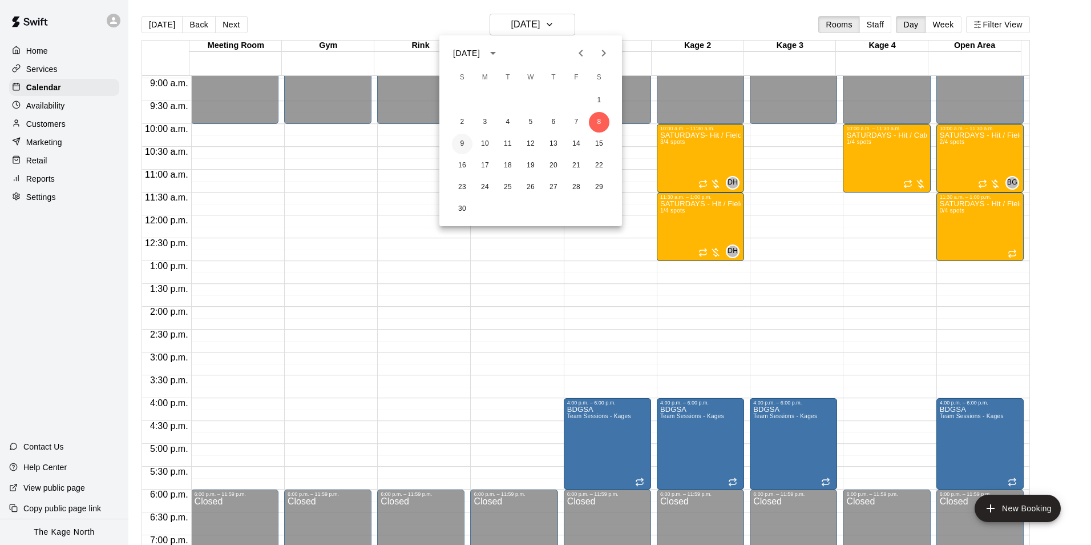
click at [464, 142] on button "9" at bounding box center [462, 144] width 21 height 21
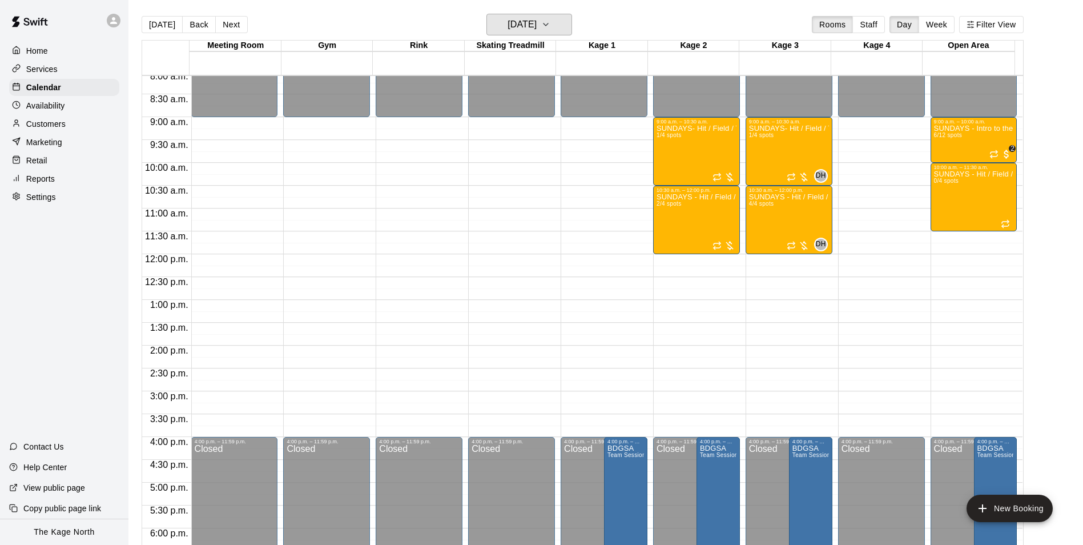
scroll to position [352, 0]
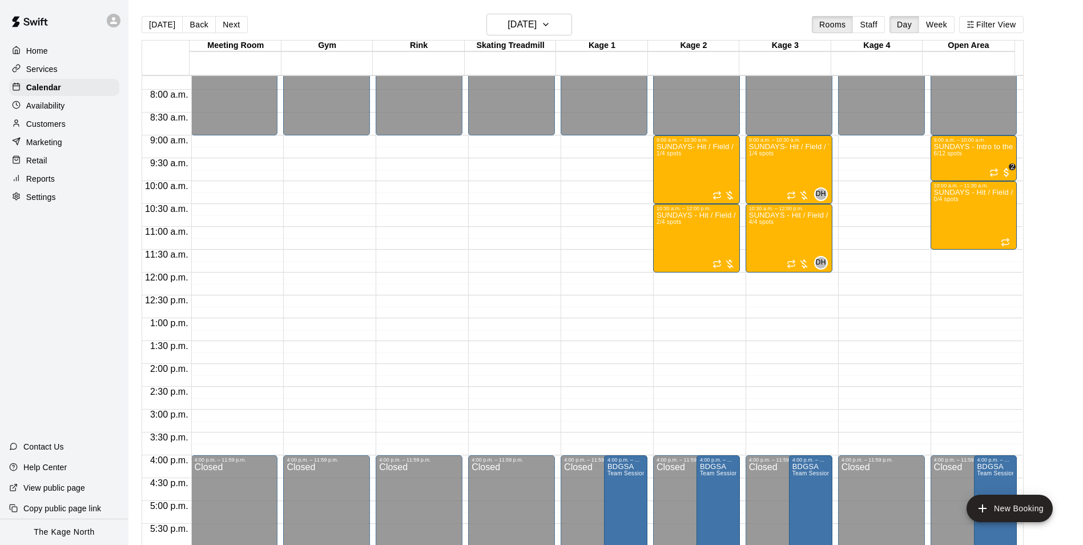
click at [42, 47] on p "Home" at bounding box center [37, 50] width 22 height 11
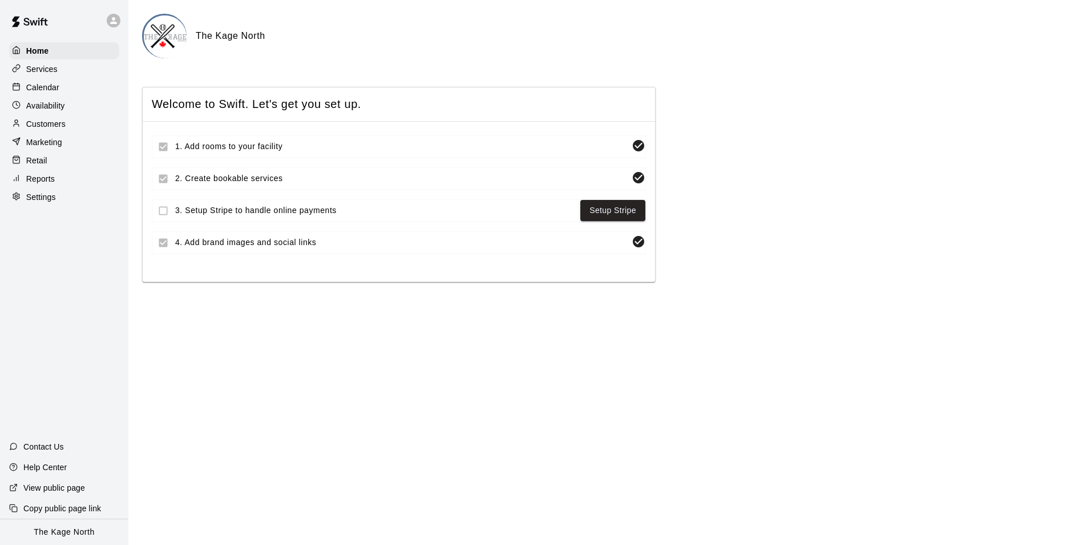
click at [55, 84] on p "Calendar" at bounding box center [42, 87] width 33 height 11
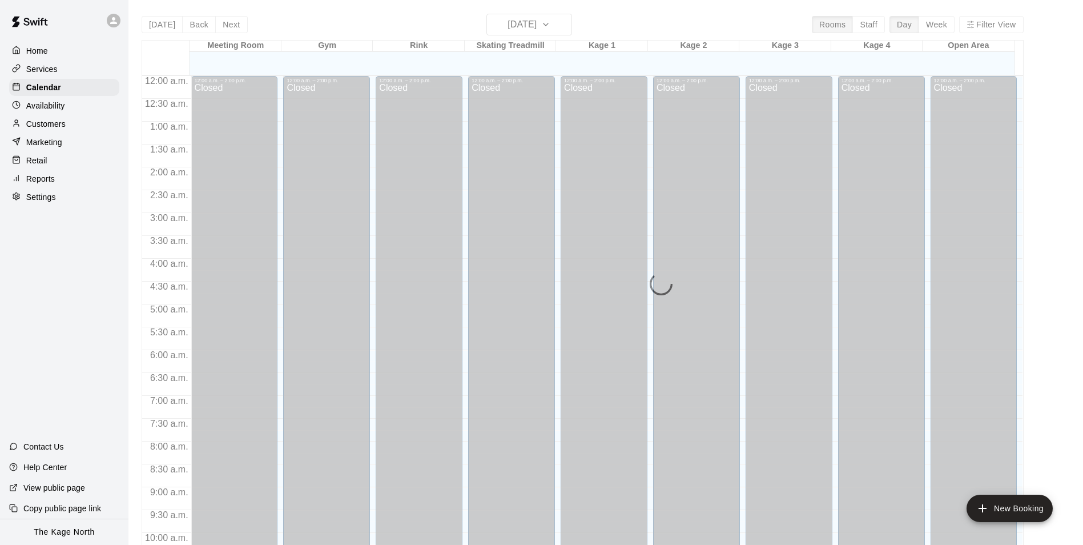
scroll to position [580, 0]
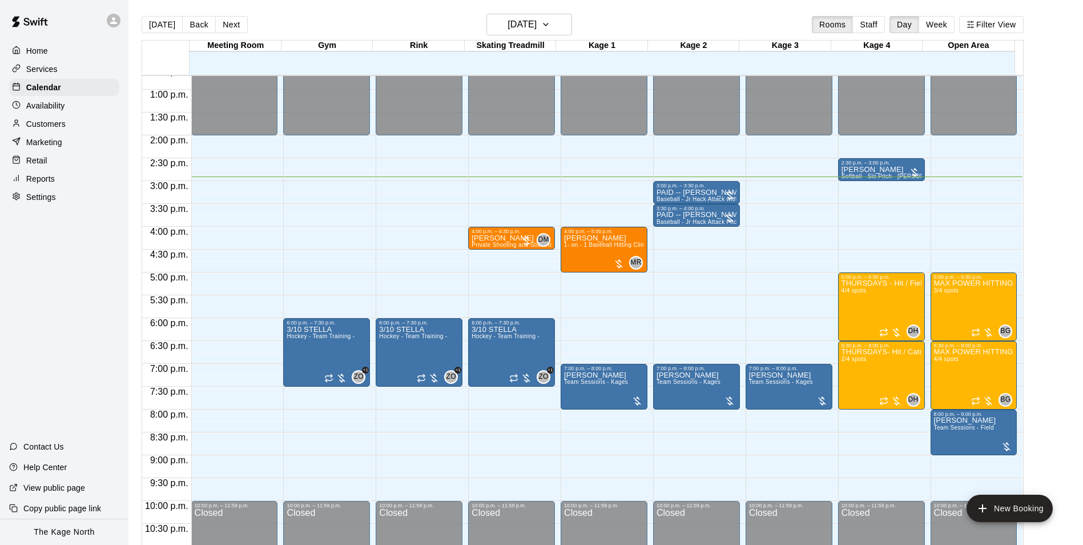
click at [394, 24] on div "Today Back Next Thursday Oct 09 Rooms Staff Day Week Filter View" at bounding box center [583, 27] width 882 height 26
